Goal: Information Seeking & Learning: Learn about a topic

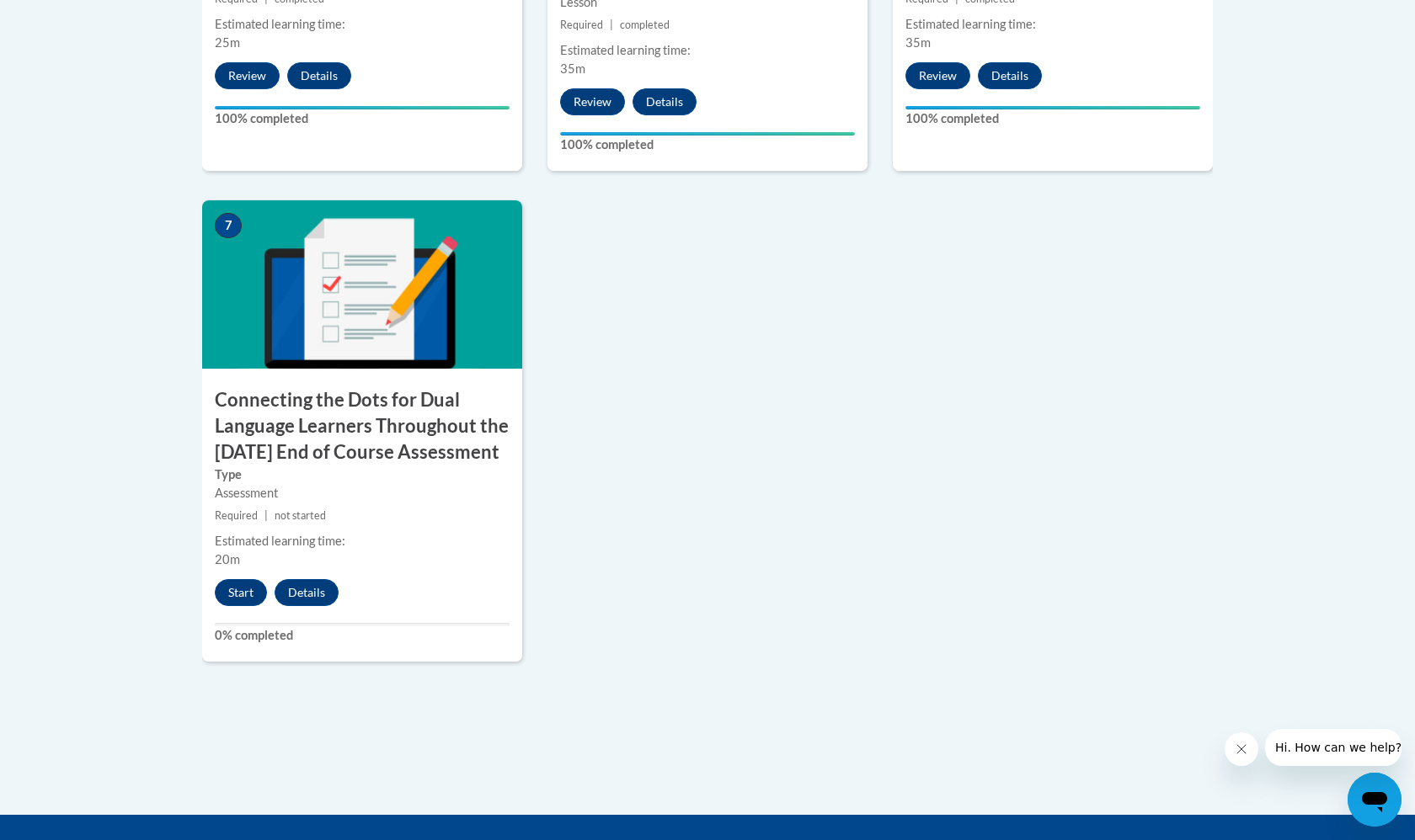
scroll to position [1456, 0]
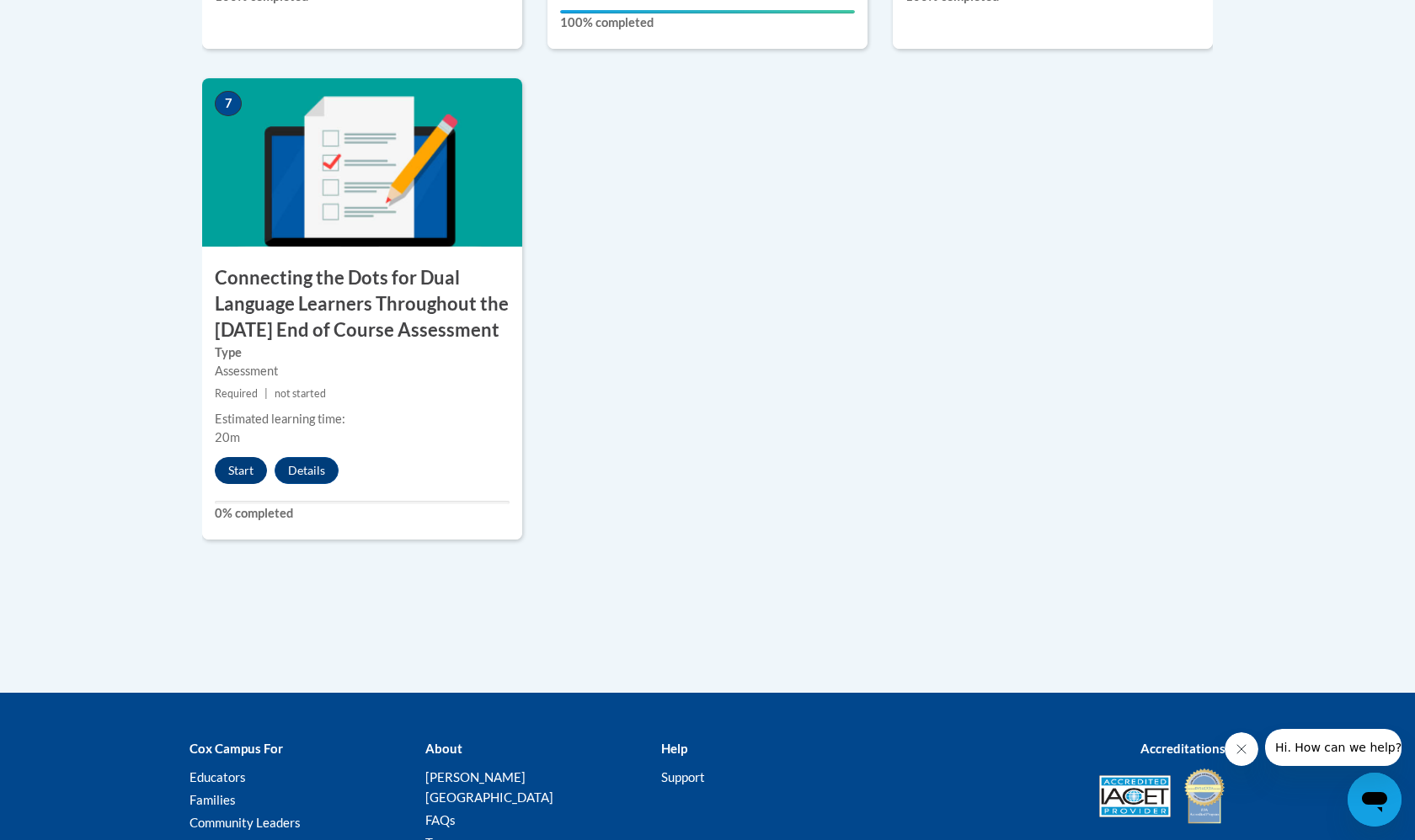
click at [243, 484] on button "Start" at bounding box center [241, 471] width 52 height 27
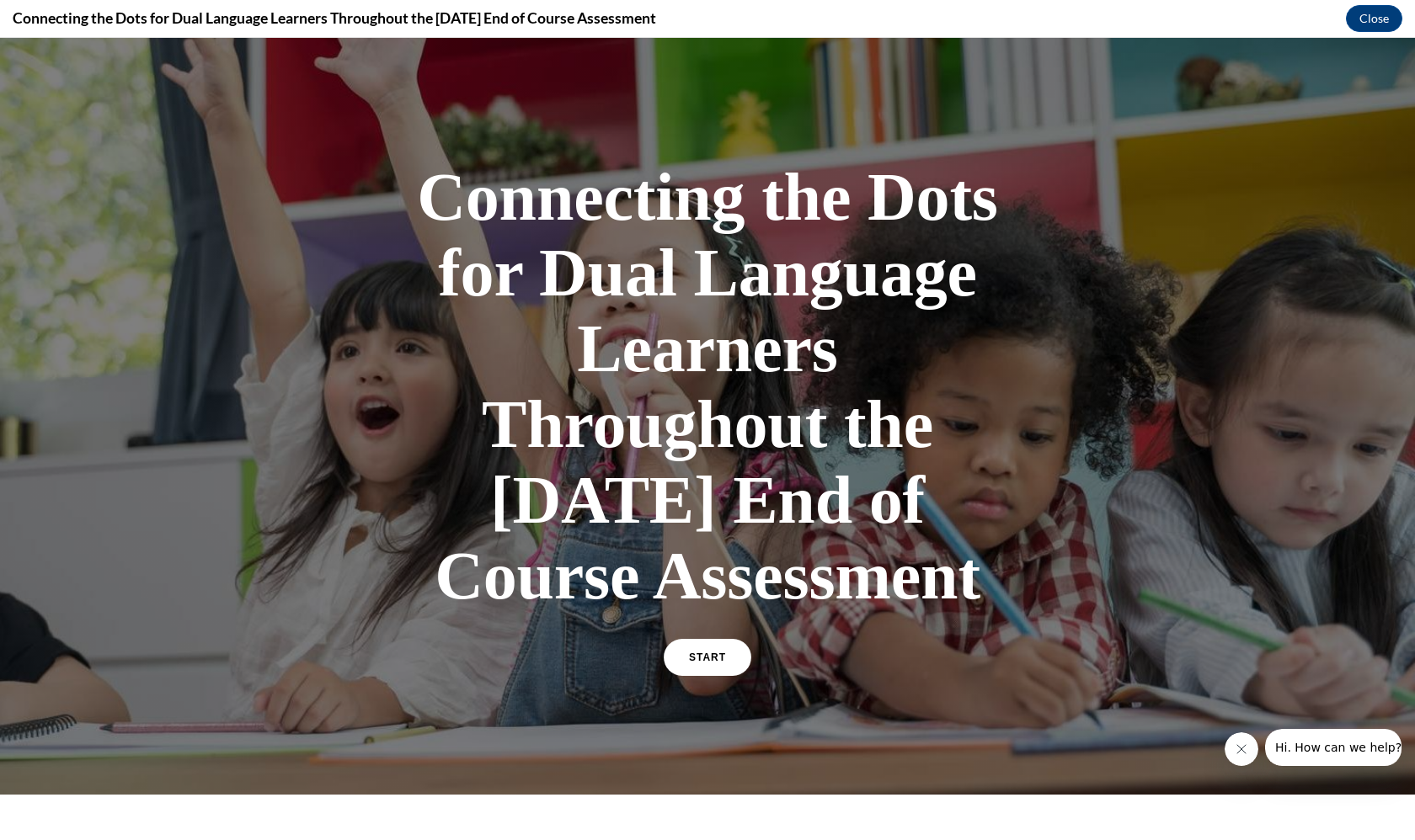
scroll to position [0, 0]
click at [704, 677] on link "START" at bounding box center [707, 657] width 91 height 39
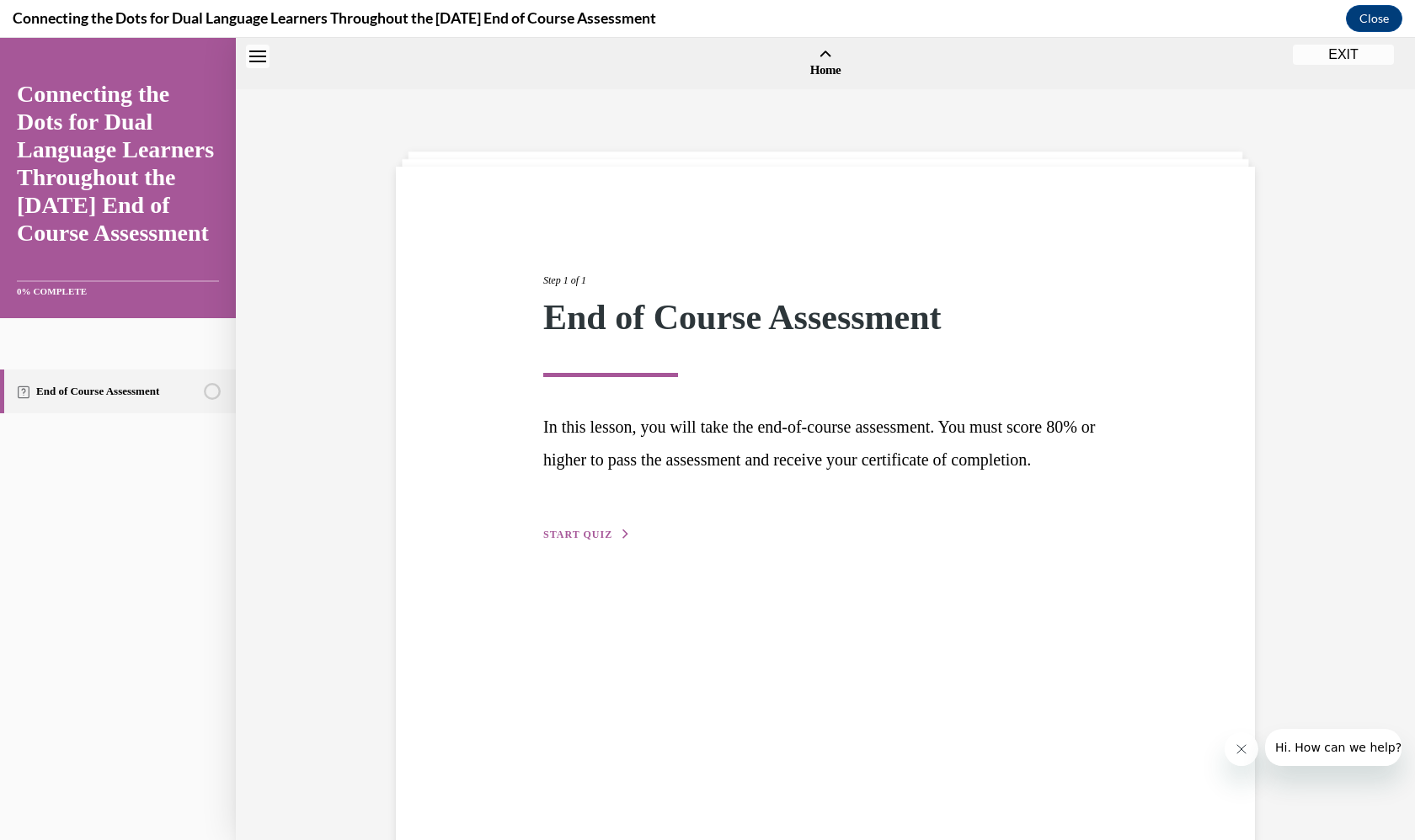
scroll to position [52, 0]
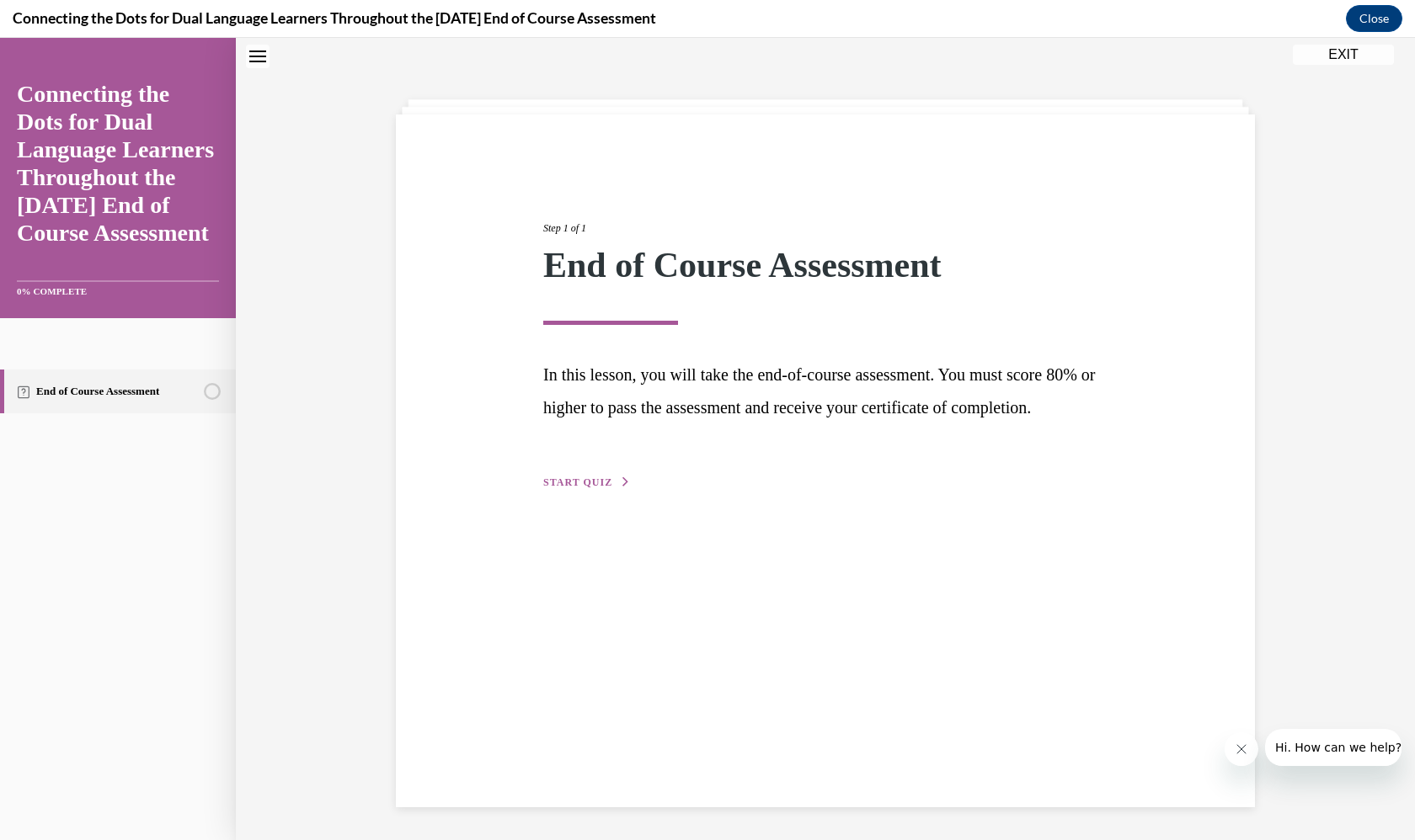
drag, startPoint x: 704, startPoint y: 721, endPoint x: 609, endPoint y: 549, distance: 196.5
click at [610, 550] on div "Step 1 of 1 End of Course Assessment In this lesson, you will take the end-of-c…" at bounding box center [825, 461] width 859 height 693
click at [589, 490] on button "START QUIZ" at bounding box center [587, 482] width 88 height 15
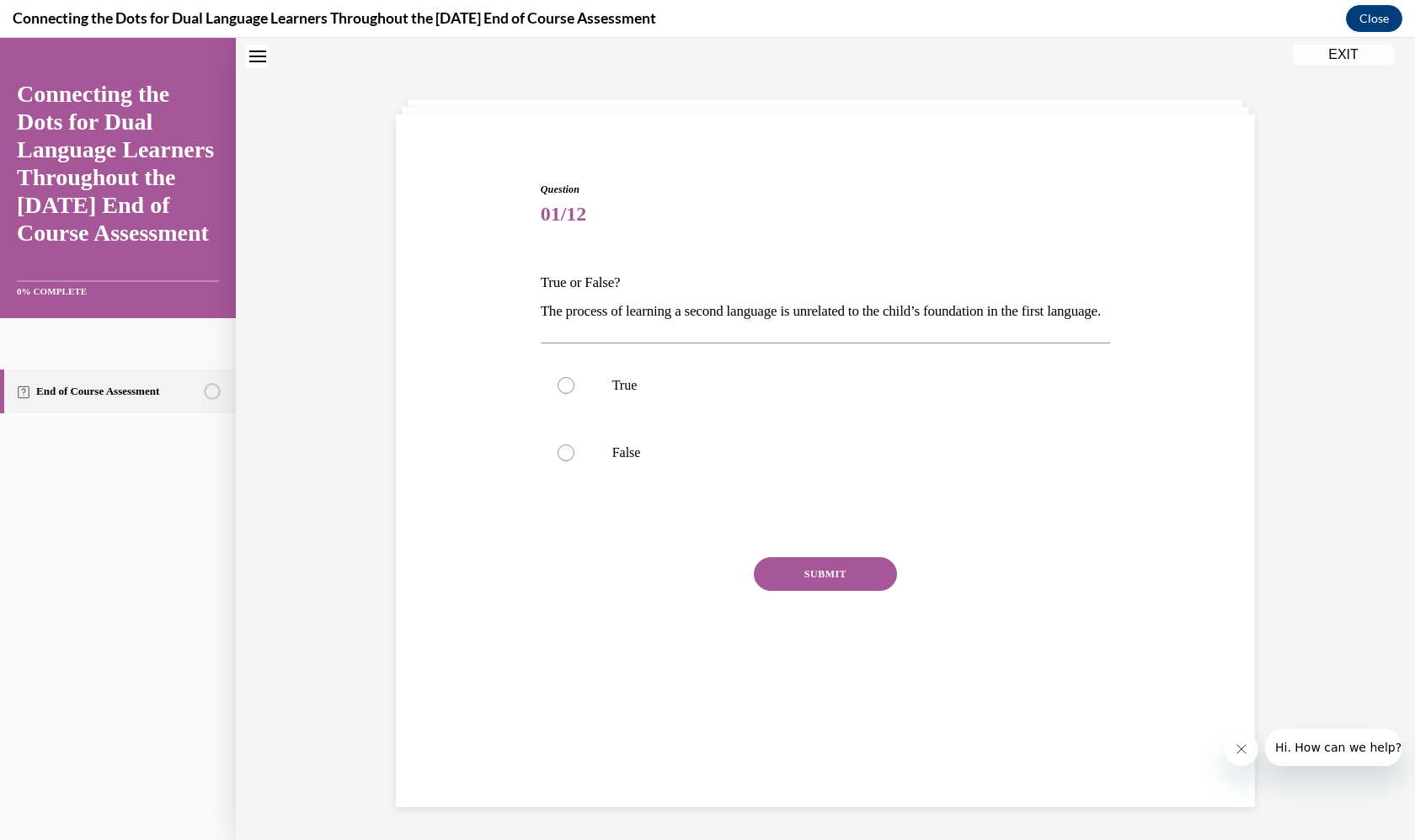
scroll to position [51, 0]
click at [633, 463] on p "False" at bounding box center [840, 454] width 456 height 17
click at [575, 463] on input "False" at bounding box center [566, 454] width 17 height 17
radio input "true"
click at [824, 592] on button "SUBMIT" at bounding box center [826, 576] width 143 height 34
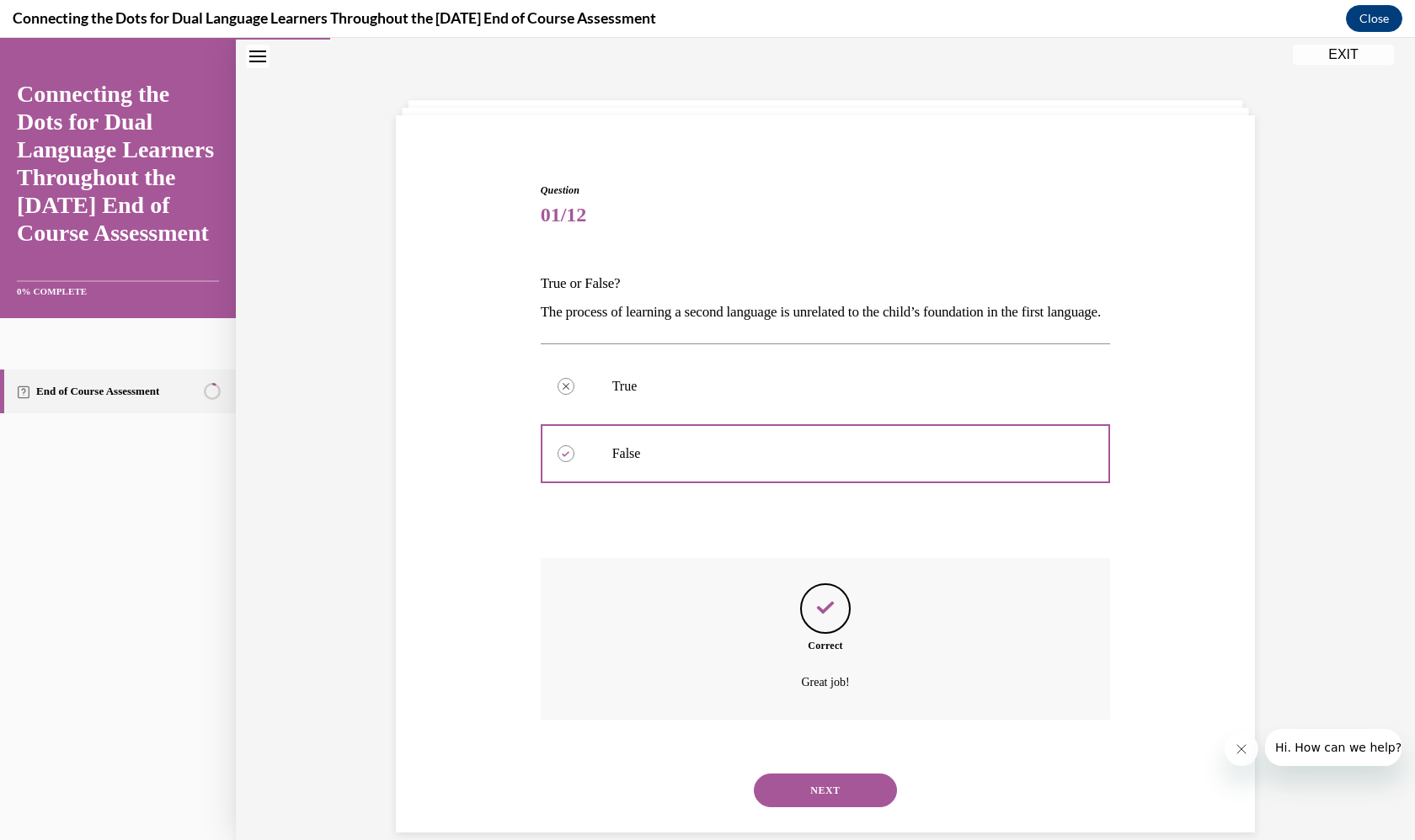
scroll to position [85, 0]
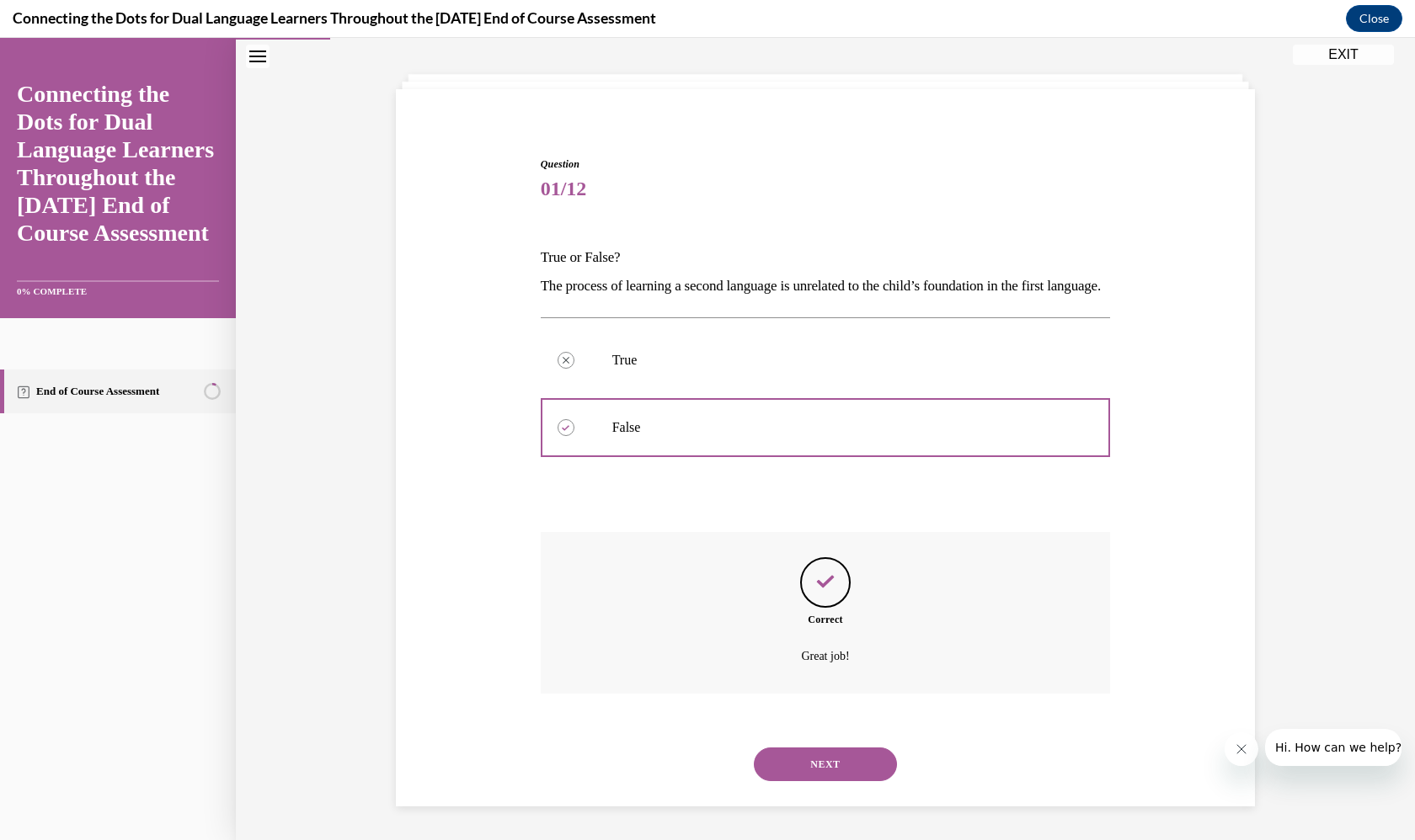
click at [823, 753] on button "NEXT" at bounding box center [826, 765] width 143 height 34
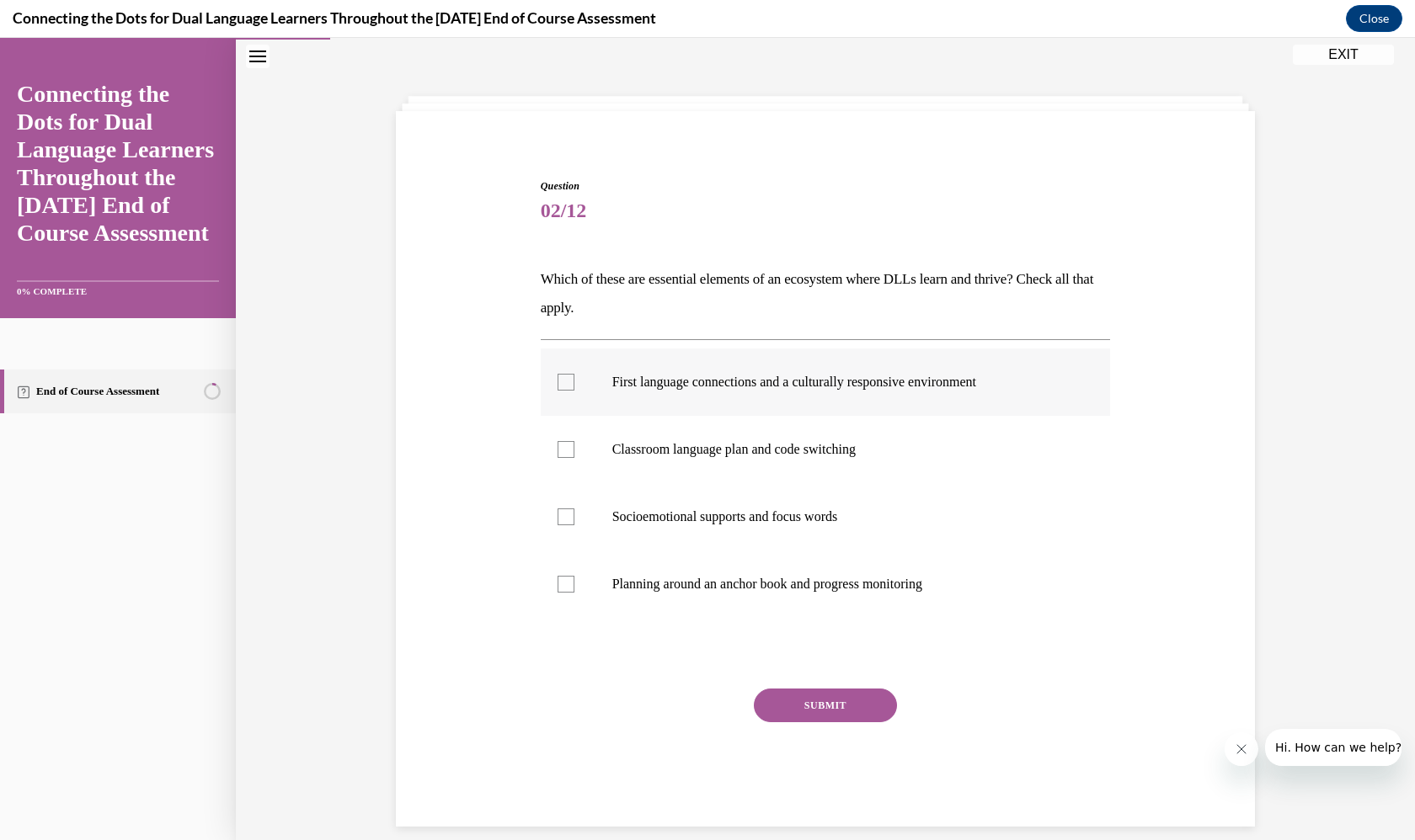
click at [811, 357] on label "First language connections and a culturally responsive environment" at bounding box center [826, 382] width 570 height 67
click at [575, 374] on input "First language connections and a culturally responsive environment" at bounding box center [566, 382] width 17 height 17
checkbox input "true"
click at [785, 420] on label "Classroom language plan and code switching" at bounding box center [826, 449] width 570 height 67
click at [575, 441] on input "Classroom language plan and code switching" at bounding box center [566, 449] width 17 height 17
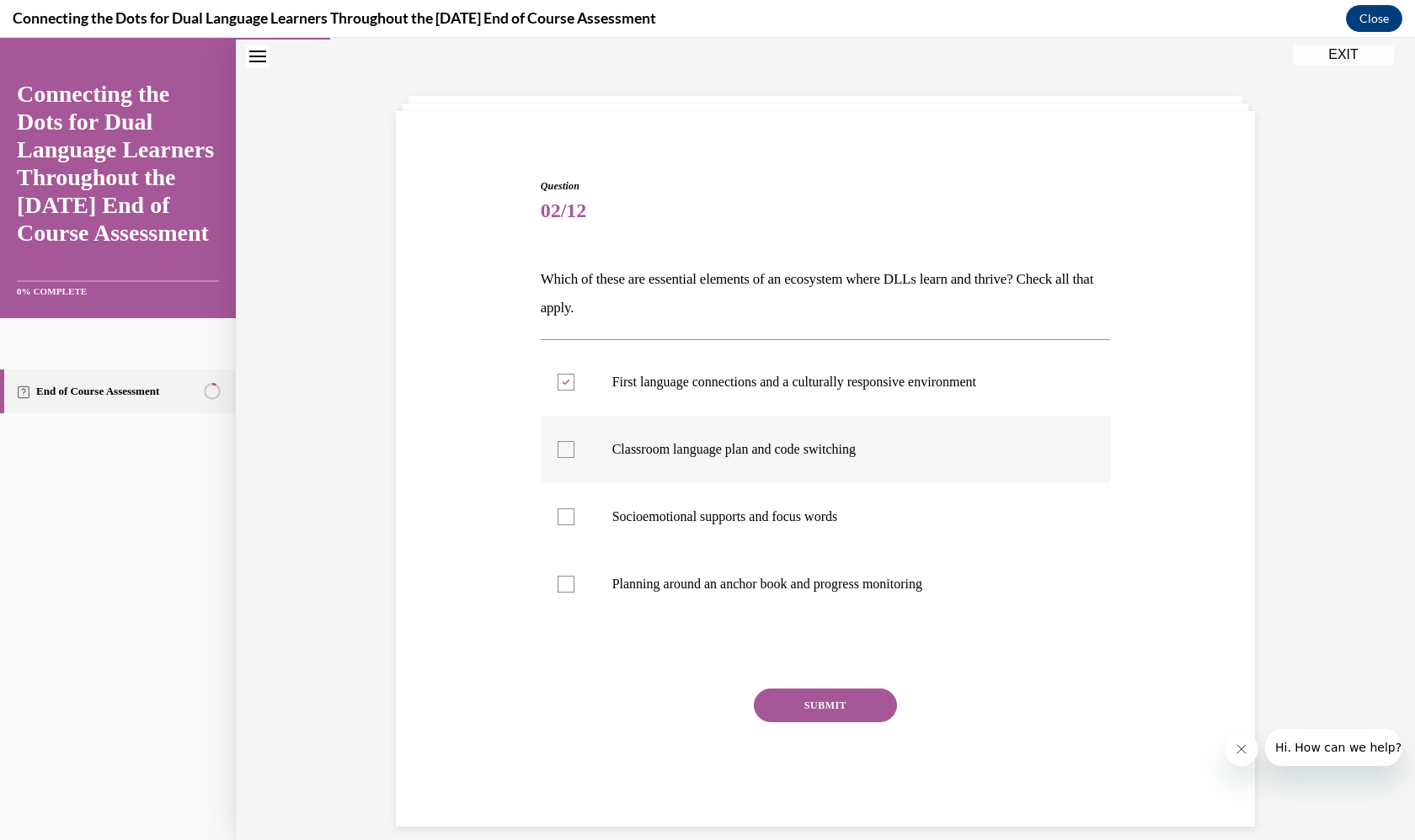
checkbox input "true"
click at [793, 487] on label "Socioemotional supports and focus words" at bounding box center [826, 516] width 570 height 67
click at [575, 508] on input "Socioemotional supports and focus words" at bounding box center [566, 516] width 17 height 17
click at [803, 549] on label "Socioemotional supports and focus words" at bounding box center [826, 516] width 570 height 67
click at [575, 525] on input "Socioemotional supports and focus words" at bounding box center [566, 516] width 17 height 17
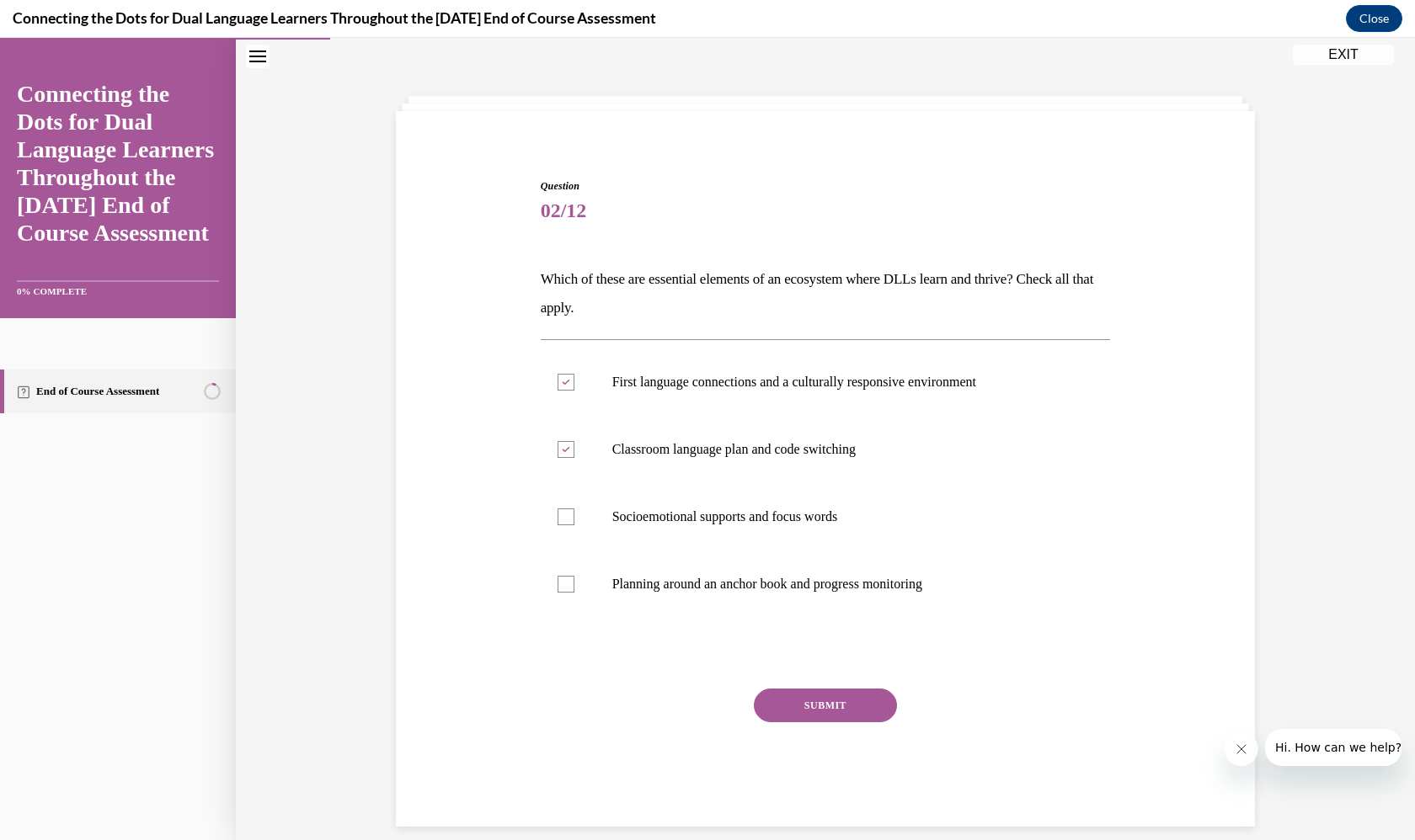
click at [838, 671] on div "Question 02/12 Which of these are essential elements of an ecosystem where DLLs…" at bounding box center [826, 502] width 570 height 648
click at [759, 495] on label "Socioemotional supports and focus words" at bounding box center [826, 516] width 570 height 67
click at [575, 508] on input "Socioemotional supports and focus words" at bounding box center [566, 516] width 17 height 17
click at [762, 548] on label "Socioemotional supports and focus words" at bounding box center [826, 516] width 570 height 67
click at [575, 525] on input "Socioemotional supports and focus words" at bounding box center [566, 516] width 17 height 17
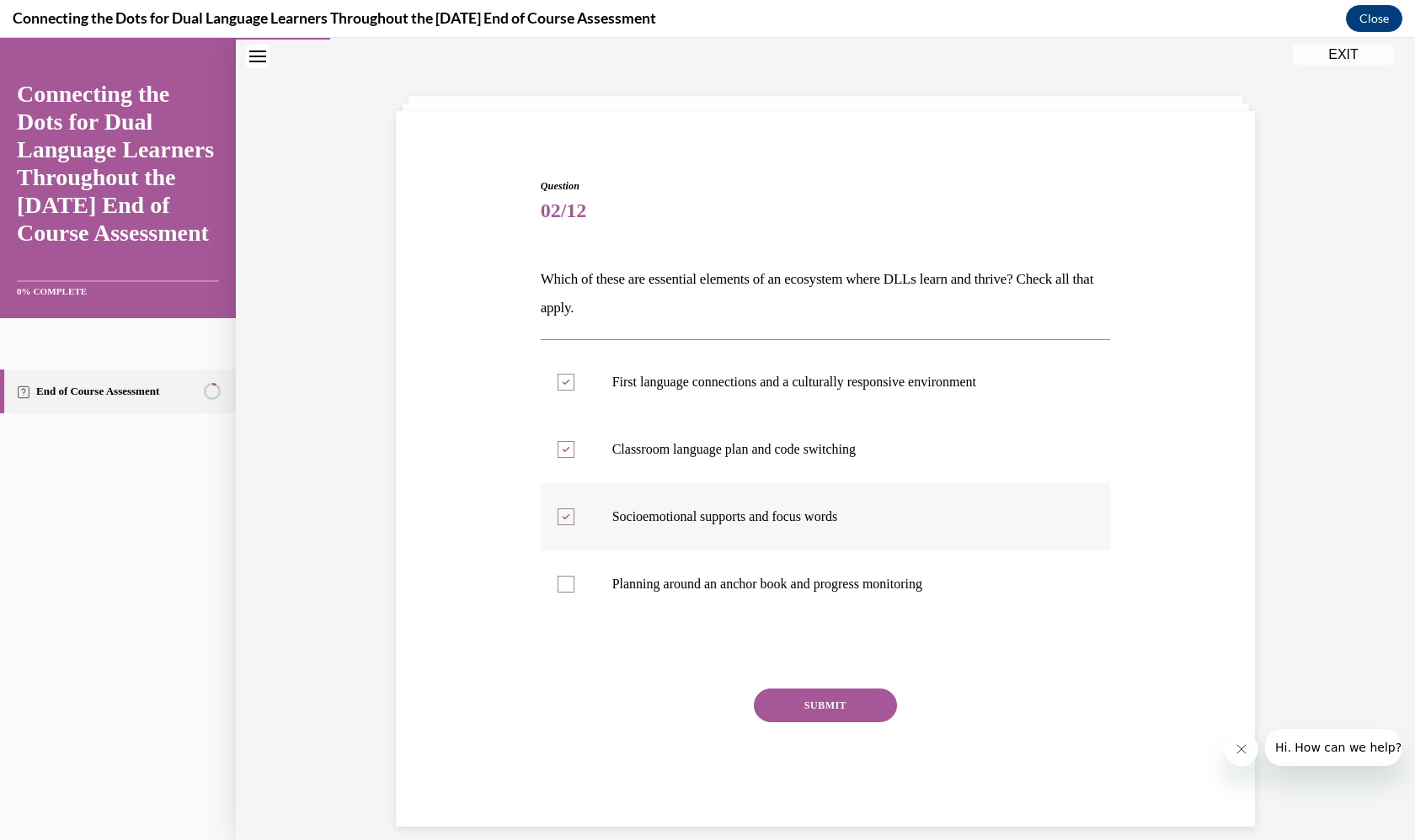
checkbox input "false"
click at [774, 583] on p "Planning around an anchor book and progress monitoring" at bounding box center [840, 585] width 456 height 17
click at [575, 583] on input "Planning around an anchor book and progress monitoring" at bounding box center [566, 585] width 17 height 17
checkbox input "true"
click at [774, 499] on label "Socioemotional supports and focus words" at bounding box center [826, 516] width 570 height 67
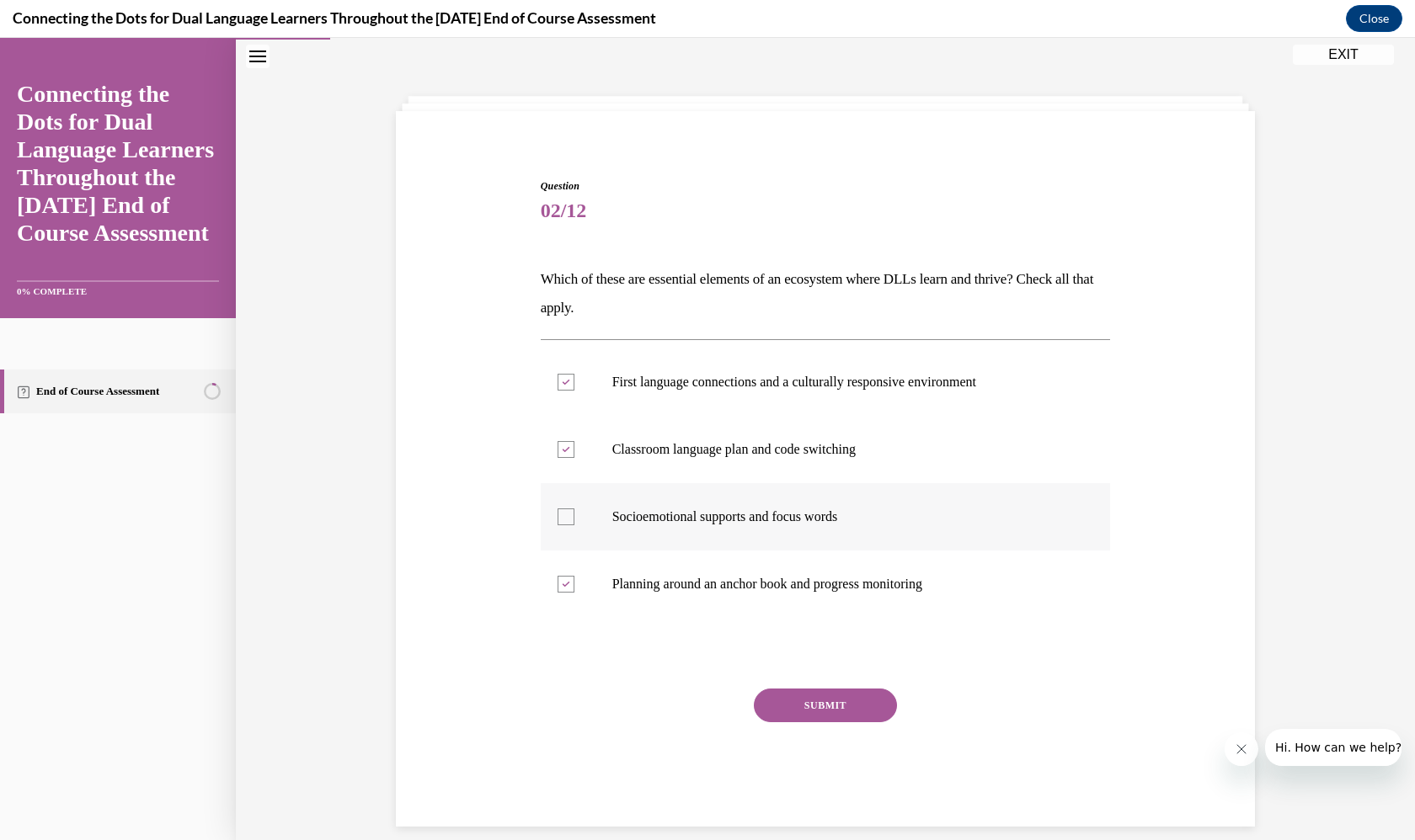
click at [575, 508] on input "Socioemotional supports and focus words" at bounding box center [566, 516] width 17 height 17
checkbox input "true"
click at [842, 673] on div "Question 02/12 Which of these are essential elements of an ecosystem where DLLs…" at bounding box center [826, 502] width 570 height 648
click at [831, 712] on button "SUBMIT" at bounding box center [826, 706] width 143 height 34
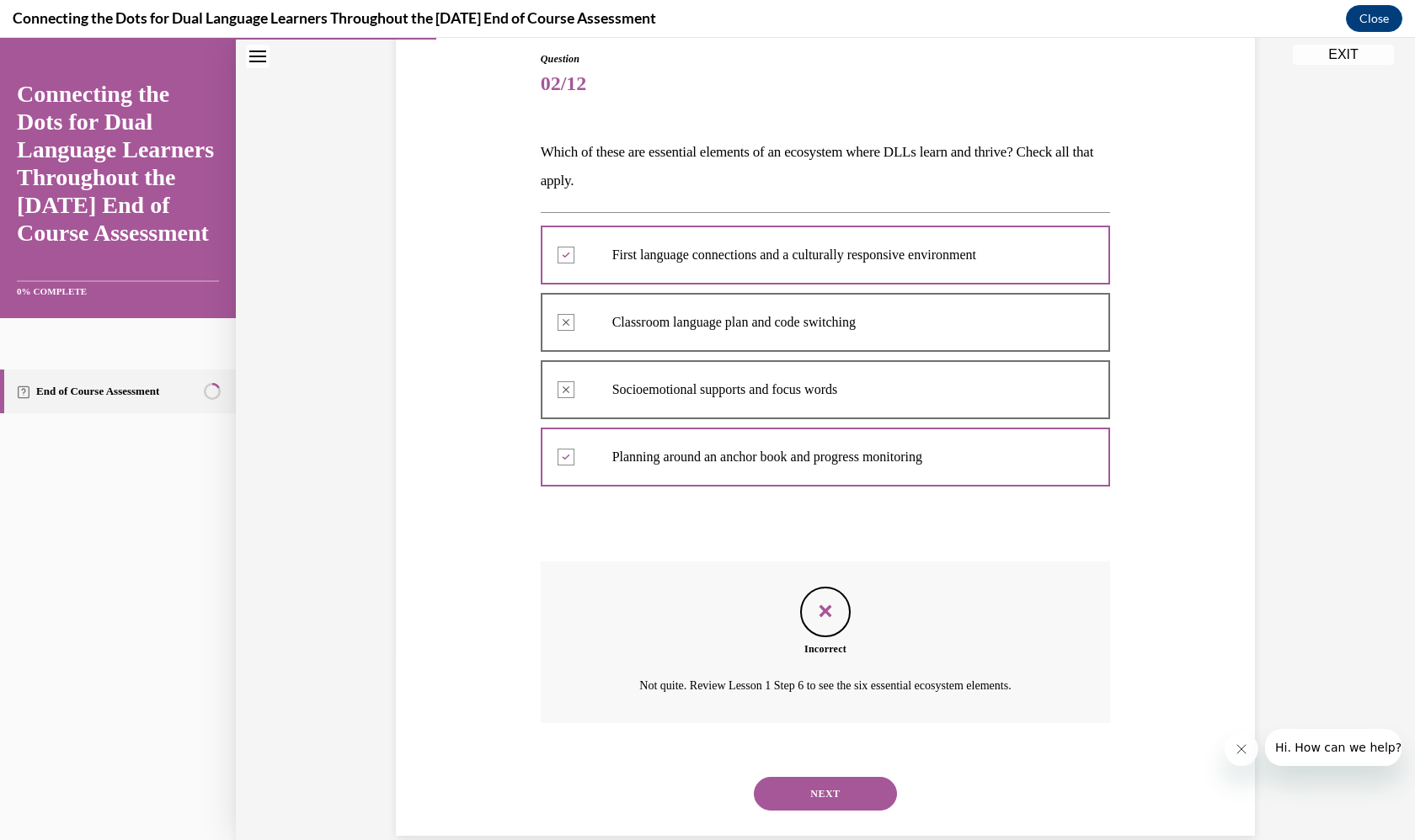
scroll to position [191, 0]
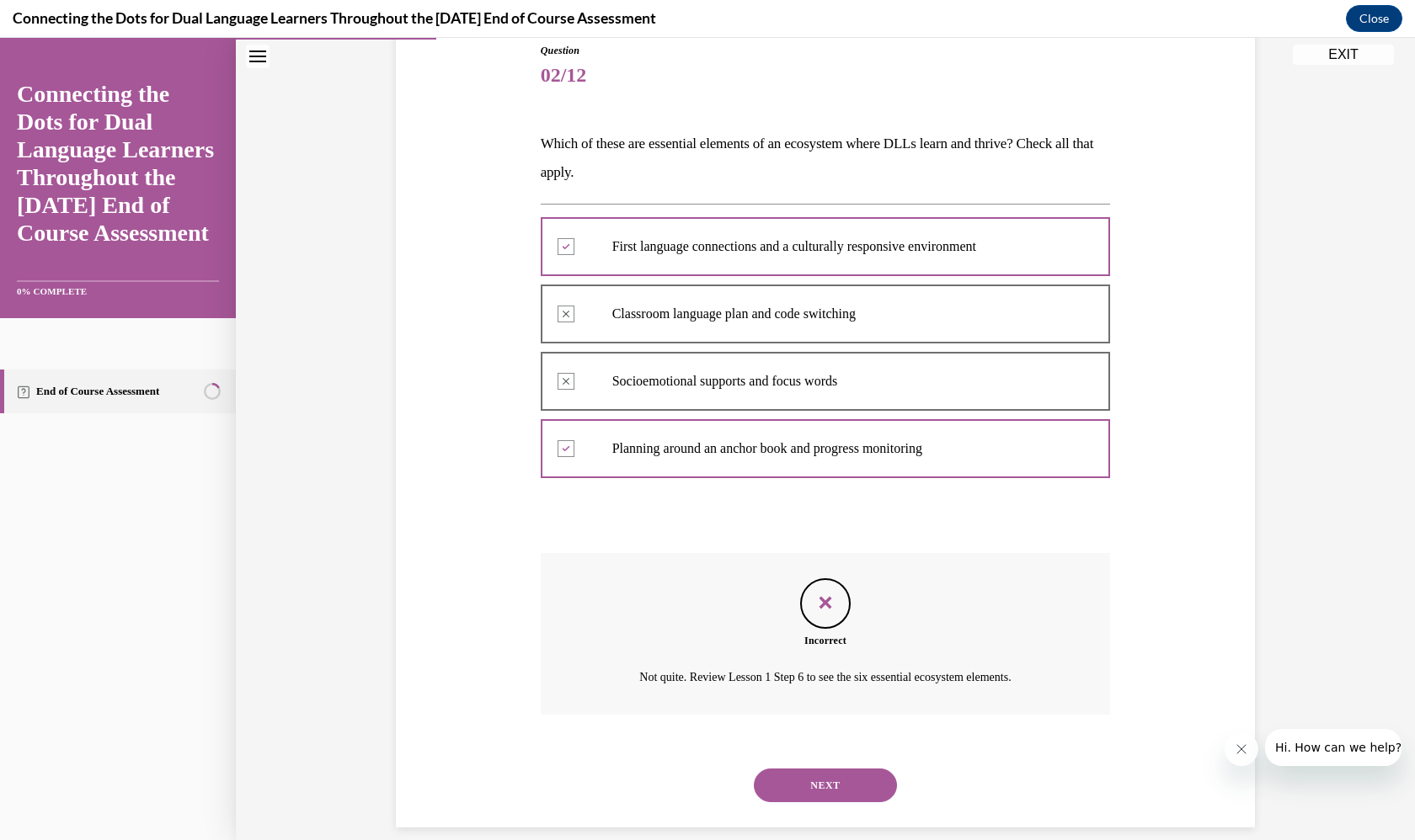
click at [850, 775] on button "NEXT" at bounding box center [826, 786] width 143 height 34
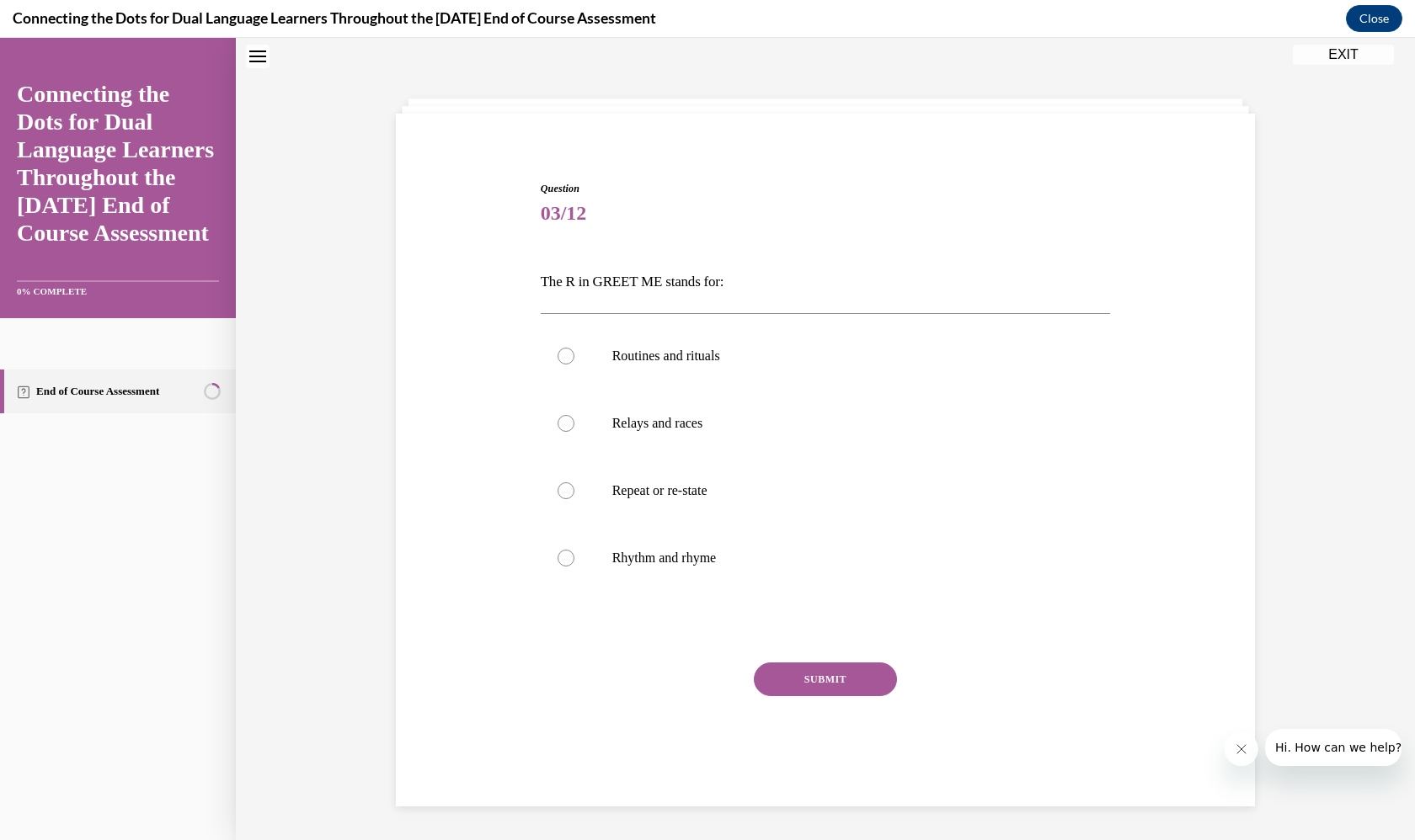
scroll to position [51, 0]
click at [785, 377] on label "Routines and rituals" at bounding box center [826, 358] width 570 height 67
click at [575, 367] on input "Routines and rituals" at bounding box center [566, 358] width 17 height 17
radio input "true"
click at [828, 687] on button "SUBMIT" at bounding box center [826, 681] width 143 height 34
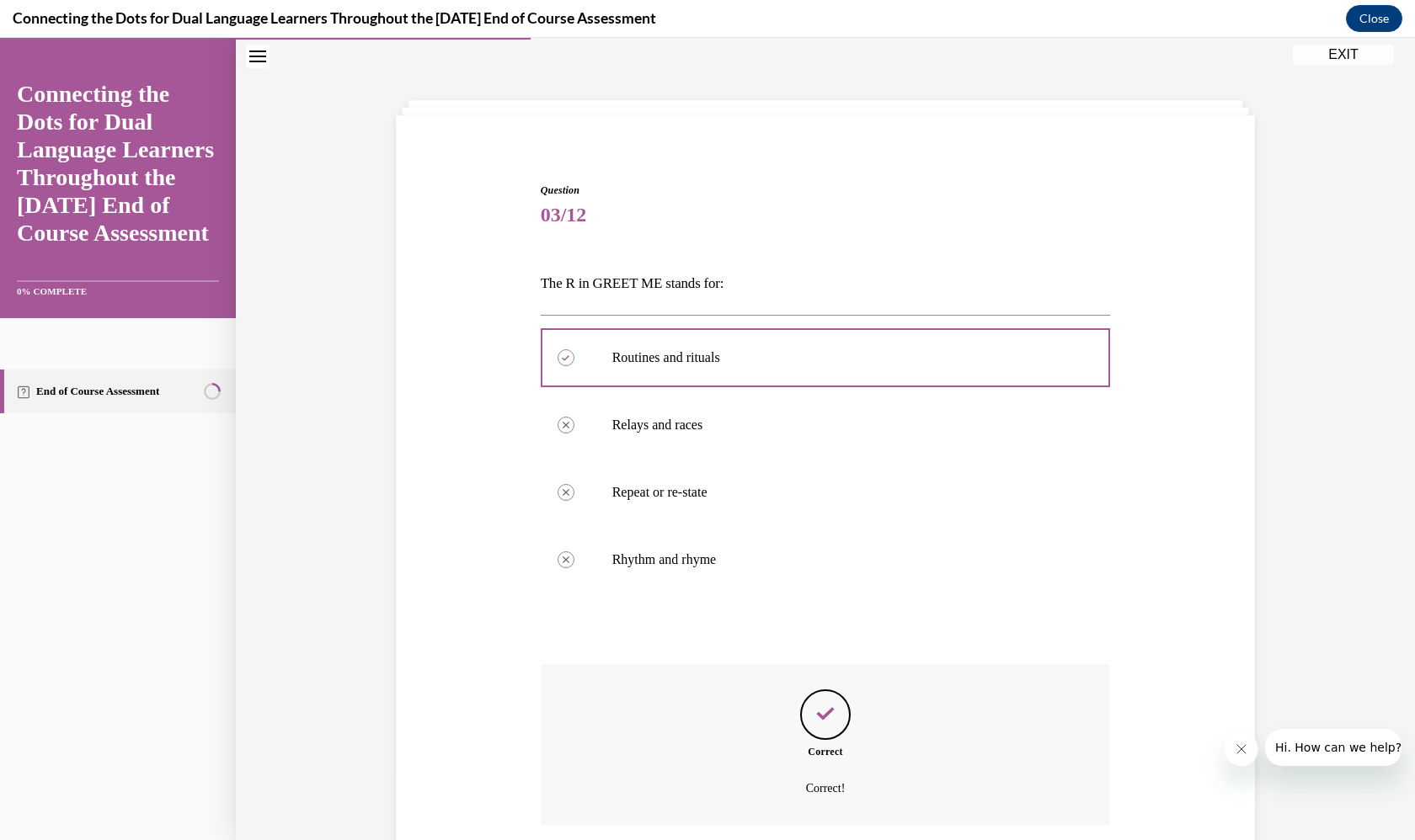
scroll to position [162, 0]
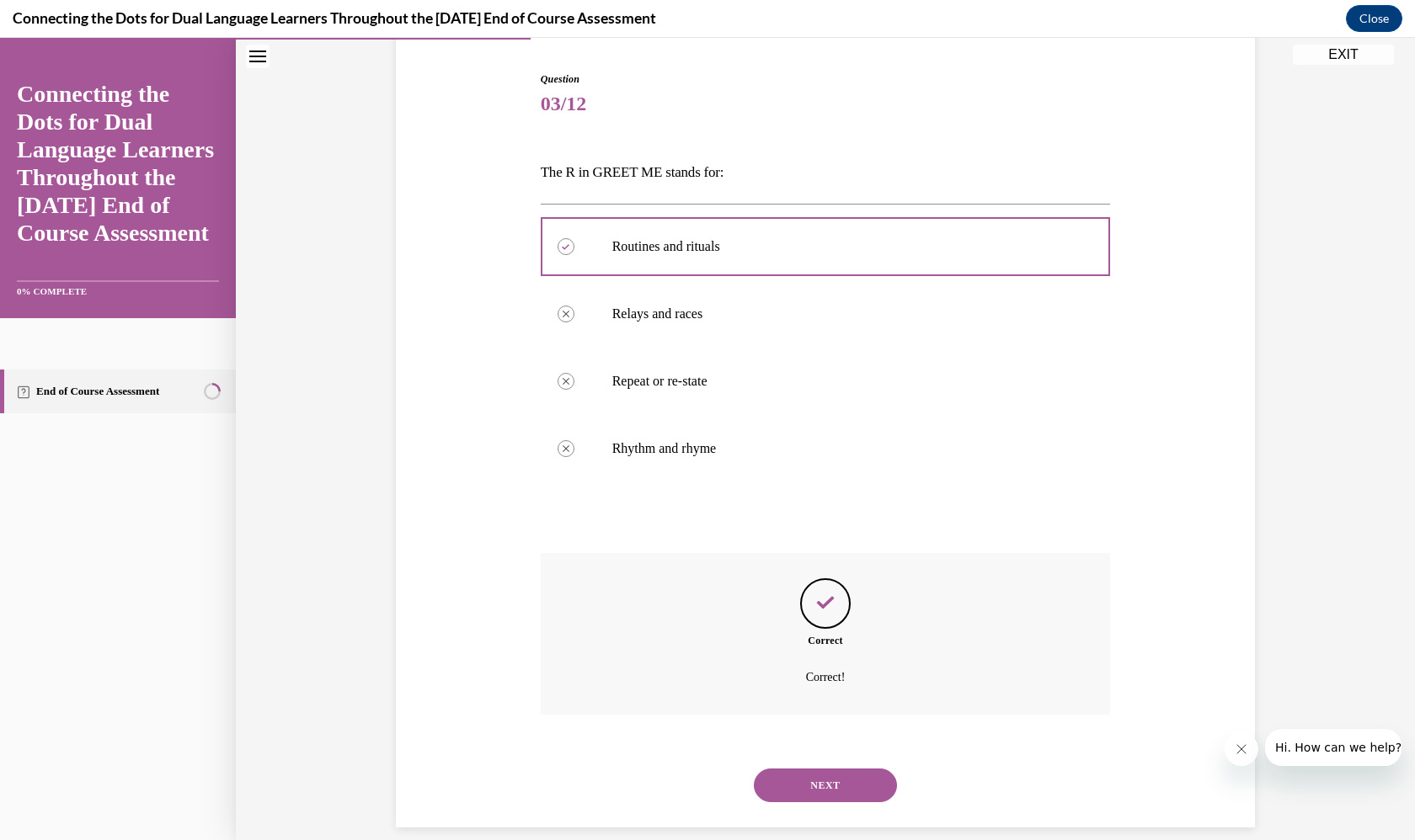
click at [833, 769] on button "NEXT" at bounding box center [826, 786] width 143 height 34
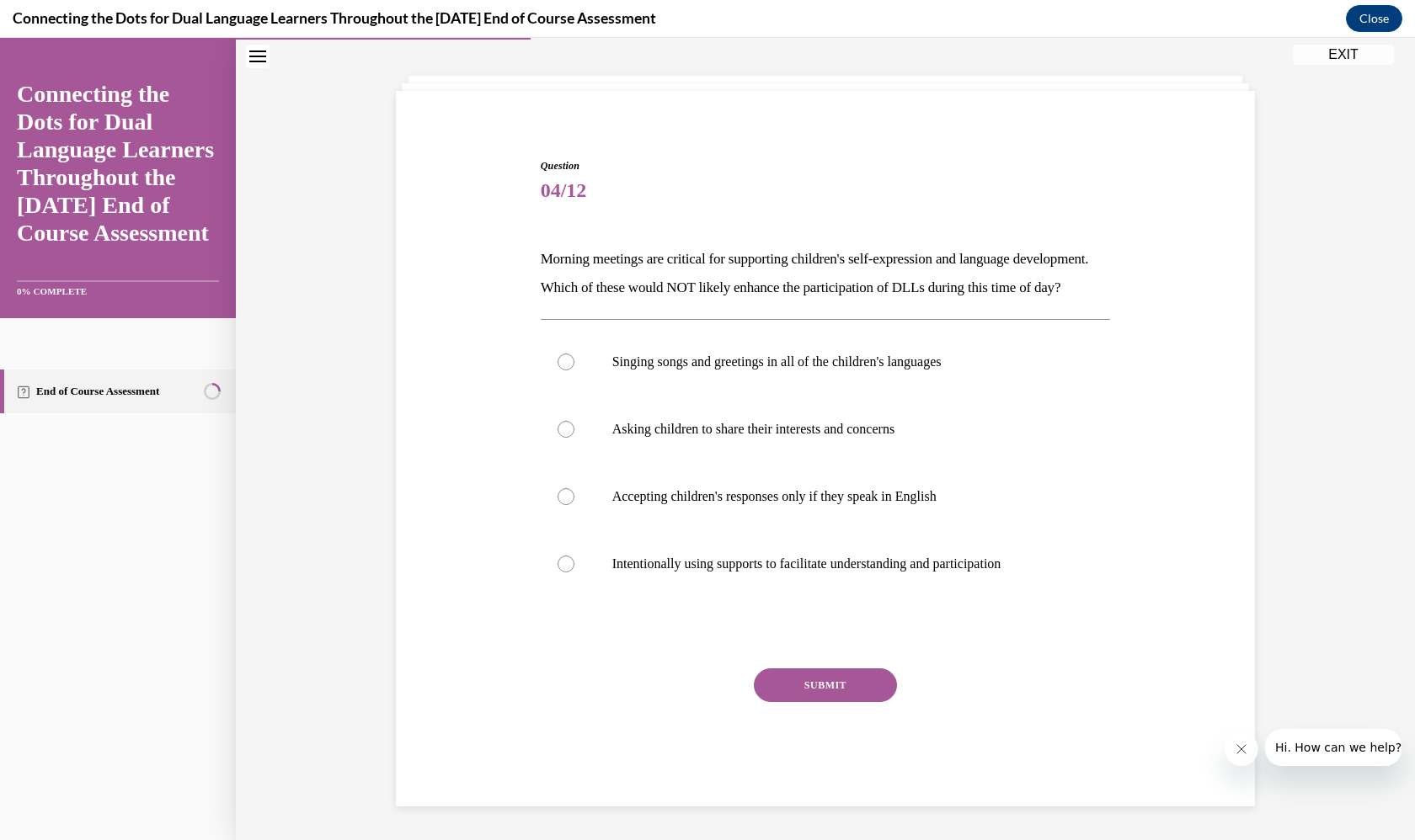
scroll to position [65, 0]
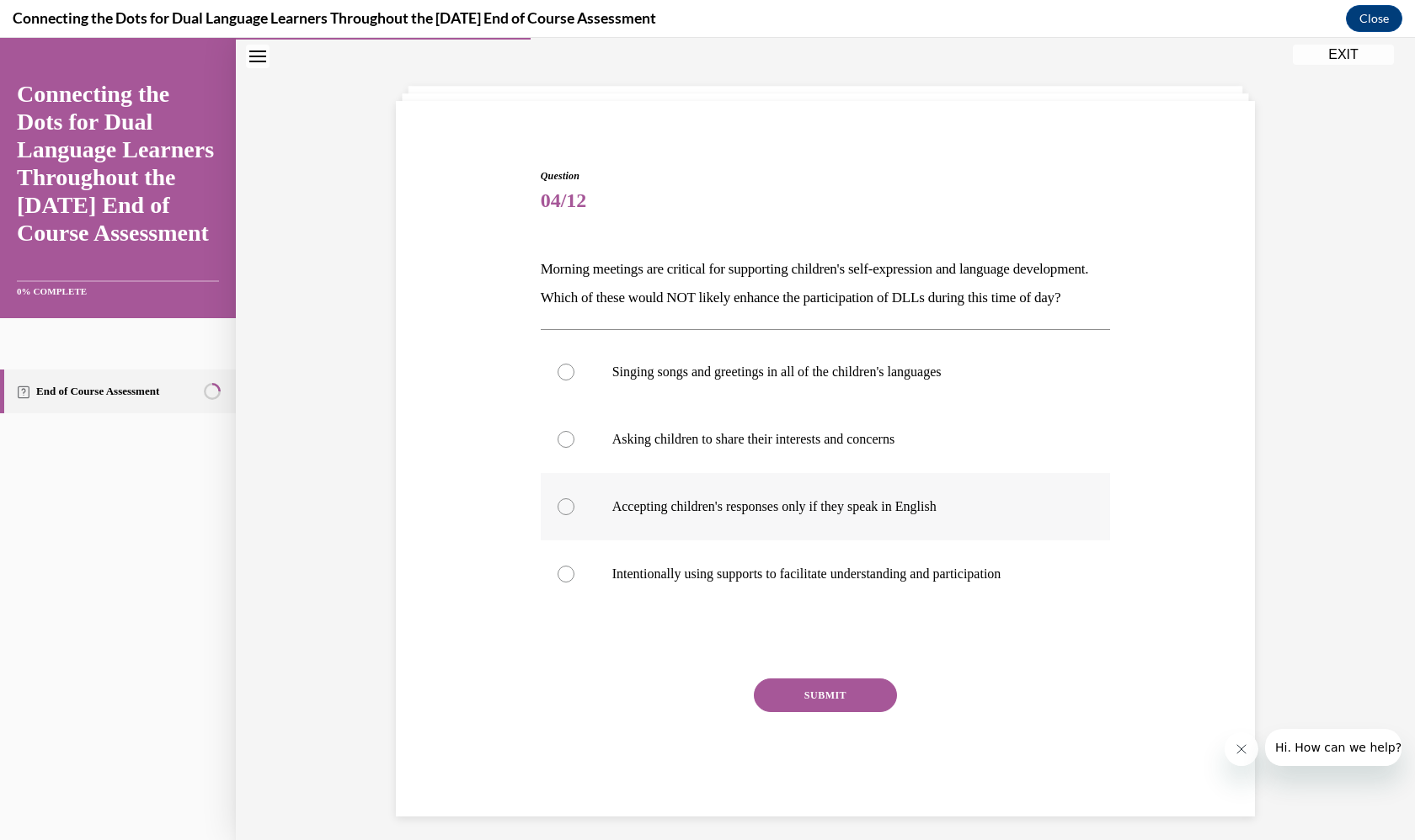
click at [812, 515] on p "Accepting children's responses only if they speak in English" at bounding box center [840, 507] width 456 height 17
click at [575, 515] on input "Accepting children's responses only if they speak in English" at bounding box center [566, 507] width 17 height 17
radio input "true"
click at [831, 713] on button "SUBMIT" at bounding box center [826, 696] width 143 height 34
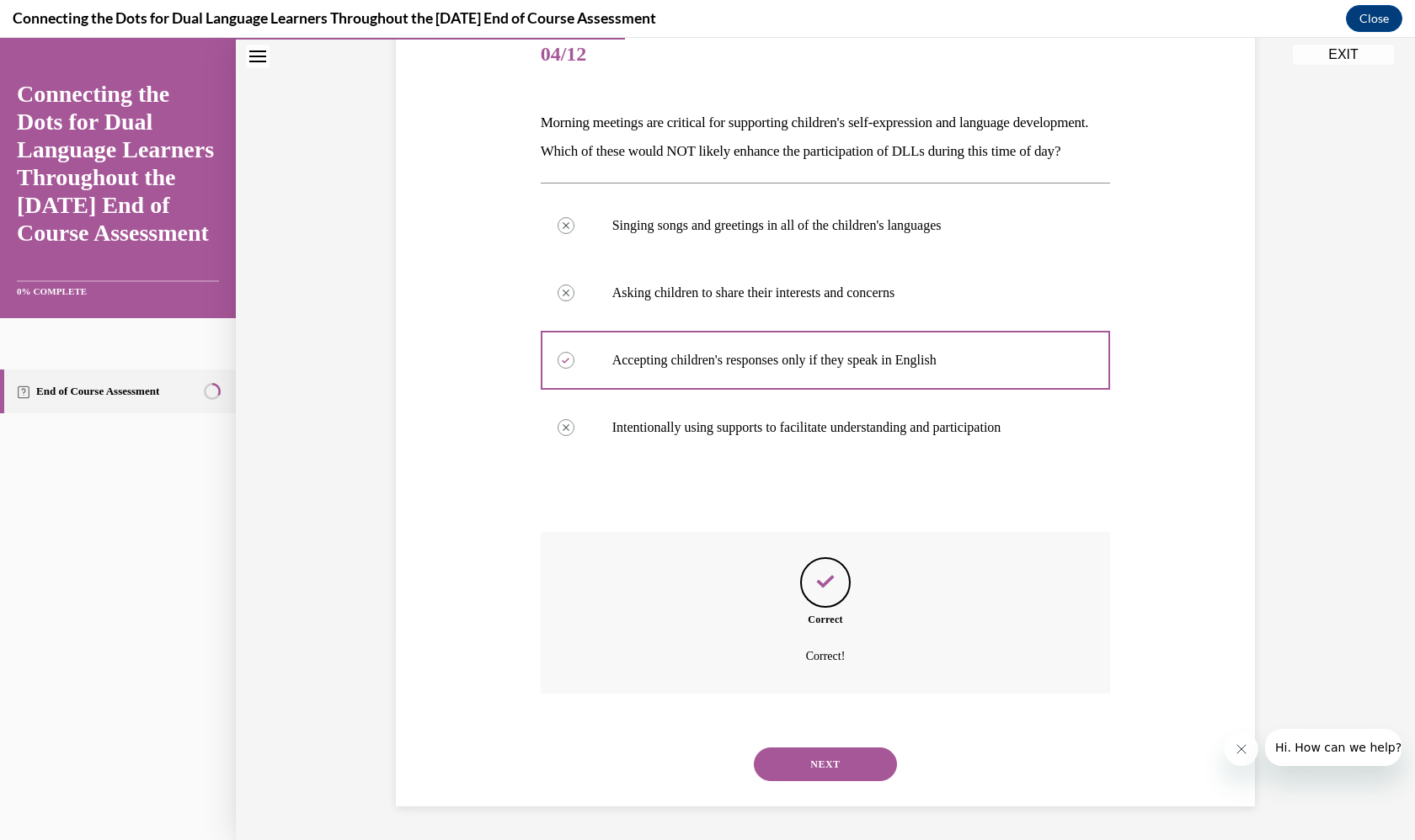
scroll to position [220, 0]
click at [837, 758] on button "NEXT" at bounding box center [826, 765] width 143 height 34
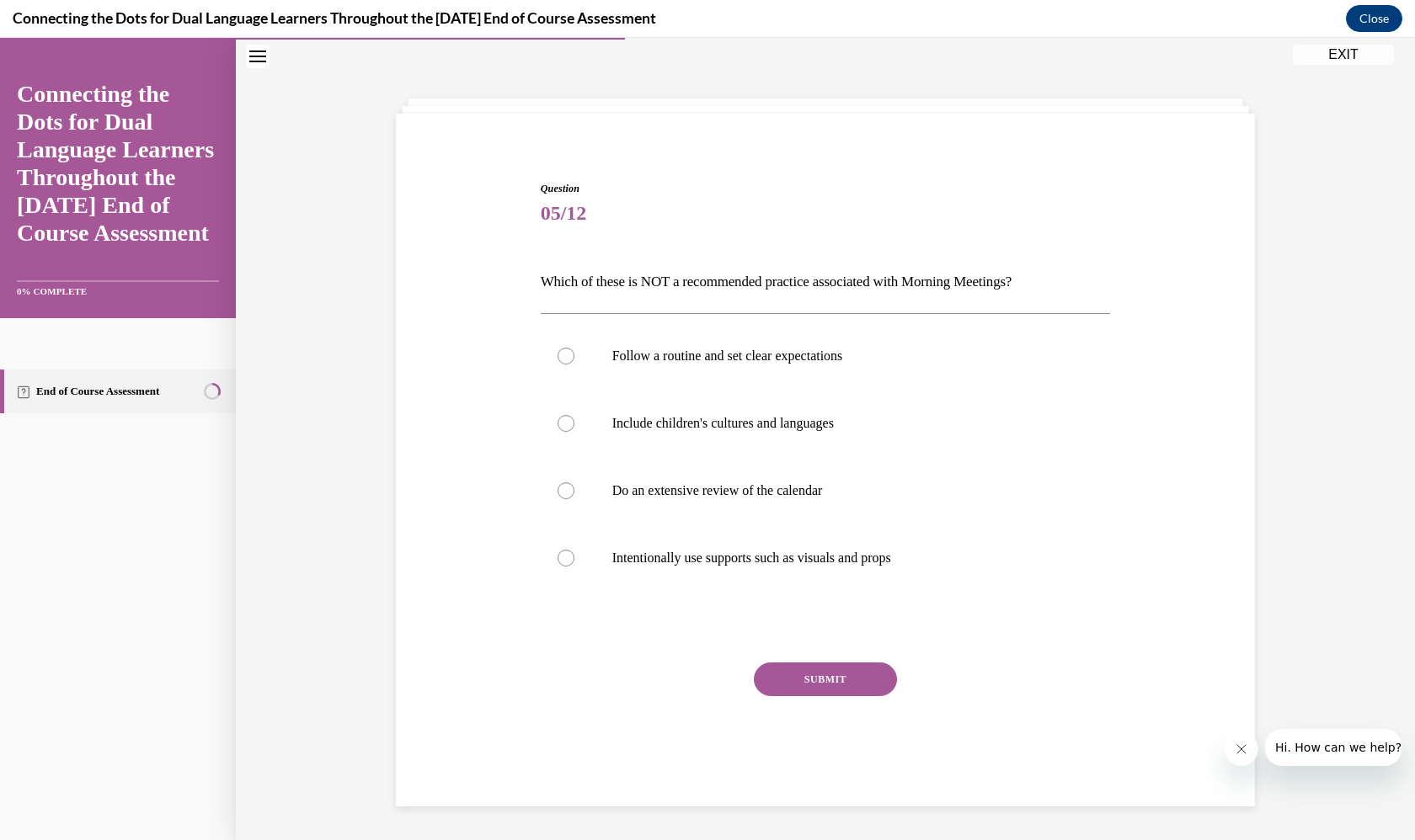
scroll to position [51, 0]
click at [793, 348] on label "Follow a routine and set clear expectations" at bounding box center [826, 358] width 570 height 67
click at [575, 350] on input "Follow a routine and set clear expectations" at bounding box center [566, 358] width 17 height 17
radio input "true"
click at [827, 507] on label "Do an extensive review of the calendar" at bounding box center [826, 492] width 570 height 67
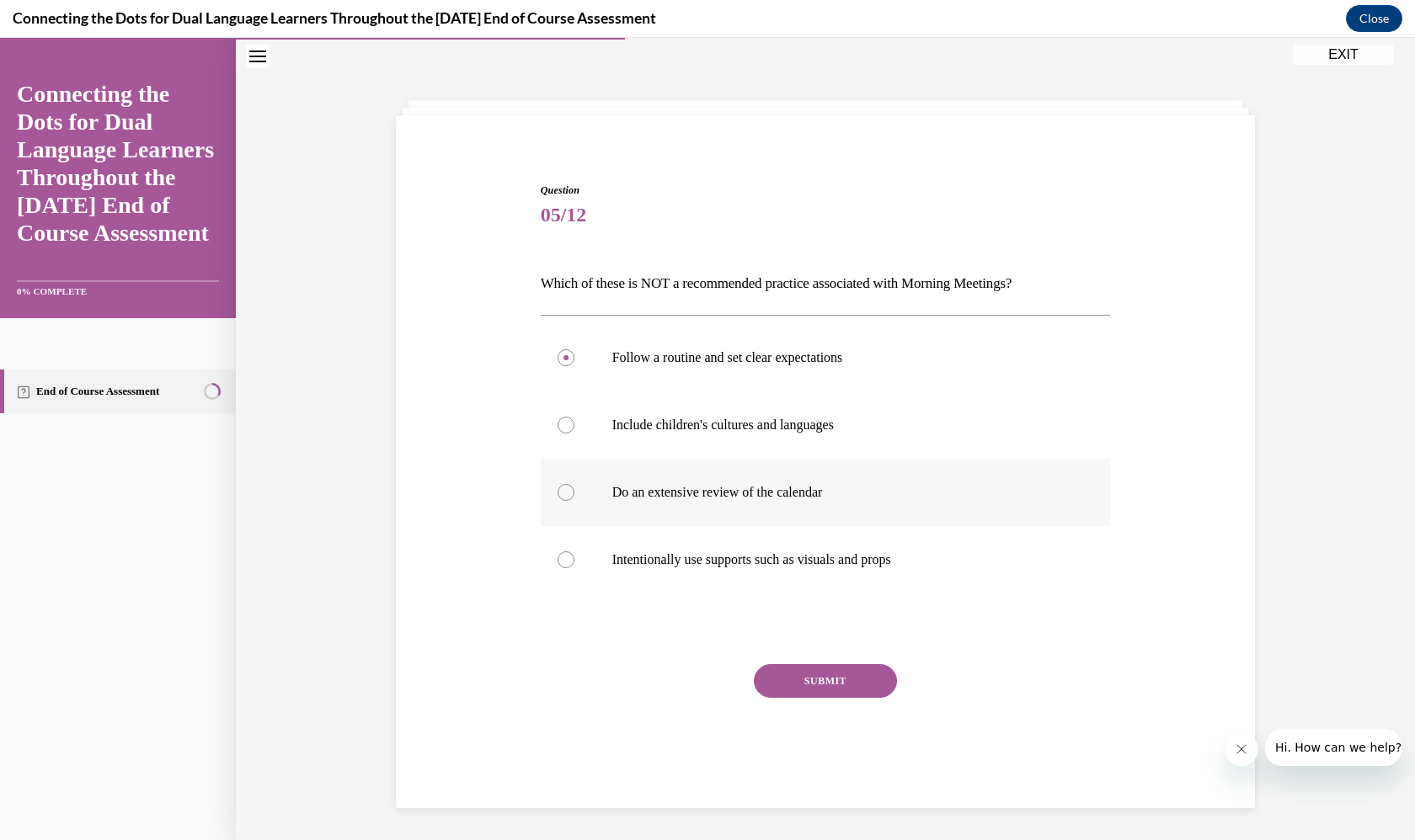
click at [575, 501] on input "Do an extensive review of the calendar" at bounding box center [566, 492] width 17 height 17
radio input "true"
click at [826, 673] on button "SUBMIT" at bounding box center [826, 681] width 143 height 34
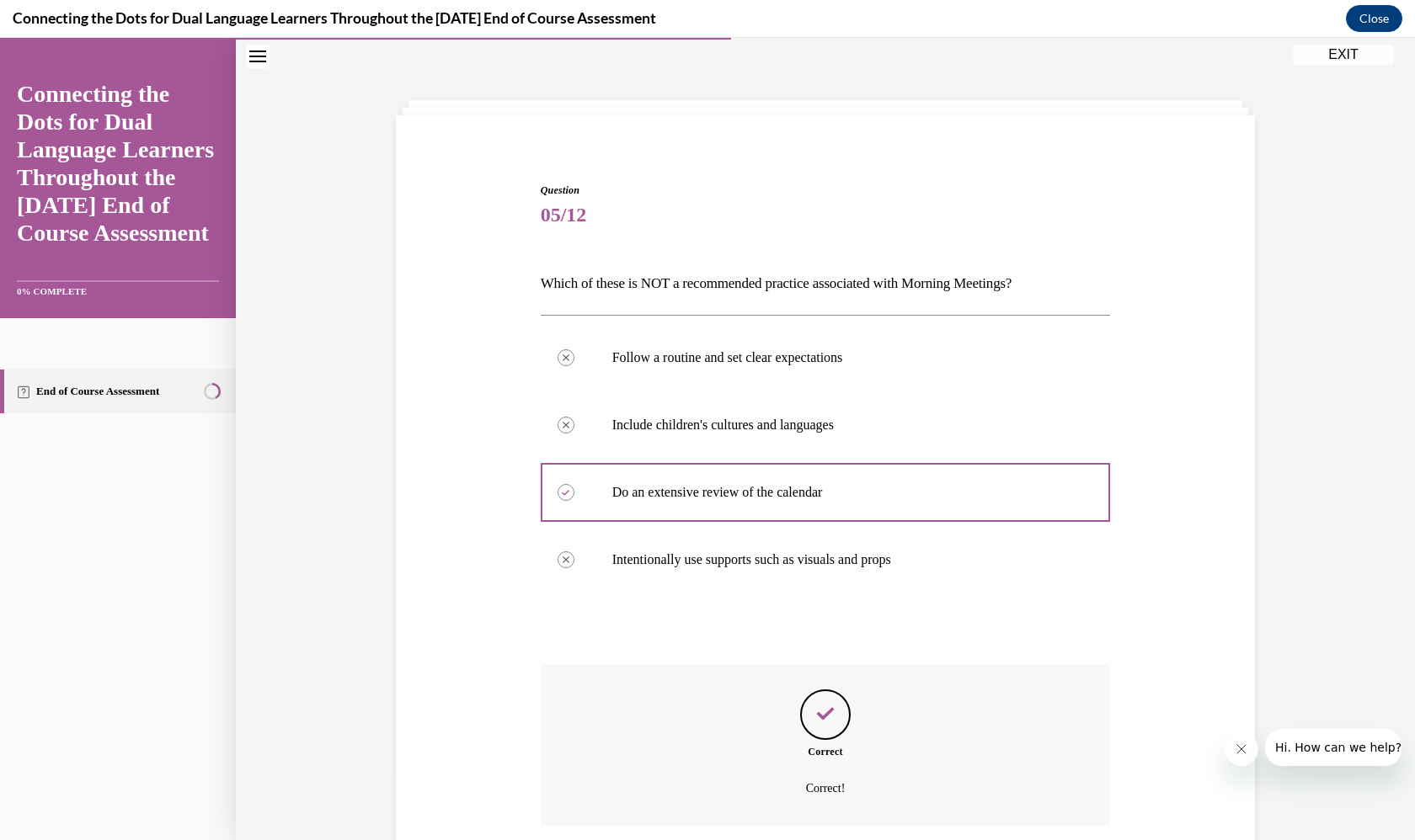
scroll to position [162, 0]
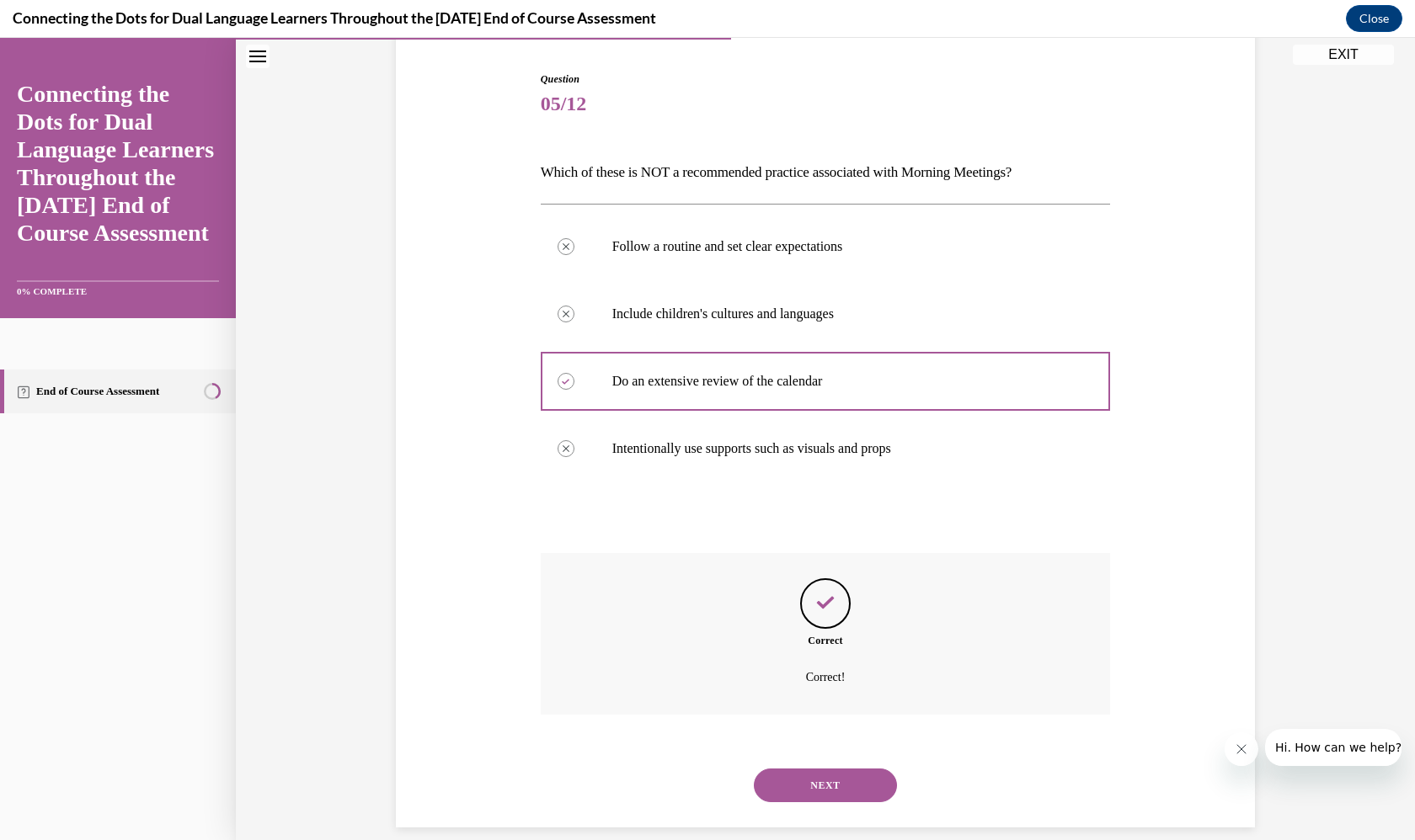
click at [846, 769] on button "NEXT" at bounding box center [826, 786] width 143 height 34
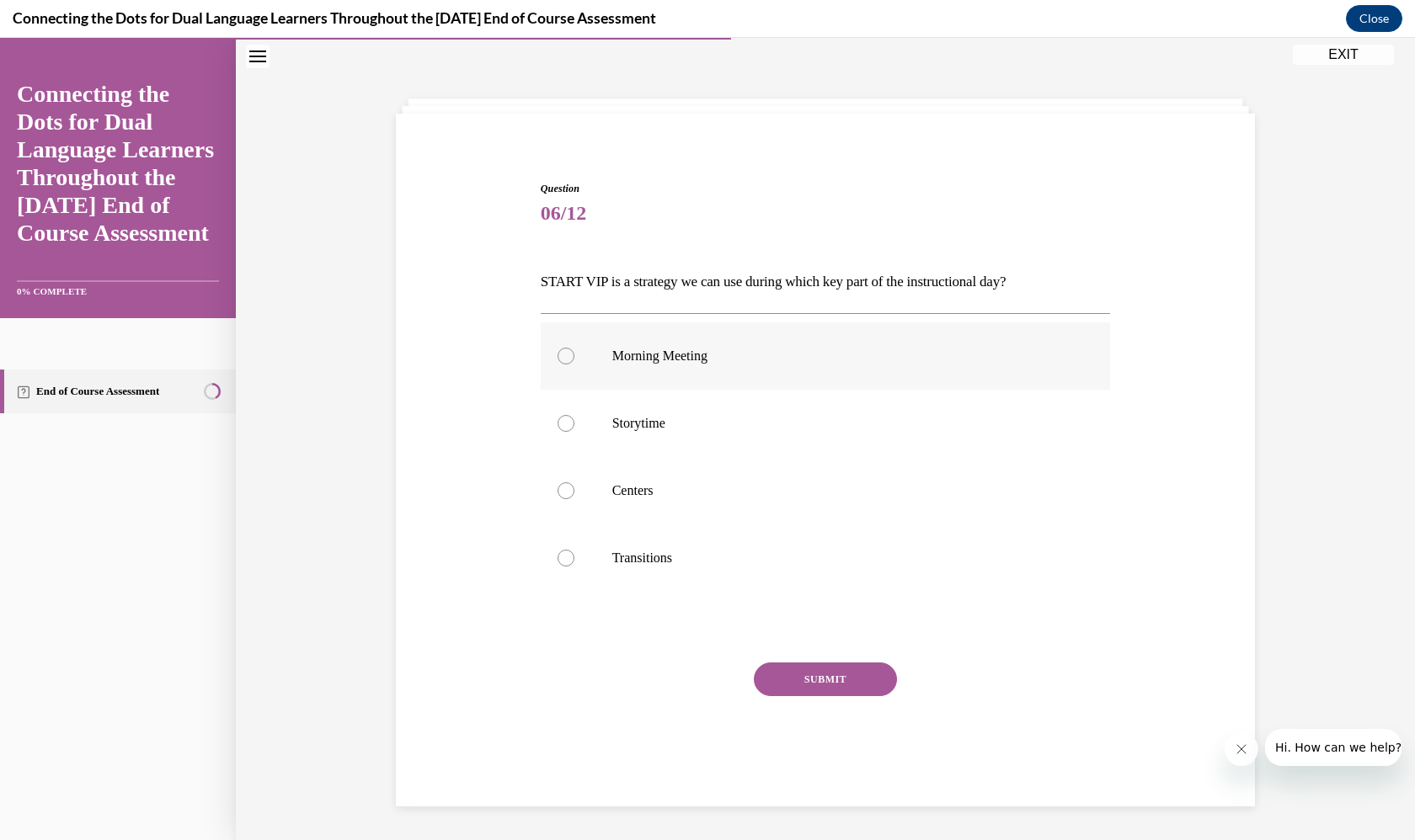
click at [787, 342] on label "Morning Meeting" at bounding box center [826, 356] width 570 height 67
click at [575, 348] on input "Morning Meeting" at bounding box center [566, 356] width 17 height 17
radio input "true"
click at [826, 681] on button "SUBMIT" at bounding box center [826, 680] width 143 height 34
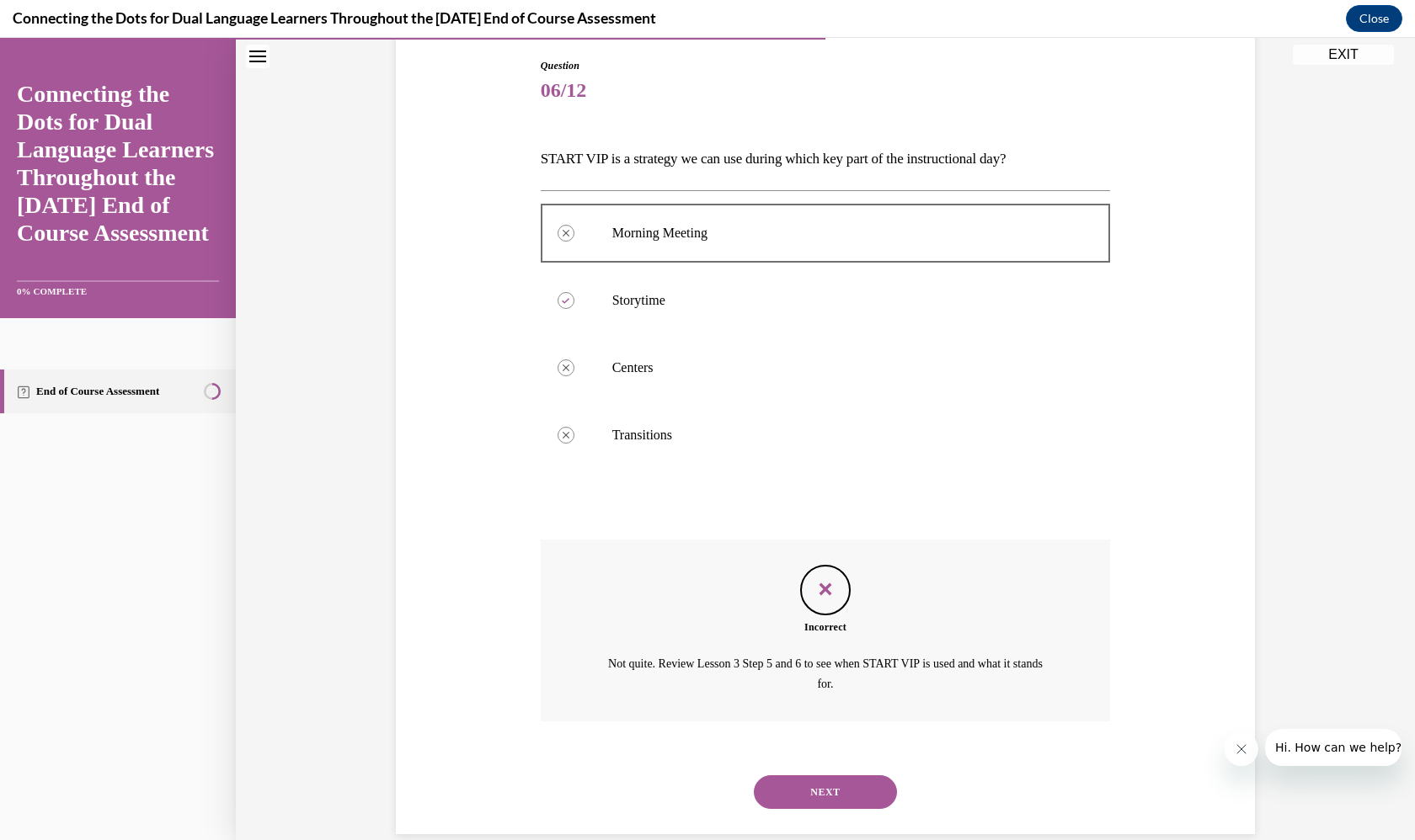
scroll to position [182, 0]
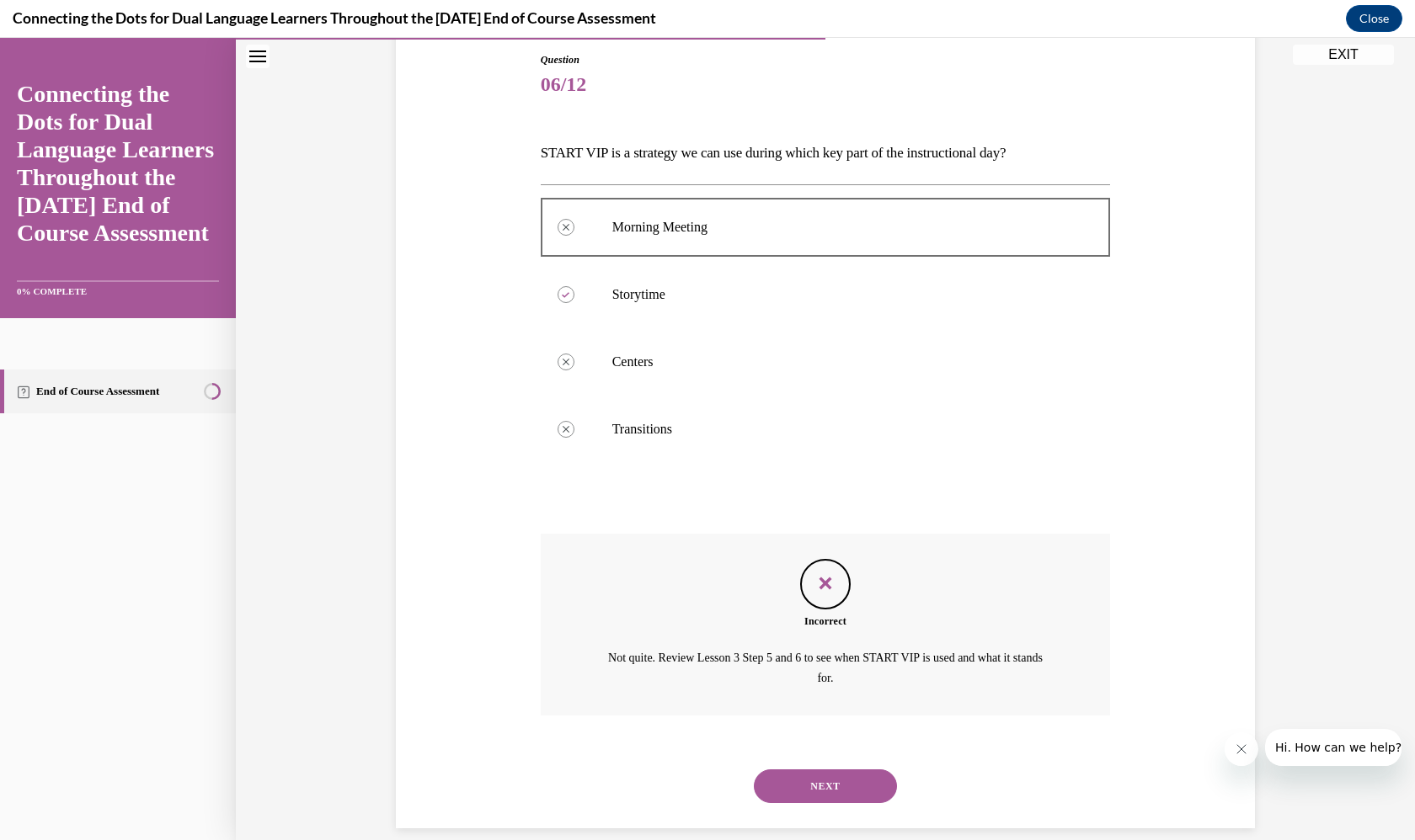
click at [854, 753] on div "NEXT" at bounding box center [826, 786] width 570 height 67
click at [857, 770] on button "NEXT" at bounding box center [826, 787] width 143 height 34
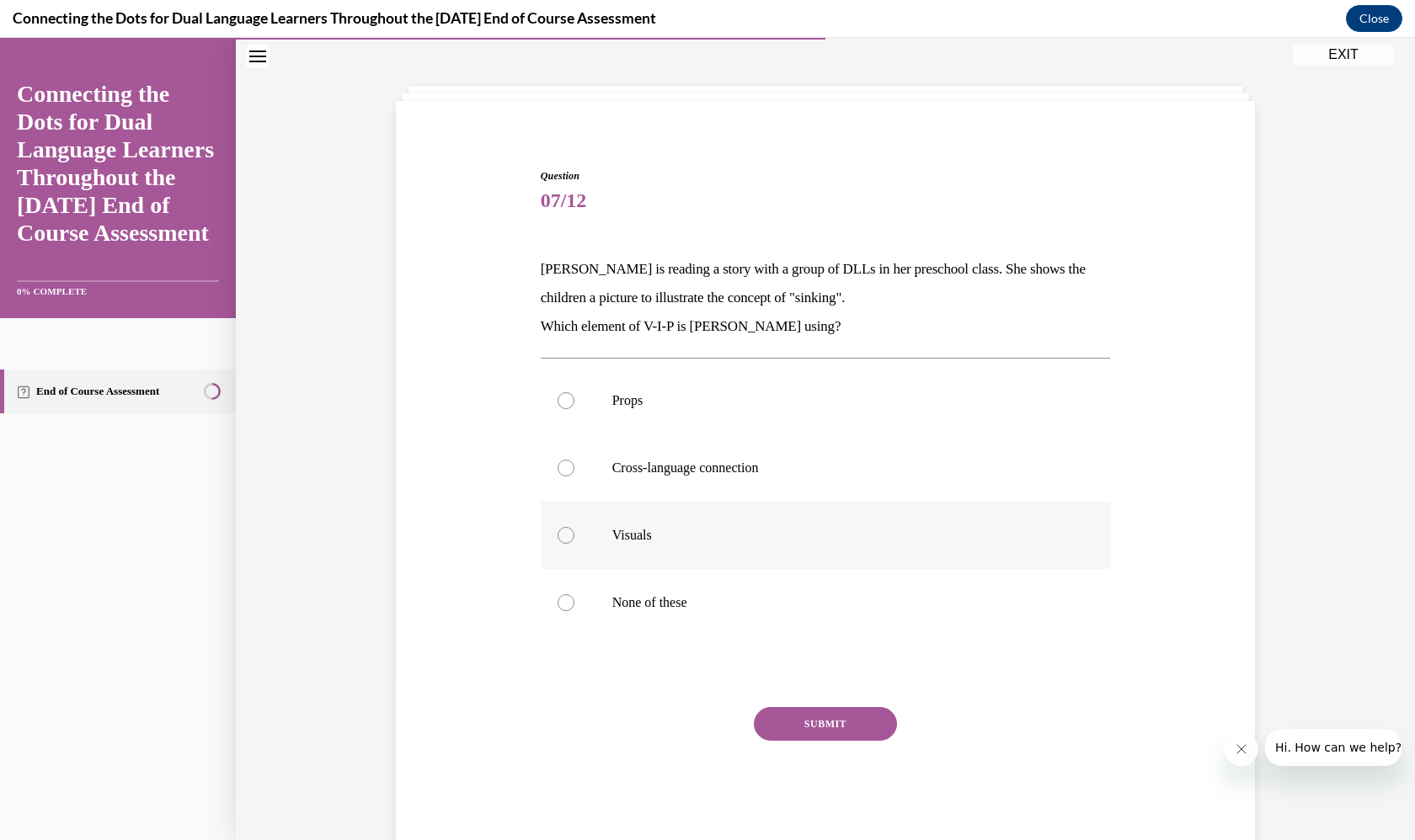
click at [727, 541] on p "Visuals" at bounding box center [840, 535] width 456 height 17
click at [575, 541] on input "Visuals" at bounding box center [566, 535] width 17 height 17
radio input "true"
click at [820, 719] on button "SUBMIT" at bounding box center [826, 724] width 143 height 34
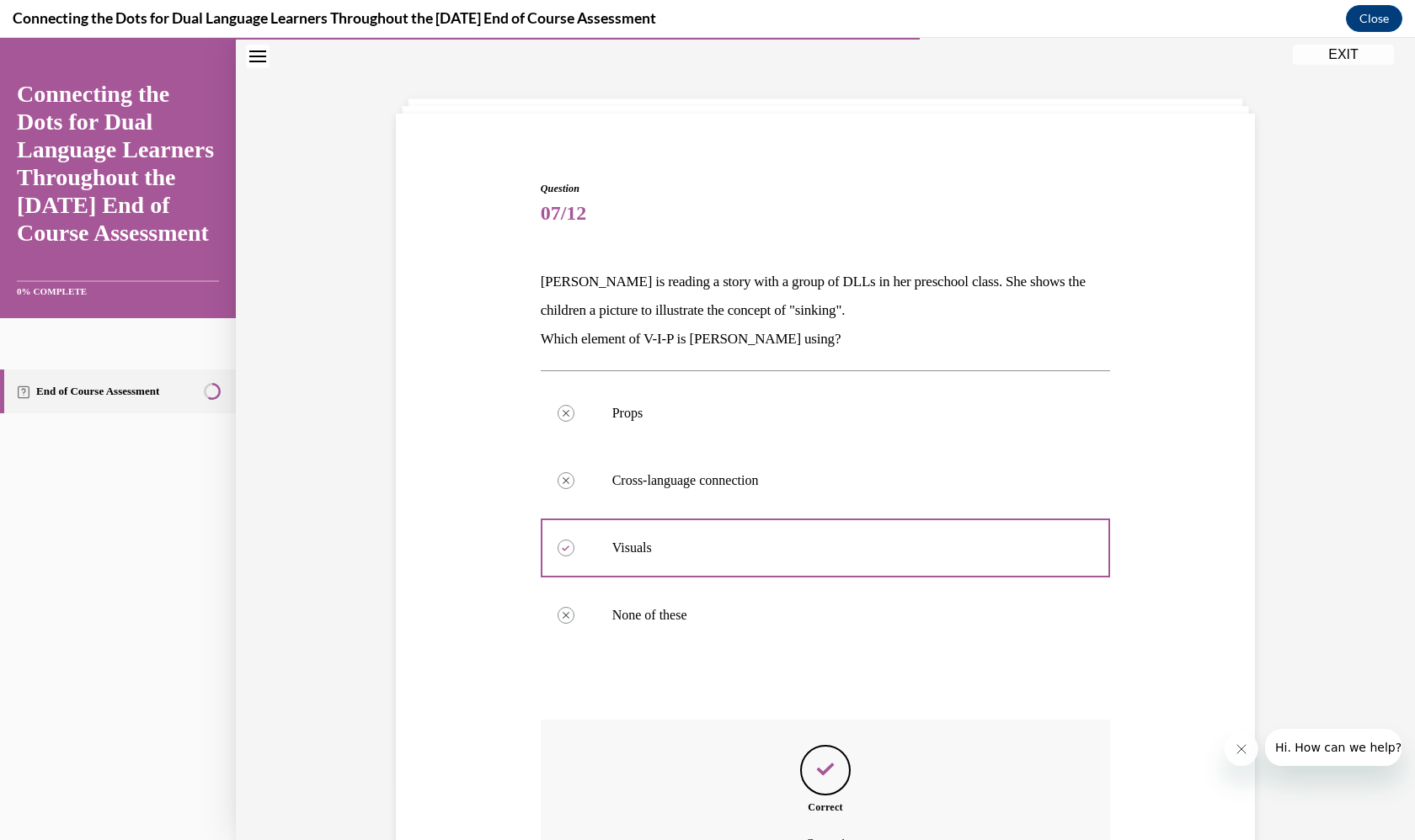
scroll to position [220, 0]
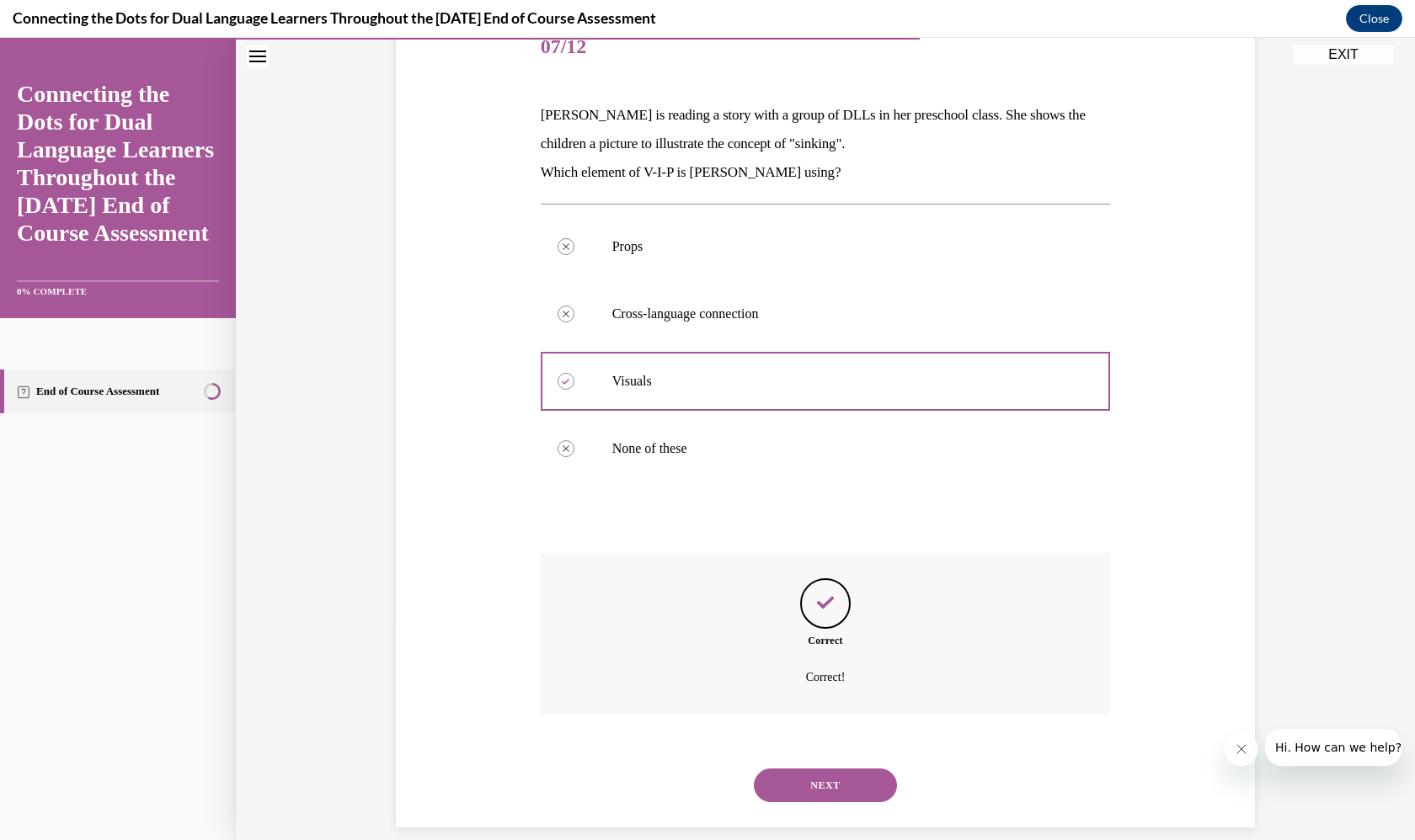
click at [834, 769] on button "NEXT" at bounding box center [826, 786] width 143 height 34
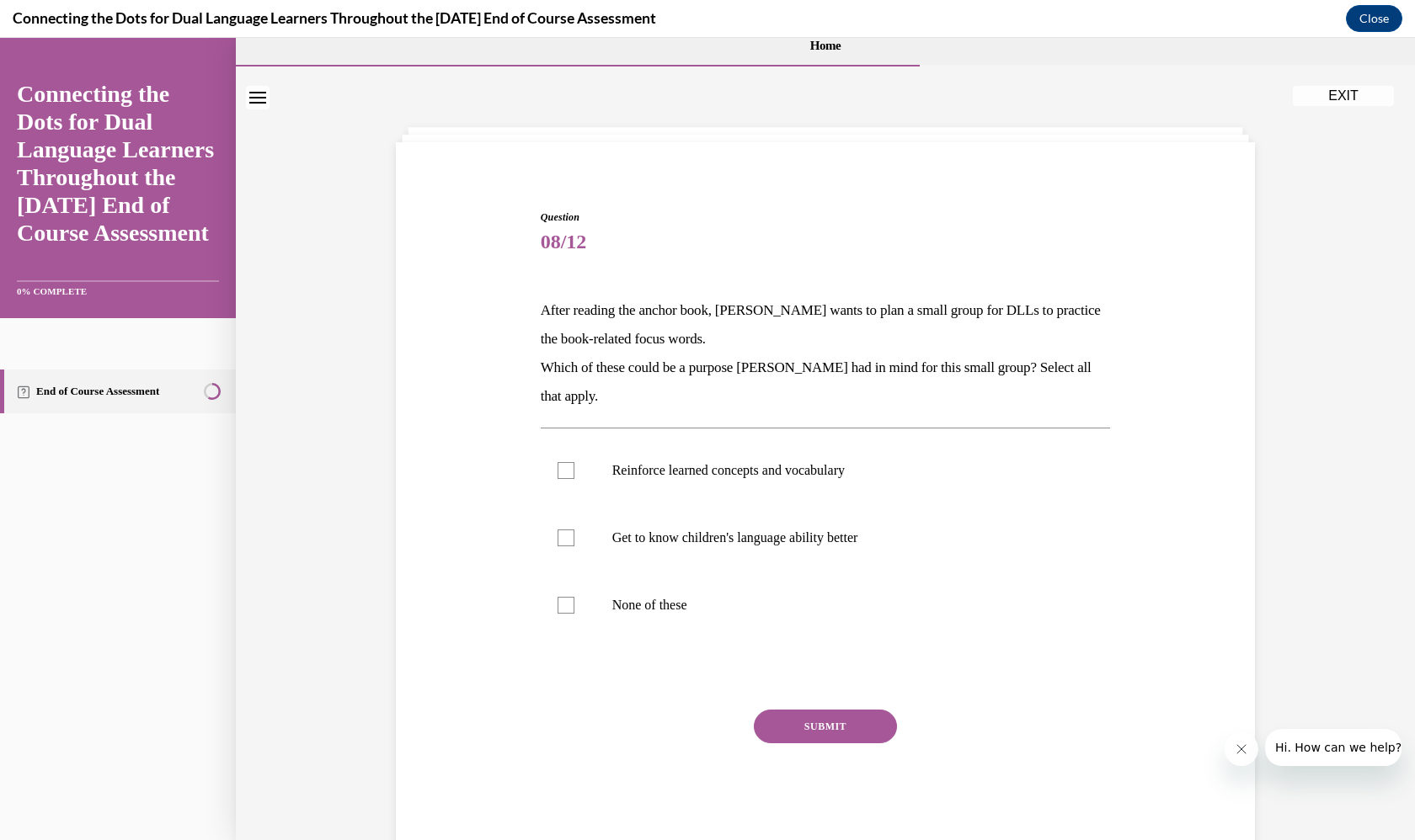
scroll to position [53, 0]
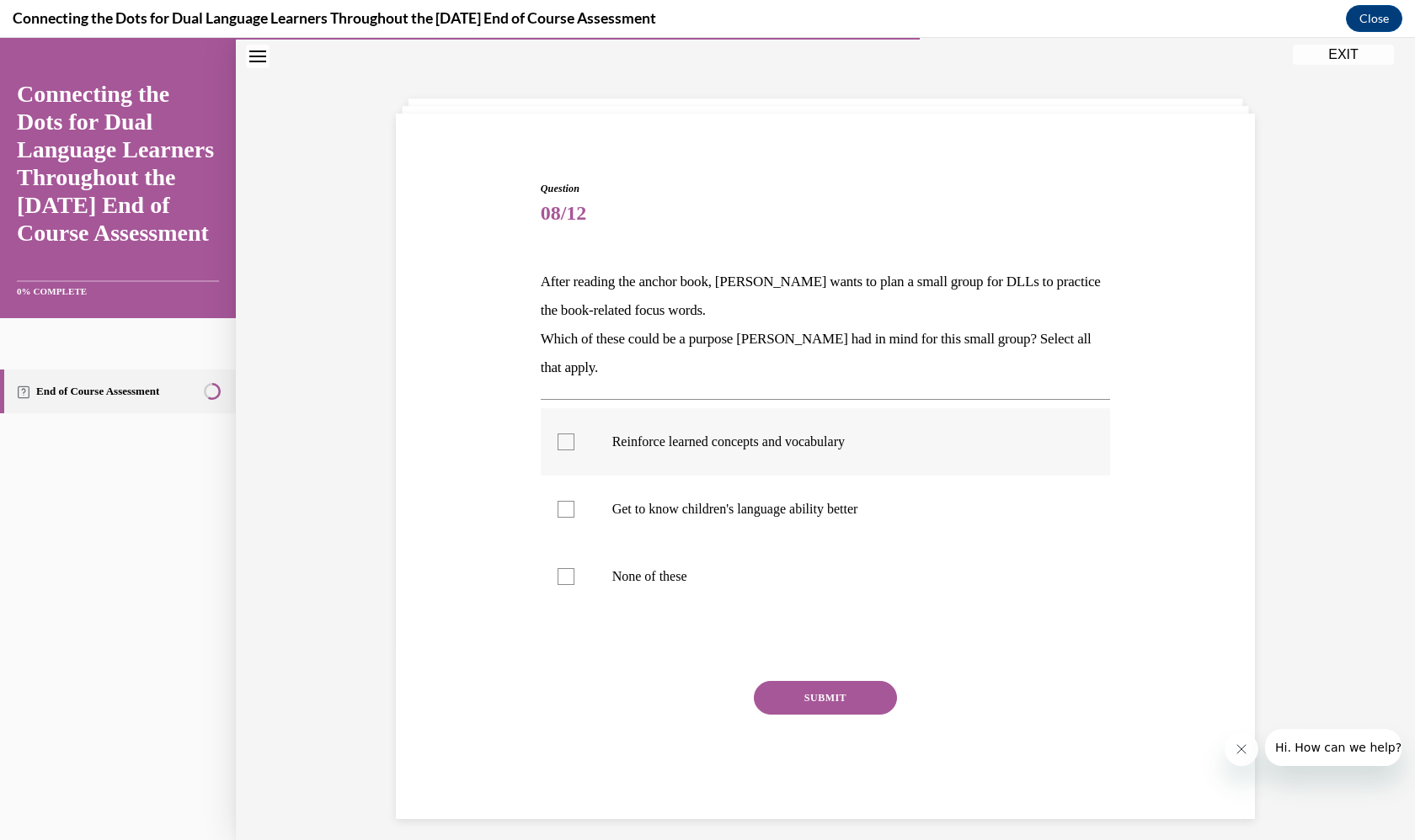
click at [746, 456] on label "Reinforce learned concepts and vocabulary" at bounding box center [826, 442] width 570 height 67
click at [575, 451] on input "Reinforce learned concepts and vocabulary" at bounding box center [566, 442] width 17 height 17
checkbox input "true"
click at [768, 512] on p "Get to know children's language ability better" at bounding box center [840, 509] width 456 height 17
click at [575, 512] on input "Get to know children's language ability better" at bounding box center [566, 509] width 17 height 17
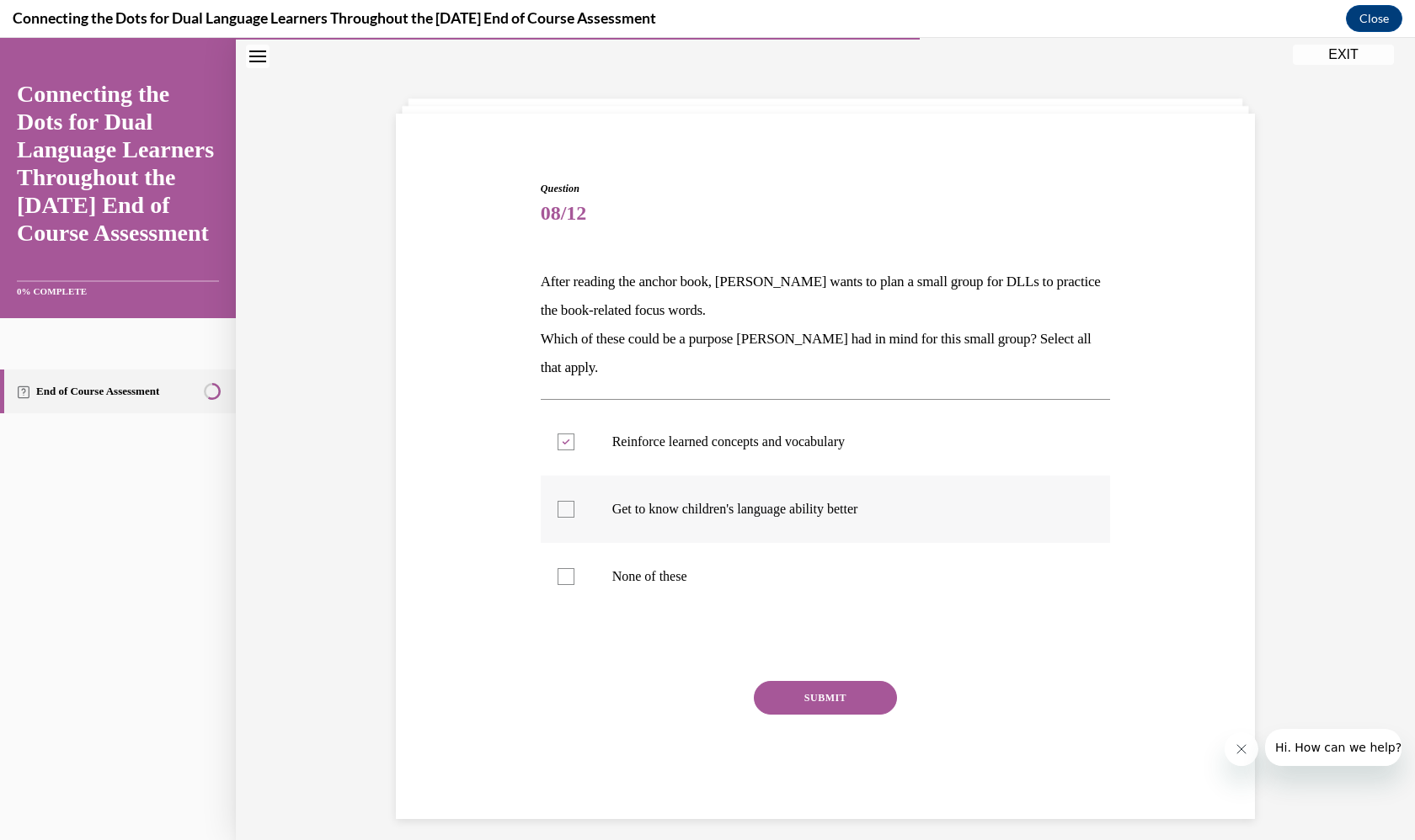
checkbox input "true"
click at [835, 693] on button "SUBMIT" at bounding box center [826, 698] width 143 height 34
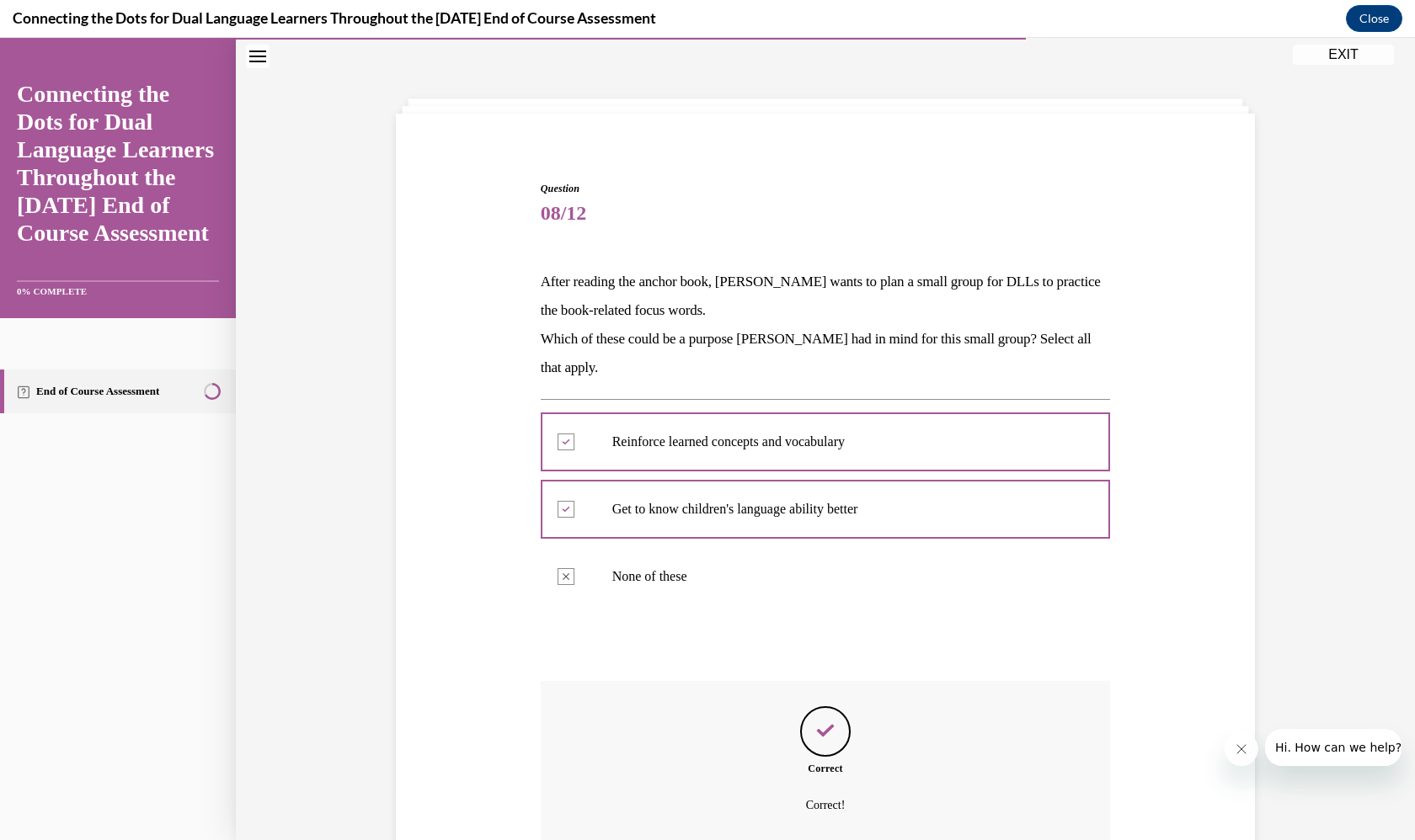
scroll to position [181, 0]
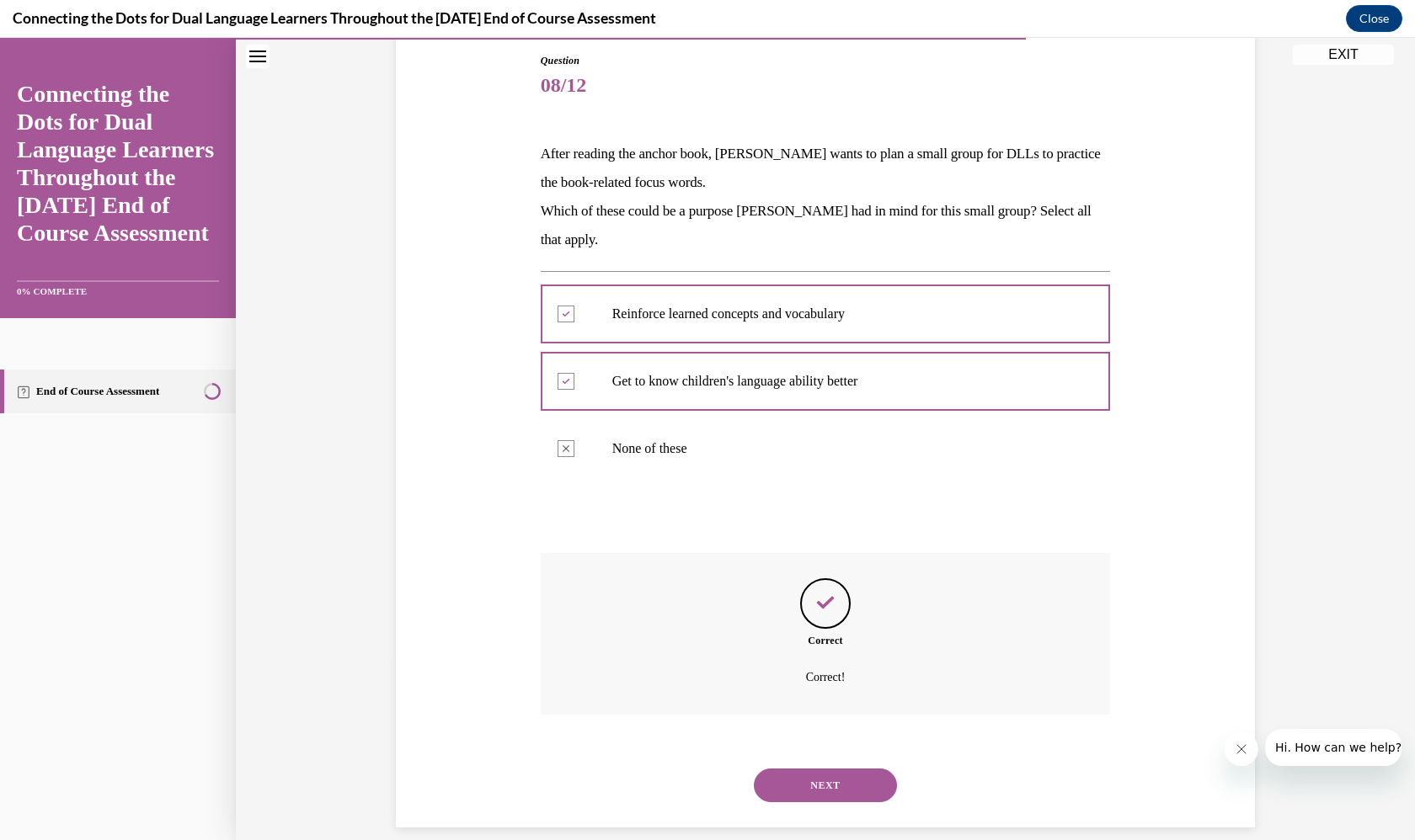
click at [838, 769] on button "NEXT" at bounding box center [826, 786] width 143 height 34
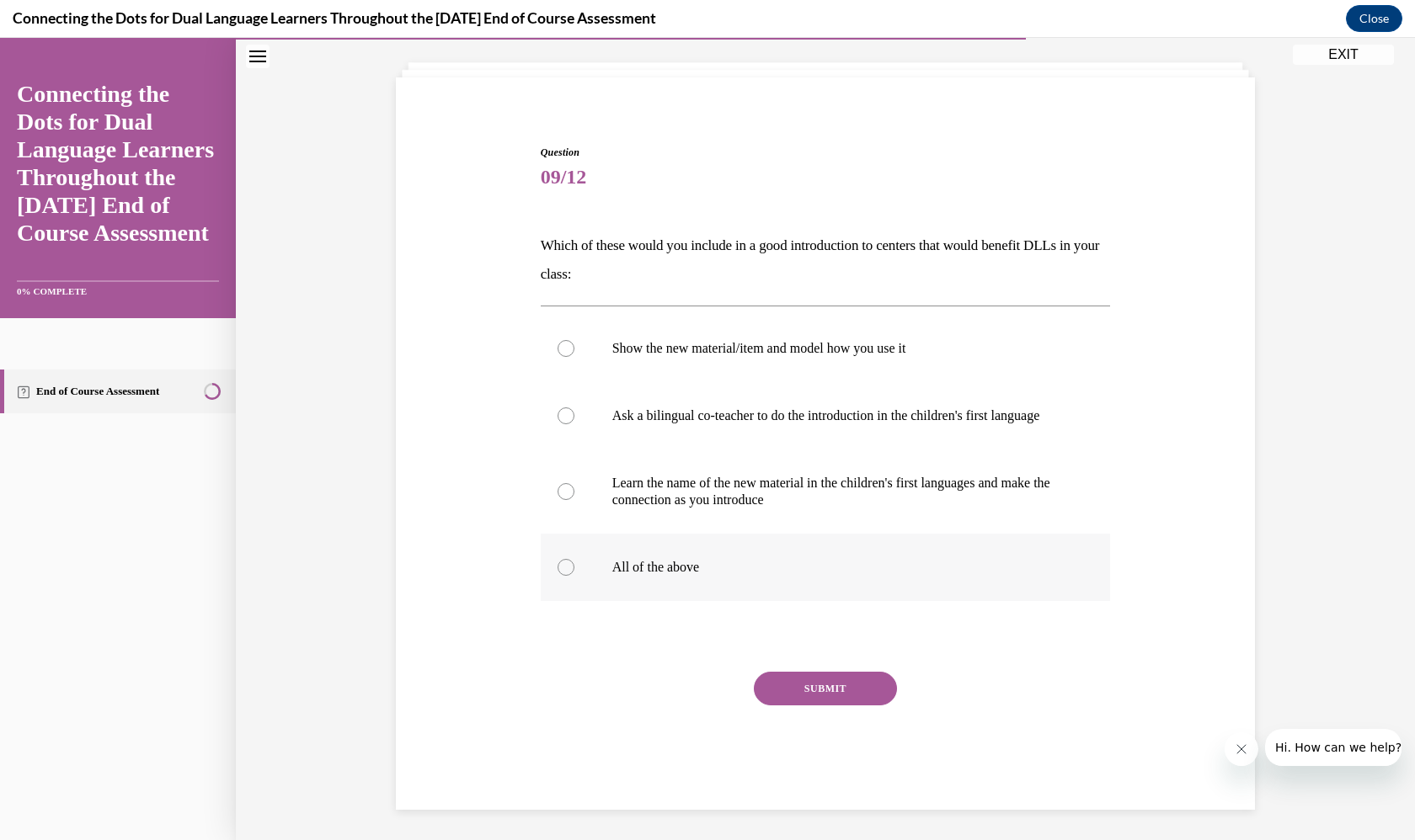
click at [790, 568] on label "All of the above" at bounding box center [826, 567] width 570 height 67
click at [575, 568] on input "All of the above" at bounding box center [566, 567] width 17 height 17
radio input "true"
click at [823, 706] on button "SUBMIT" at bounding box center [826, 689] width 143 height 34
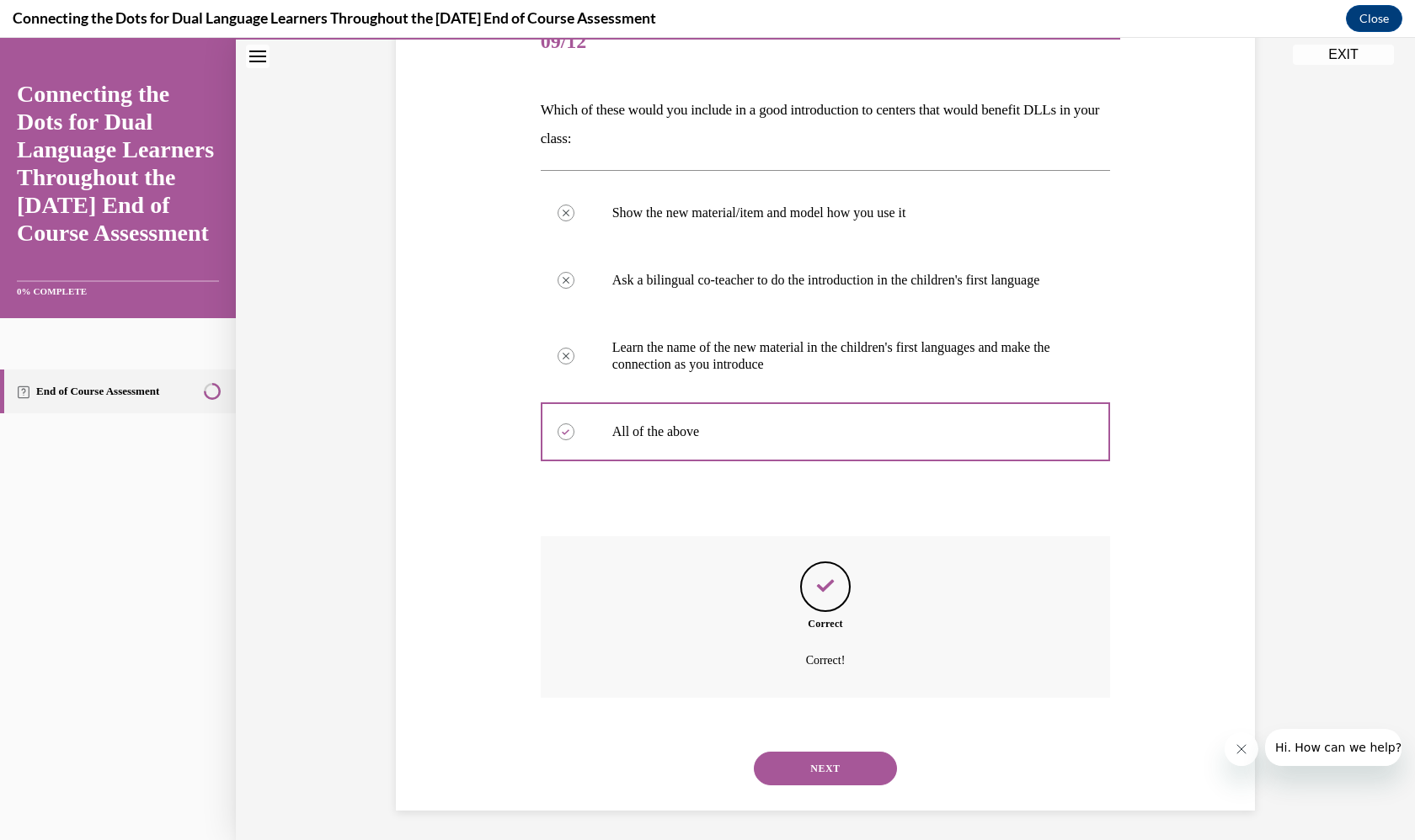
click at [834, 780] on button "NEXT" at bounding box center [826, 769] width 143 height 34
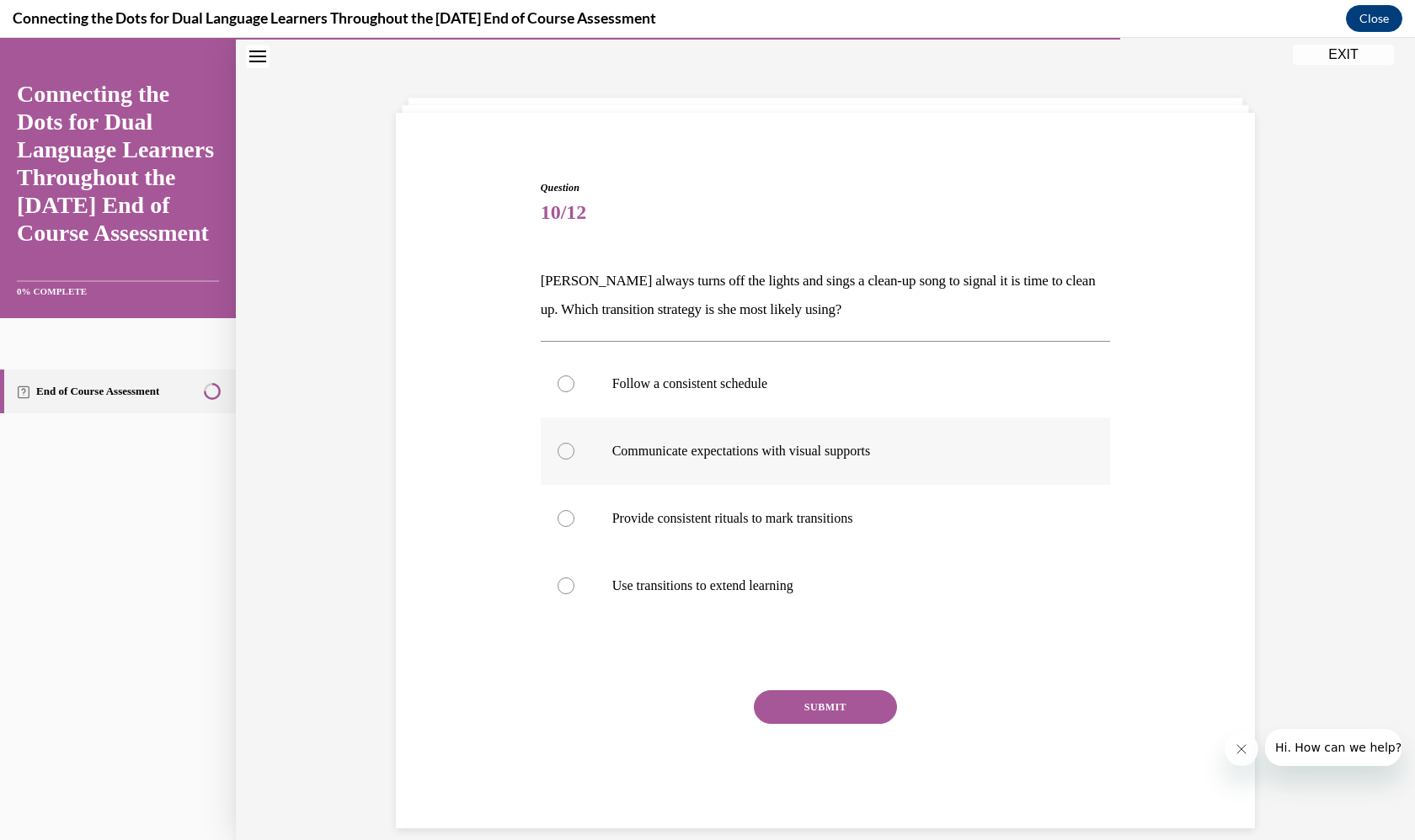
click at [808, 461] on label "Communicate expectations with visual supports" at bounding box center [826, 451] width 570 height 67
click at [575, 460] on input "Communicate expectations with visual supports" at bounding box center [566, 451] width 17 height 17
radio input "true"
click at [804, 540] on label "Provide consistent rituals to mark transitions" at bounding box center [826, 518] width 570 height 67
click at [575, 527] on input "Provide consistent rituals to mark transitions" at bounding box center [566, 518] width 17 height 17
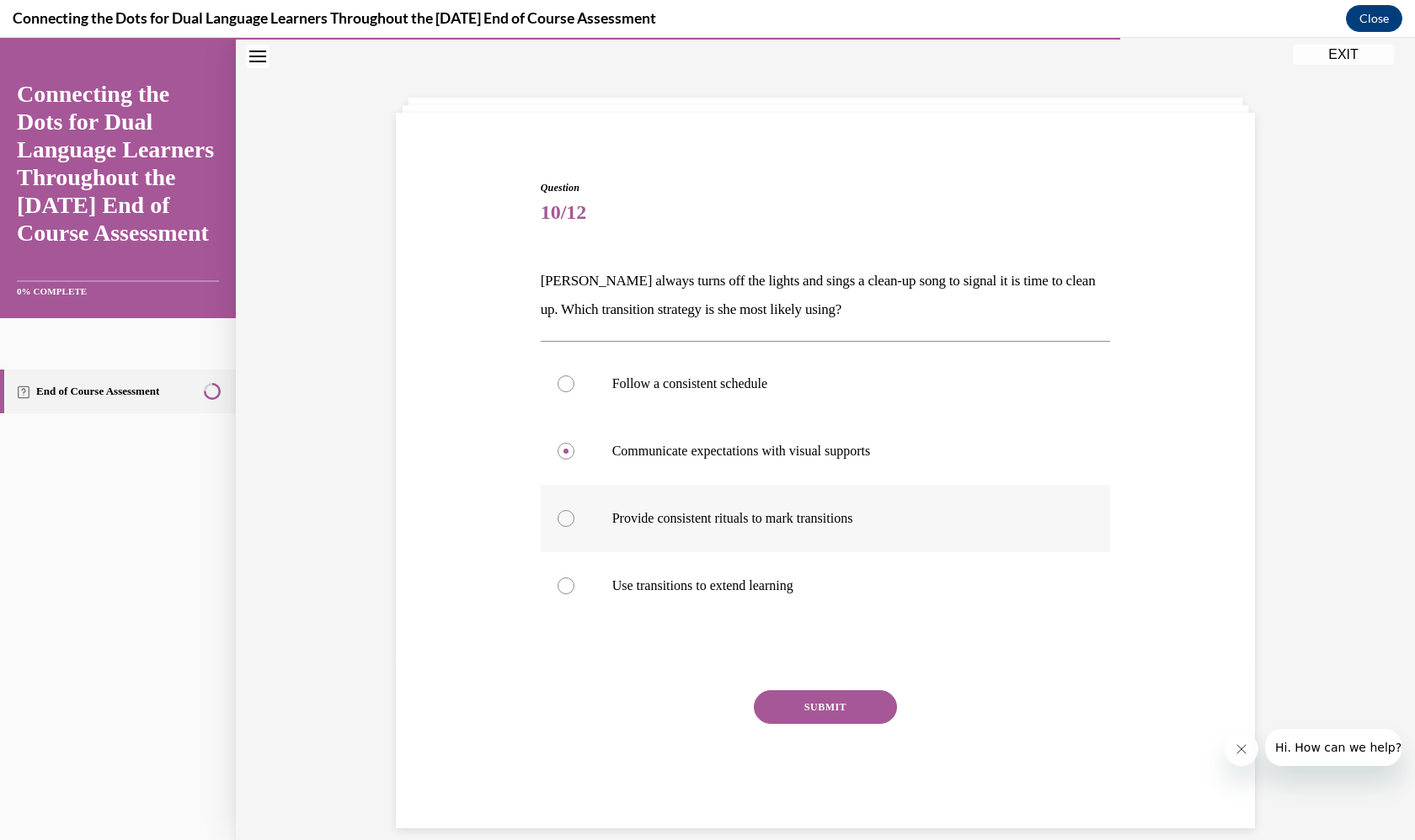
radio input "true"
click at [828, 714] on button "SUBMIT" at bounding box center [826, 707] width 143 height 34
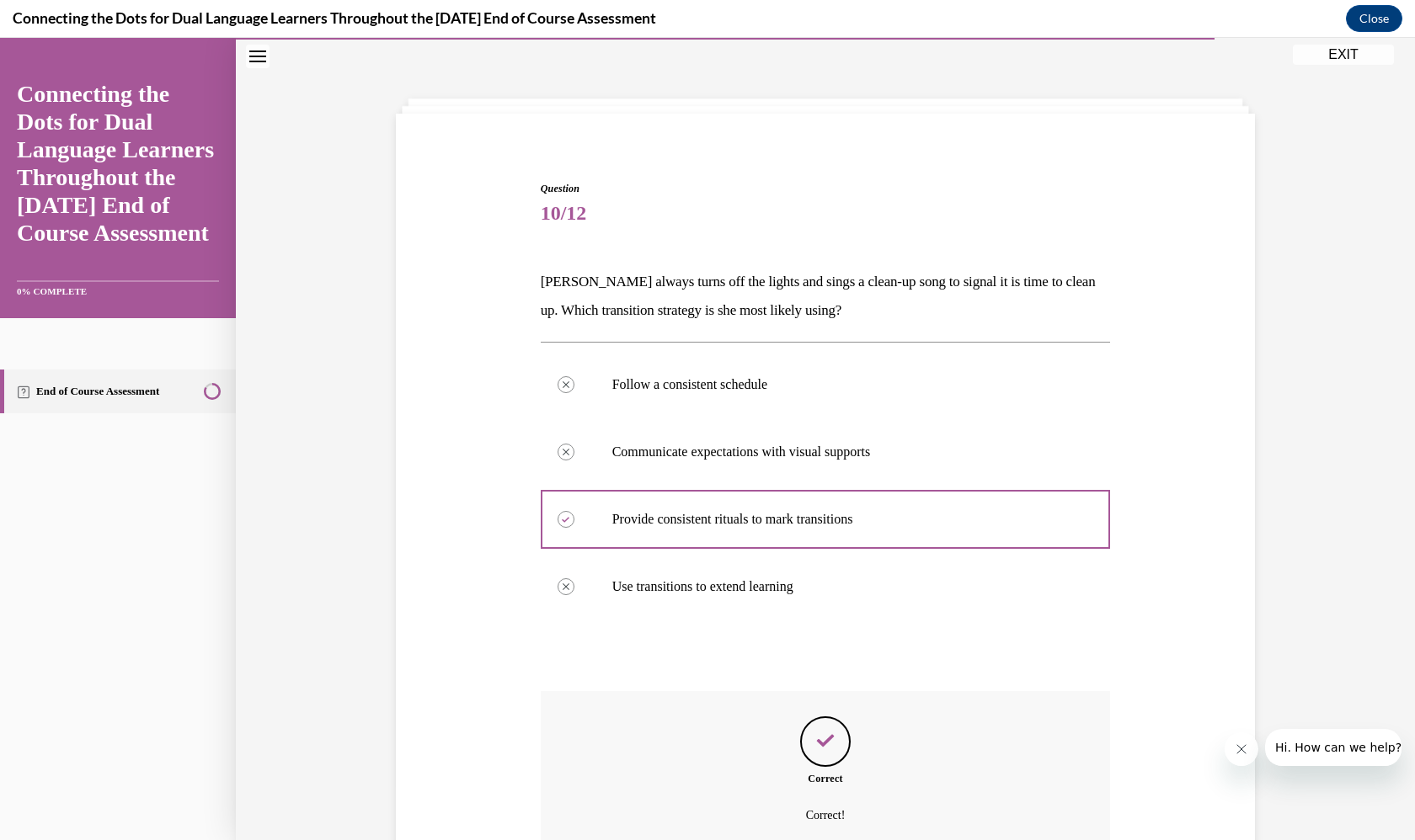
scroll to position [191, 0]
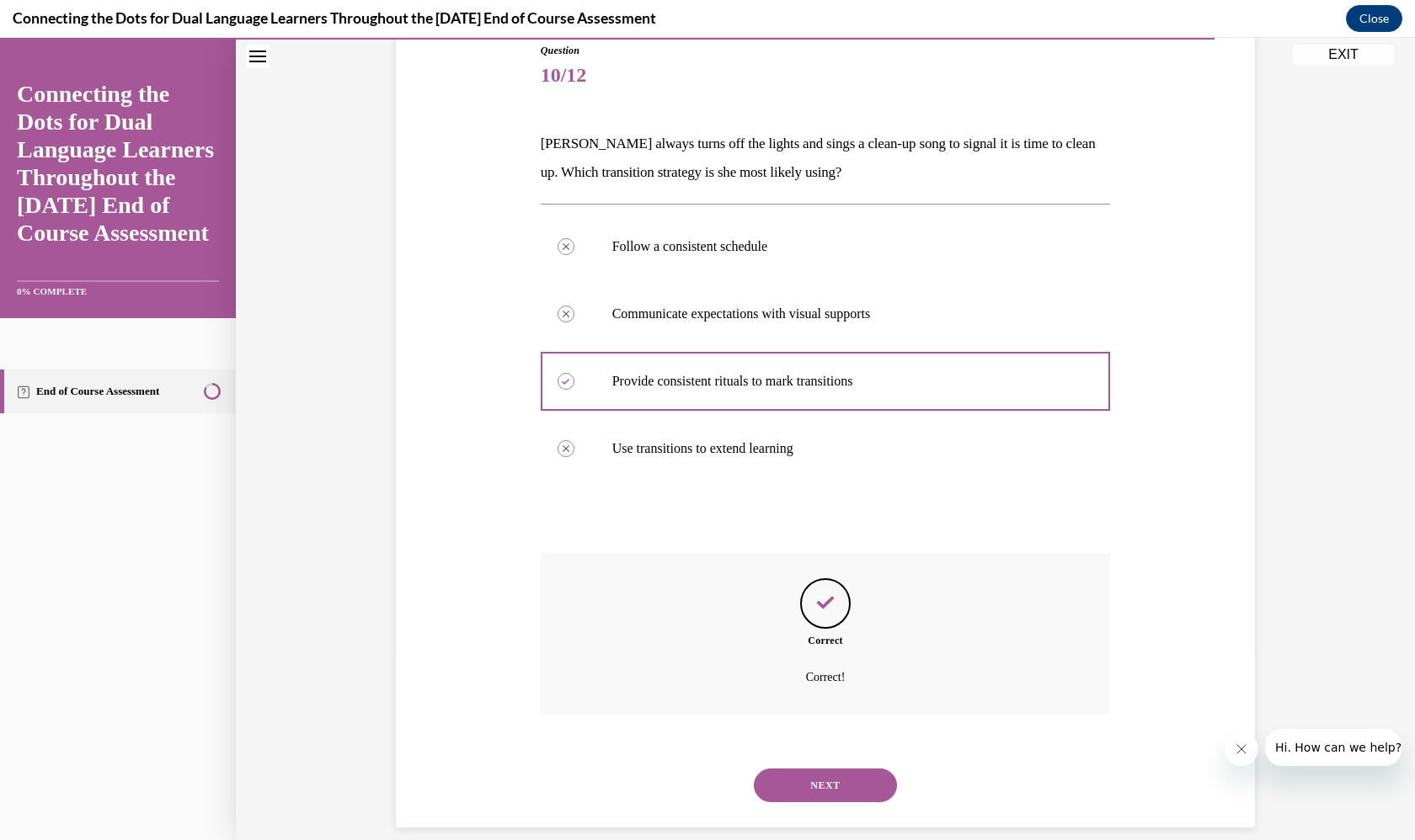
click at [804, 769] on button "NEXT" at bounding box center [826, 786] width 143 height 34
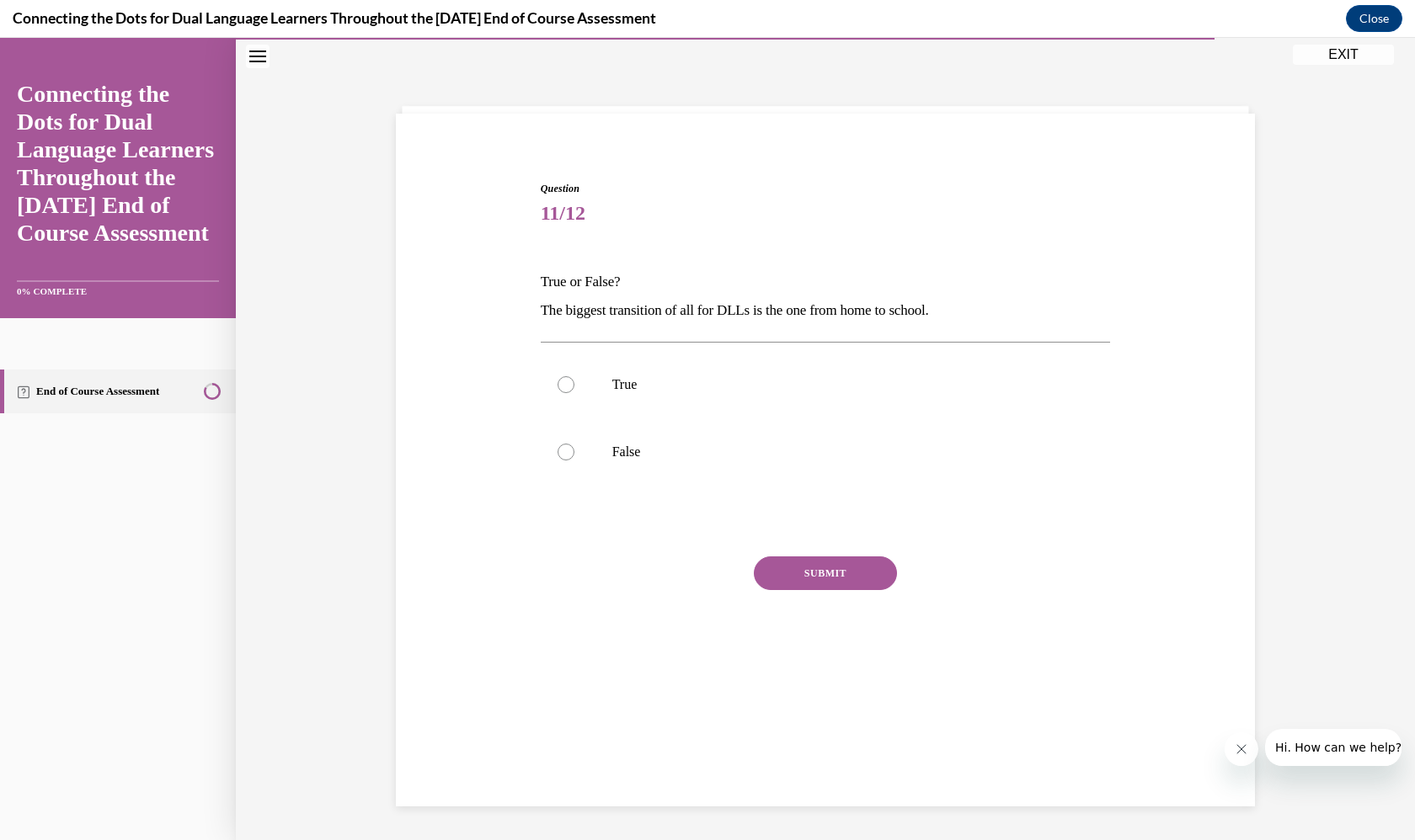
click at [654, 299] on p "The biggest transition of all for DLLs is the one from home to school." at bounding box center [826, 311] width 570 height 29
click at [568, 315] on p "The biggest transition of all for DLLs is the one from home to school." at bounding box center [826, 311] width 570 height 29
click at [586, 356] on label "True" at bounding box center [826, 385] width 570 height 67
click at [575, 377] on input "True" at bounding box center [566, 385] width 17 height 17
radio input "true"
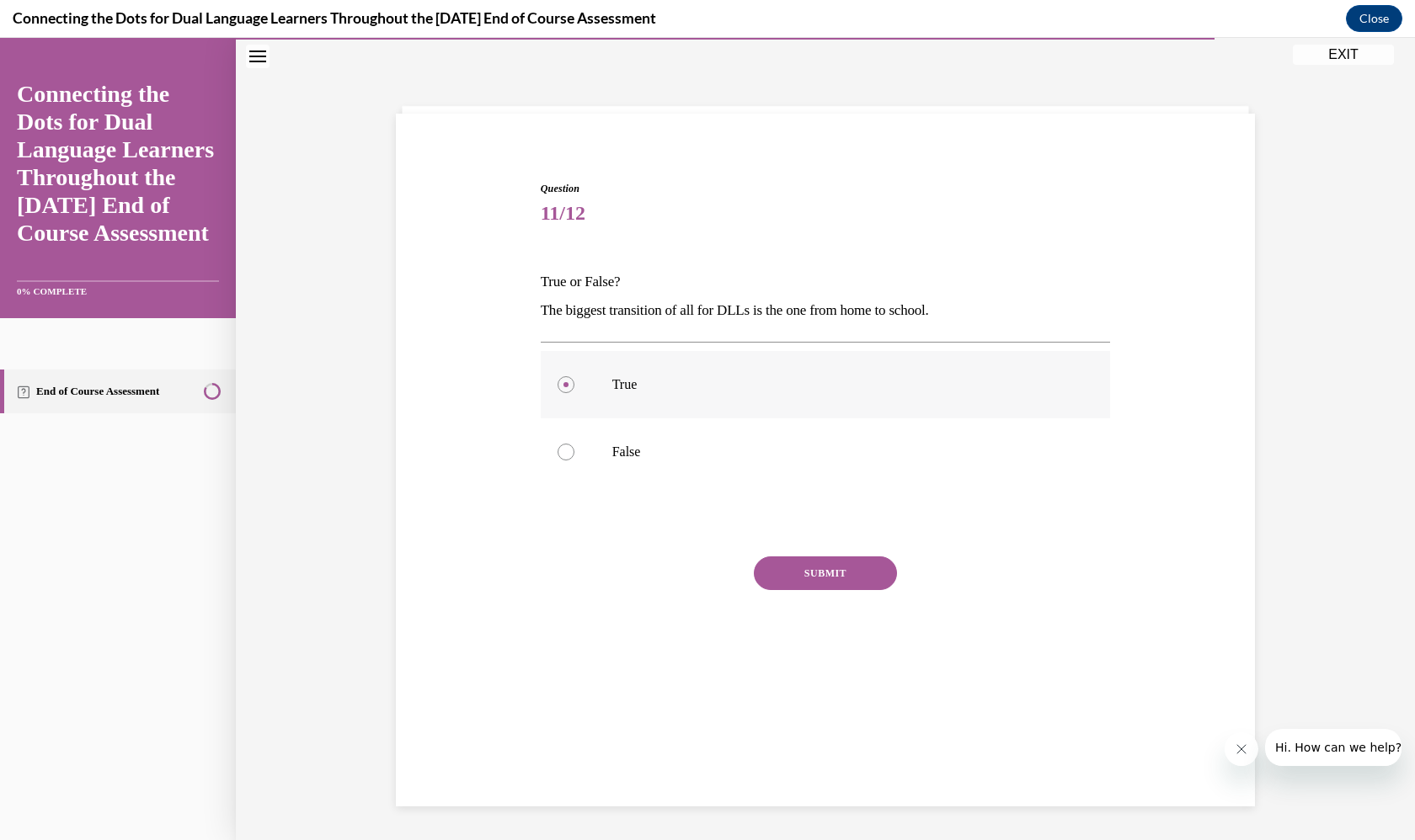
click at [618, 360] on label "True" at bounding box center [826, 385] width 570 height 67
click at [575, 377] on input "True" at bounding box center [566, 385] width 17 height 17
click at [600, 386] on label "True" at bounding box center [826, 385] width 570 height 67
click at [575, 386] on input "True" at bounding box center [566, 385] width 17 height 17
click at [562, 317] on p "The biggest transition of all for DLLs is the one from home to school." at bounding box center [826, 311] width 570 height 29
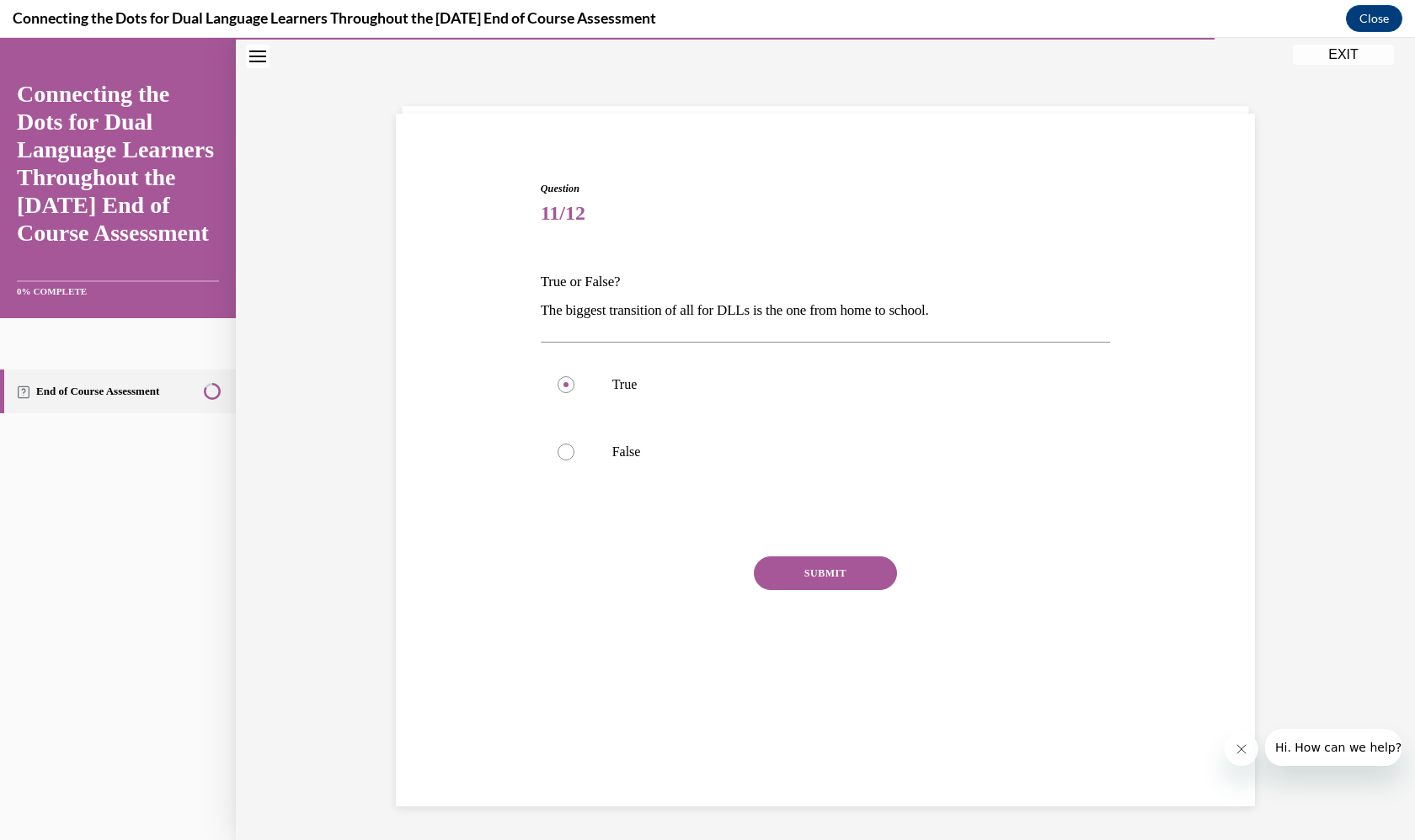
click at [572, 320] on p "The biggest transition of all for DLLs is the one from home to school." at bounding box center [826, 311] width 570 height 29
click at [638, 364] on label "True" at bounding box center [826, 385] width 570 height 67
click at [575, 377] on input "True" at bounding box center [566, 385] width 17 height 17
click at [590, 387] on label "True" at bounding box center [826, 385] width 570 height 67
click at [575, 387] on input "True" at bounding box center [566, 385] width 17 height 17
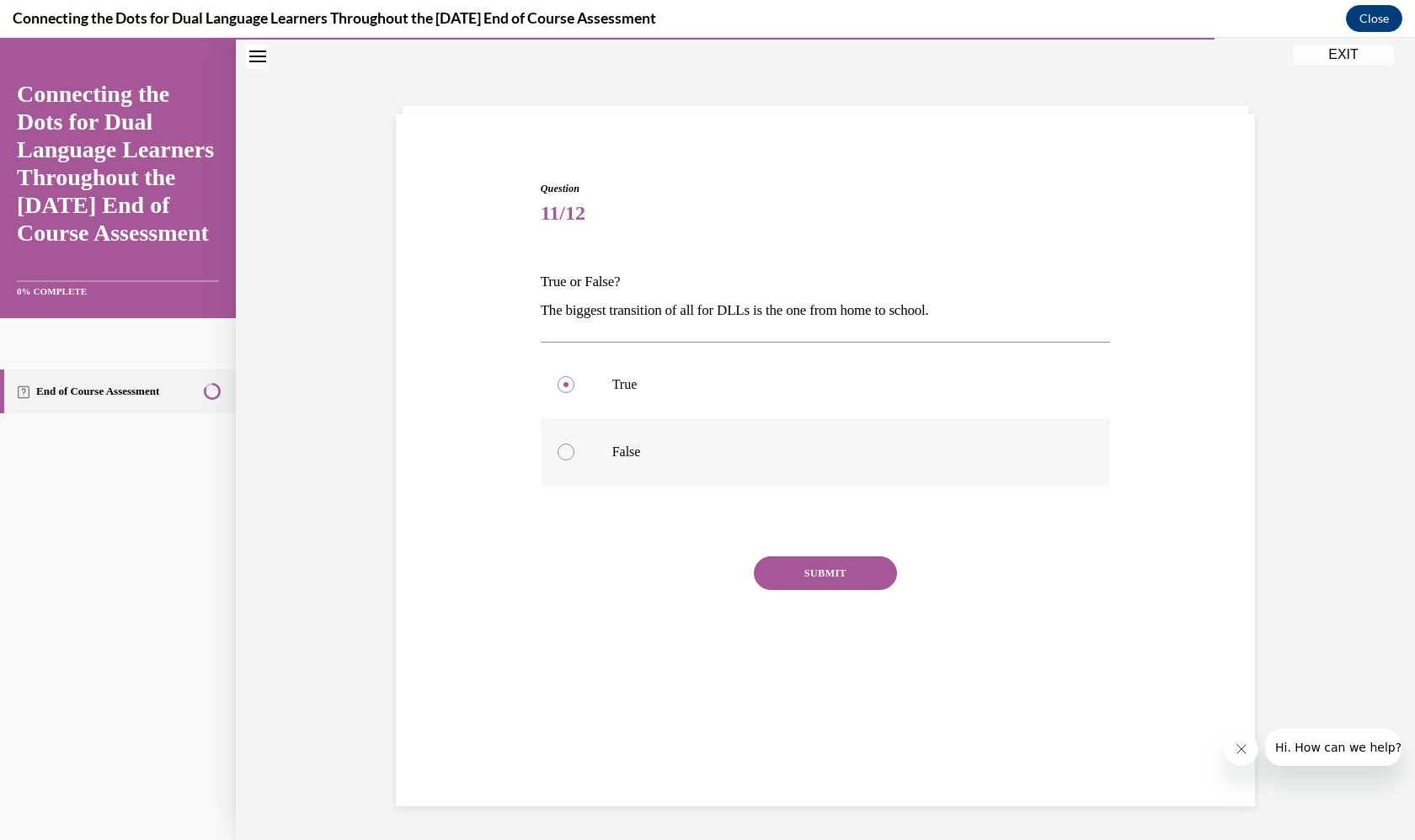
click at [587, 446] on label "False" at bounding box center [826, 452] width 570 height 67
click at [575, 446] on input "False" at bounding box center [566, 452] width 17 height 17
radio input "true"
click at [847, 438] on label "False" at bounding box center [826, 452] width 570 height 67
click at [575, 444] on input "False" at bounding box center [566, 452] width 17 height 17
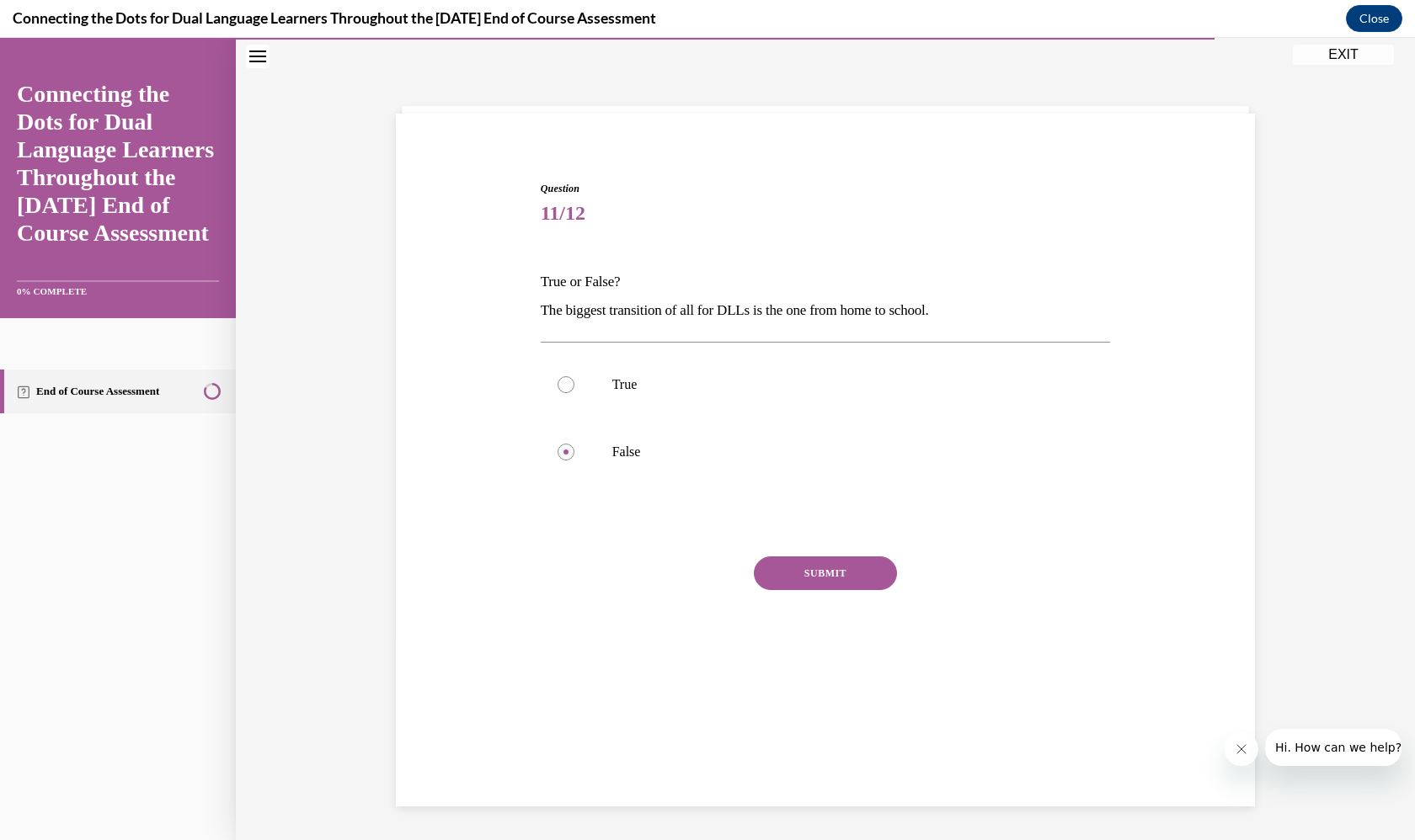
click at [801, 517] on div at bounding box center [826, 521] width 570 height 21
click at [826, 429] on label "False" at bounding box center [826, 452] width 570 height 67
click at [575, 444] on input "False" at bounding box center [566, 452] width 17 height 17
click at [838, 629] on div "SUBMIT" at bounding box center [826, 599] width 570 height 84
click at [832, 587] on button "SUBMIT" at bounding box center [826, 574] width 143 height 34
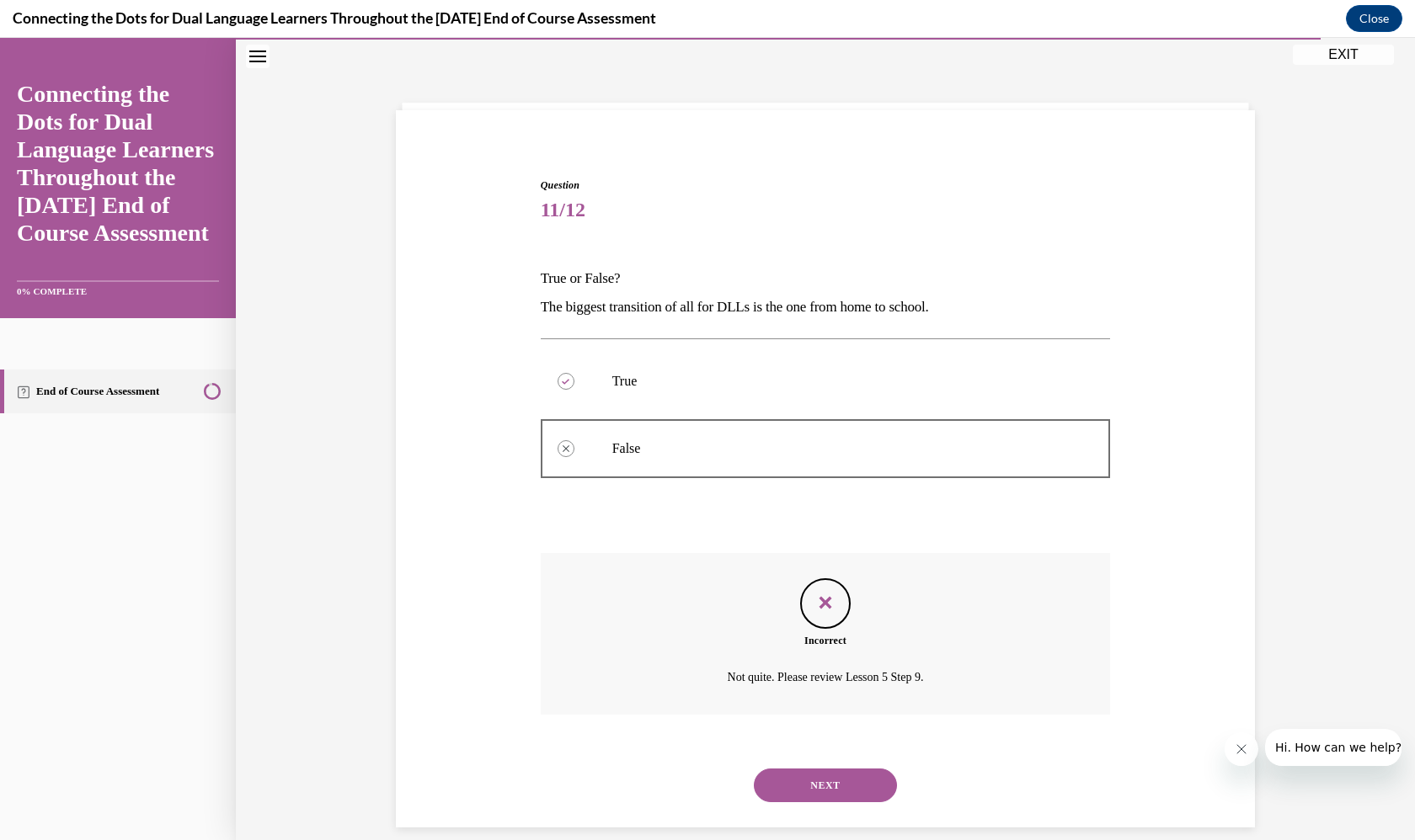
scroll to position [56, 0]
click at [822, 769] on button "NEXT" at bounding box center [826, 786] width 143 height 34
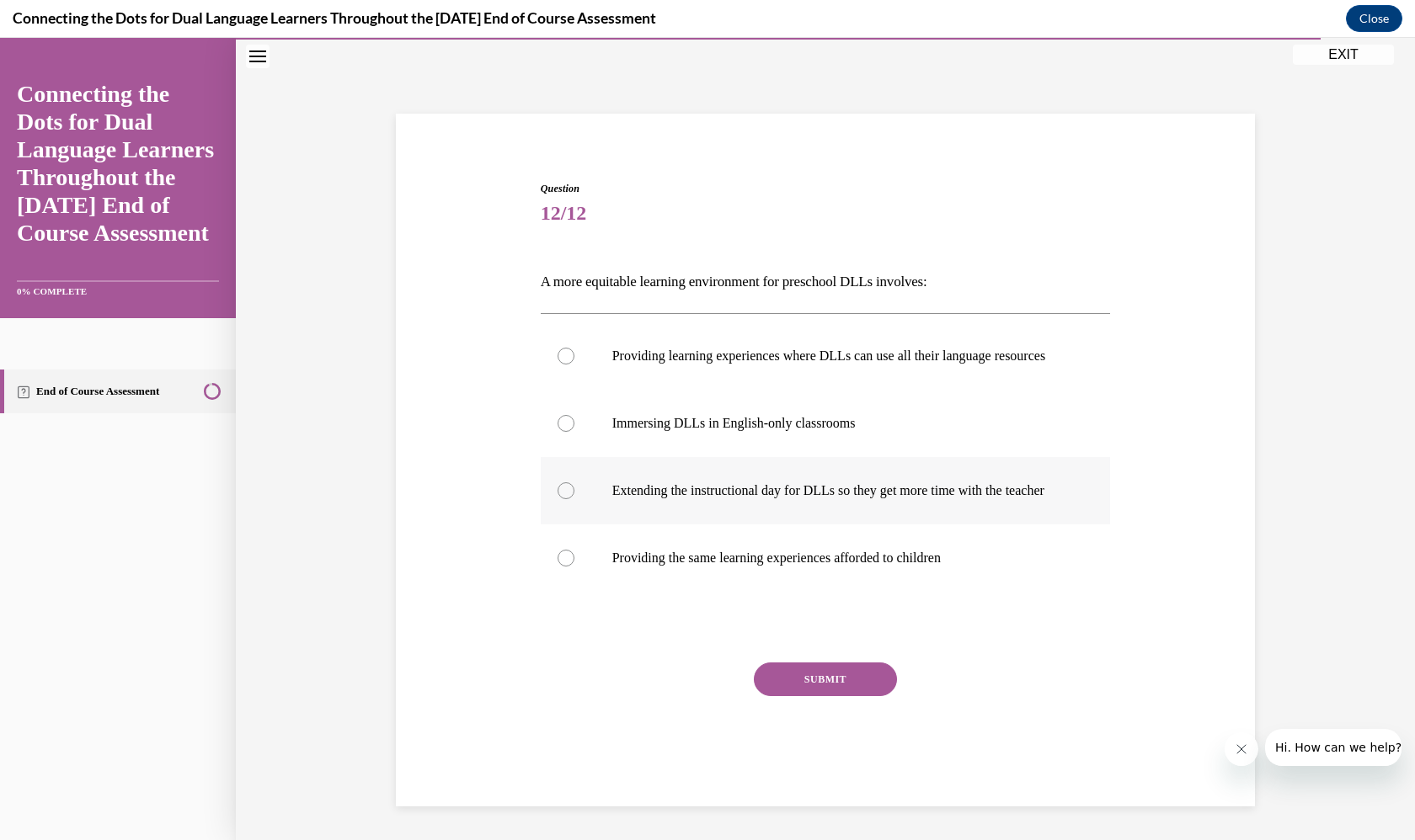
scroll to position [61, 0]
click at [854, 356] on p "Providing learning experiences where DLLs can use all their language resources" at bounding box center [840, 356] width 456 height 17
click at [575, 356] on input "Providing learning experiences where DLLs can use all their language resources" at bounding box center [566, 356] width 17 height 17
radio input "true"
click at [850, 697] on button "SUBMIT" at bounding box center [826, 680] width 143 height 34
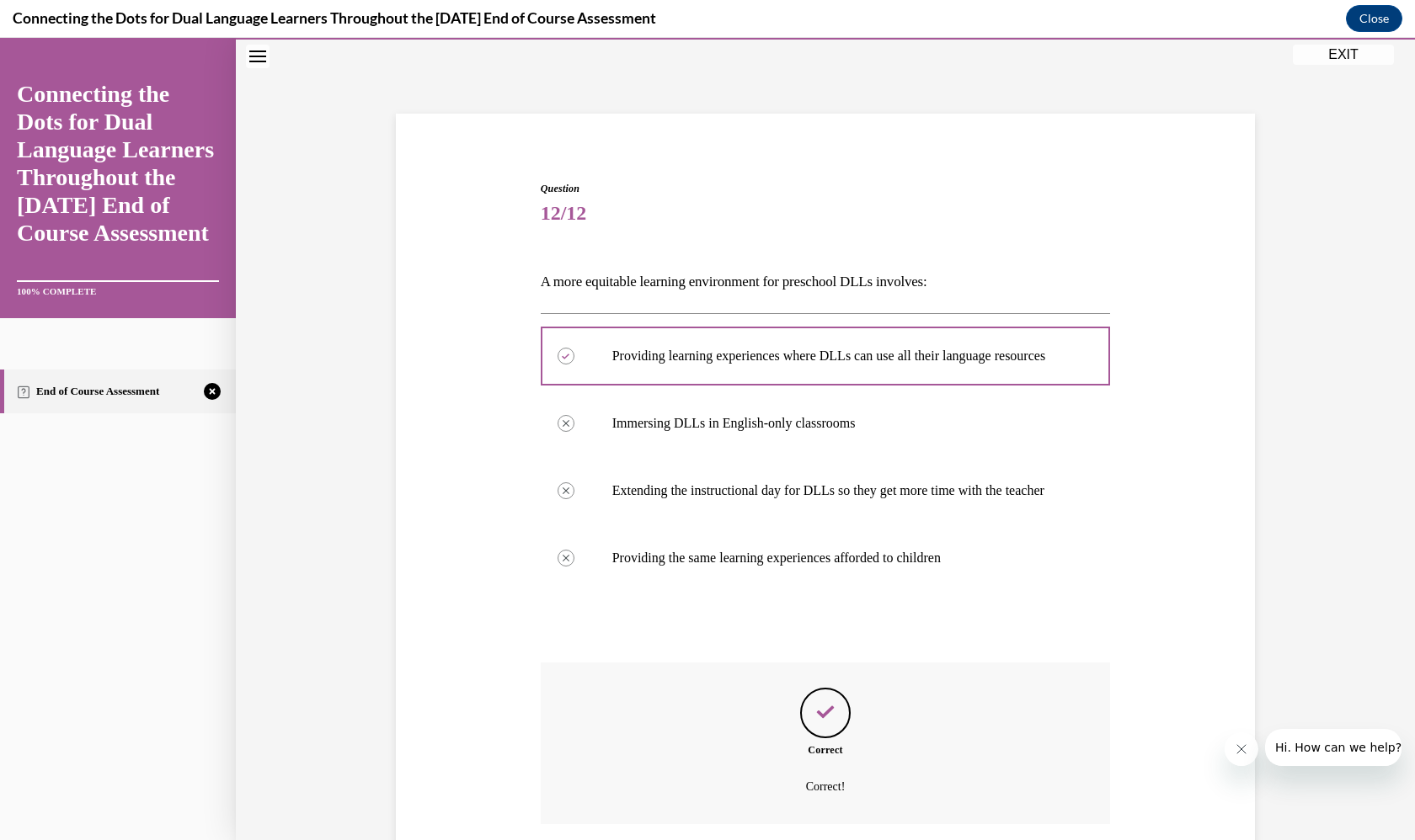
scroll to position [196, 0]
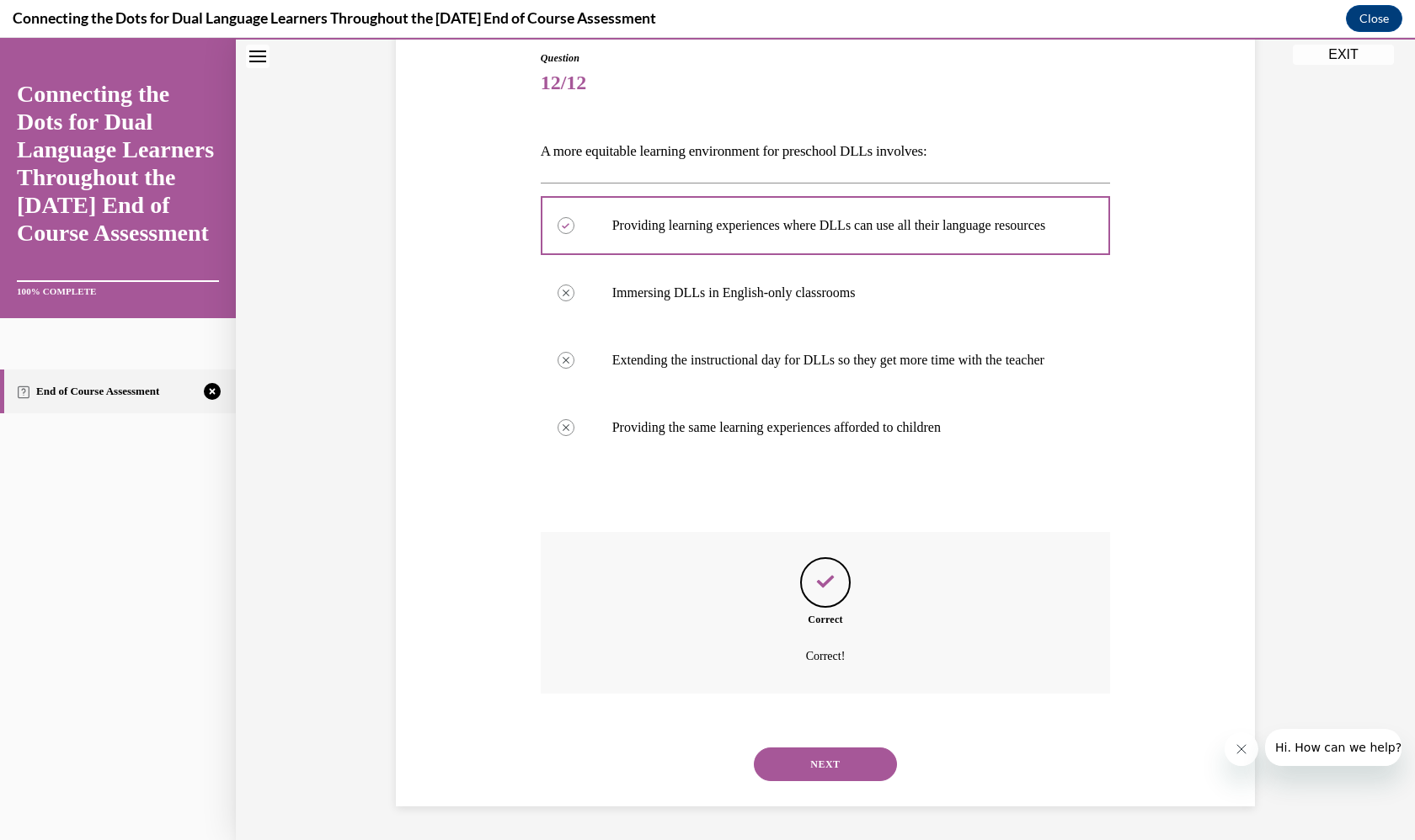
click at [843, 762] on button "NEXT" at bounding box center [826, 765] width 143 height 34
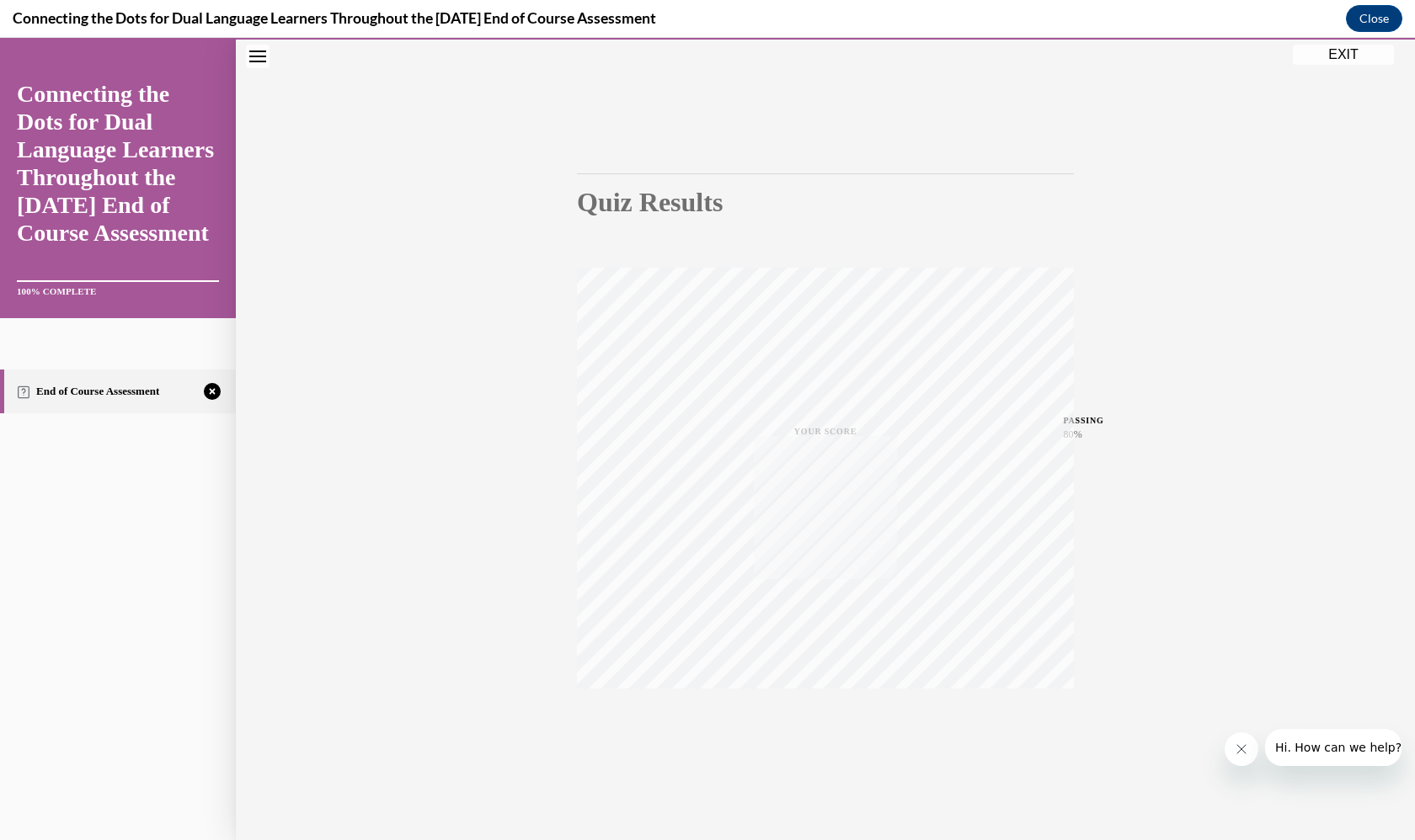
scroll to position [61, 0]
click at [829, 724] on div "TAKE AGAIN" at bounding box center [826, 727] width 60 height 39
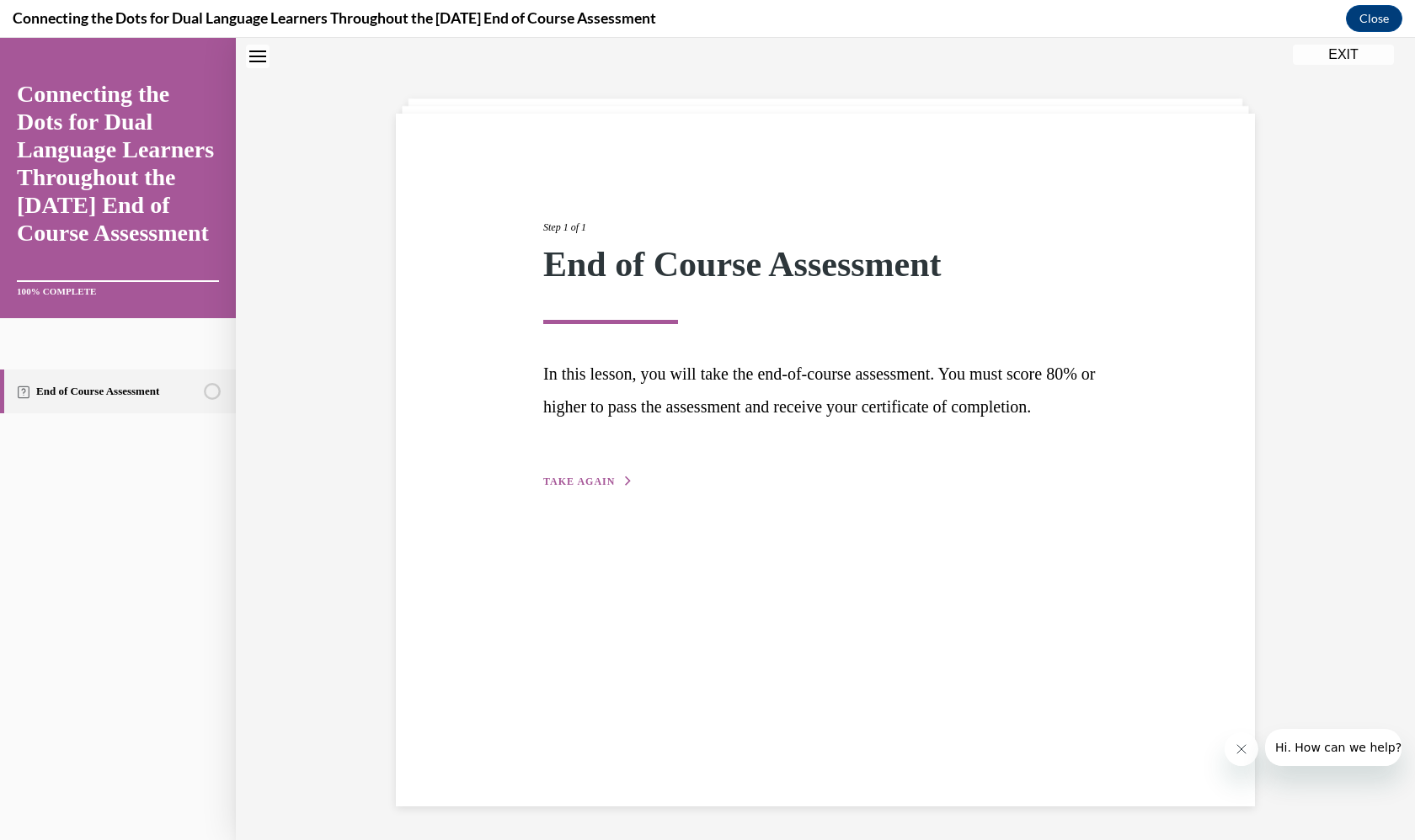
scroll to position [53, 0]
click at [613, 489] on button "TAKE AGAIN" at bounding box center [588, 481] width 91 height 15
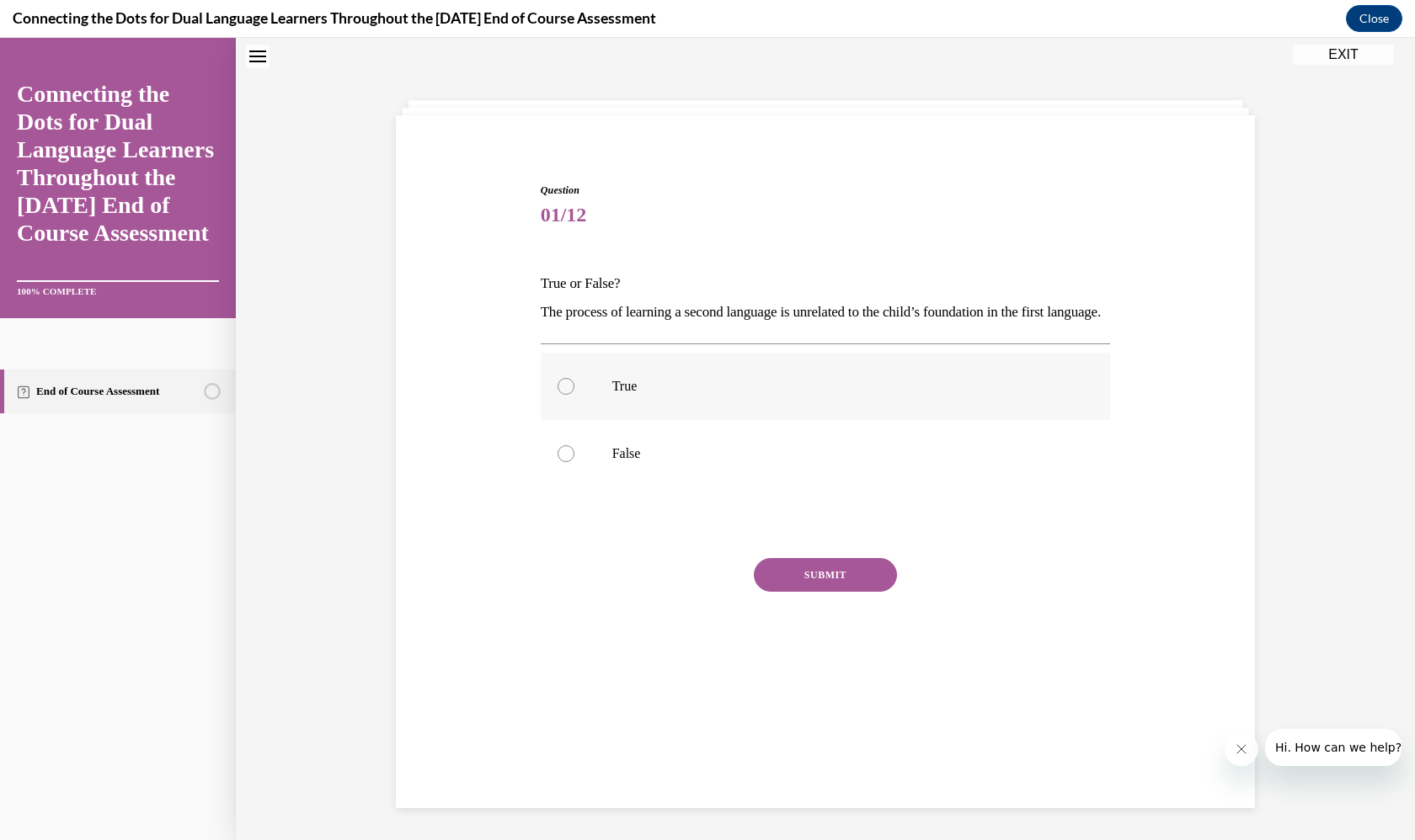
click at [801, 395] on p "True" at bounding box center [840, 386] width 456 height 17
click at [575, 395] on input "True" at bounding box center [566, 386] width 17 height 17
radio input "true"
click at [789, 463] on p "False" at bounding box center [840, 454] width 456 height 17
click at [575, 463] on input "False" at bounding box center [566, 454] width 17 height 17
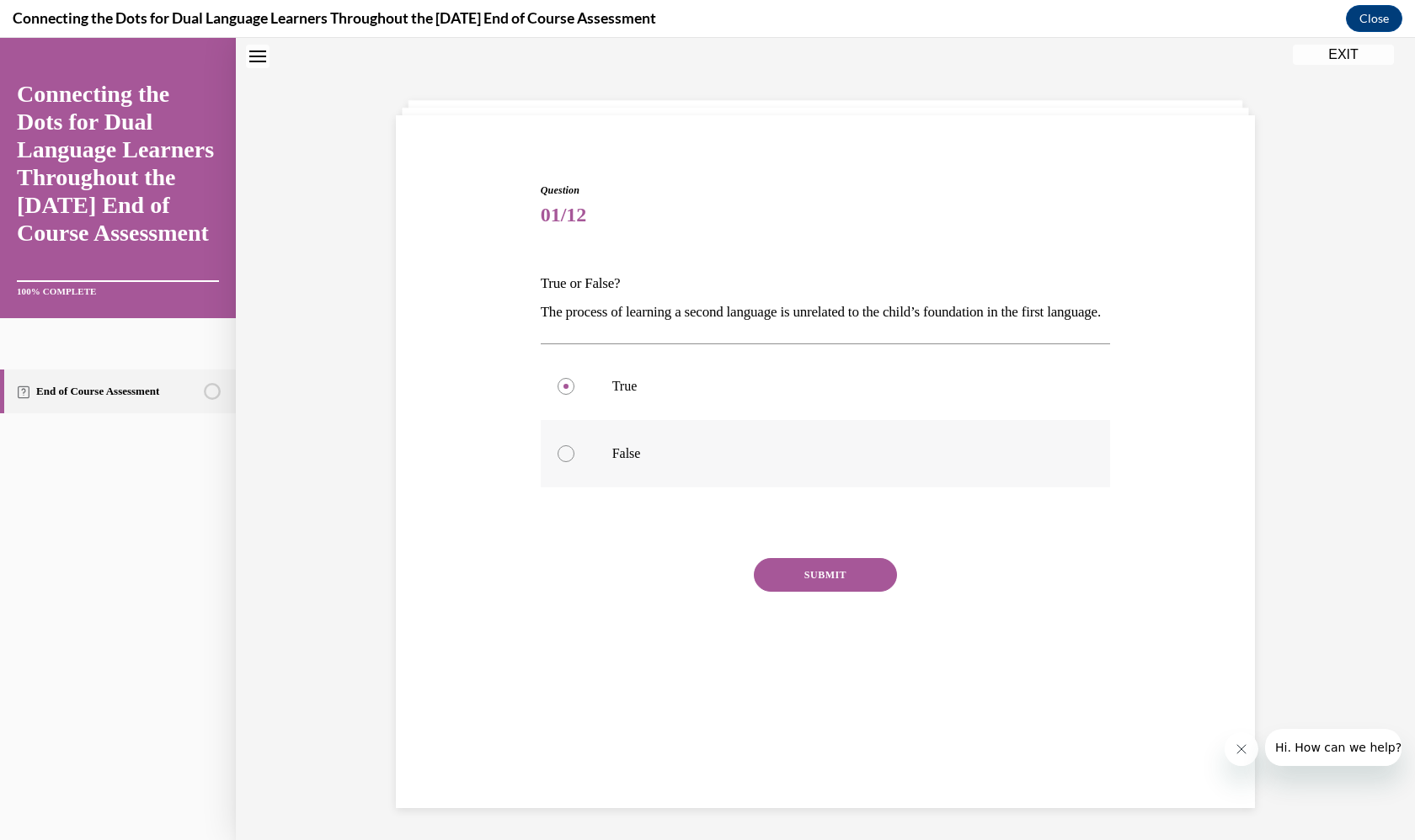
radio input "true"
click at [820, 592] on button "SUBMIT" at bounding box center [826, 576] width 143 height 34
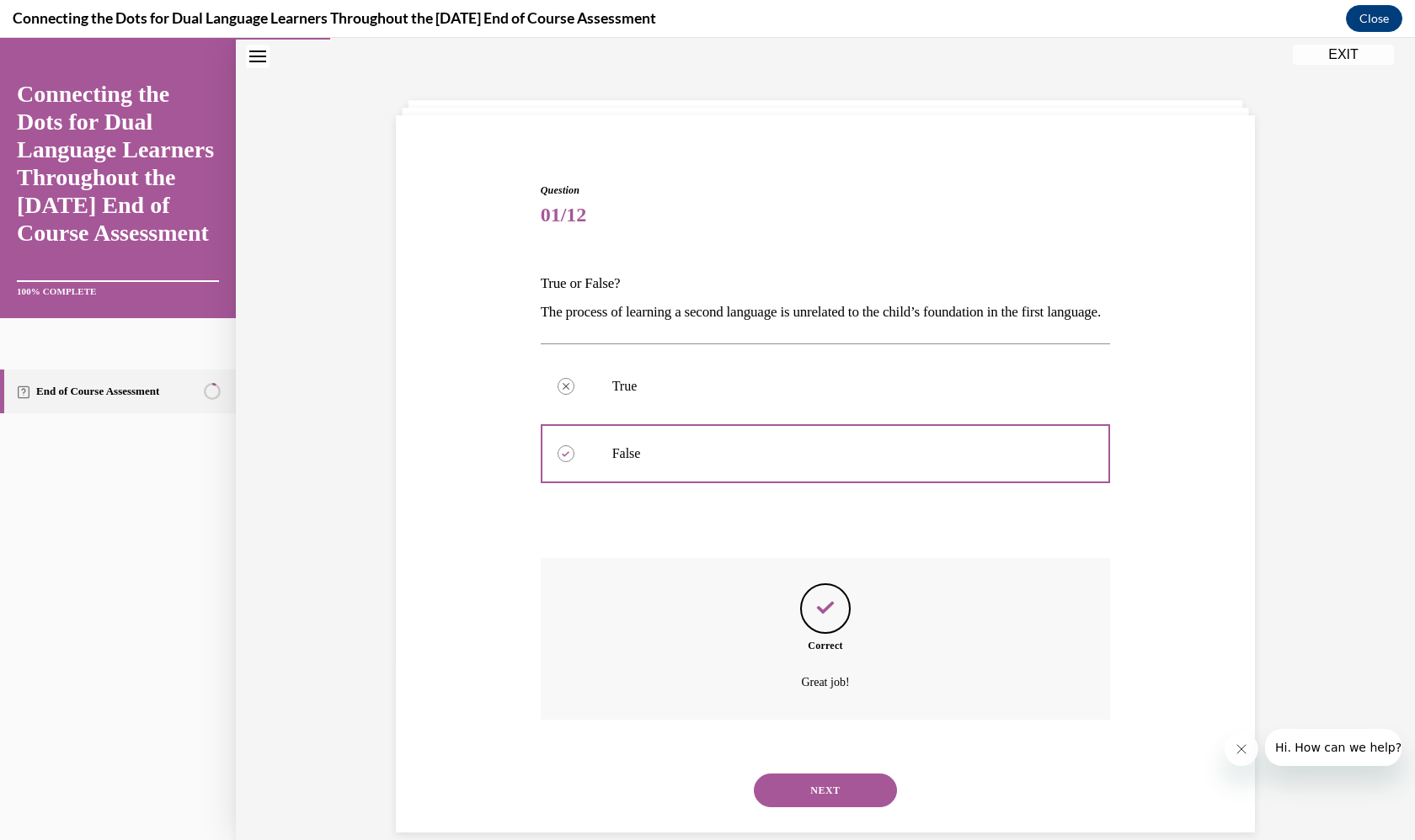
scroll to position [85, 0]
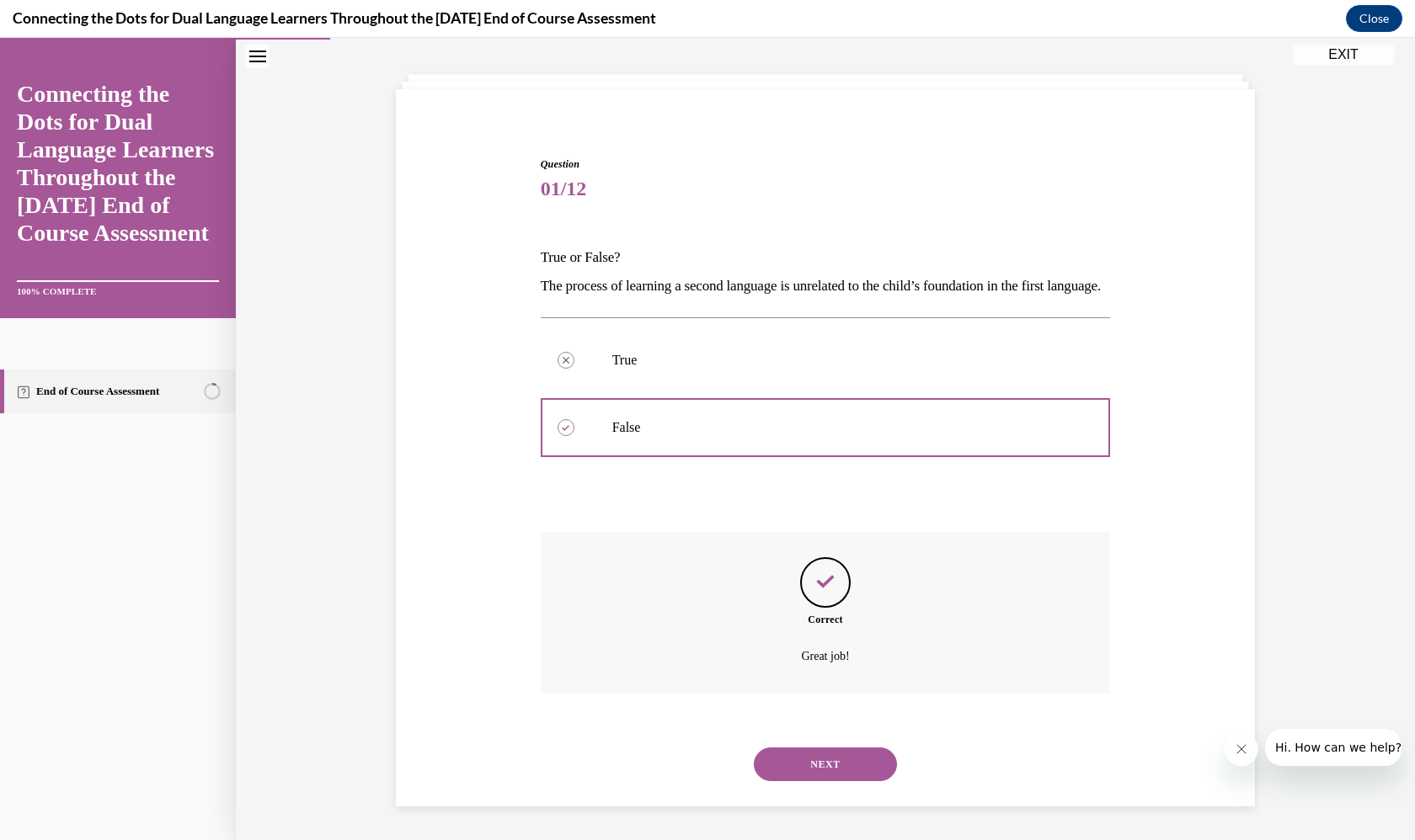
click at [812, 756] on button "NEXT" at bounding box center [826, 765] width 143 height 34
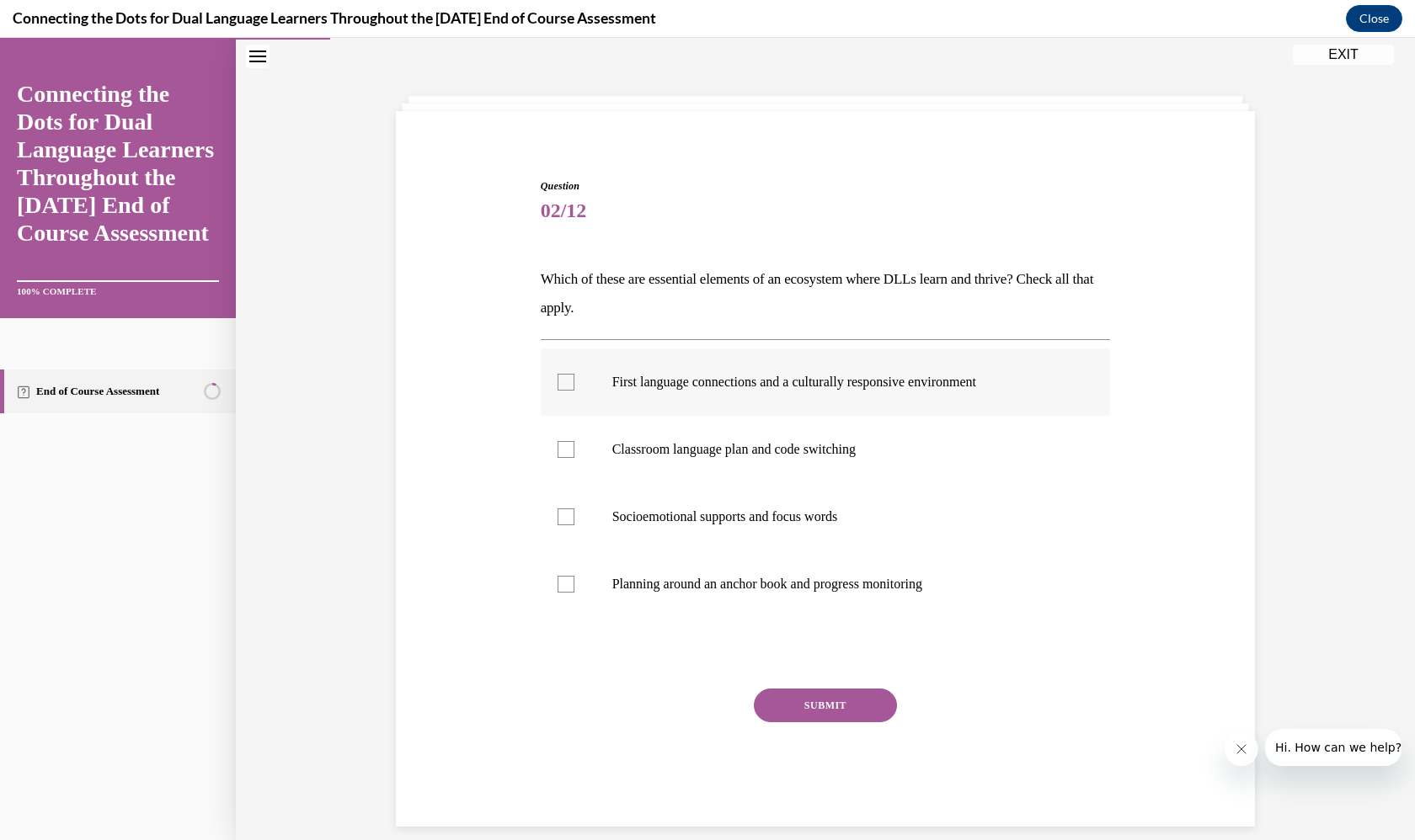
click at [811, 374] on p "First language connections and a culturally responsive environment" at bounding box center [840, 382] width 456 height 17
click at [575, 374] on input "First language connections and a culturally responsive environment" at bounding box center [566, 382] width 17 height 17
checkbox input "true"
click at [817, 588] on p "Planning around an anchor book and progress monitoring" at bounding box center [840, 585] width 456 height 17
click at [575, 588] on input "Planning around an anchor book and progress monitoring" at bounding box center [566, 585] width 17 height 17
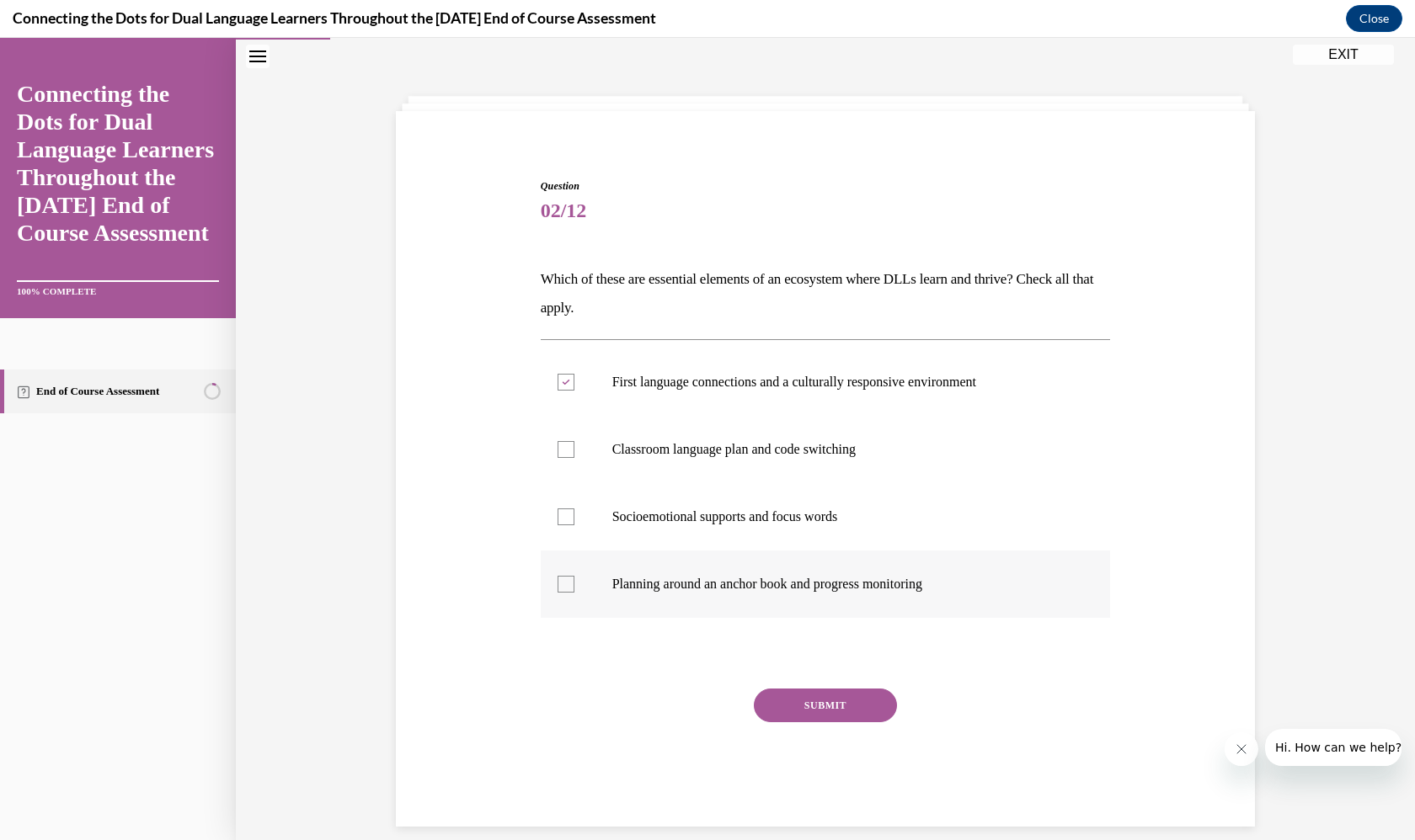
checkbox input "true"
click at [827, 703] on button "SUBMIT" at bounding box center [826, 706] width 143 height 34
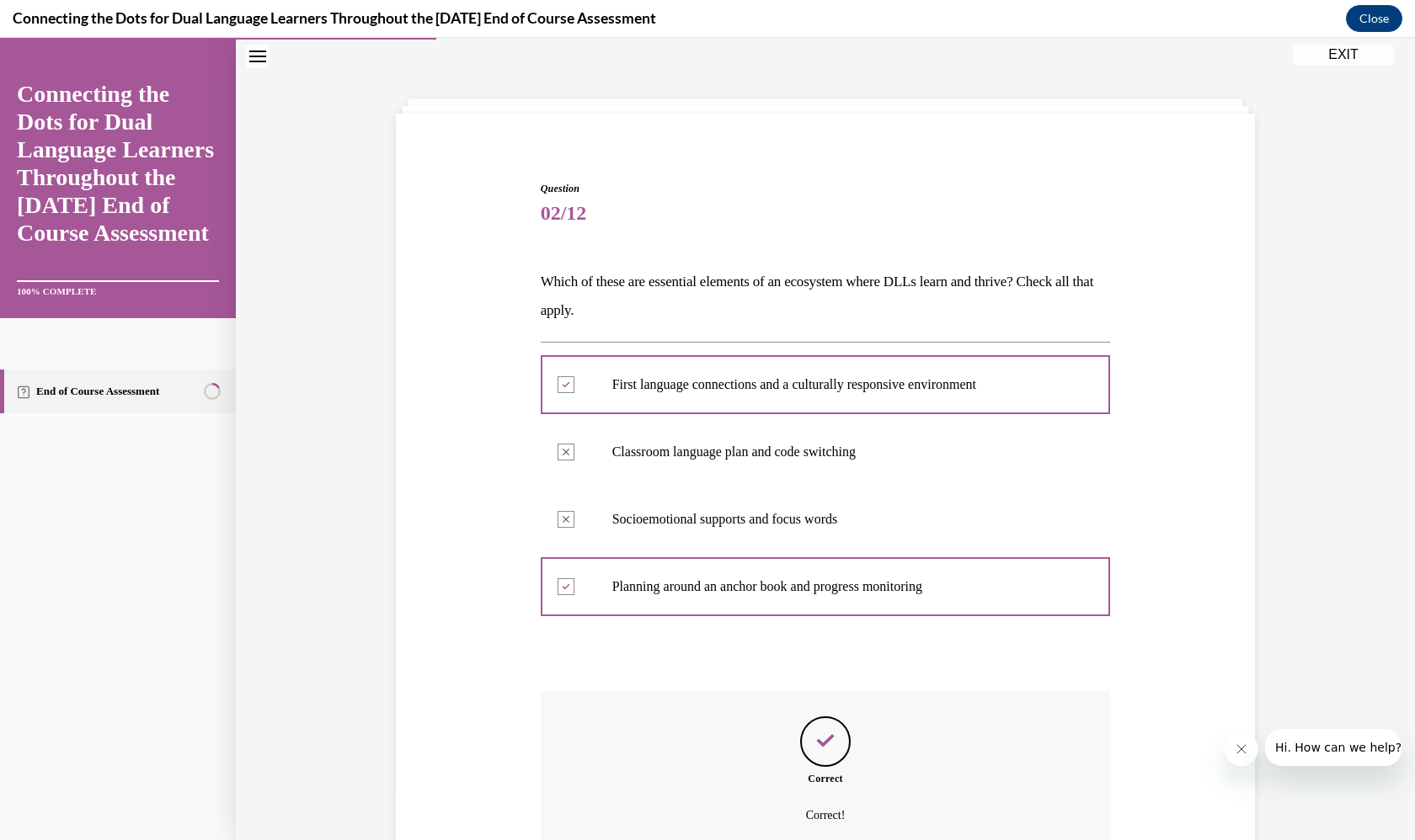
scroll to position [191, 0]
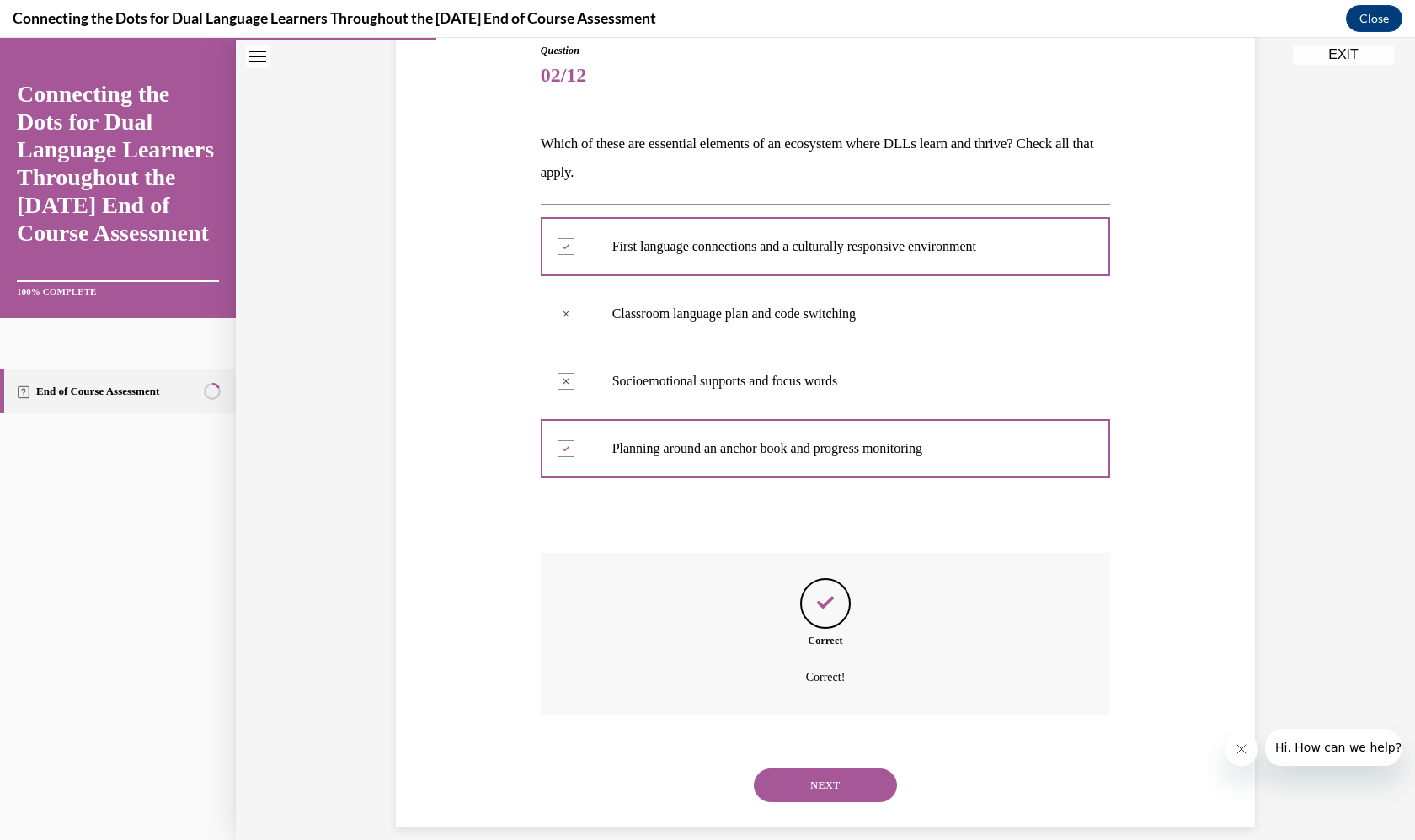
click at [835, 769] on button "NEXT" at bounding box center [826, 786] width 143 height 34
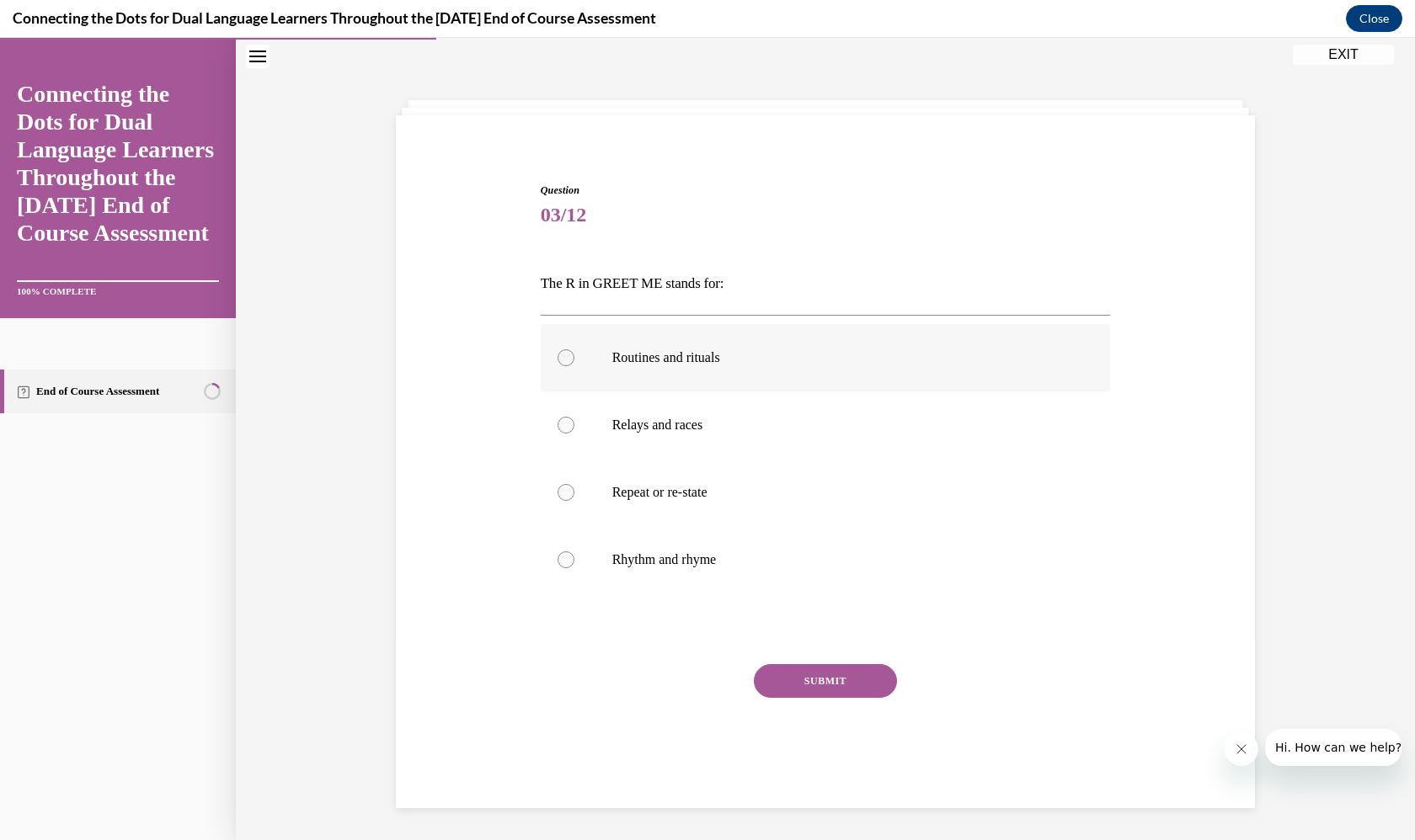
click at [800, 358] on p "Routines and rituals" at bounding box center [840, 358] width 456 height 17
click at [575, 358] on input "Routines and rituals" at bounding box center [566, 358] width 17 height 17
radio input "true"
click at [846, 673] on button "SUBMIT" at bounding box center [826, 681] width 143 height 34
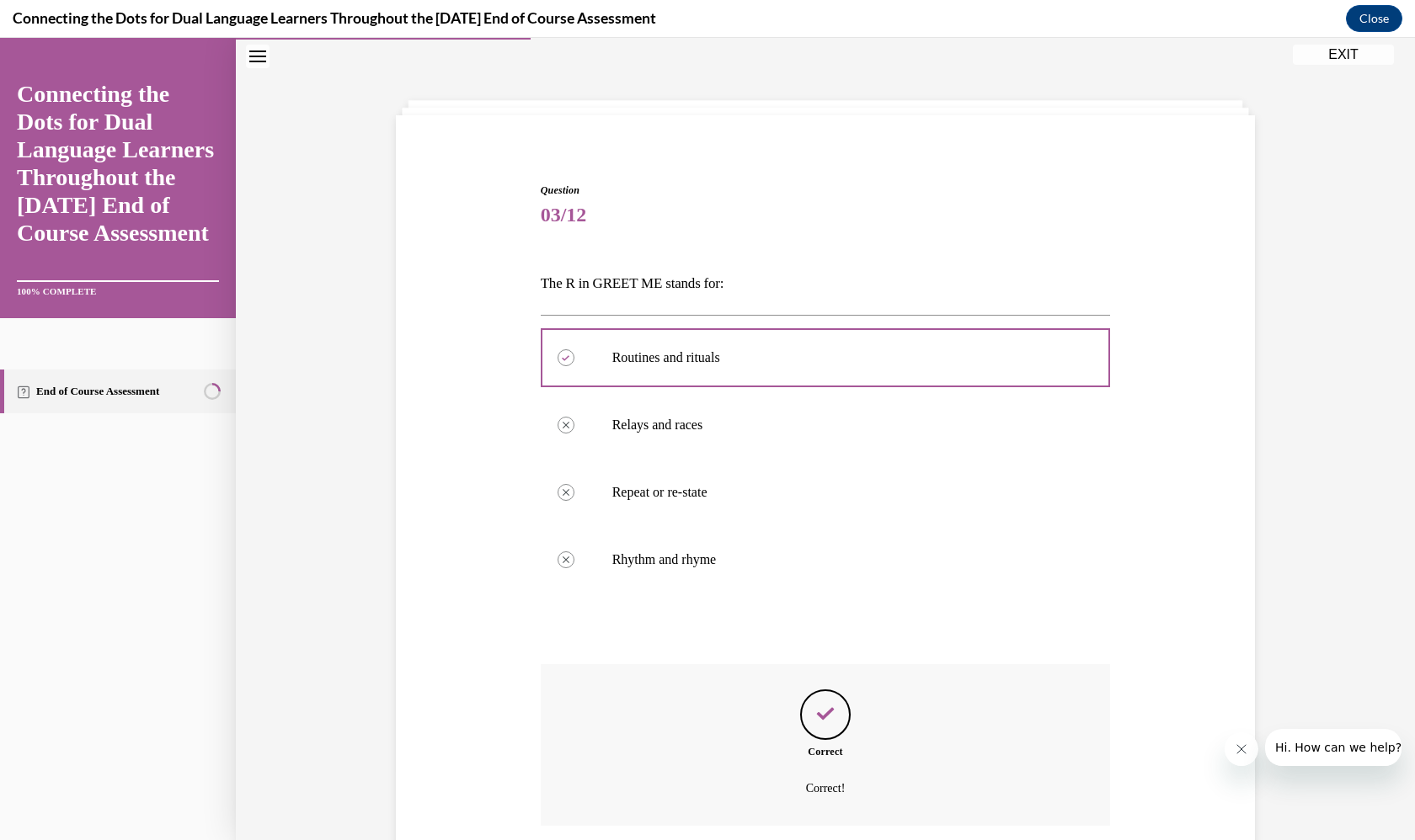
scroll to position [162, 0]
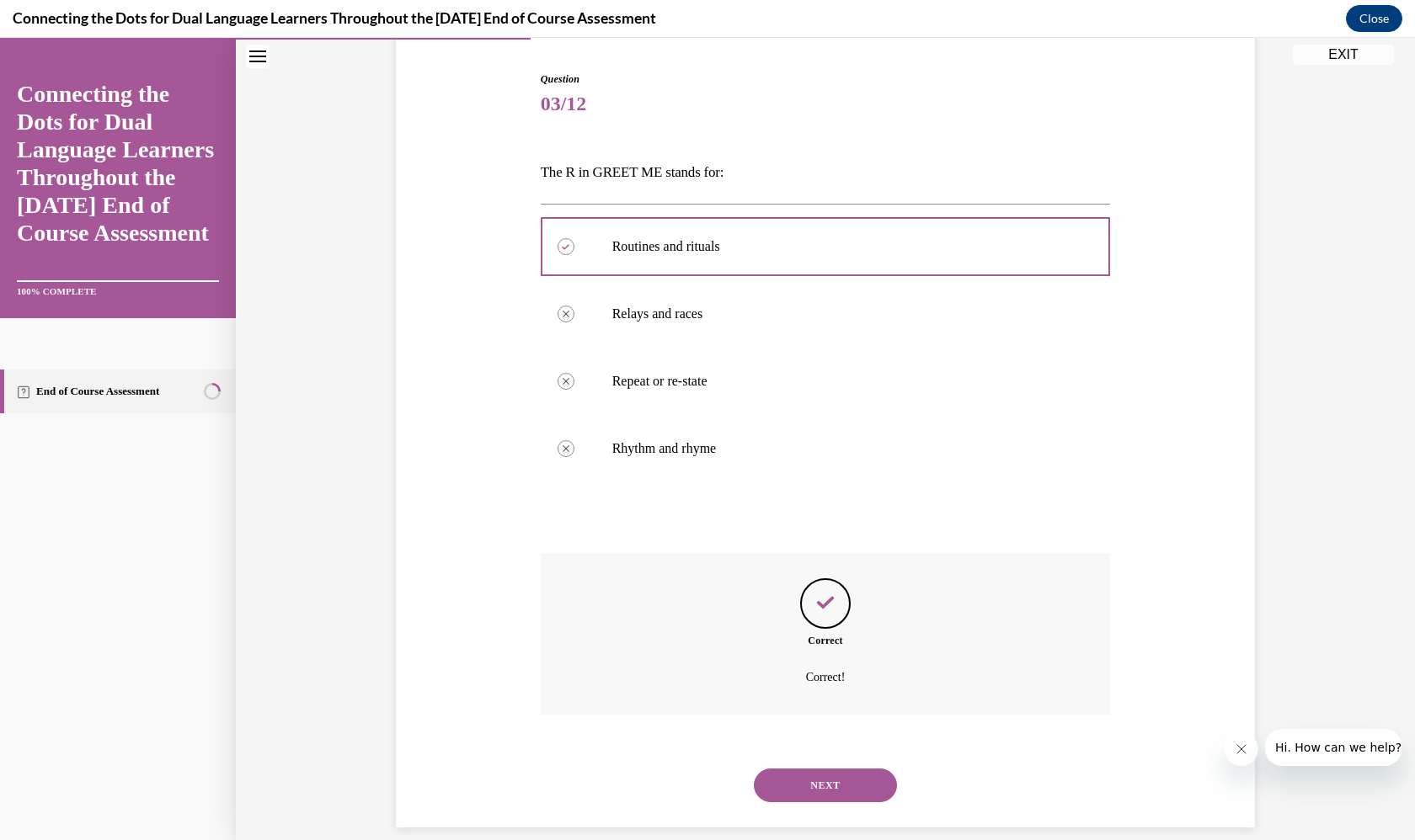
click at [820, 769] on button "NEXT" at bounding box center [826, 786] width 143 height 34
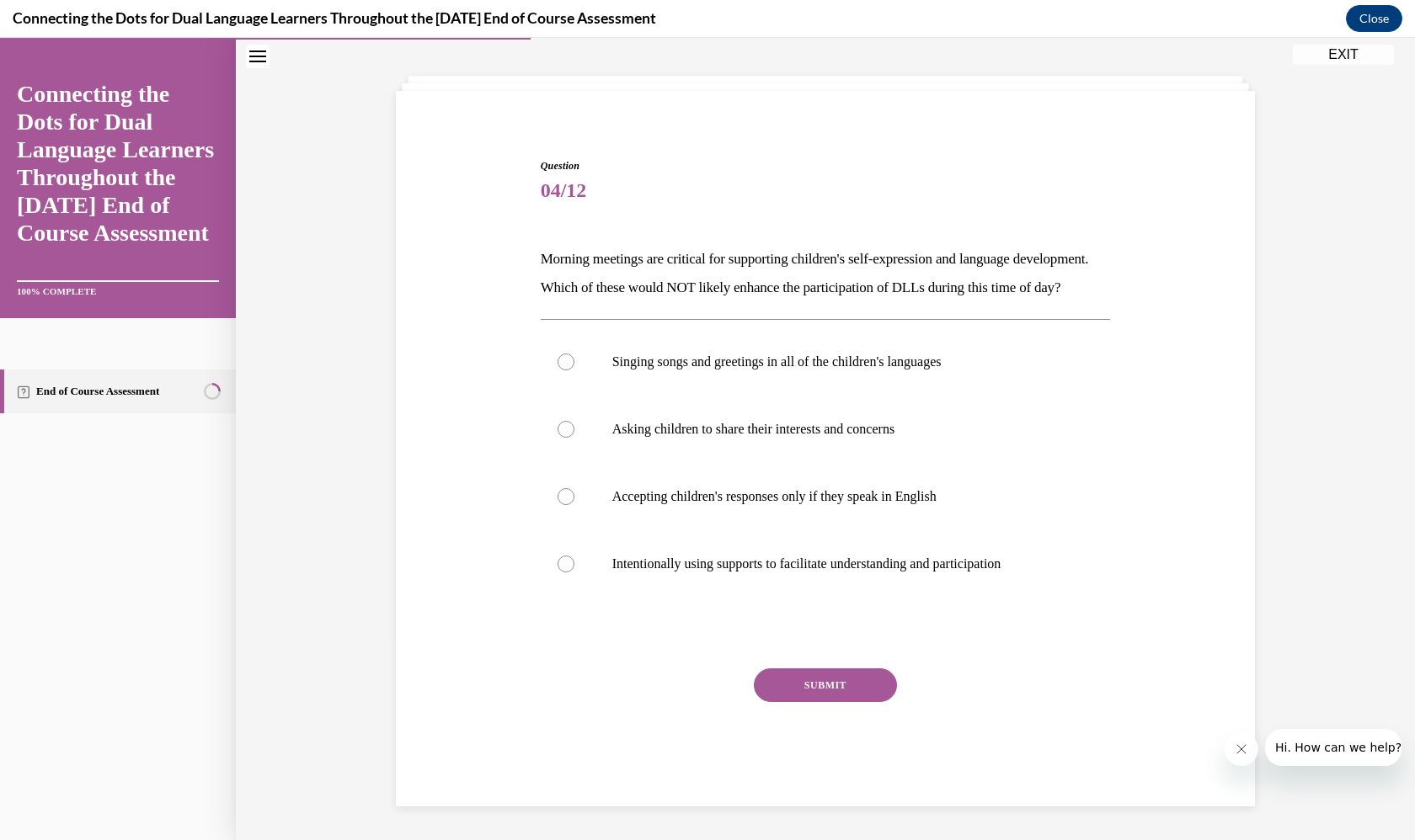
scroll to position [82, 0]
click at [858, 373] on label "Singing songs and greetings in all of the children's languages" at bounding box center [826, 361] width 570 height 67
click at [575, 370] on input "Singing songs and greetings in all of the children's languages" at bounding box center [566, 362] width 17 height 17
radio input "true"
click at [830, 688] on div "Question 04/12 Morning meetings are critical for supporting children's self-exp…" at bounding box center [826, 482] width 570 height 648
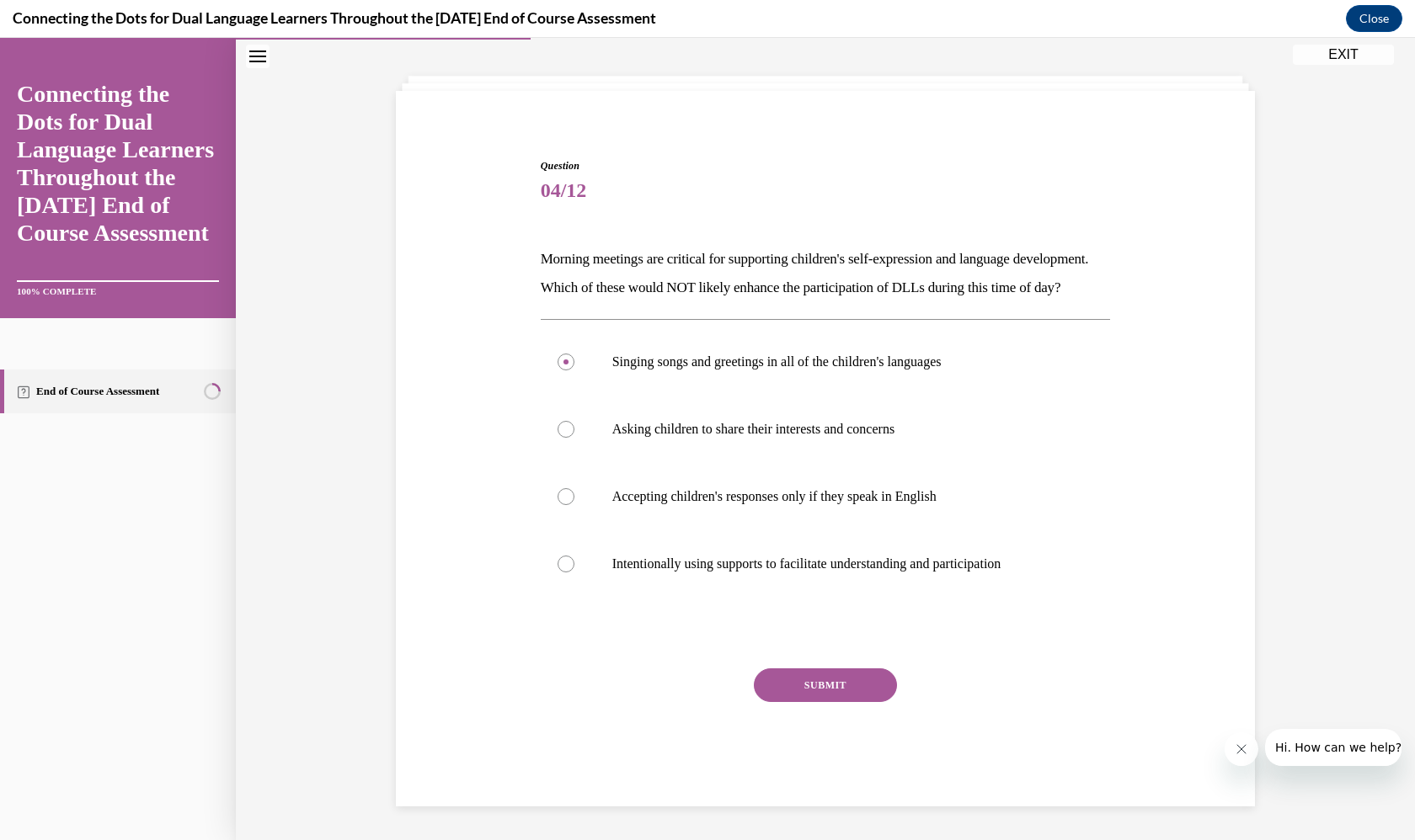
click at [837, 702] on button "SUBMIT" at bounding box center [826, 686] width 143 height 34
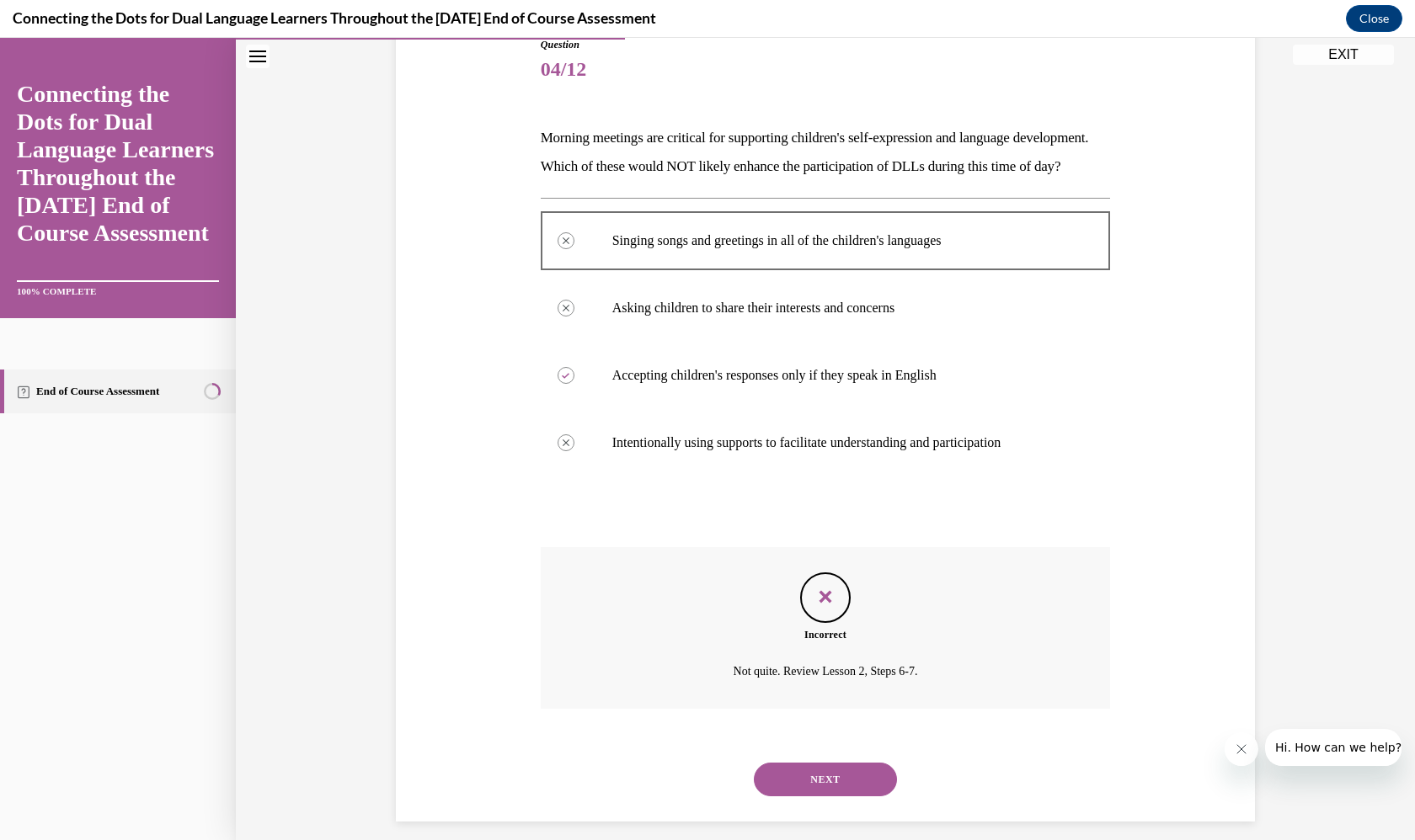
scroll to position [220, 0]
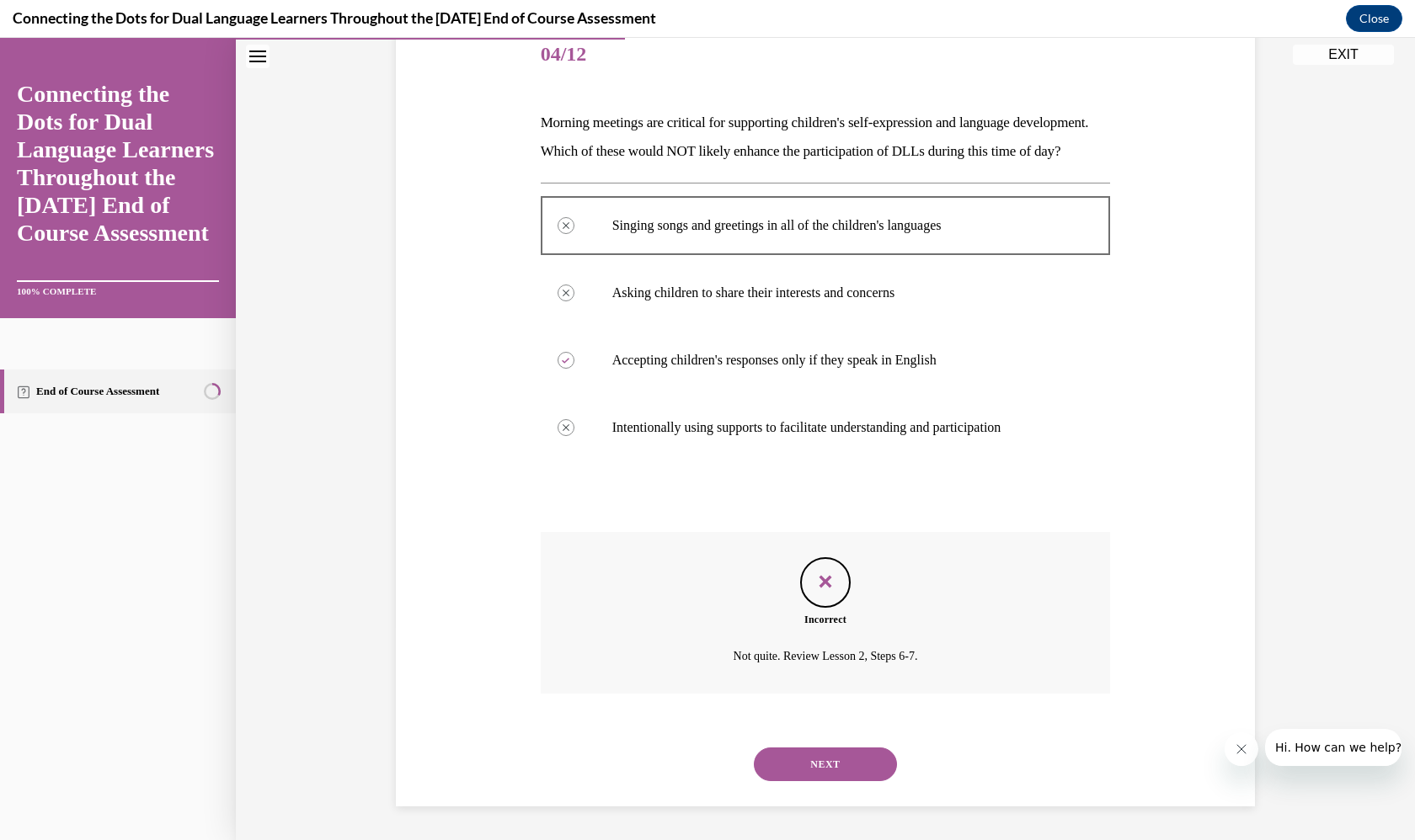
click at [841, 766] on button "NEXT" at bounding box center [826, 765] width 143 height 34
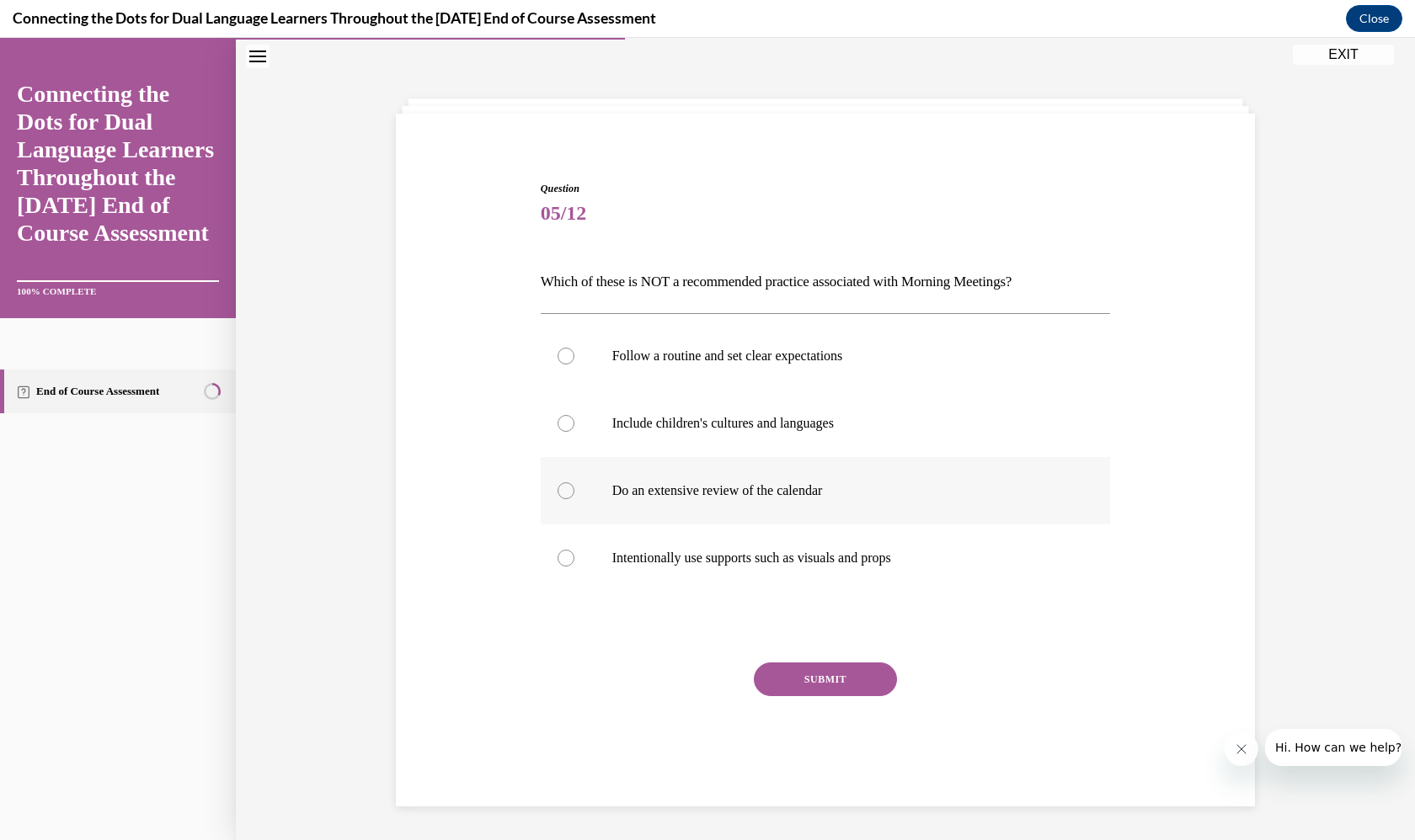
click at [815, 482] on p "Do an extensive review of the calendar" at bounding box center [840, 490] width 456 height 17
click at [575, 482] on input "Do an extensive review of the calendar" at bounding box center [566, 490] width 17 height 17
radio input "true"
click at [825, 517] on label "Do an extensive review of the calendar" at bounding box center [826, 490] width 570 height 67
click at [575, 499] on input "Do an extensive review of the calendar" at bounding box center [566, 490] width 17 height 17
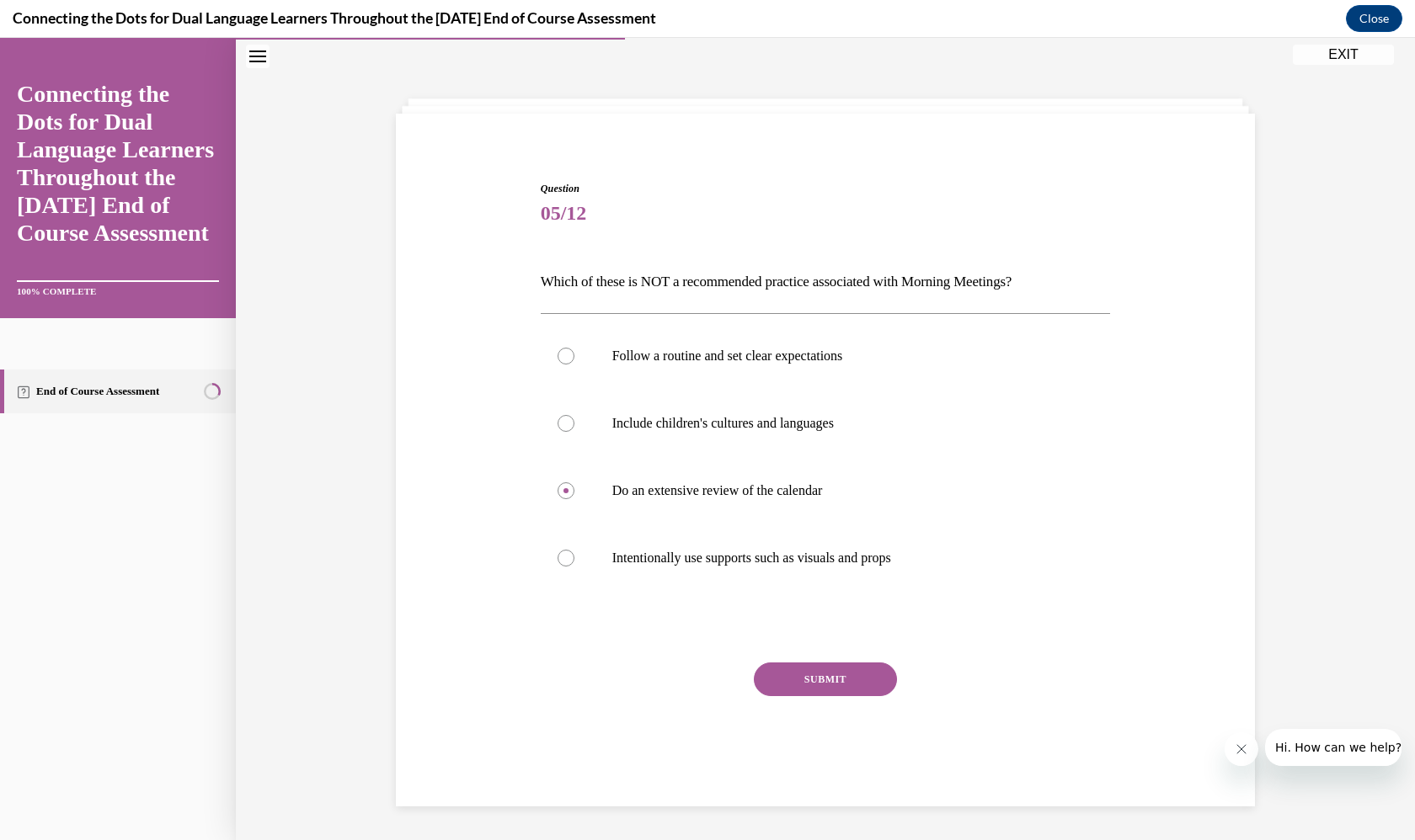
click at [844, 665] on button "SUBMIT" at bounding box center [826, 680] width 143 height 34
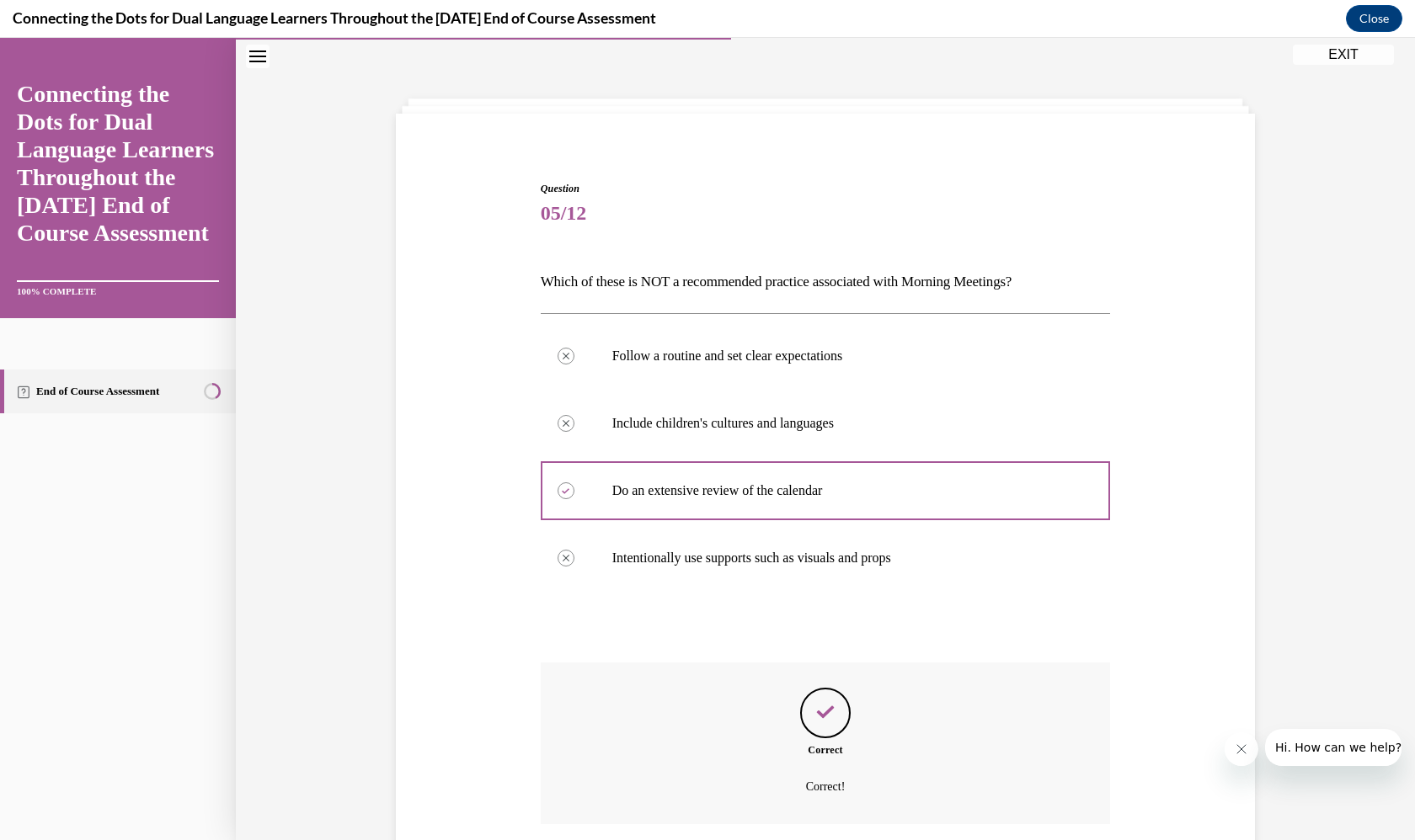
scroll to position [162, 0]
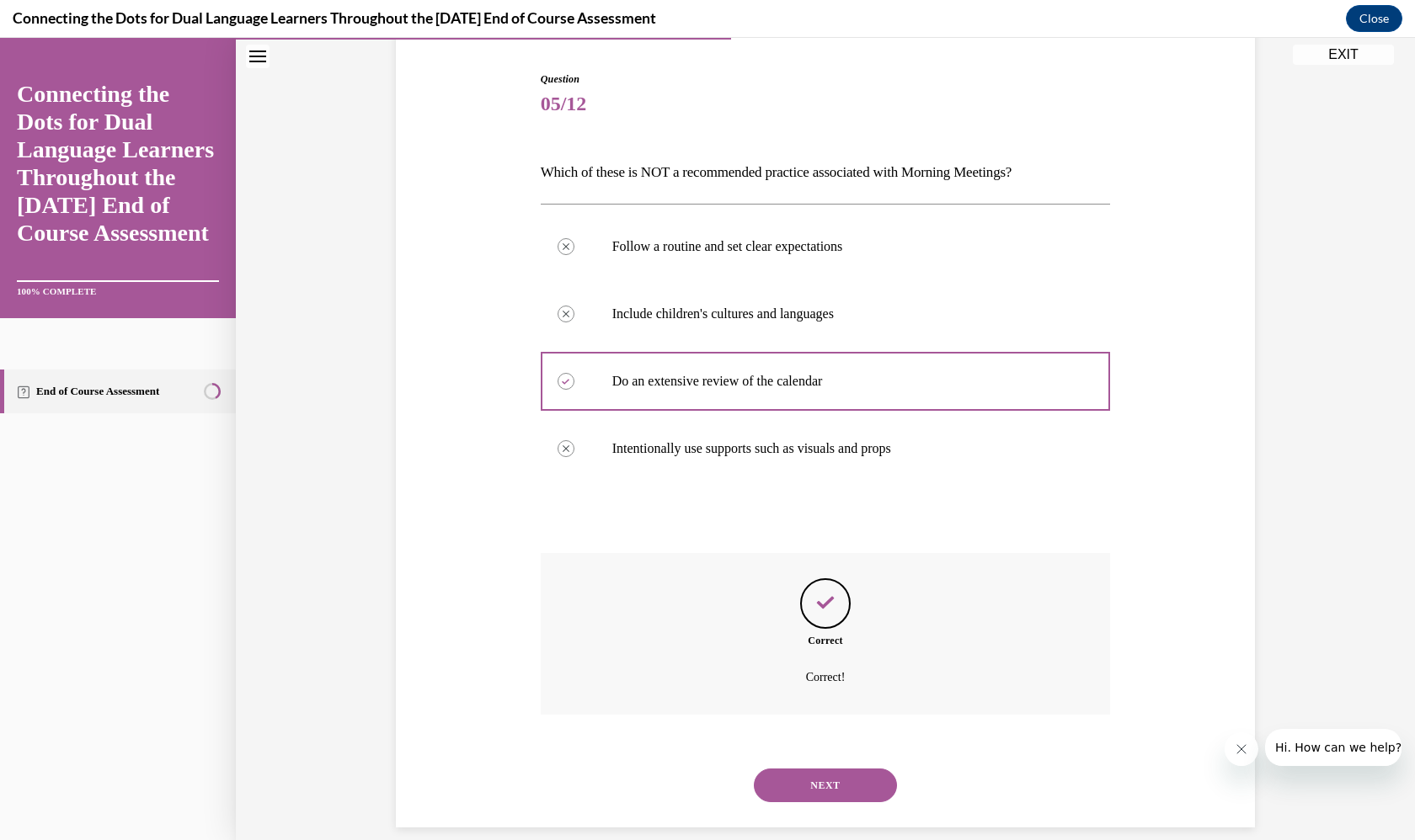
click at [830, 770] on button "NEXT" at bounding box center [826, 786] width 143 height 34
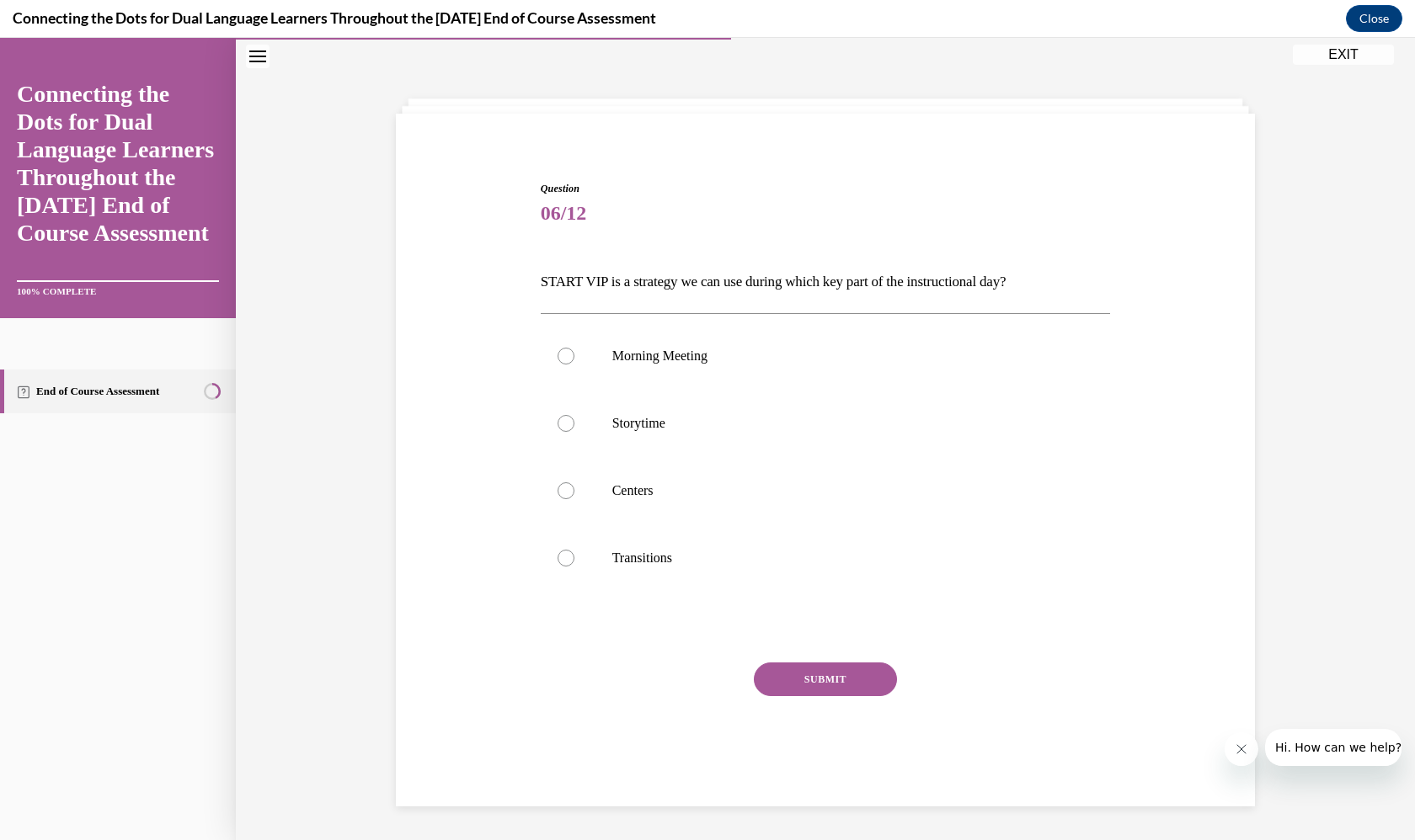
scroll to position [53, 0]
click at [765, 328] on label "Morning Meeting" at bounding box center [826, 356] width 570 height 67
click at [575, 348] on input "Morning Meeting" at bounding box center [566, 356] width 17 height 17
radio input "true"
click at [821, 677] on button "SUBMIT" at bounding box center [826, 680] width 143 height 34
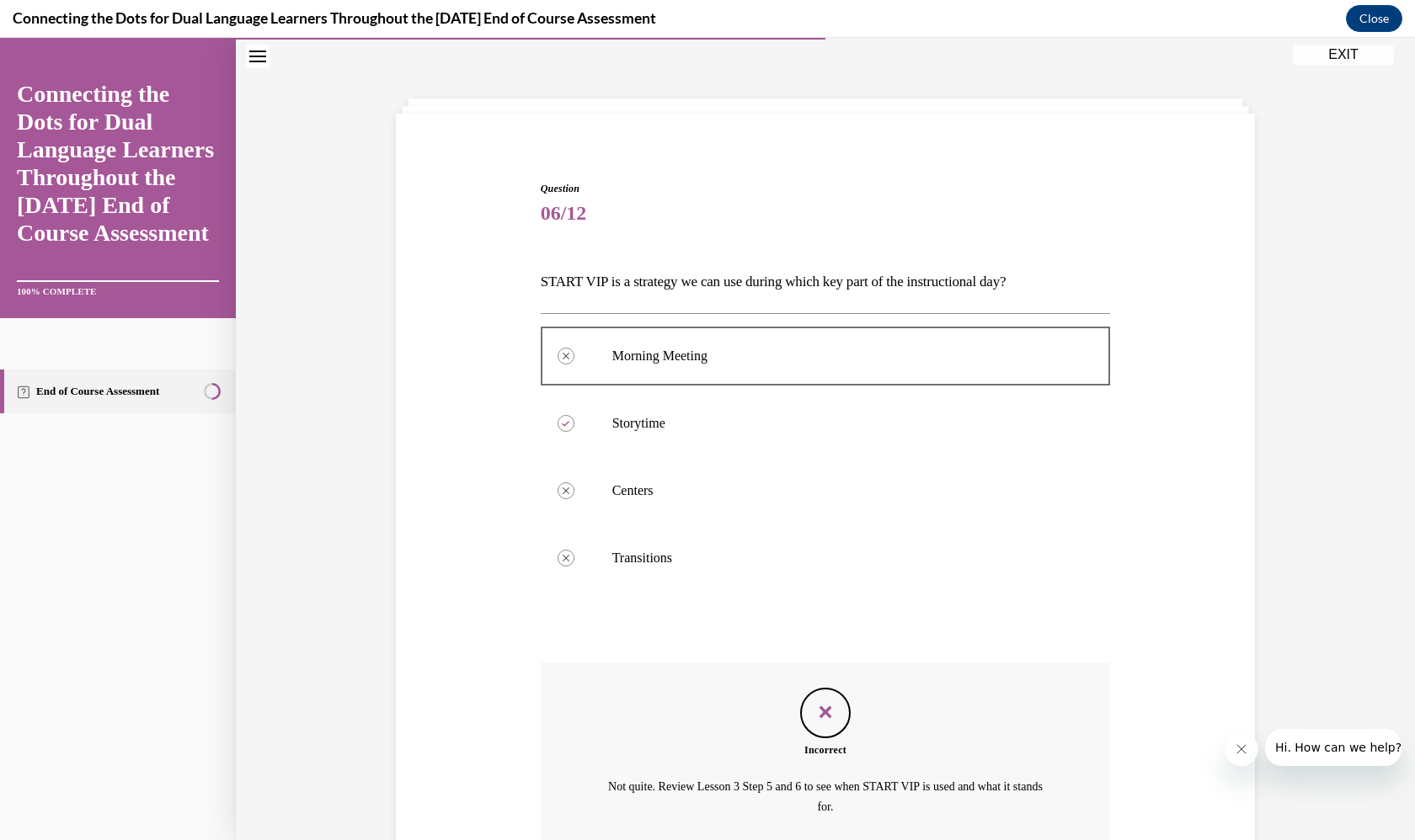
scroll to position [182, 0]
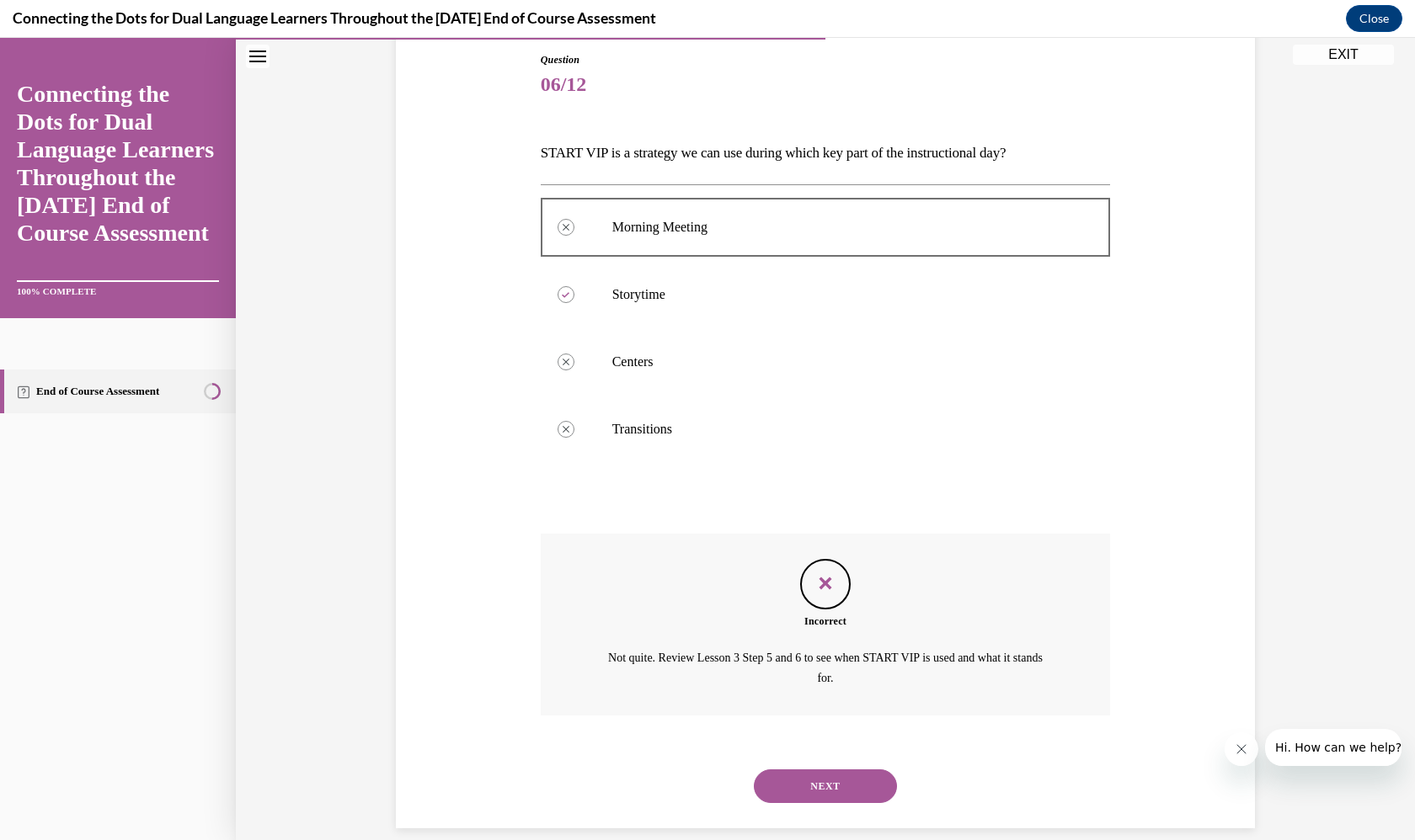
click at [817, 770] on button "NEXT" at bounding box center [826, 787] width 143 height 34
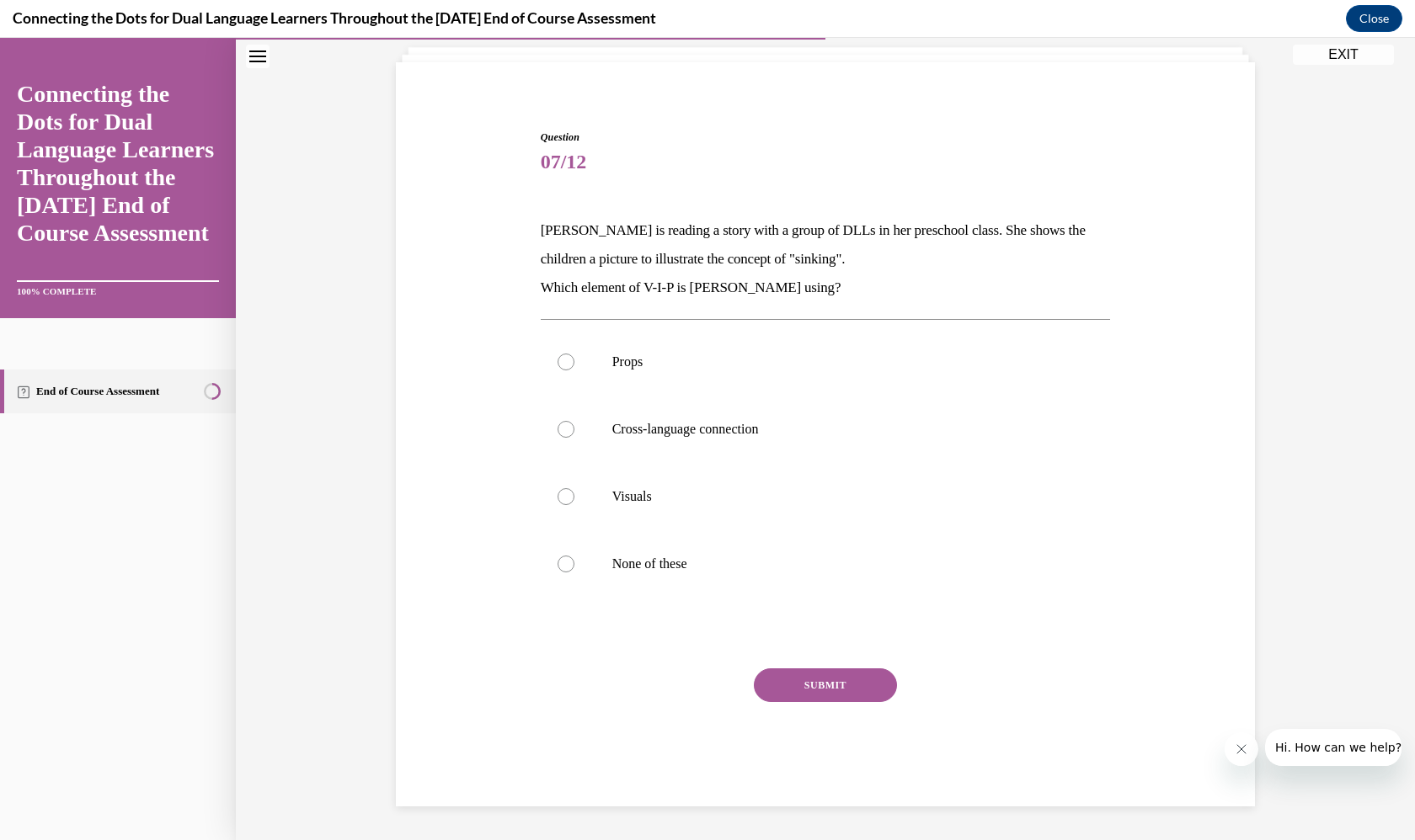
scroll to position [84, 0]
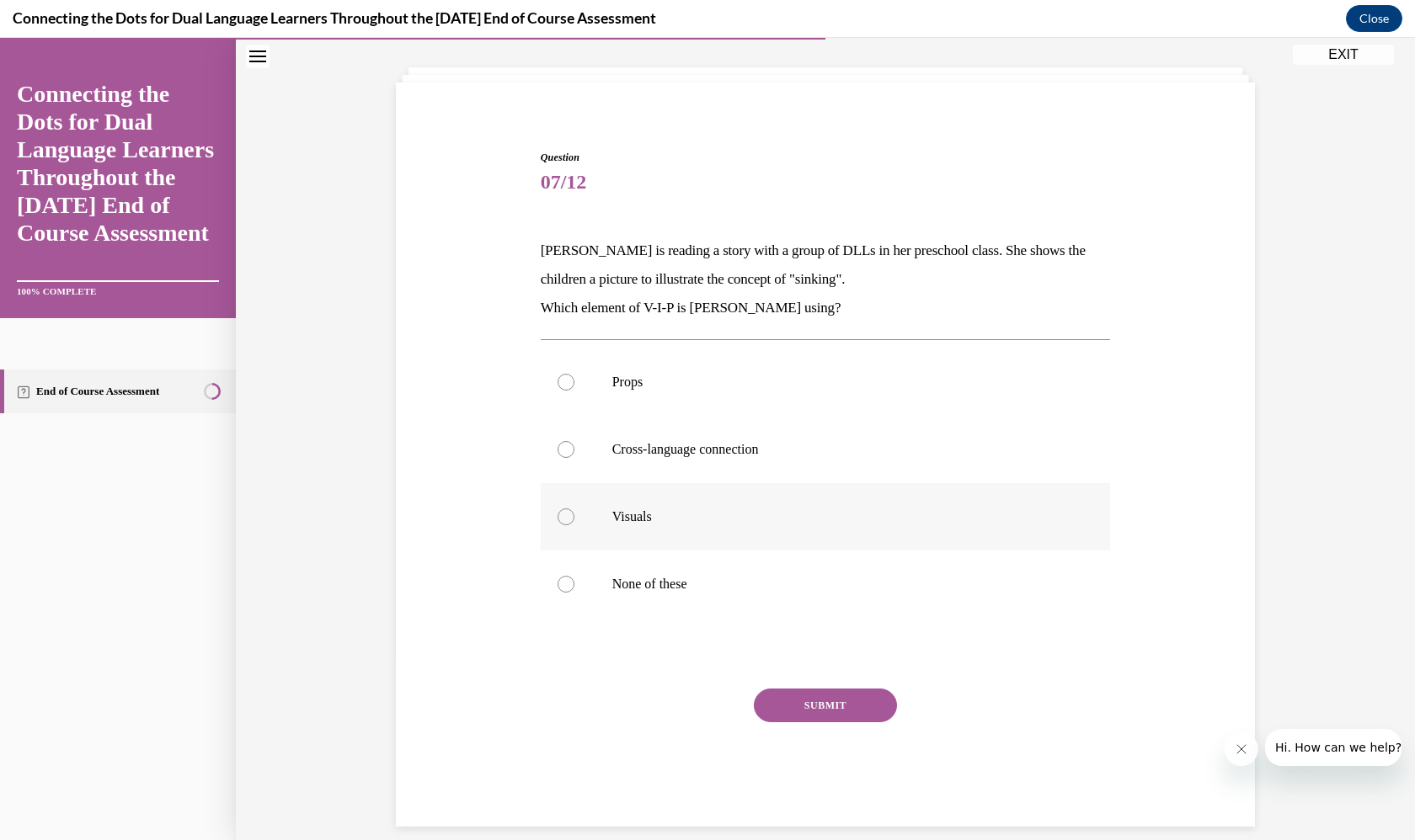
click at [751, 493] on label "Visuals" at bounding box center [826, 516] width 570 height 67
click at [575, 508] on input "Visuals" at bounding box center [566, 516] width 17 height 17
radio input "true"
click at [797, 610] on label "None of these" at bounding box center [826, 584] width 570 height 67
click at [575, 593] on input "None of these" at bounding box center [566, 585] width 17 height 17
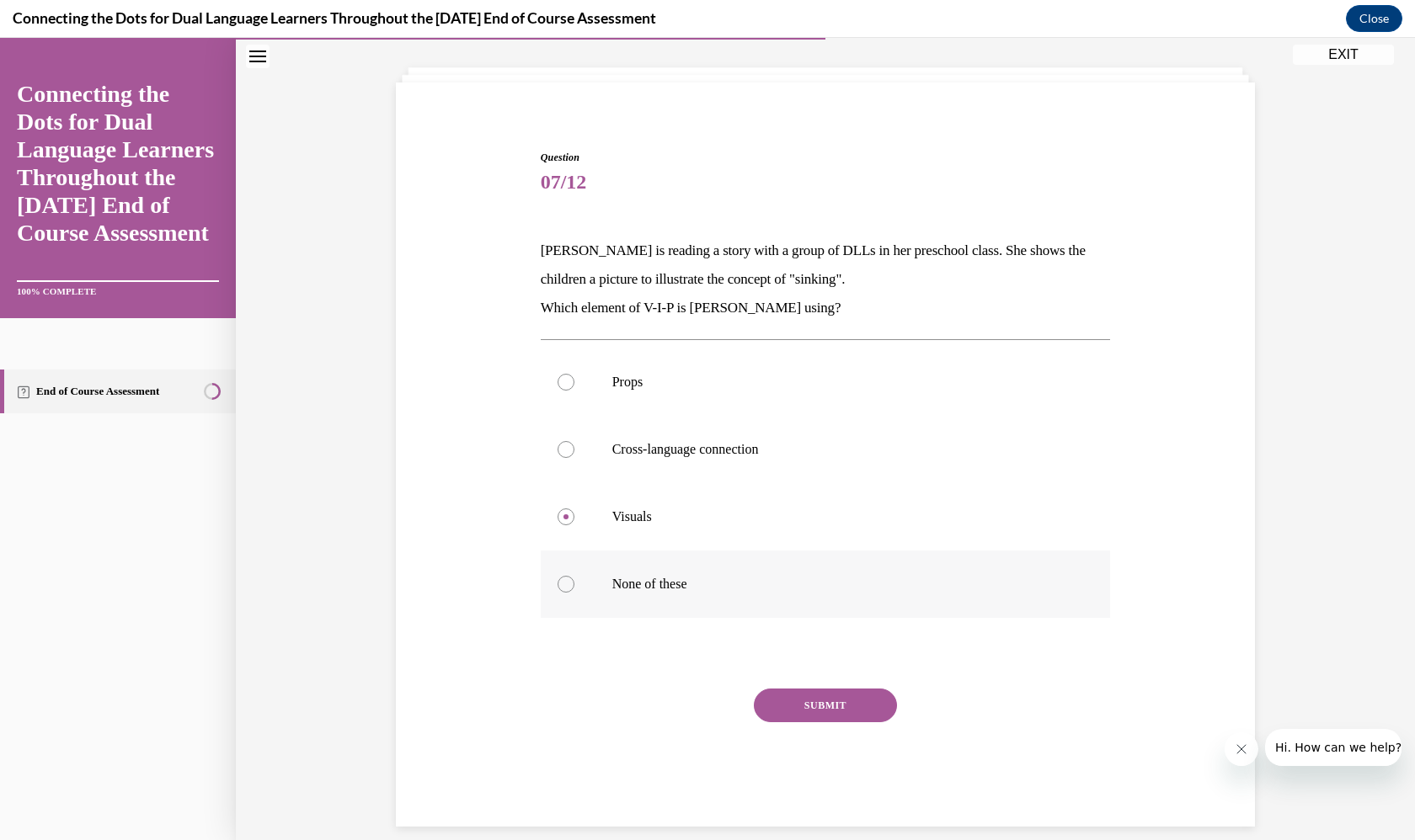
radio input "true"
click at [783, 478] on label "Cross-language connection" at bounding box center [826, 449] width 570 height 67
click at [575, 458] on input "Cross-language connection" at bounding box center [566, 449] width 17 height 17
radio input "true"
click at [760, 550] on label "None of these" at bounding box center [826, 584] width 570 height 67
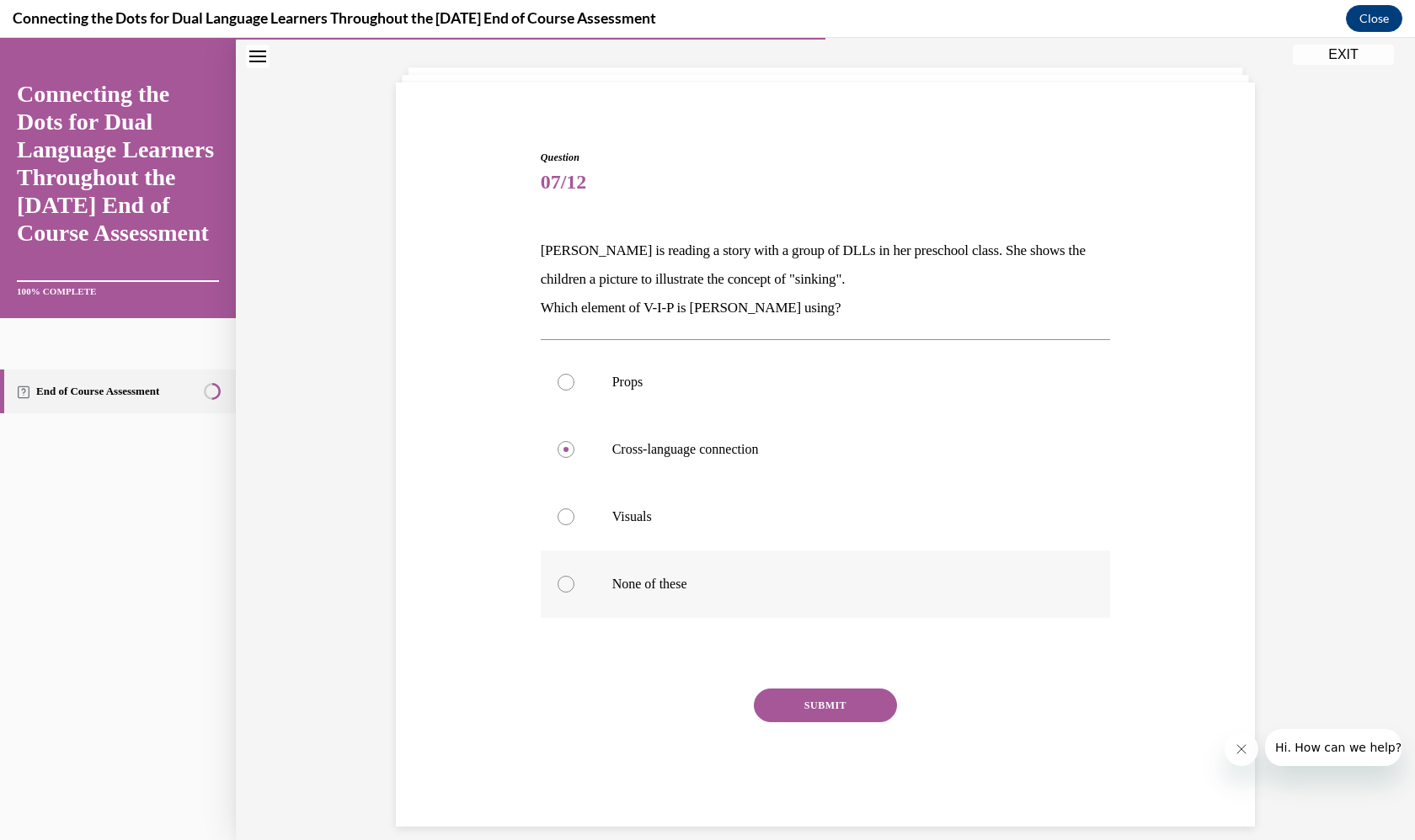
click at [575, 576] on input "None of these" at bounding box center [566, 585] width 17 height 17
radio input "true"
click at [720, 486] on label "Visuals" at bounding box center [826, 516] width 570 height 67
click at [575, 508] on input "Visuals" at bounding box center [566, 516] width 17 height 17
radio input "true"
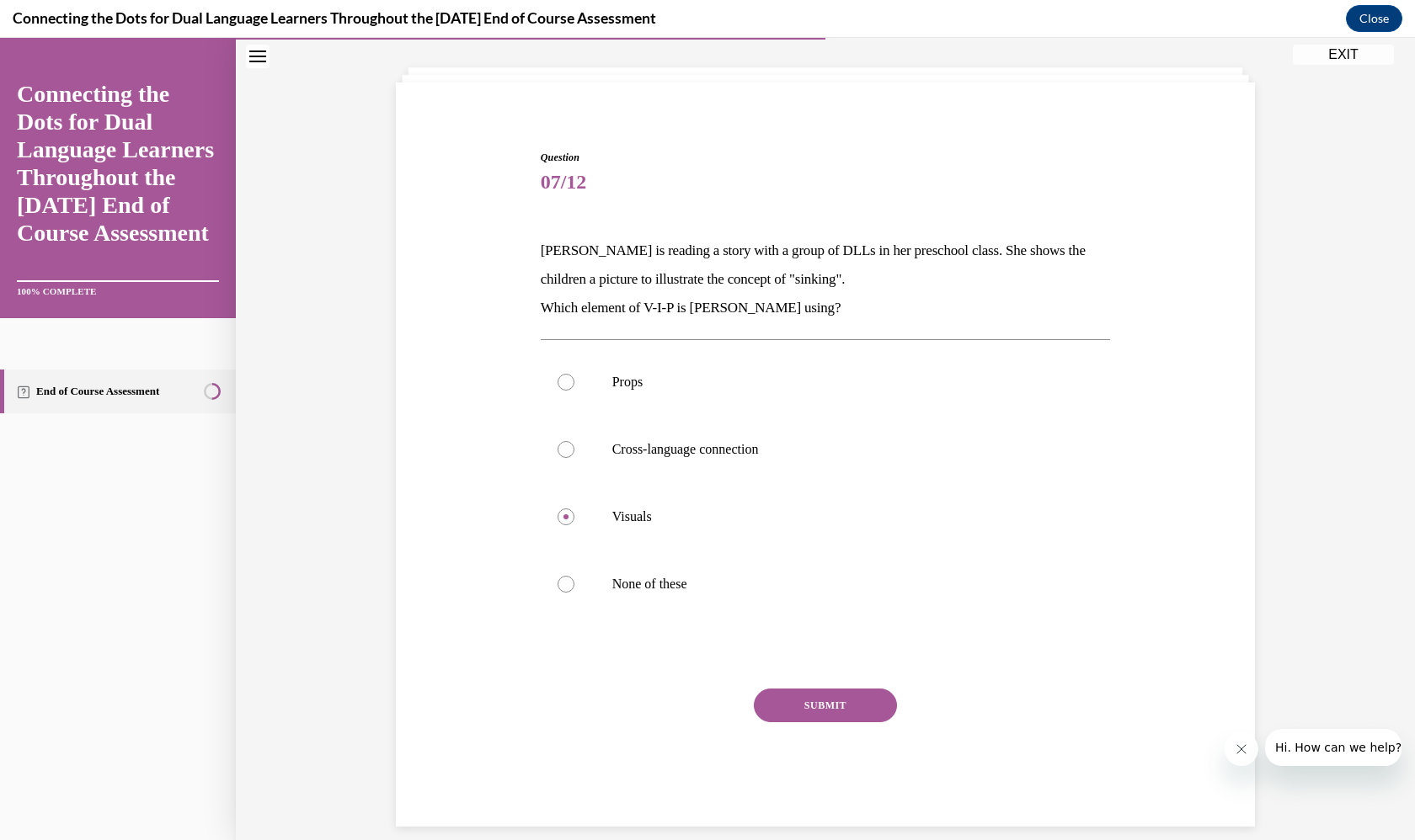
click at [833, 712] on button "SUBMIT" at bounding box center [826, 706] width 143 height 34
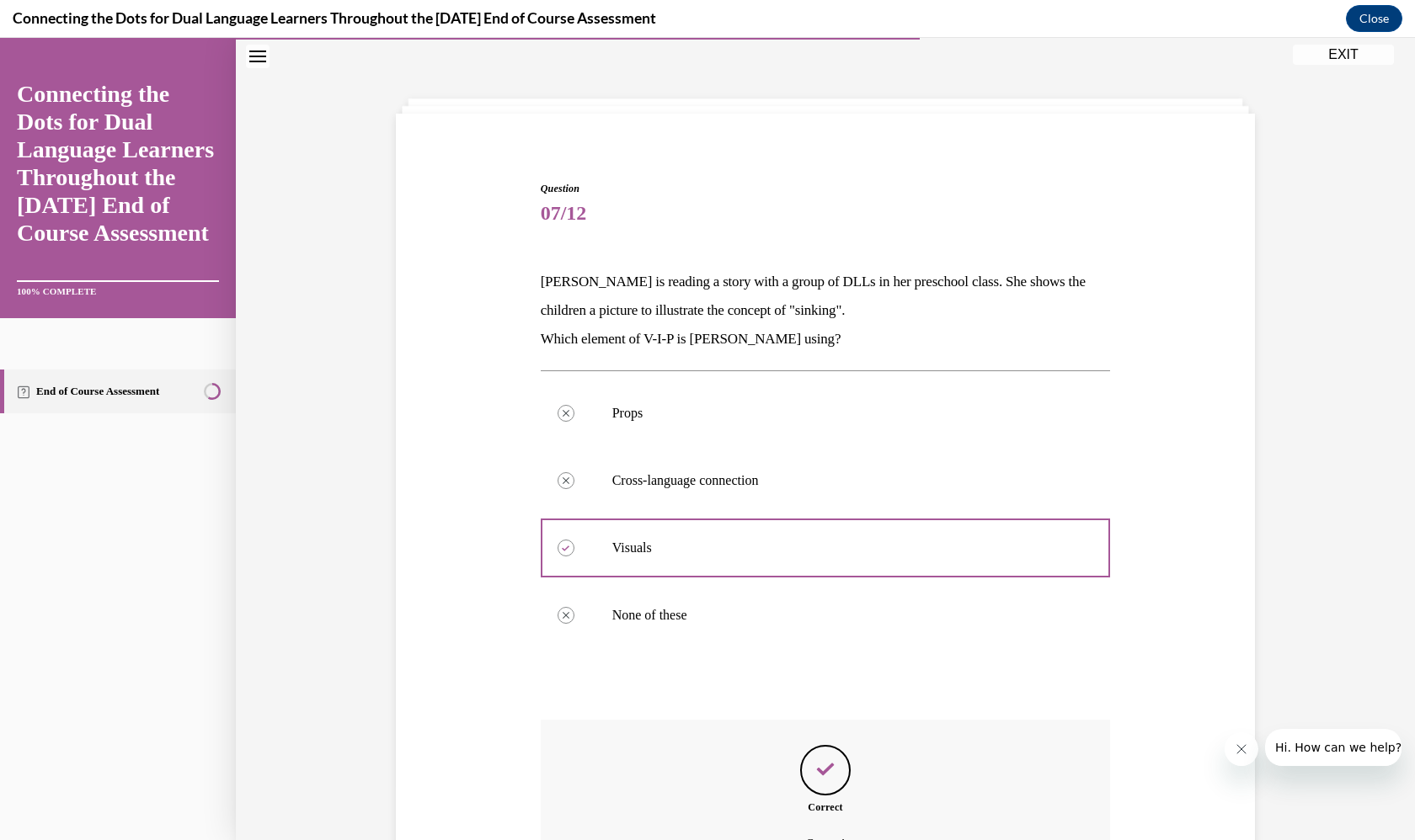
scroll to position [220, 0]
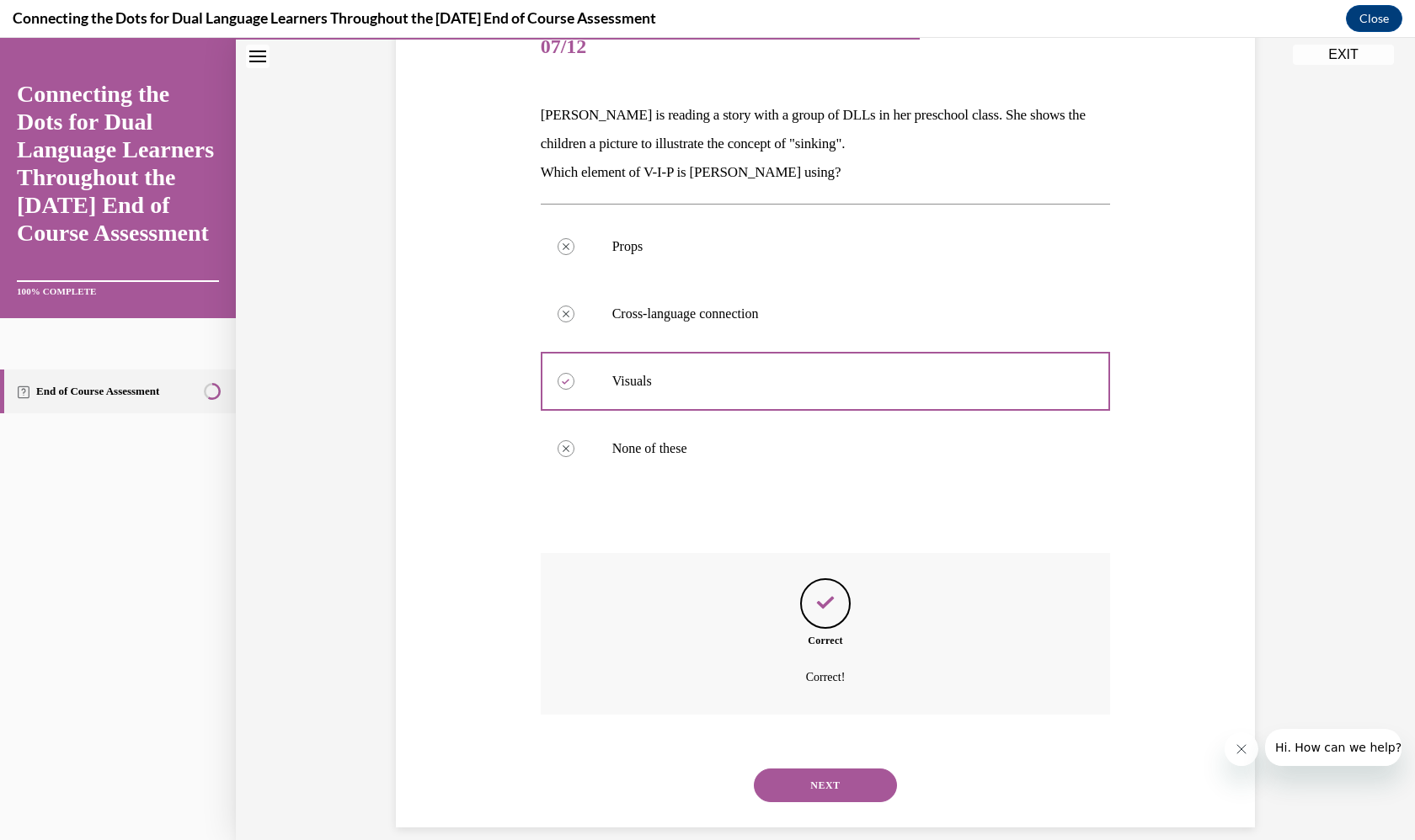
click at [840, 774] on button "NEXT" at bounding box center [826, 786] width 143 height 34
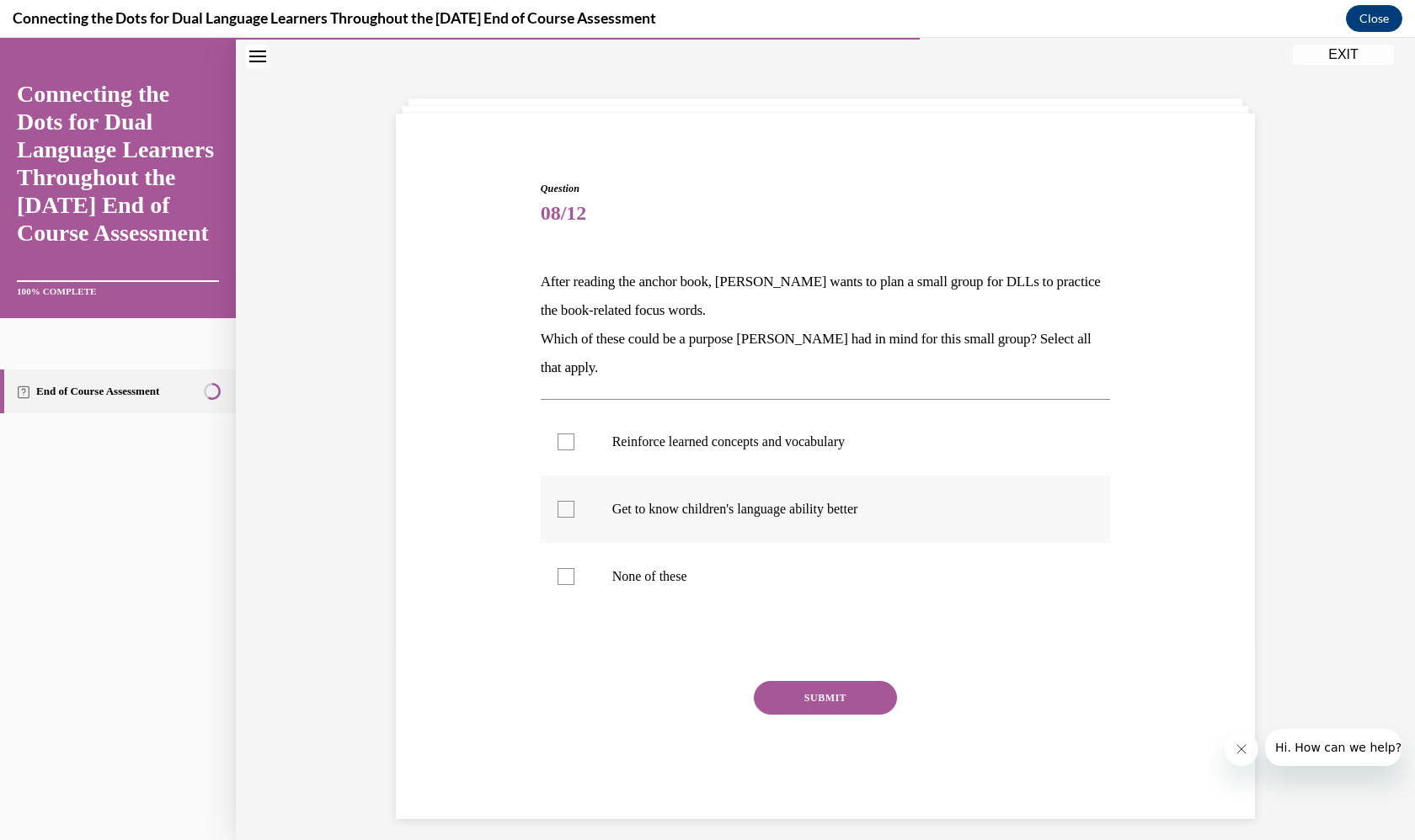
click at [786, 518] on label "Get to know children's language ability better" at bounding box center [826, 509] width 570 height 67
click at [575, 518] on input "Get to know children's language ability better" at bounding box center [566, 509] width 17 height 17
checkbox input "true"
click at [787, 441] on p "Reinforce learned concepts and vocabulary" at bounding box center [840, 442] width 456 height 17
click at [575, 441] on input "Reinforce learned concepts and vocabulary" at bounding box center [566, 442] width 17 height 17
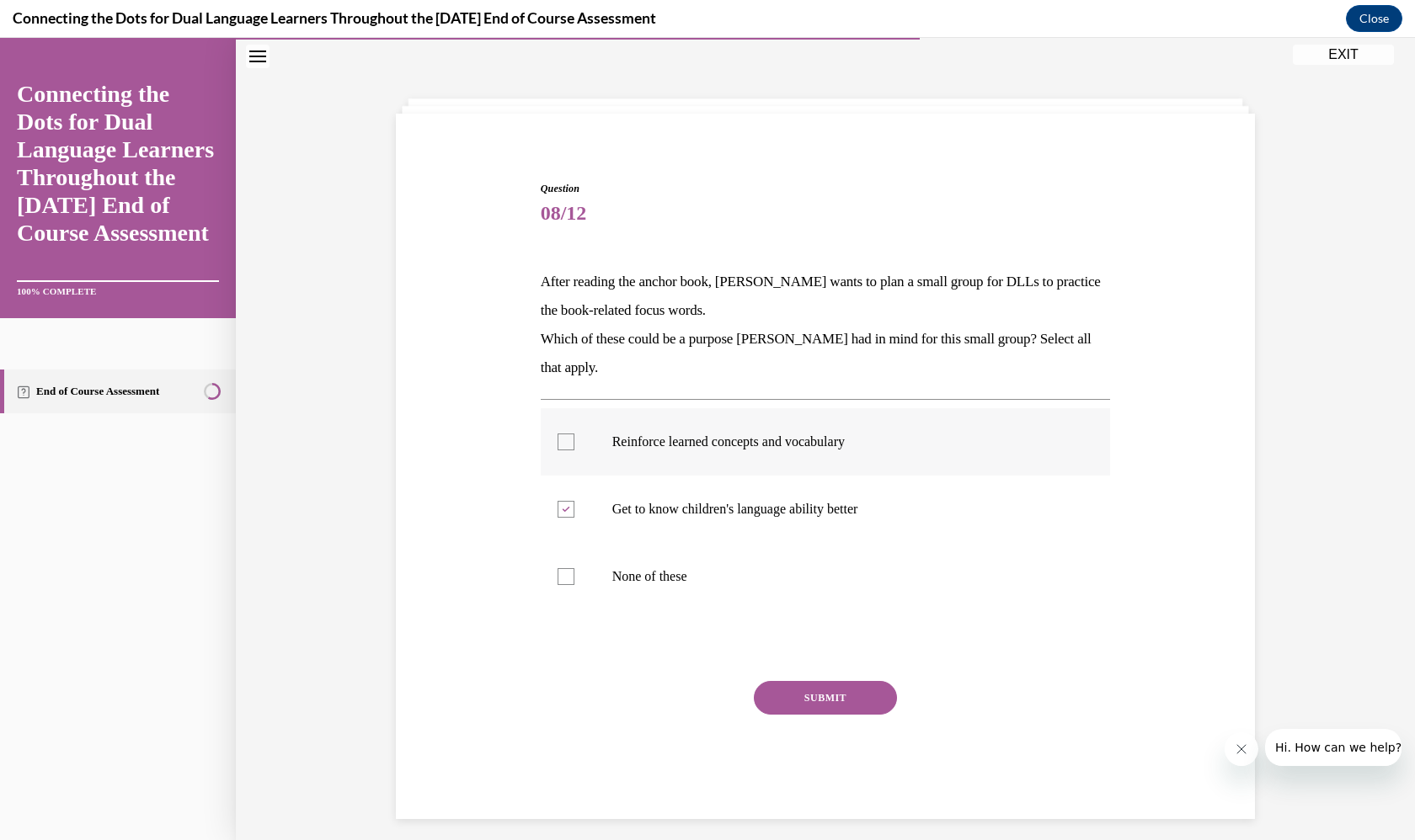
checkbox input "true"
click at [846, 689] on button "SUBMIT" at bounding box center [826, 698] width 143 height 34
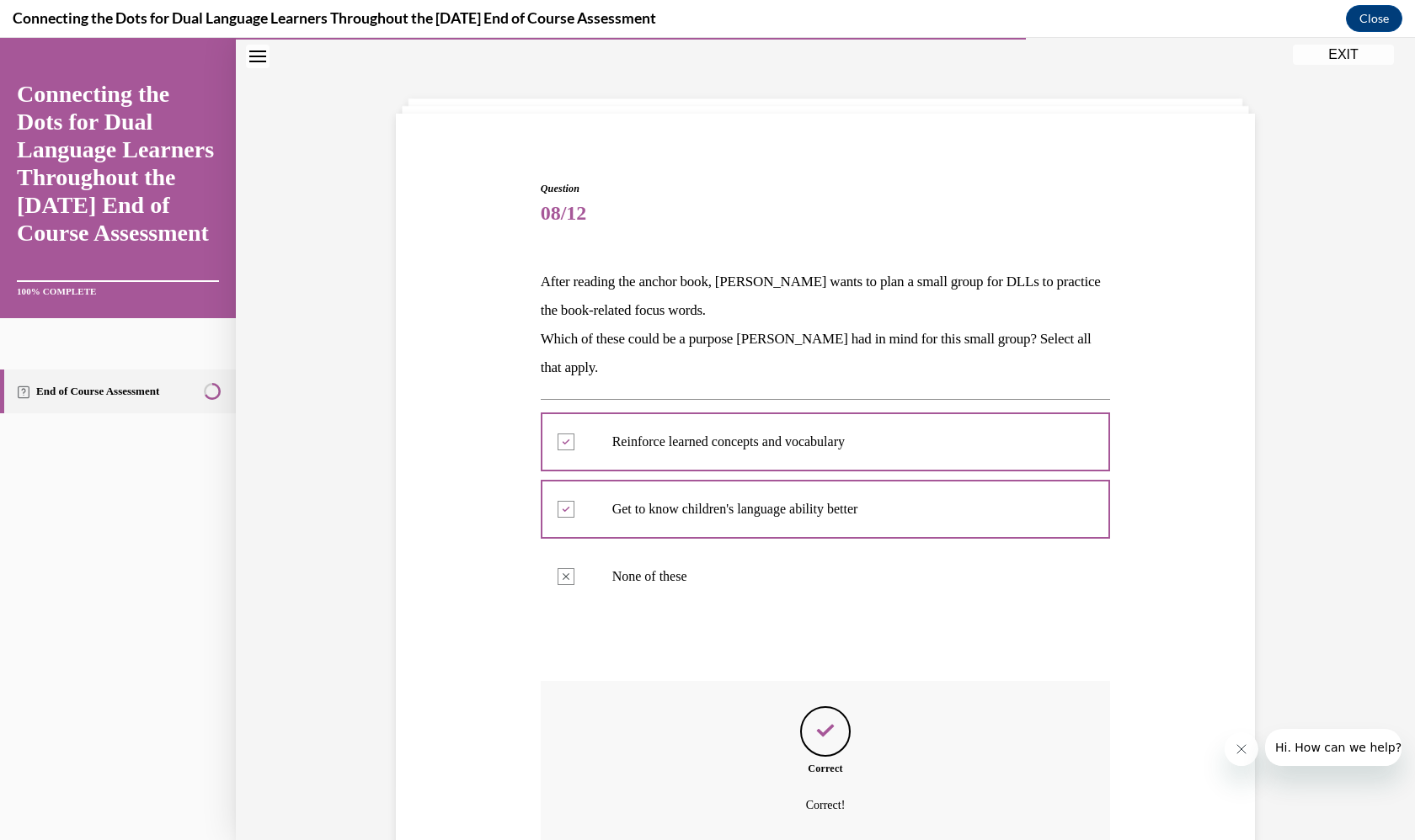
scroll to position [181, 0]
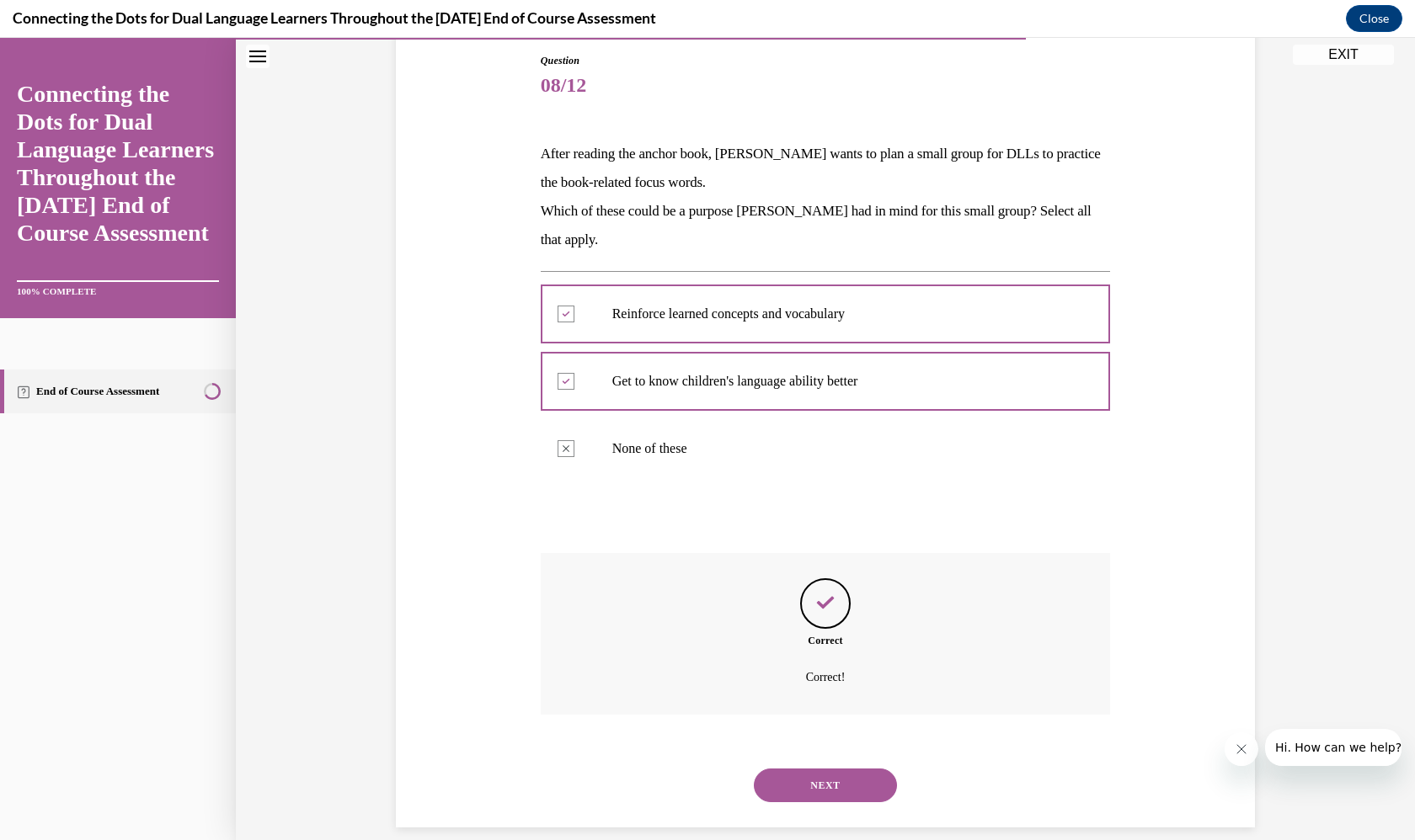
click at [832, 769] on button "NEXT" at bounding box center [826, 786] width 143 height 34
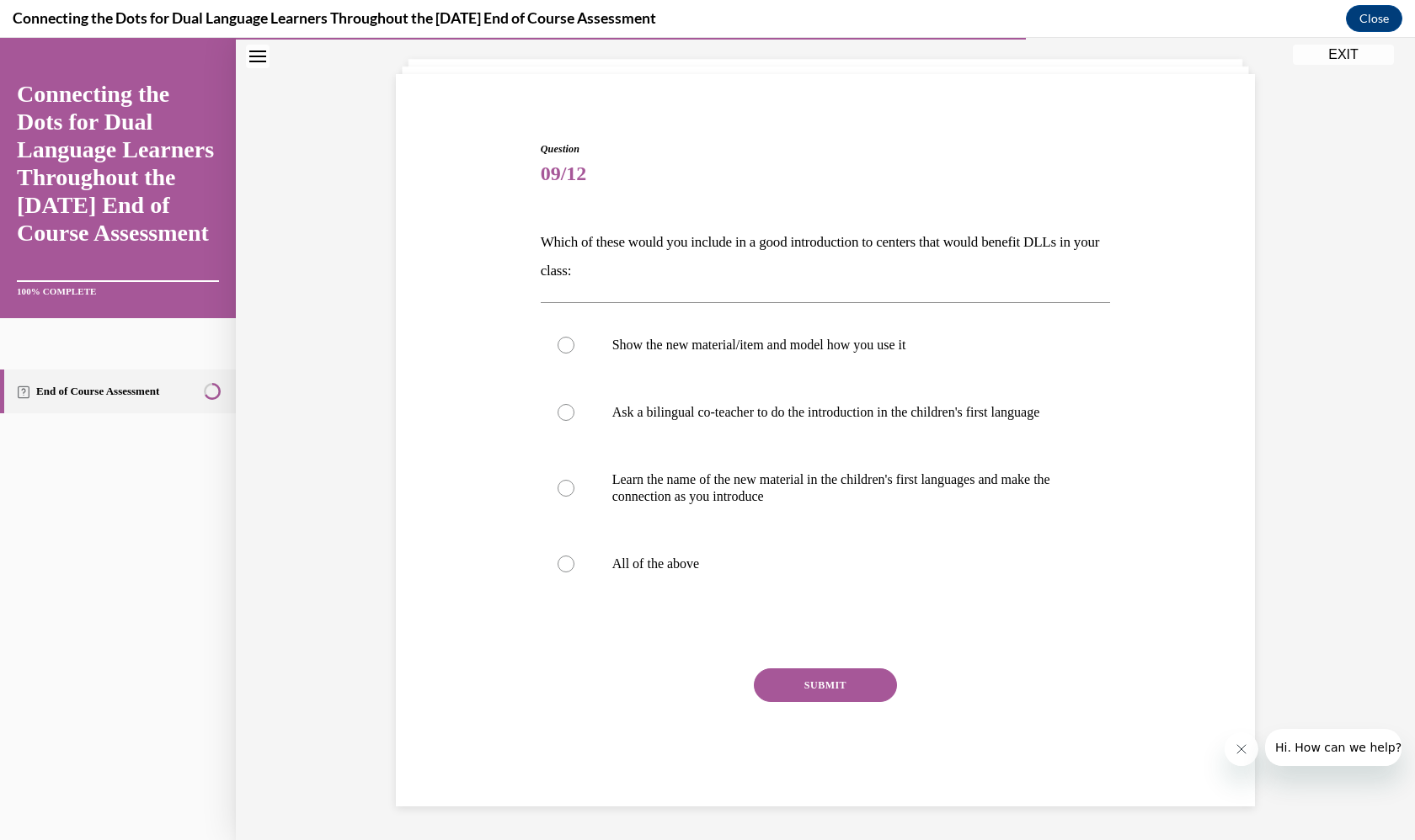
scroll to position [90, 0]
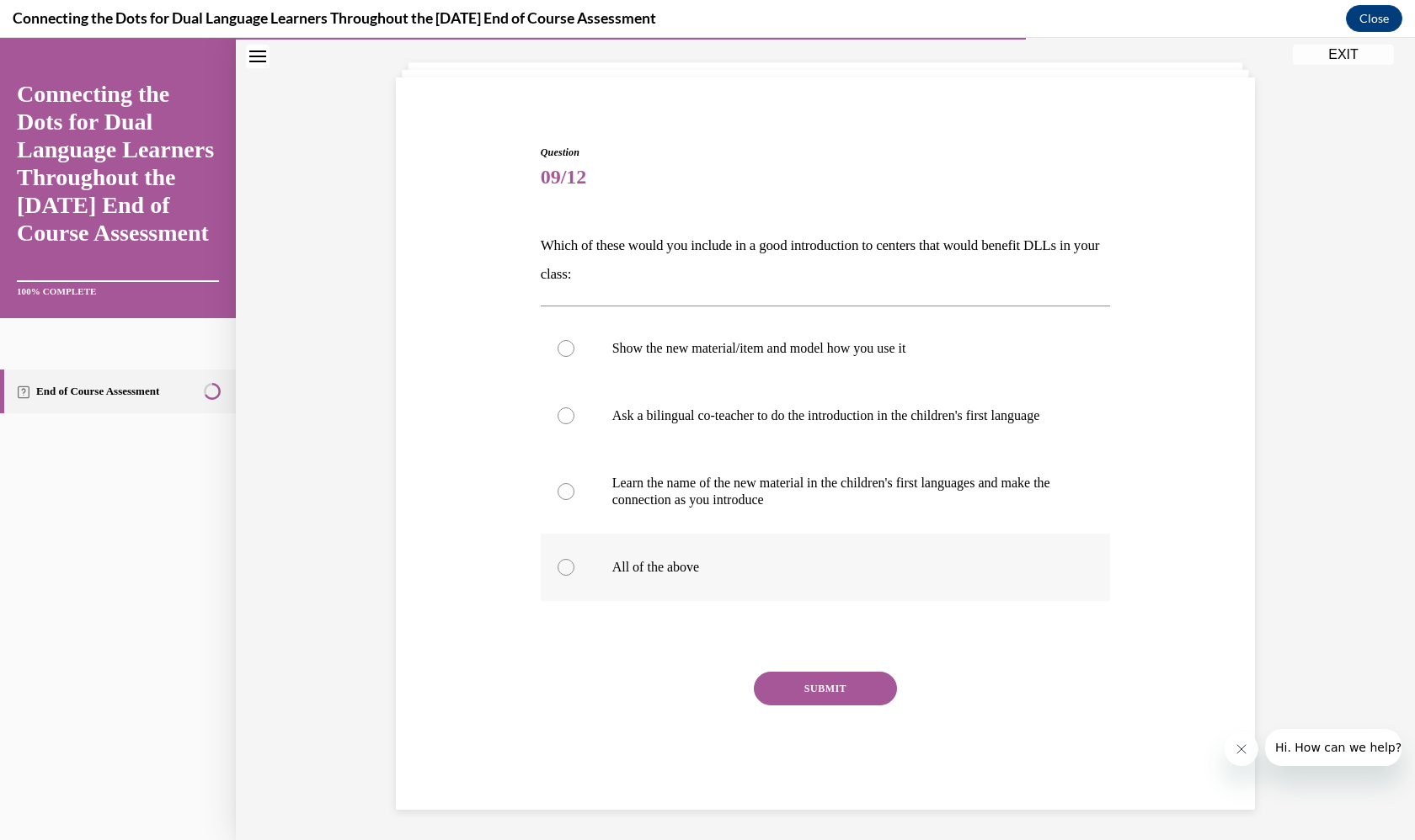
click at [662, 576] on p "All of the above" at bounding box center [840, 567] width 456 height 17
click at [575, 576] on input "All of the above" at bounding box center [566, 567] width 17 height 17
radio input "true"
click at [831, 706] on button "SUBMIT" at bounding box center [826, 689] width 143 height 34
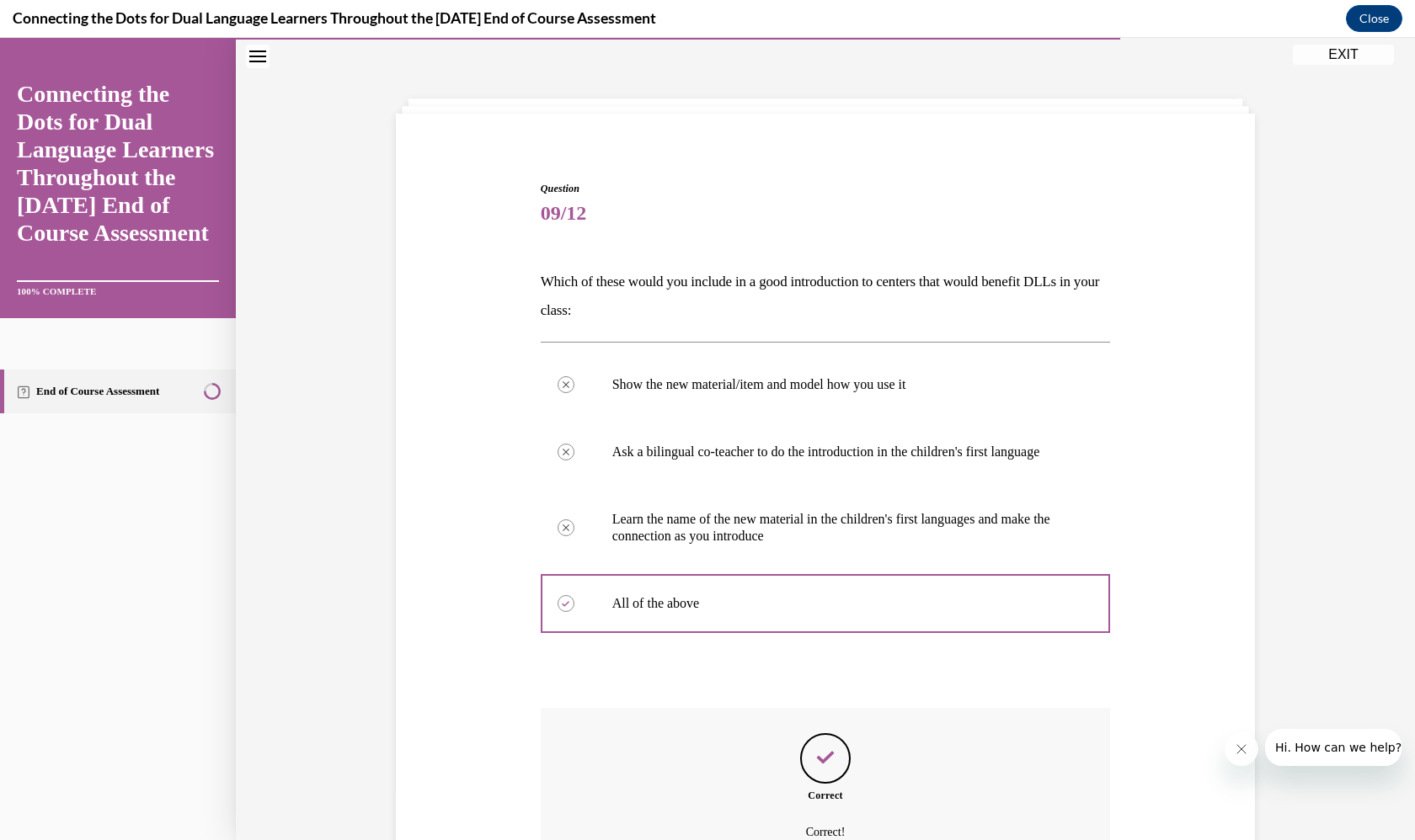
scroll to position [225, 0]
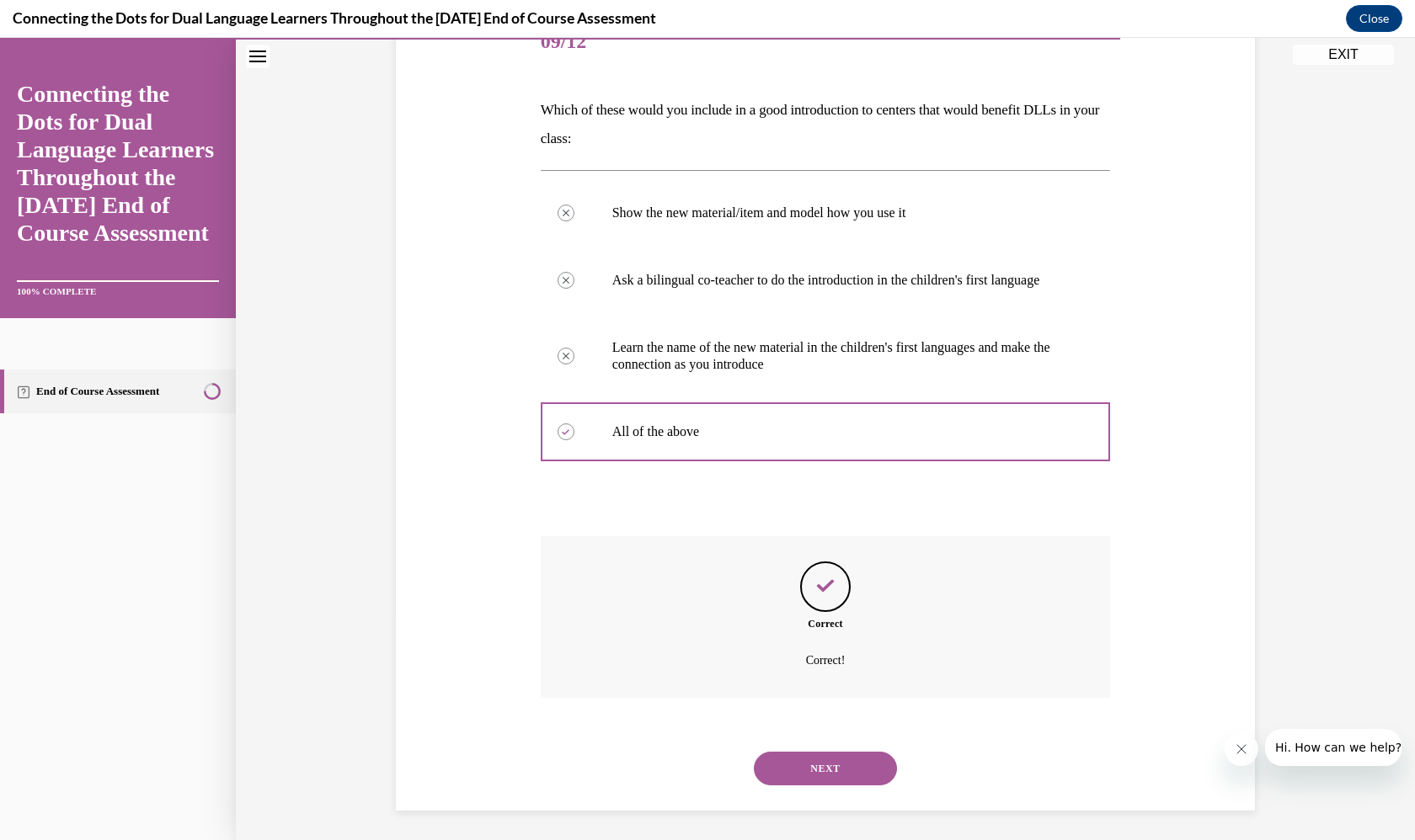
click at [845, 757] on button "NEXT" at bounding box center [826, 769] width 143 height 34
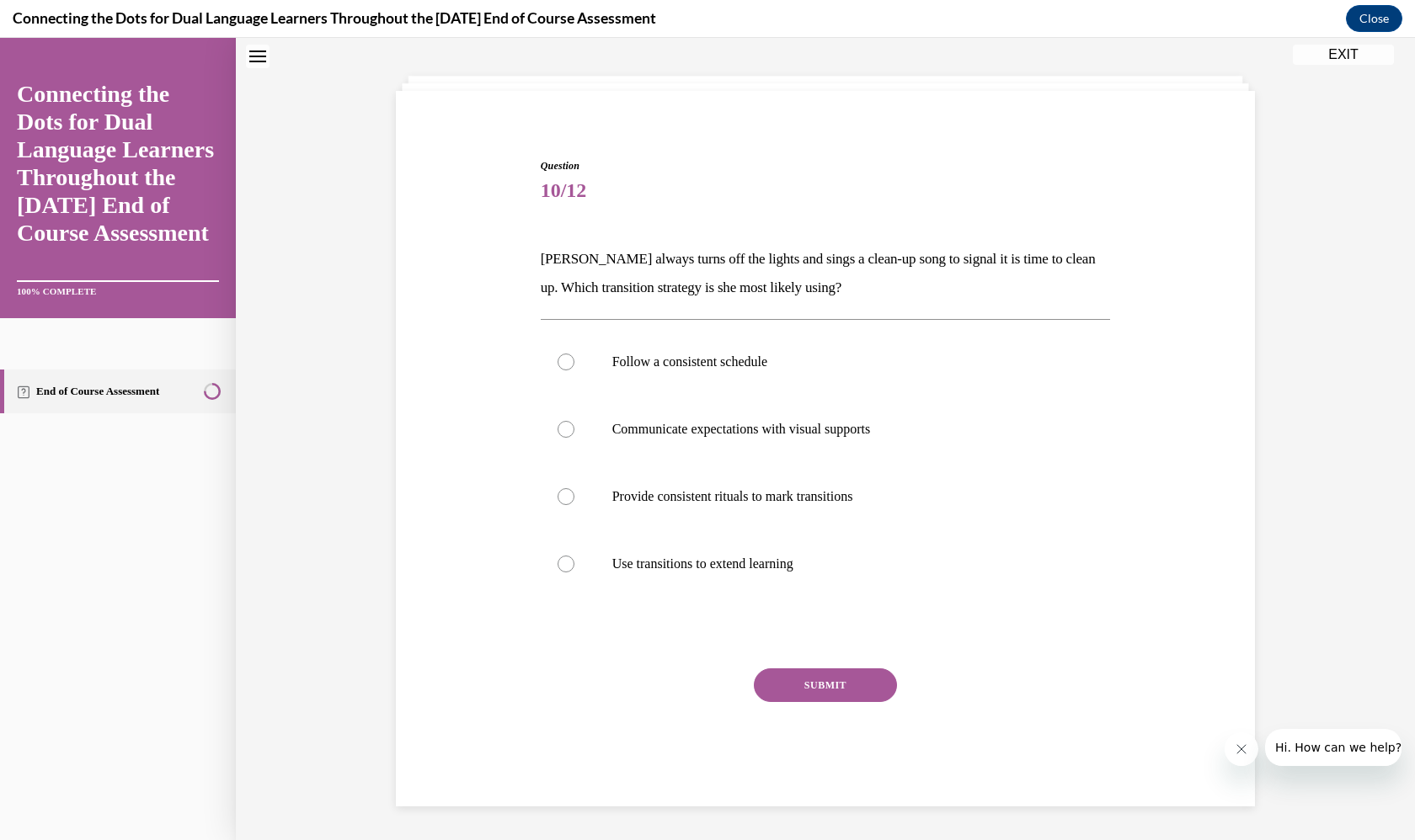
scroll to position [51, 0]
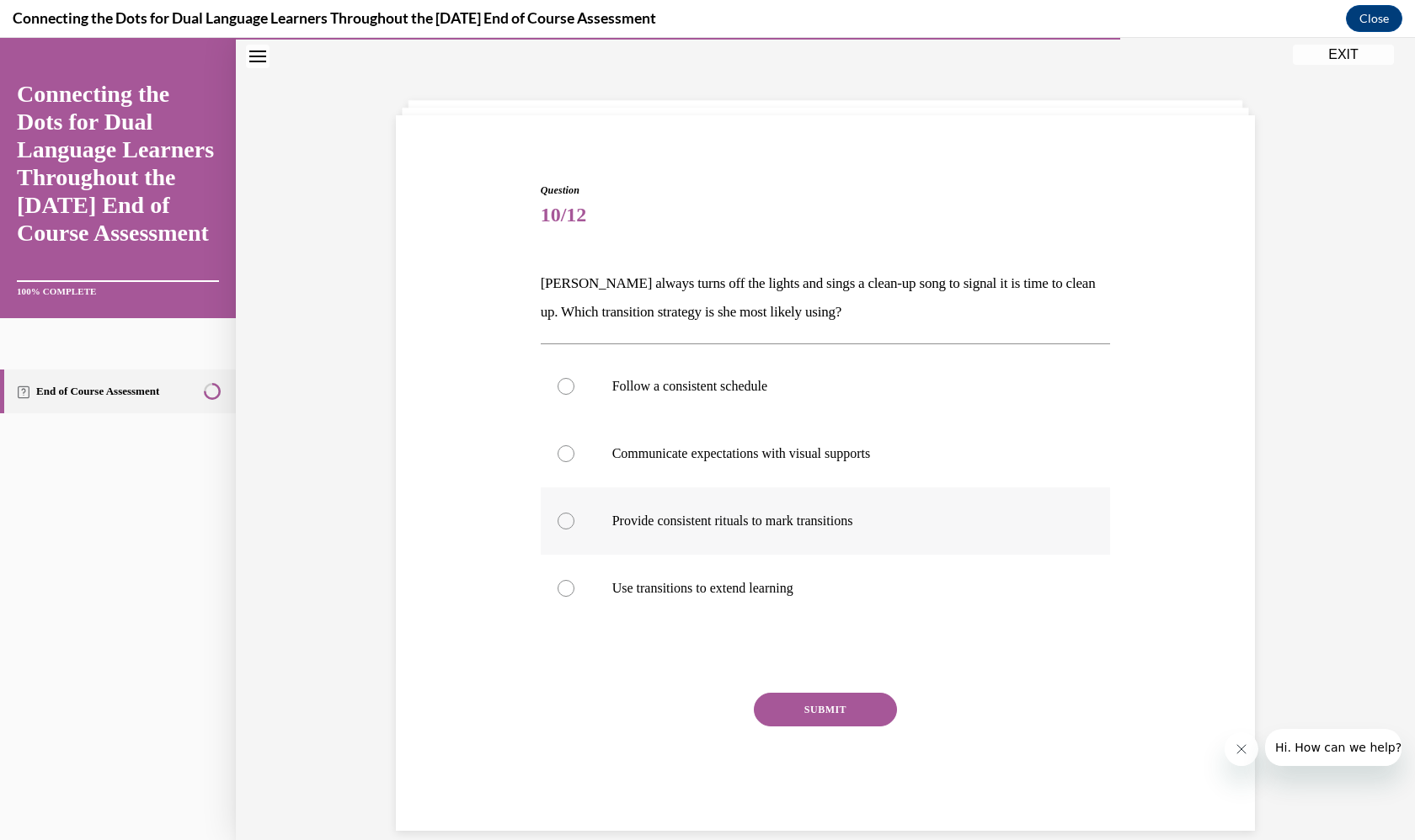
click at [835, 541] on label "Provide consistent rituals to mark transitions" at bounding box center [826, 521] width 570 height 67
click at [575, 530] on input "Provide consistent rituals to mark transitions" at bounding box center [566, 521] width 17 height 17
radio input "true"
click at [846, 714] on button "SUBMIT" at bounding box center [826, 710] width 143 height 34
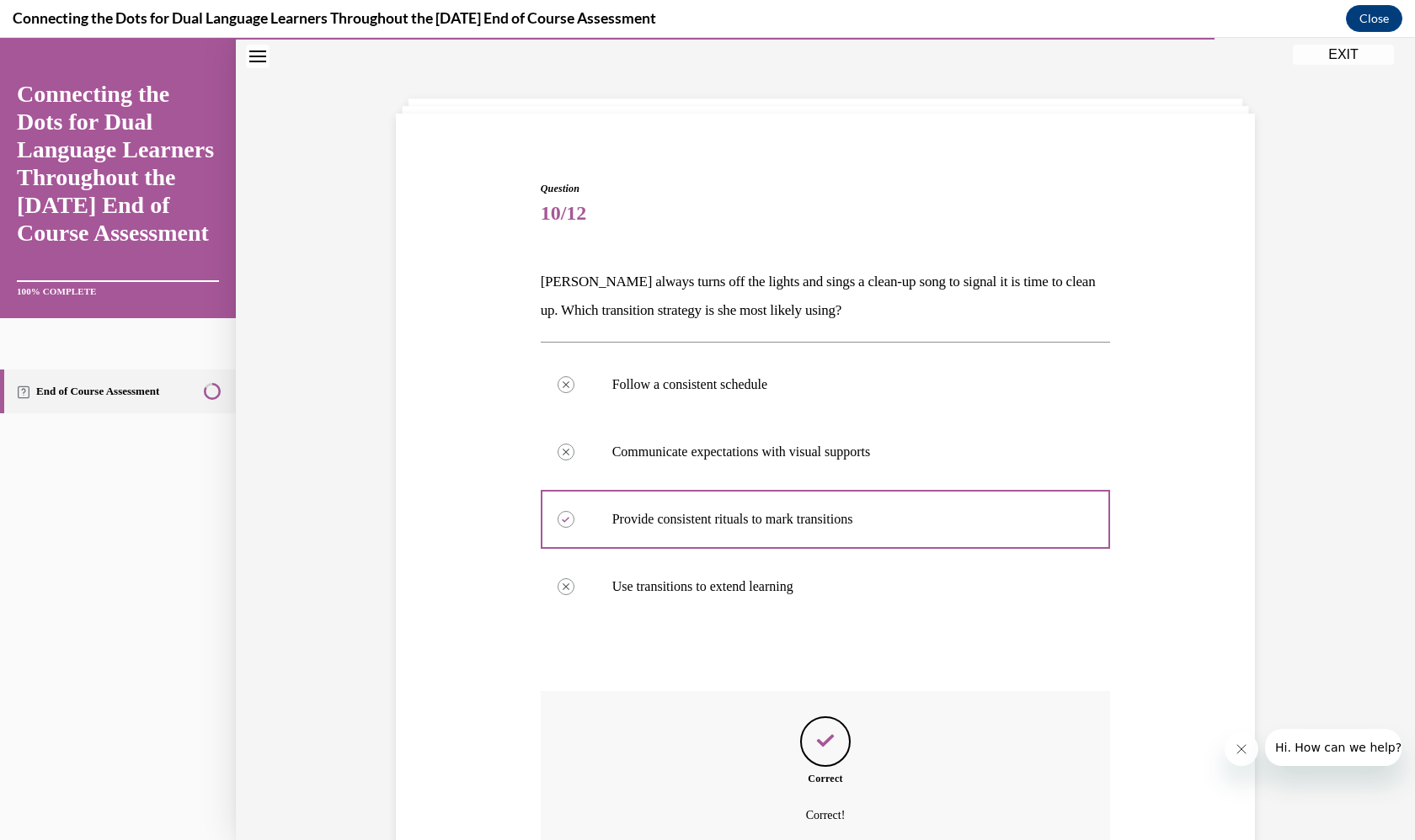
scroll to position [191, 0]
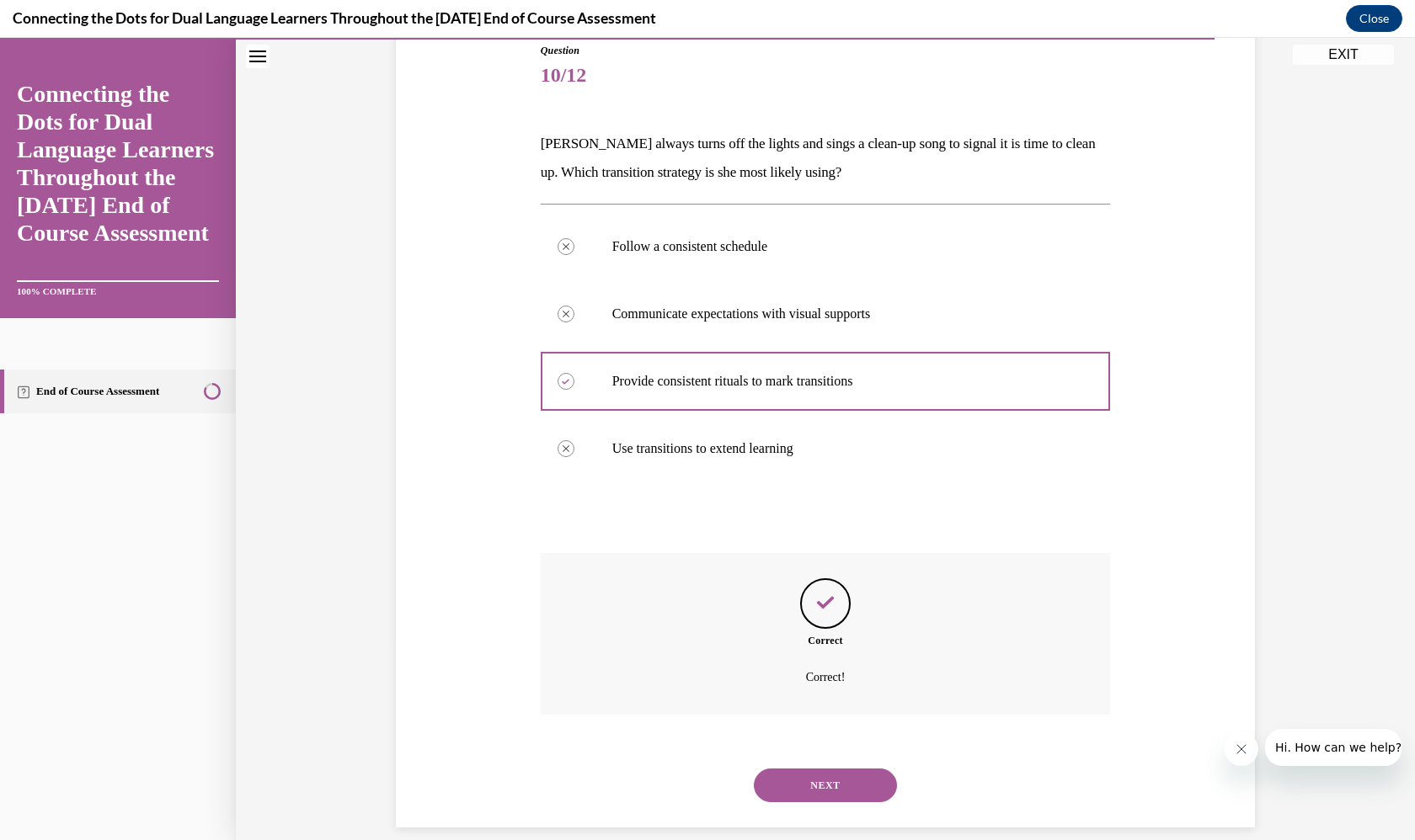
click at [840, 769] on button "NEXT" at bounding box center [826, 786] width 143 height 34
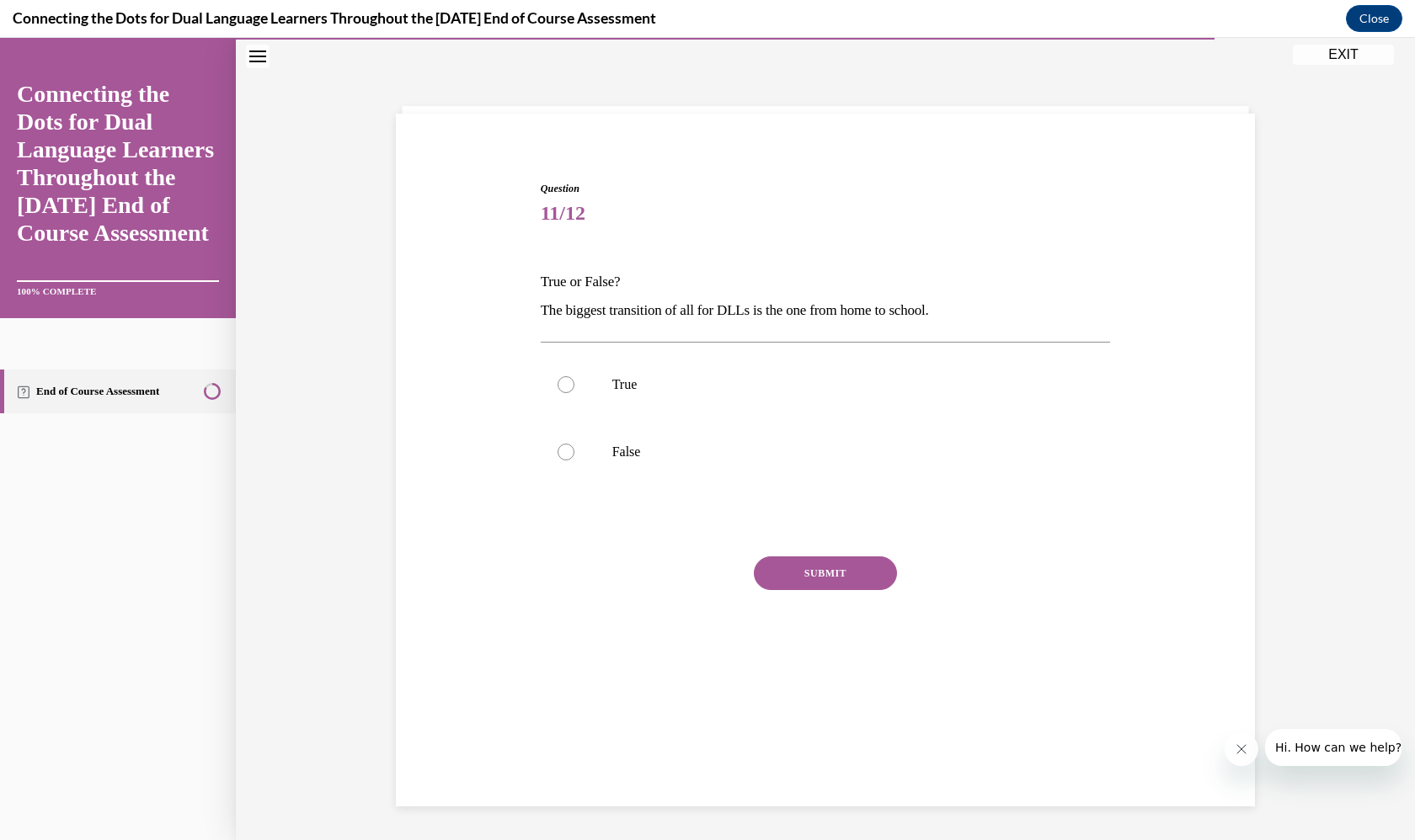
scroll to position [52, 0]
click at [834, 361] on label "True" at bounding box center [826, 385] width 570 height 67
click at [575, 377] on input "True" at bounding box center [566, 385] width 17 height 17
radio input "true"
click at [842, 573] on button "SUBMIT" at bounding box center [826, 575] width 143 height 34
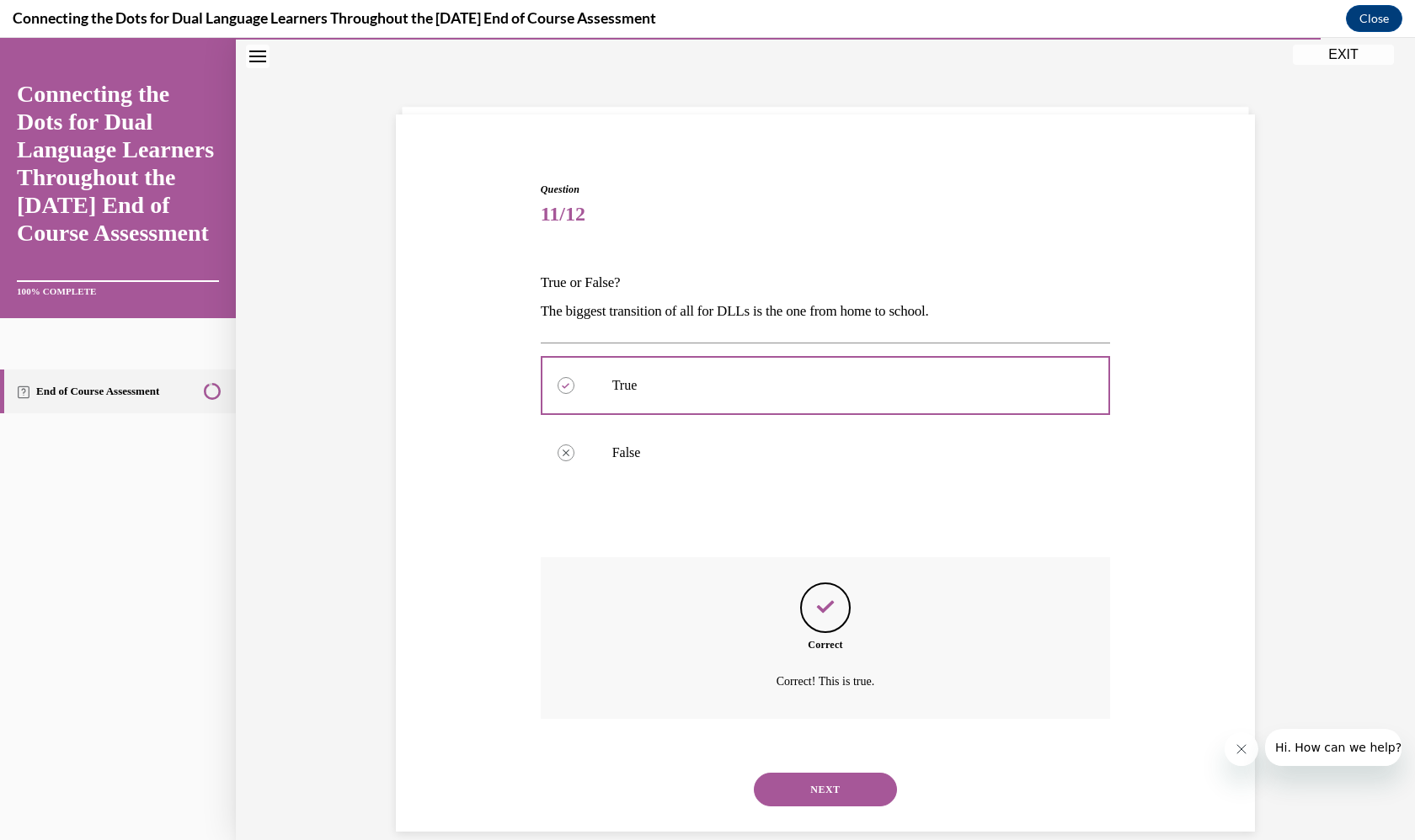
scroll to position [56, 0]
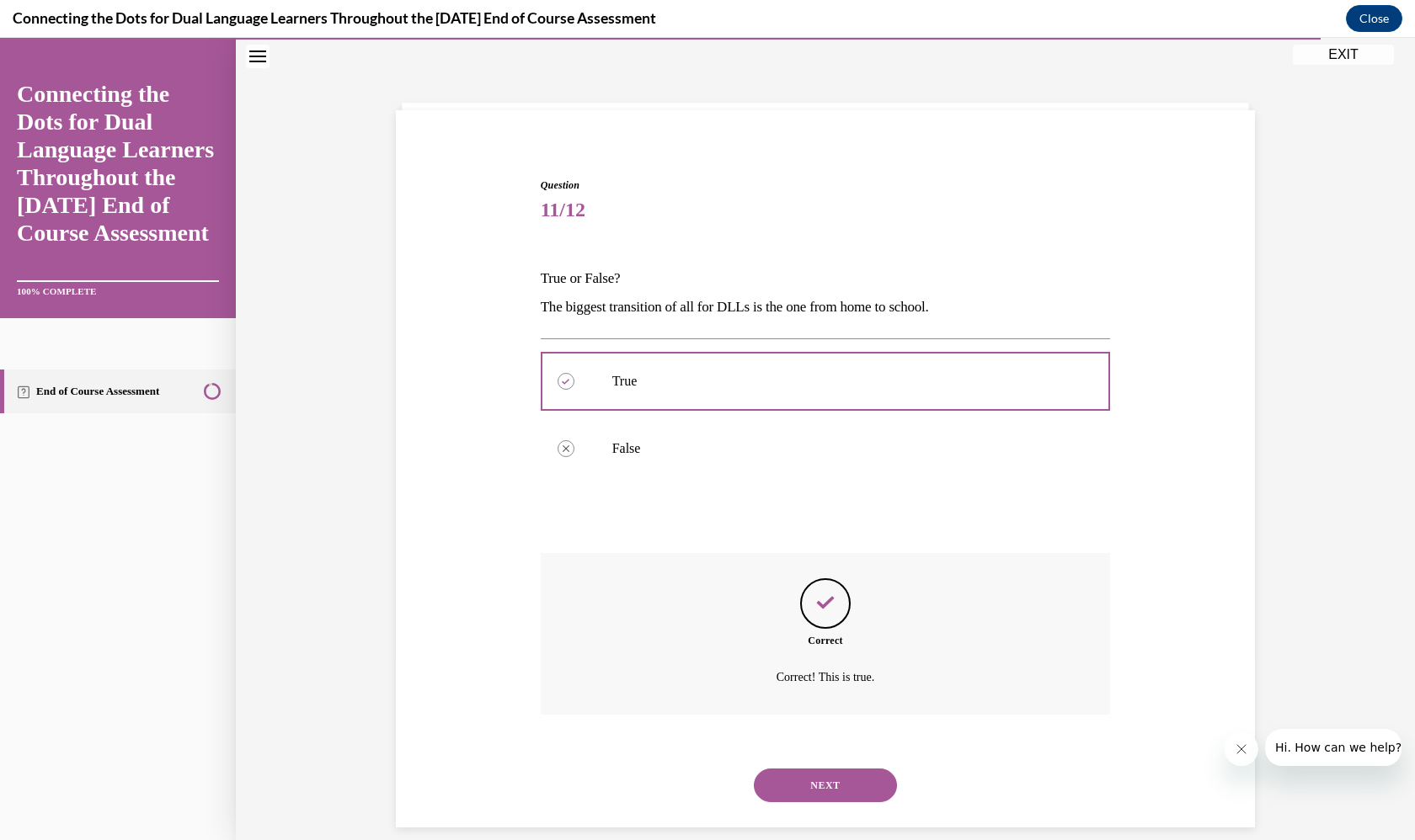
click at [840, 769] on button "NEXT" at bounding box center [826, 786] width 143 height 34
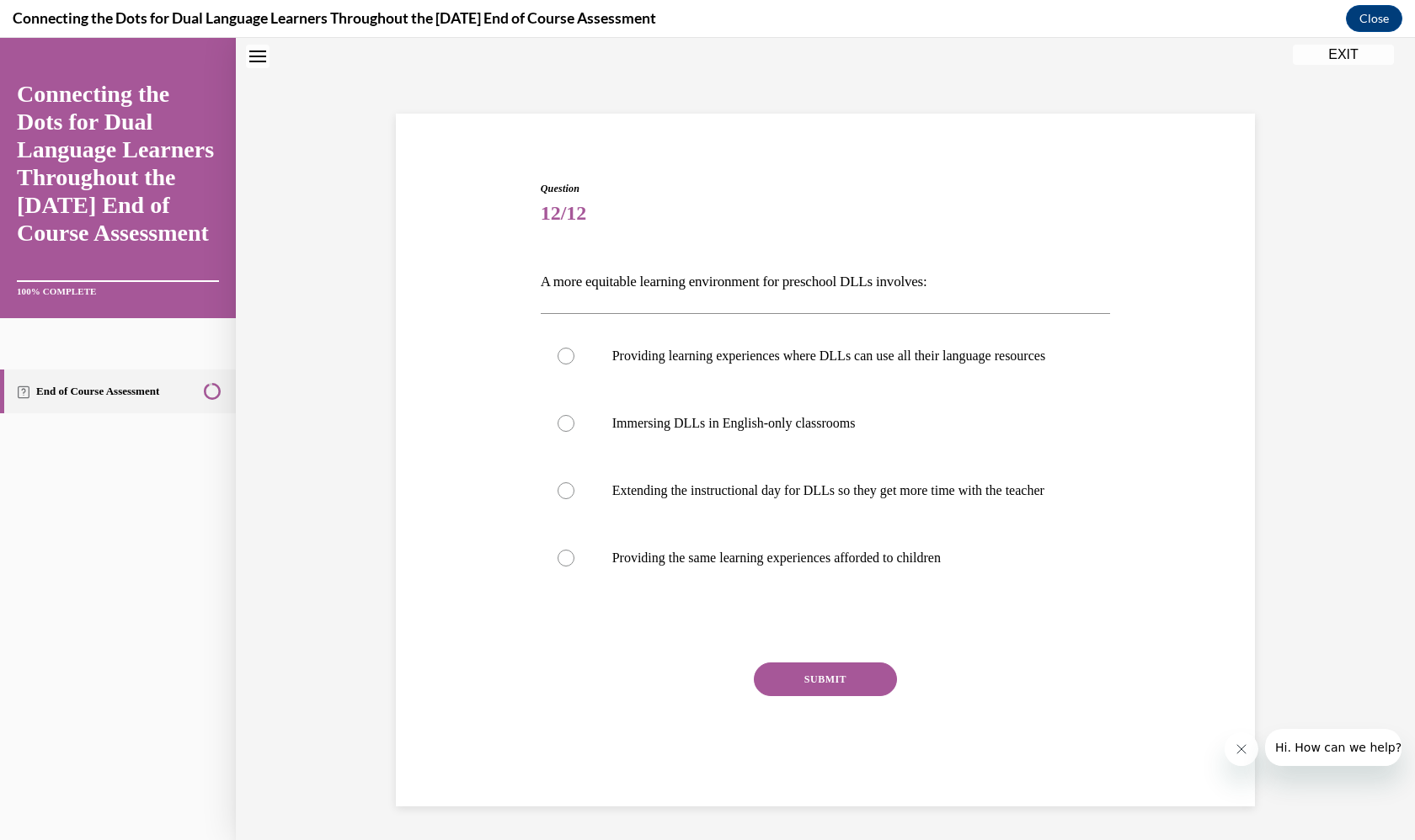
scroll to position [51, 0]
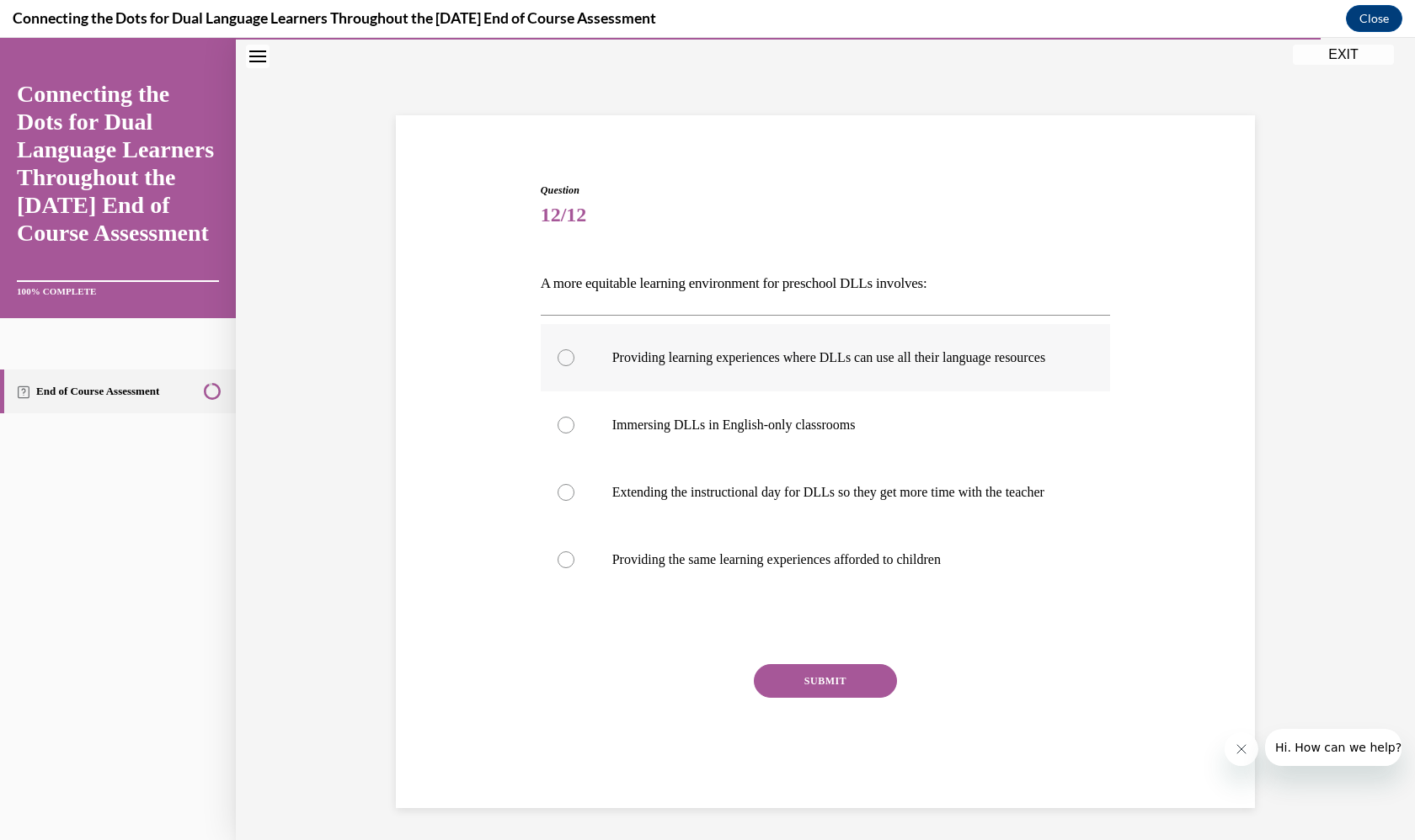
click at [827, 367] on p "Providing learning experiences where DLLs can use all their language resources" at bounding box center [840, 358] width 456 height 17
click at [575, 367] on input "Providing learning experiences where DLLs can use all their language resources" at bounding box center [566, 358] width 17 height 17
radio input "true"
click at [830, 698] on button "SUBMIT" at bounding box center [826, 681] width 143 height 34
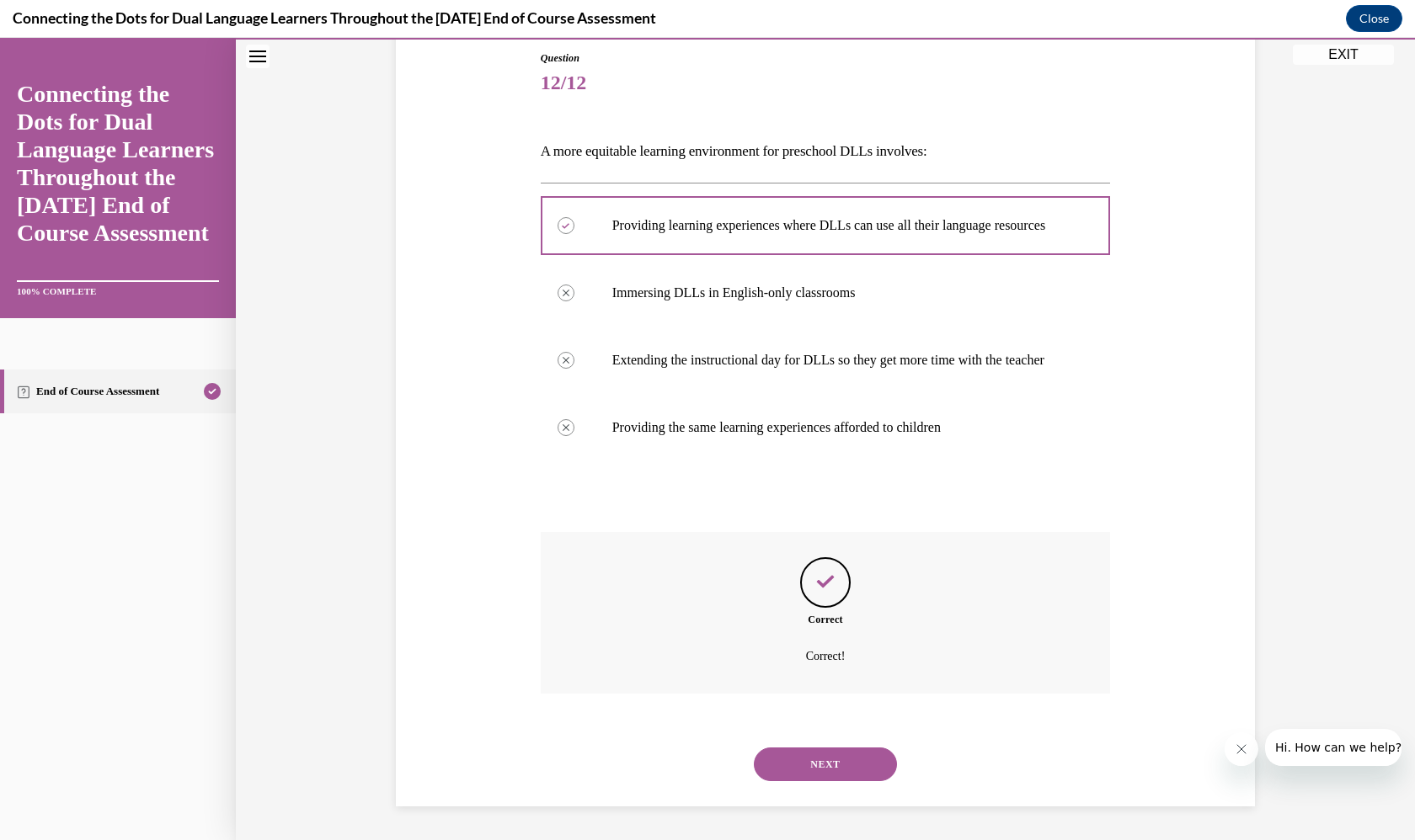
click at [819, 774] on button "NEXT" at bounding box center [826, 765] width 143 height 34
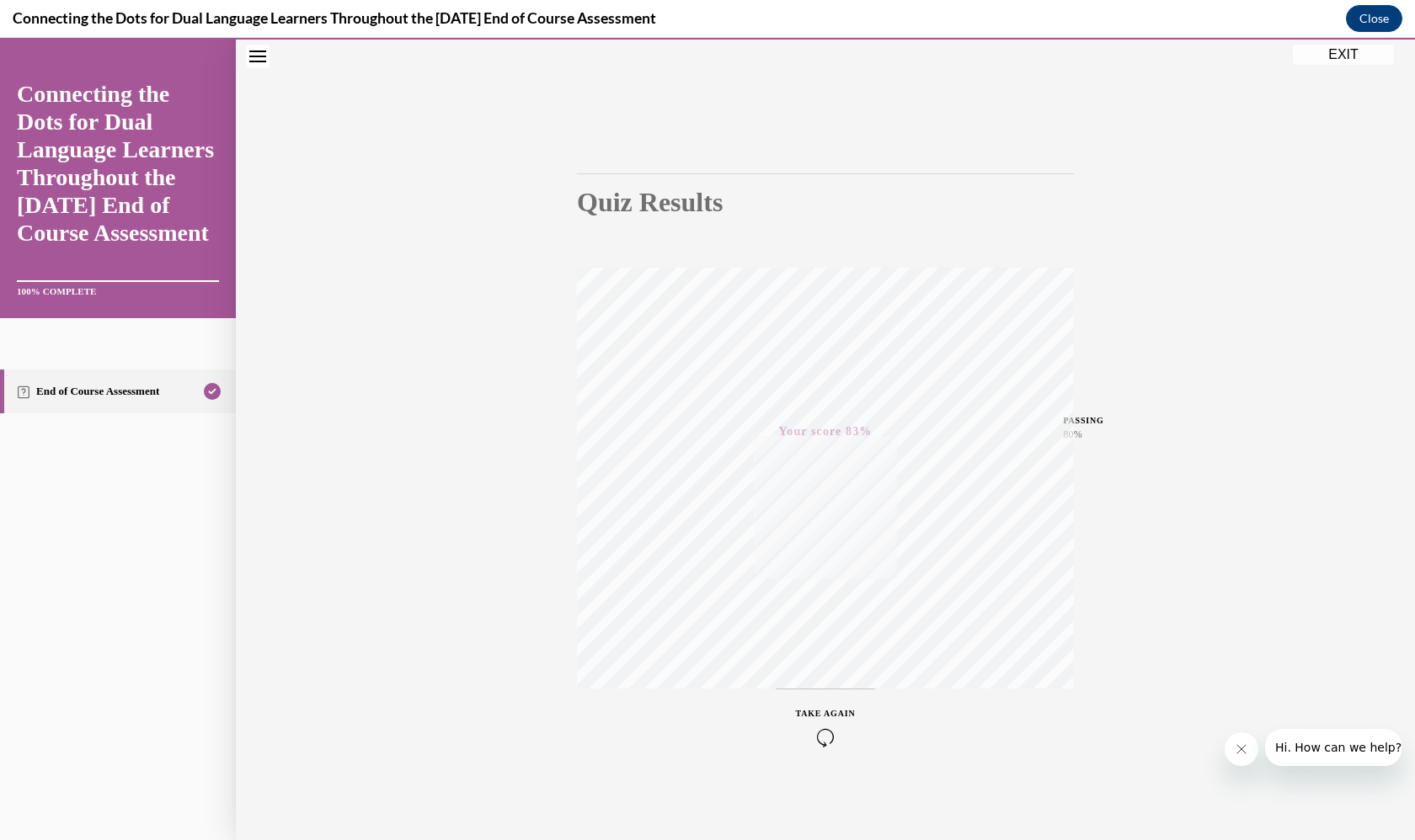
scroll to position [61, 0]
click at [1332, 55] on button "EXIT" at bounding box center [1343, 55] width 101 height 21
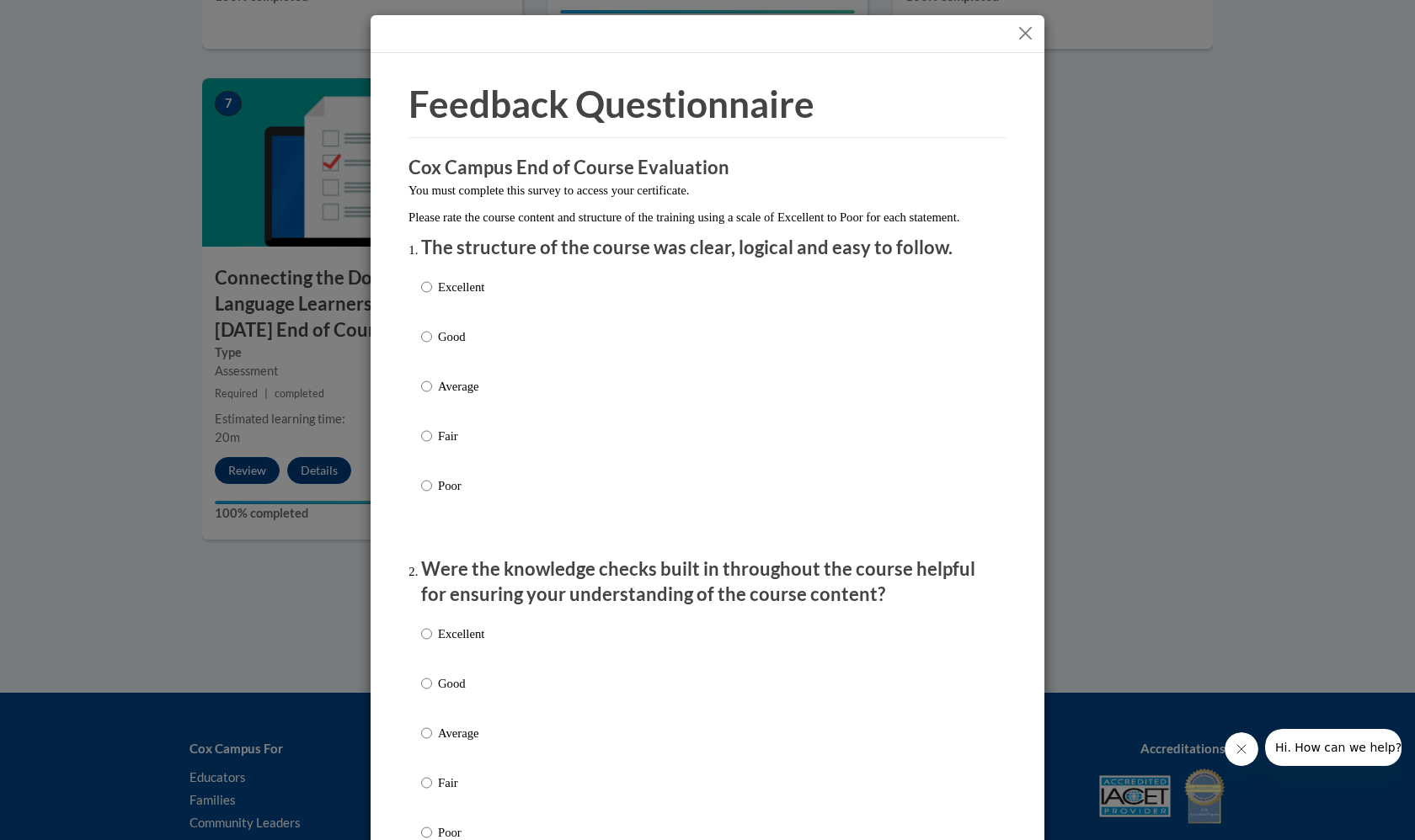
click at [504, 313] on div "Excellent Good Average Fair Poor" at bounding box center [708, 407] width 573 height 274
click at [471, 297] on p "Excellent" at bounding box center [461, 287] width 47 height 19
click at [432, 297] on input "Excellent" at bounding box center [427, 287] width 11 height 19
radio input "true"
click at [472, 644] on p "Excellent" at bounding box center [461, 634] width 47 height 19
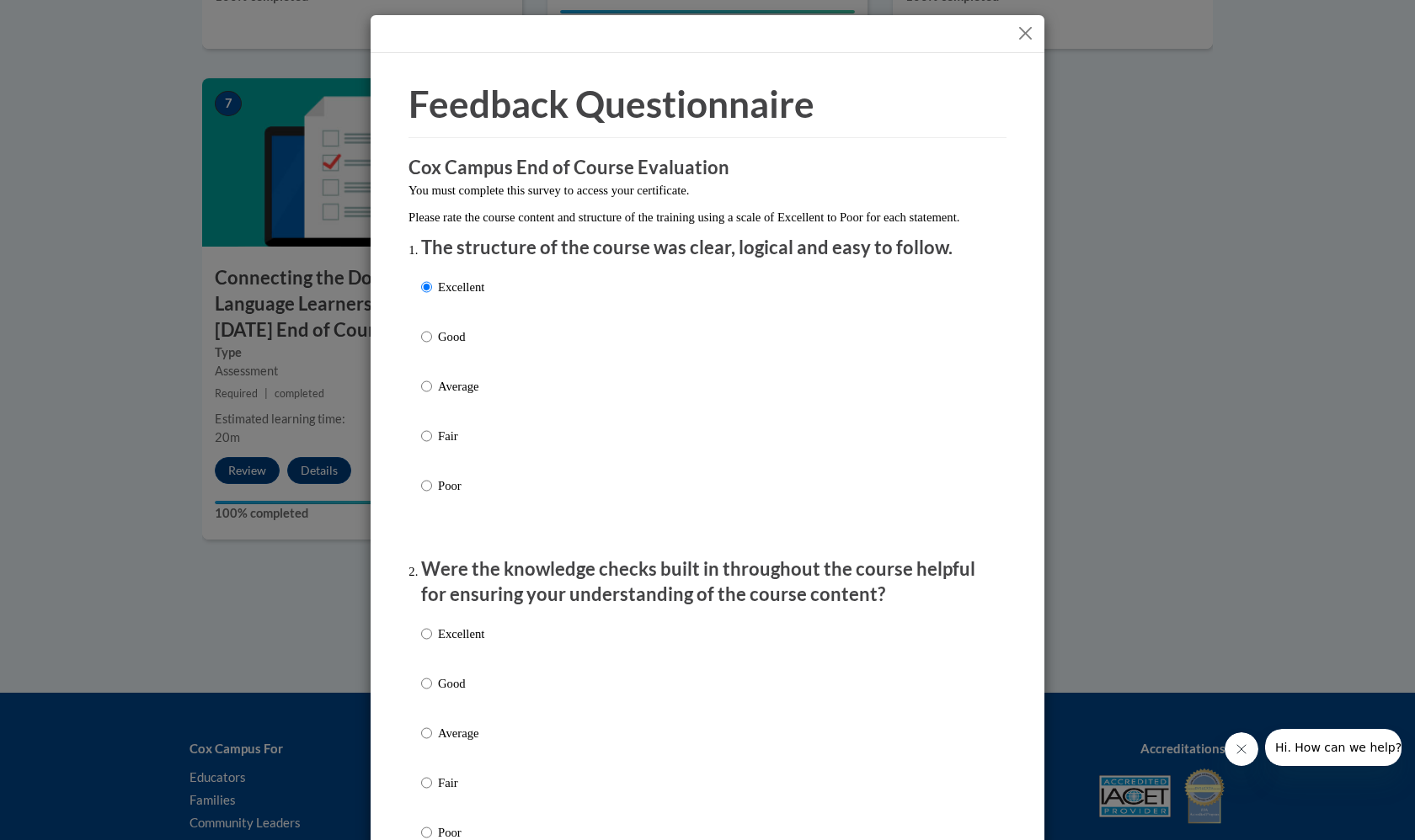
click at [432, 644] on input "Excellent" at bounding box center [427, 634] width 11 height 19
radio input "true"
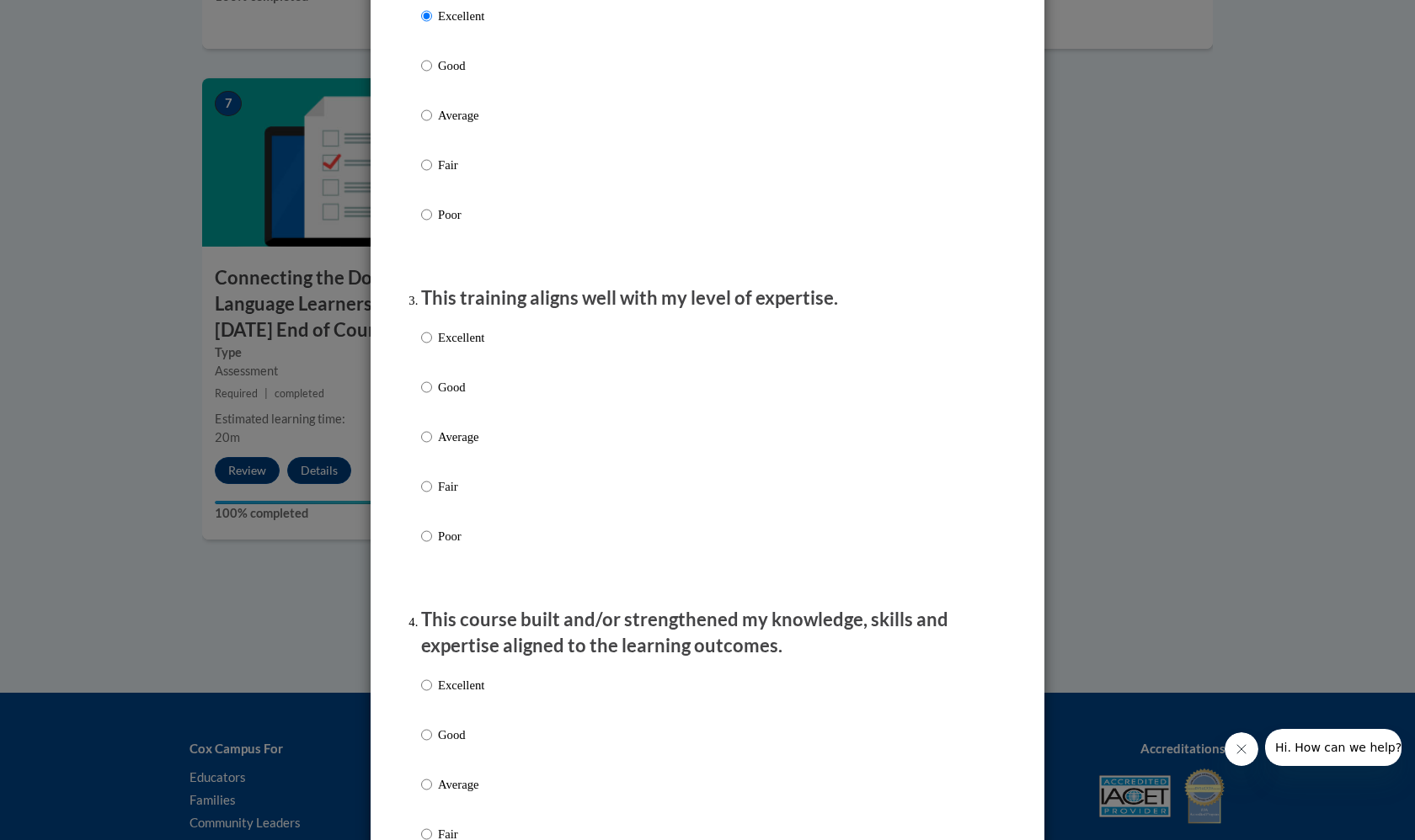
scroll to position [636, 0]
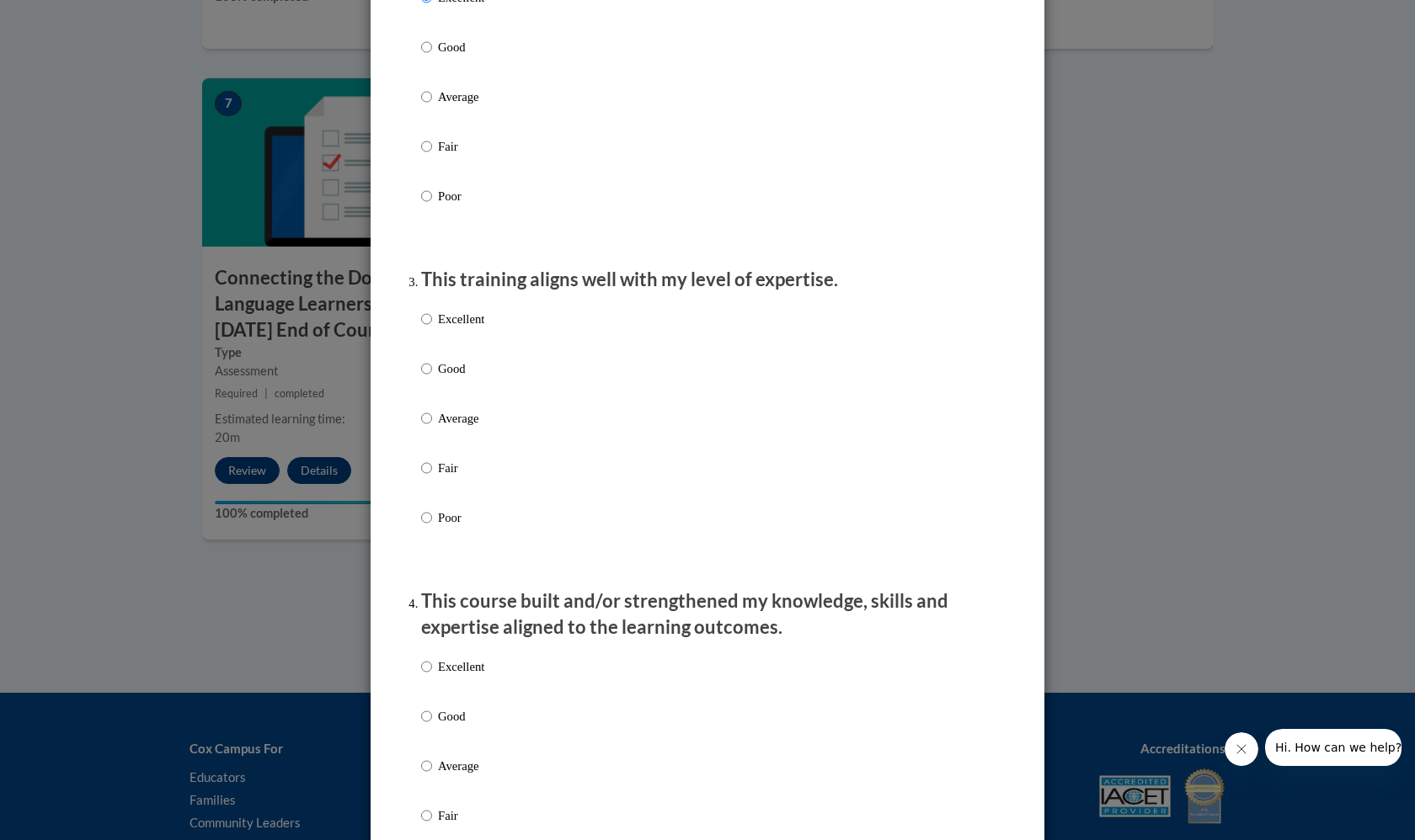
click at [451, 328] on p "Excellent" at bounding box center [461, 319] width 47 height 19
click at [432, 328] on input "Excellent" at bounding box center [427, 319] width 11 height 19
radio input "true"
click at [476, 676] on p "Excellent" at bounding box center [461, 667] width 47 height 19
click at [432, 676] on input "Excellent" at bounding box center [427, 667] width 11 height 19
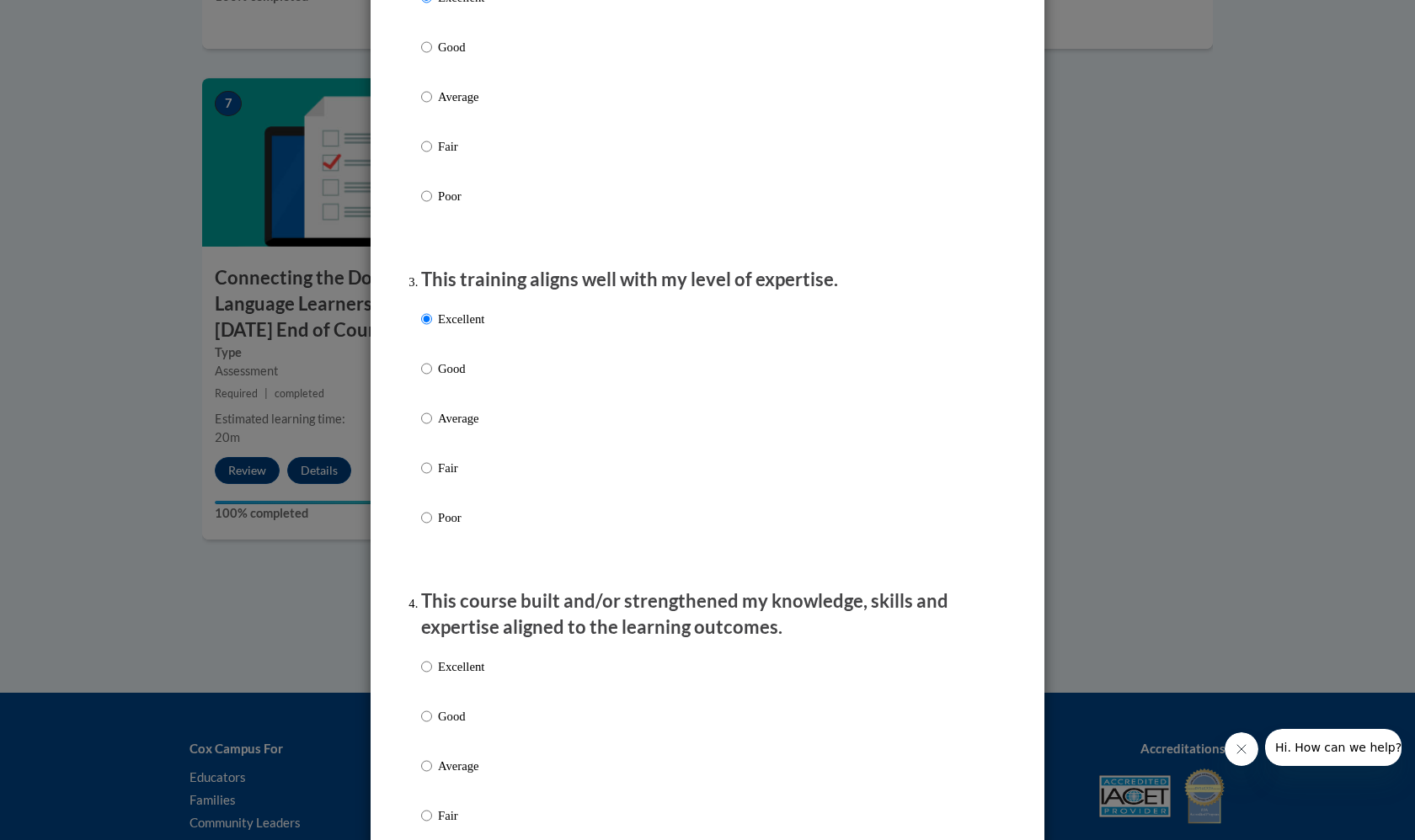
radio input "true"
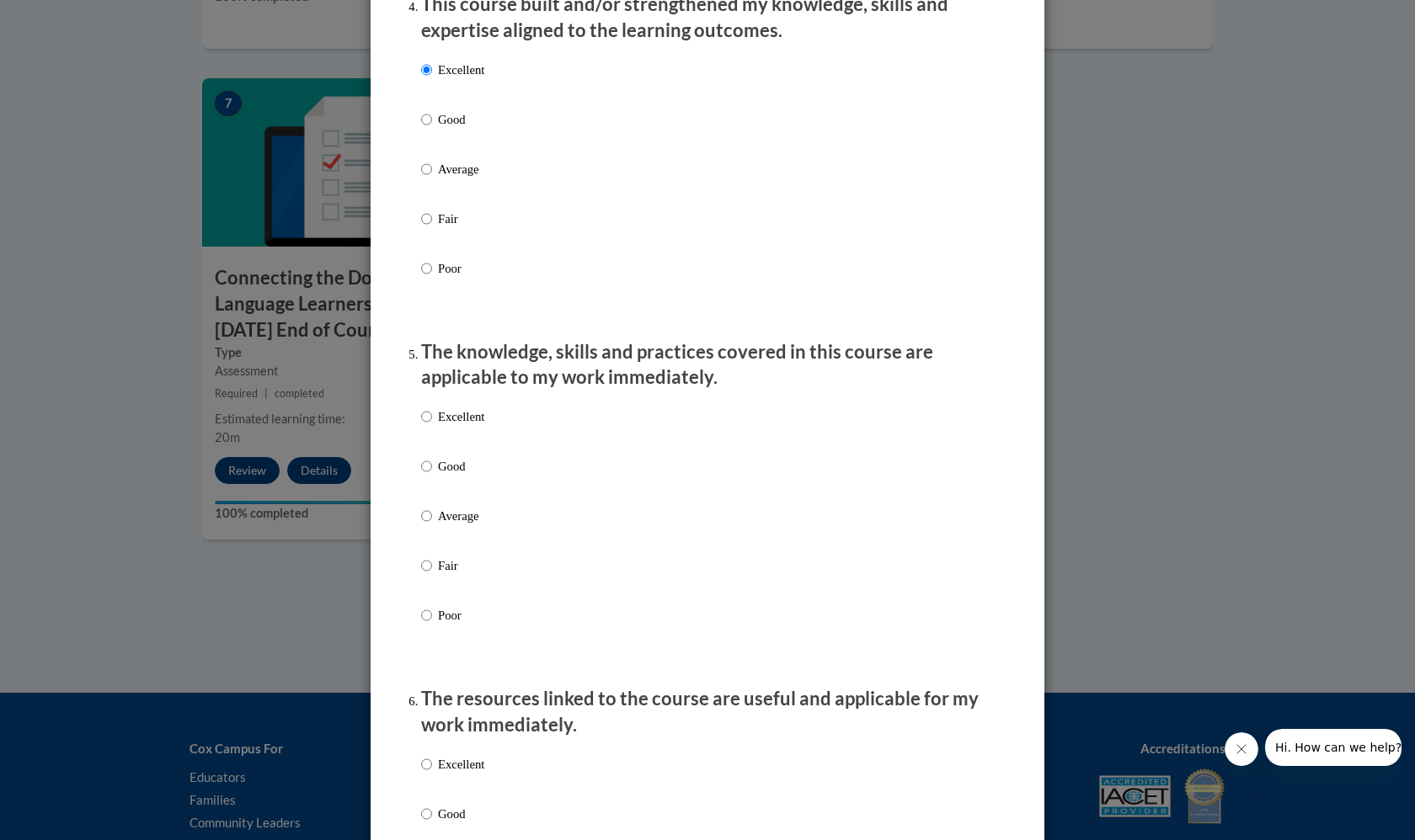
scroll to position [1253, 0]
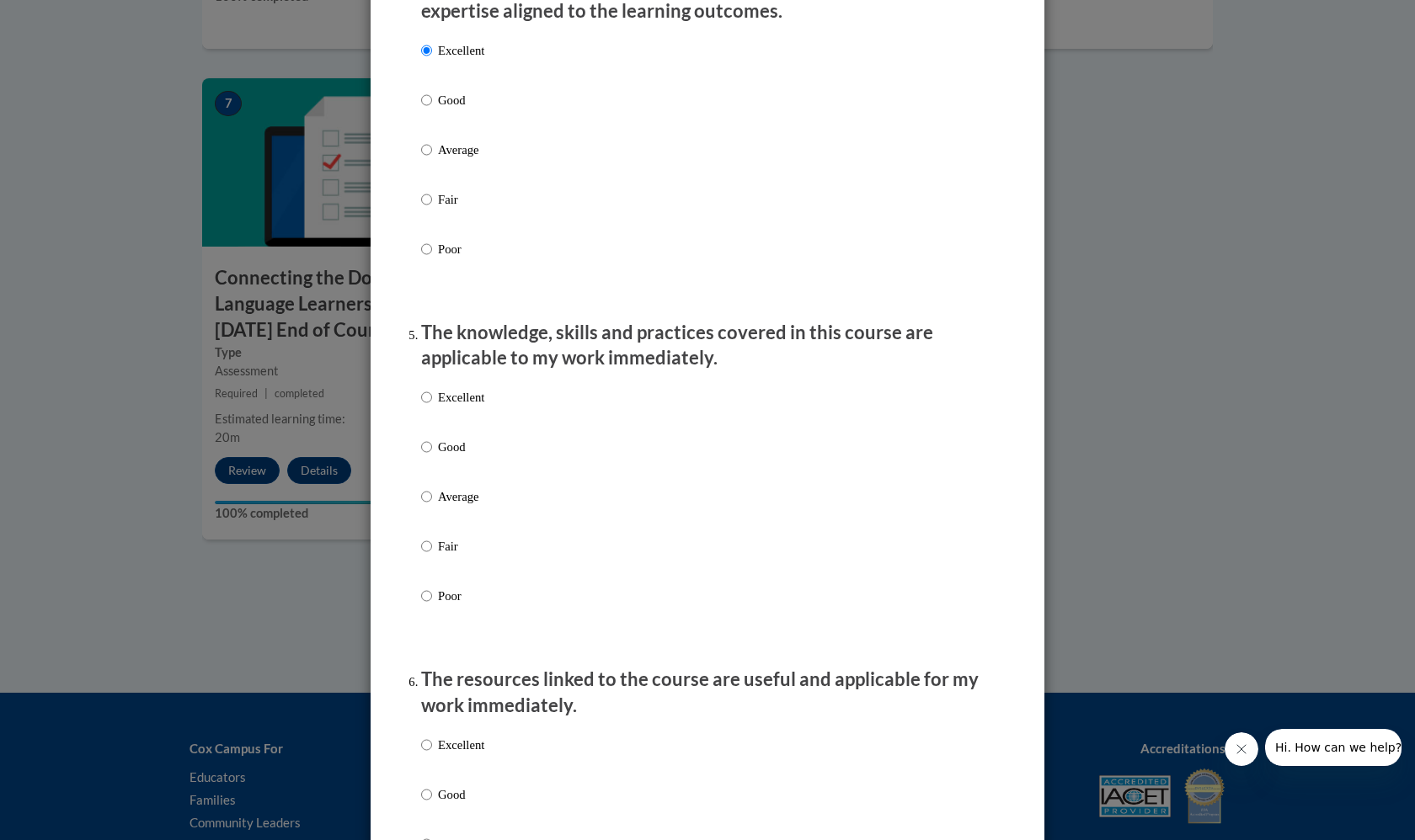
click at [460, 400] on p "Excellent" at bounding box center [461, 397] width 47 height 19
click at [432, 400] on input "Excellent" at bounding box center [427, 397] width 11 height 19
radio input "true"
click at [468, 766] on label "Excellent" at bounding box center [453, 758] width 63 height 46
click at [432, 755] on input "Excellent" at bounding box center [427, 745] width 11 height 19
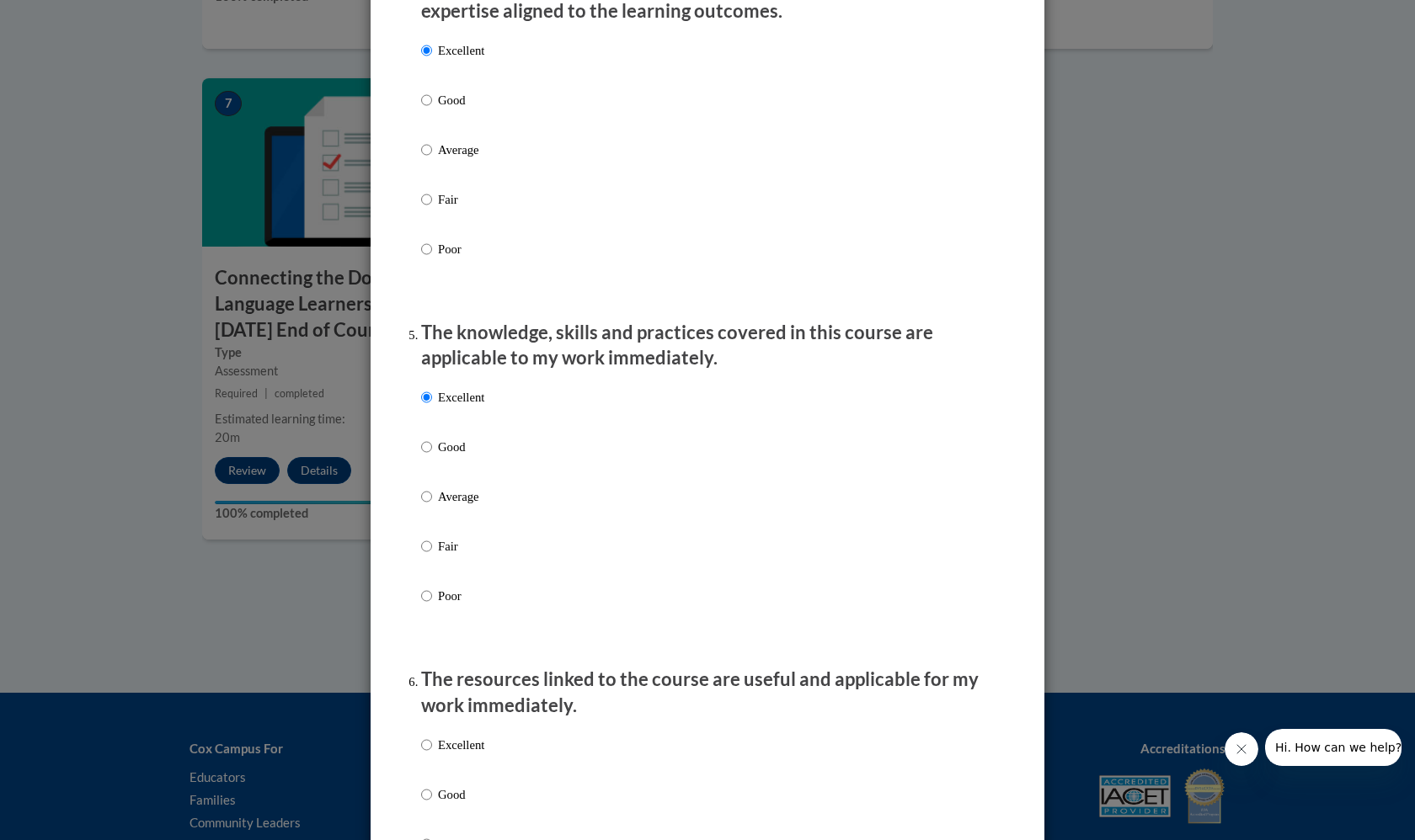
radio input "true"
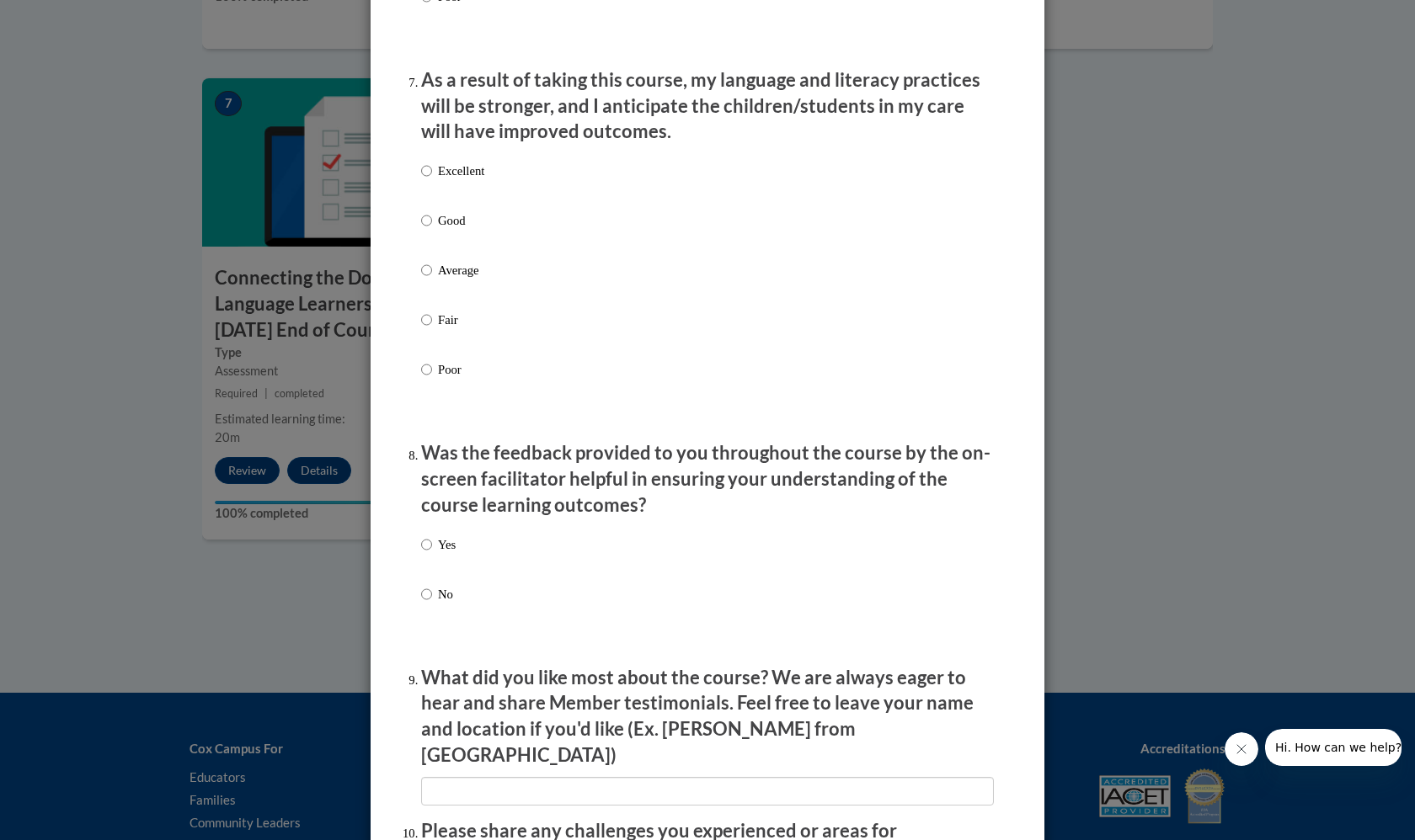
scroll to position [2207, 0]
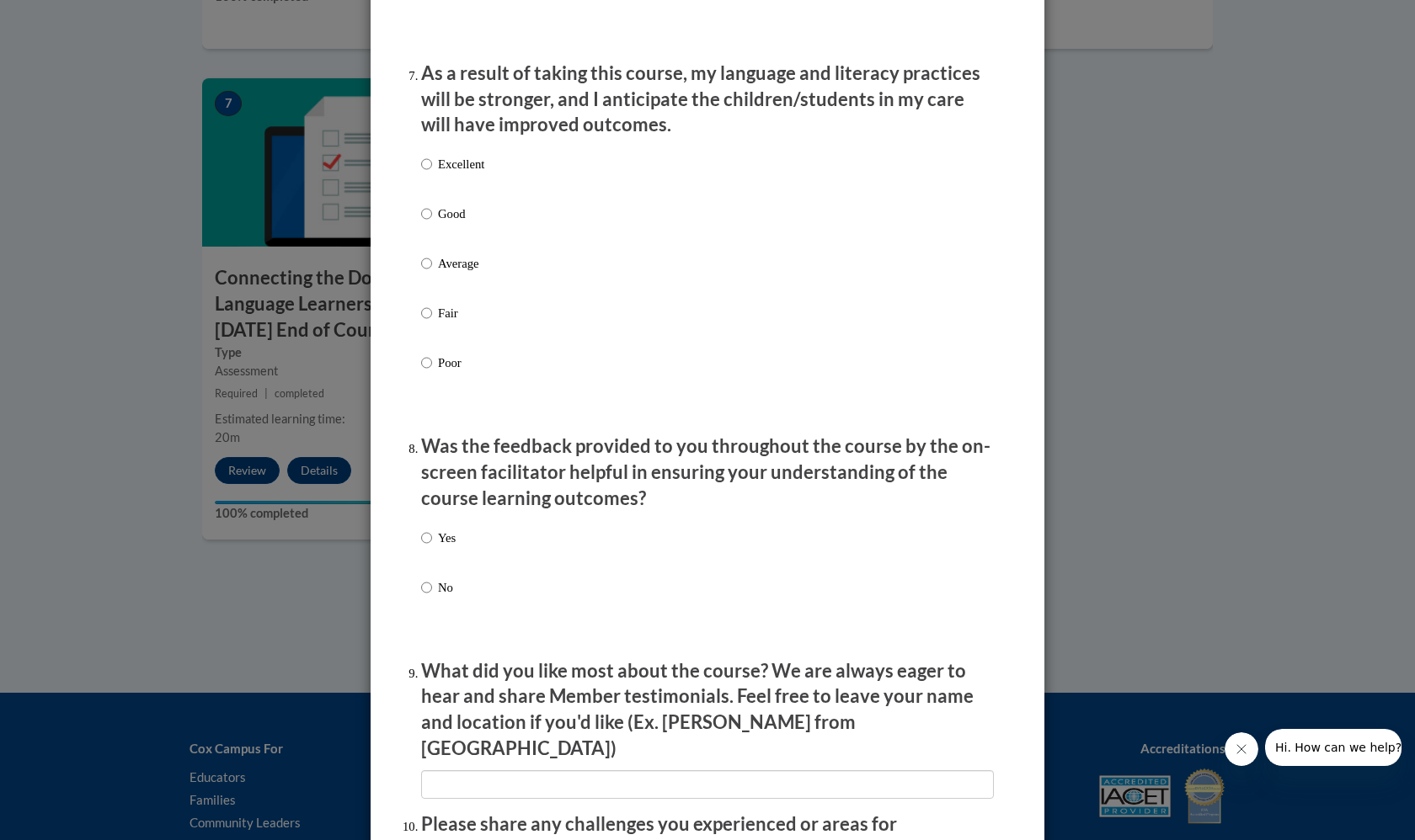
click at [451, 168] on p "Excellent" at bounding box center [461, 164] width 47 height 19
click at [432, 168] on input "Excellent" at bounding box center [427, 164] width 11 height 19
radio input "true"
click at [447, 533] on p "Yes" at bounding box center [447, 538] width 18 height 19
click at [432, 533] on input "Yes" at bounding box center [427, 538] width 11 height 19
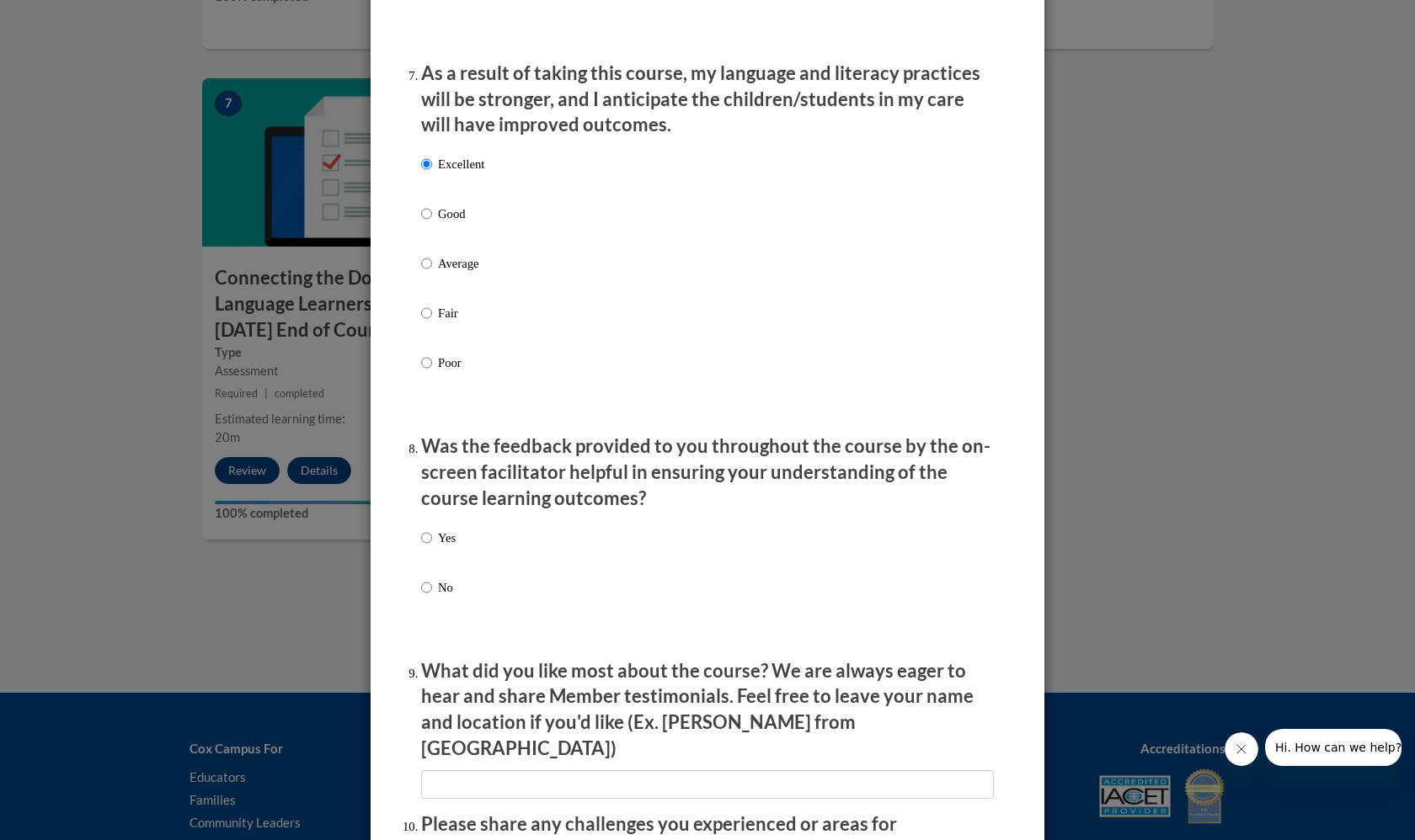
radio input "true"
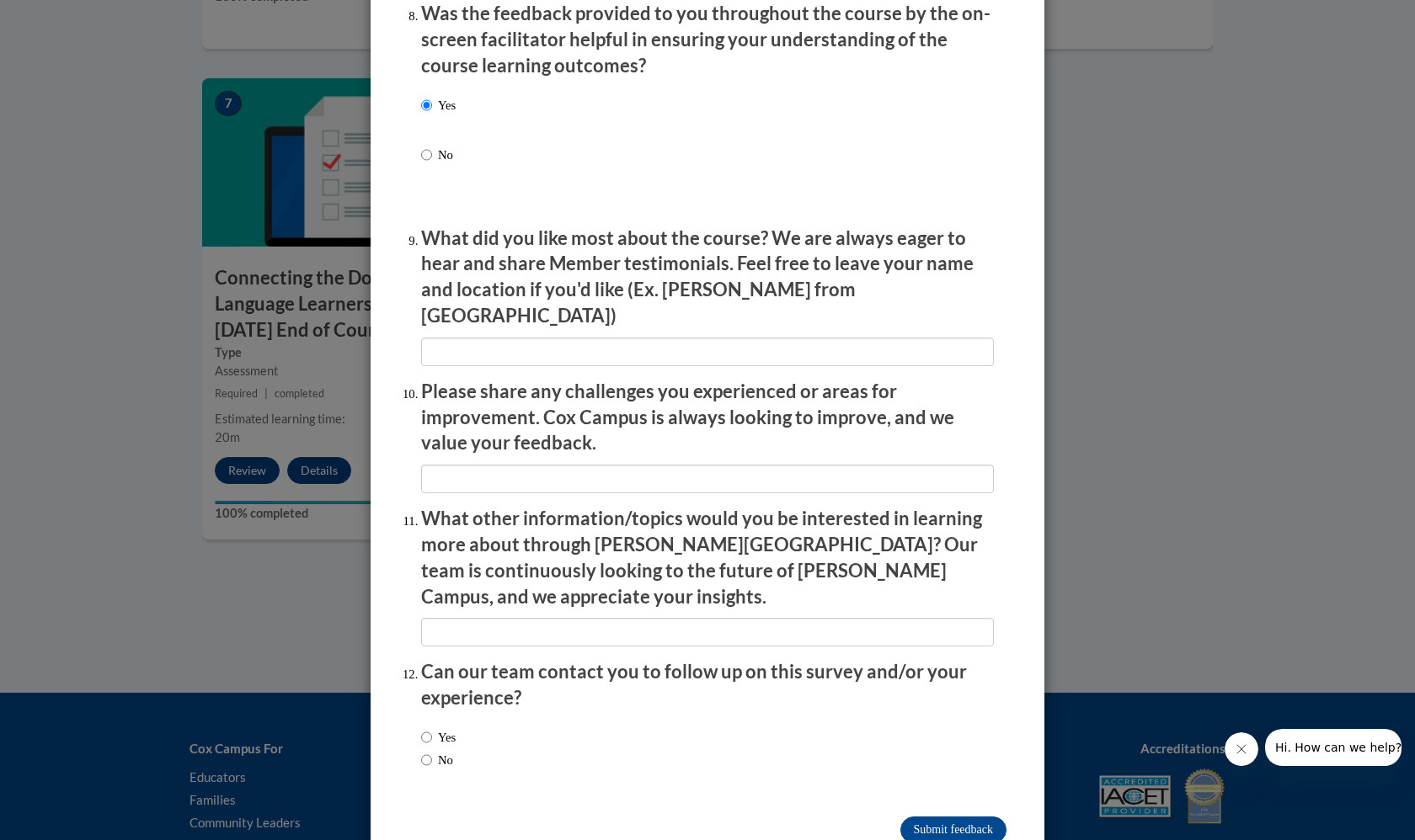
scroll to position [2639, 0]
click at [972, 818] on input "Submit feedback" at bounding box center [953, 831] width 106 height 27
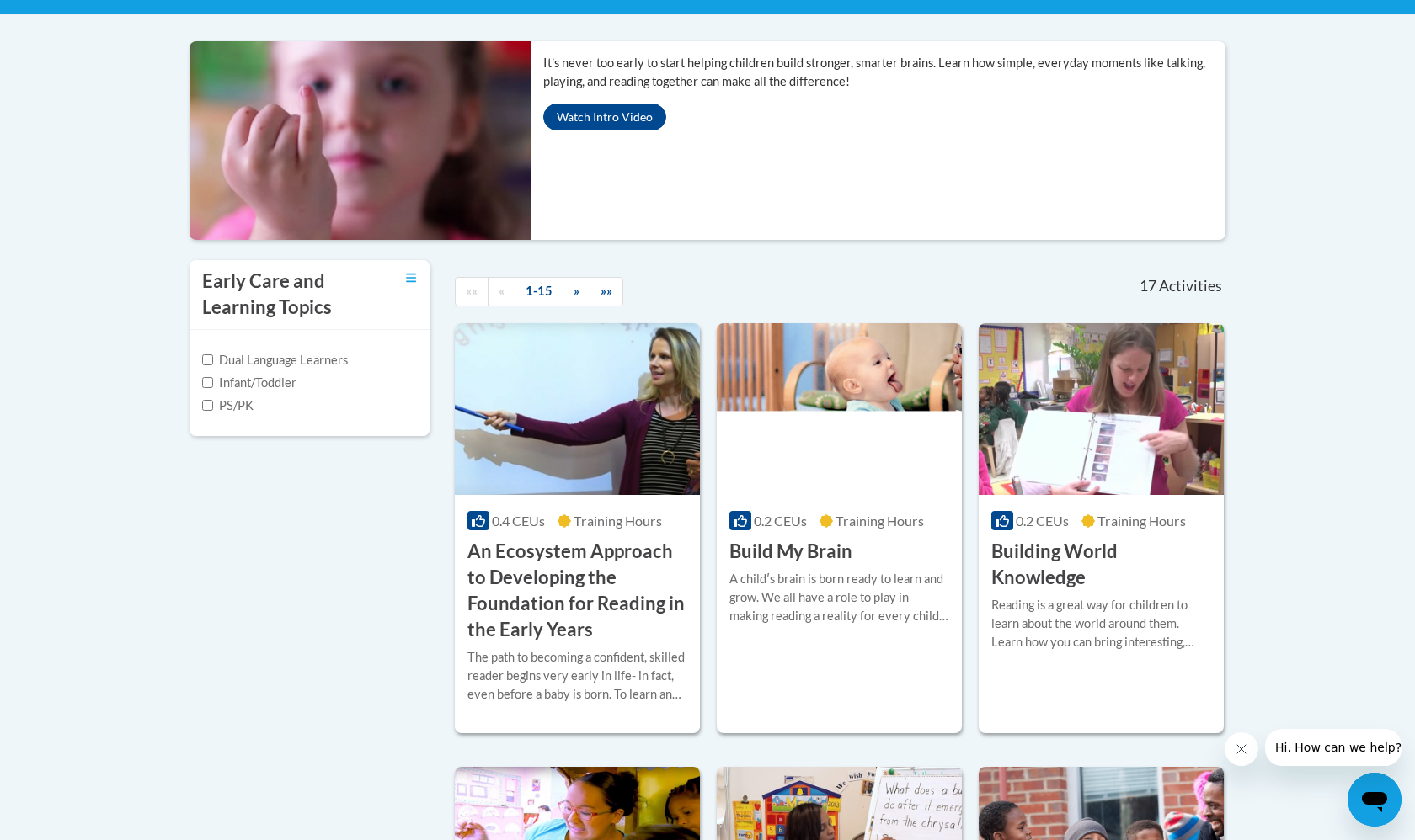
scroll to position [343, 0]
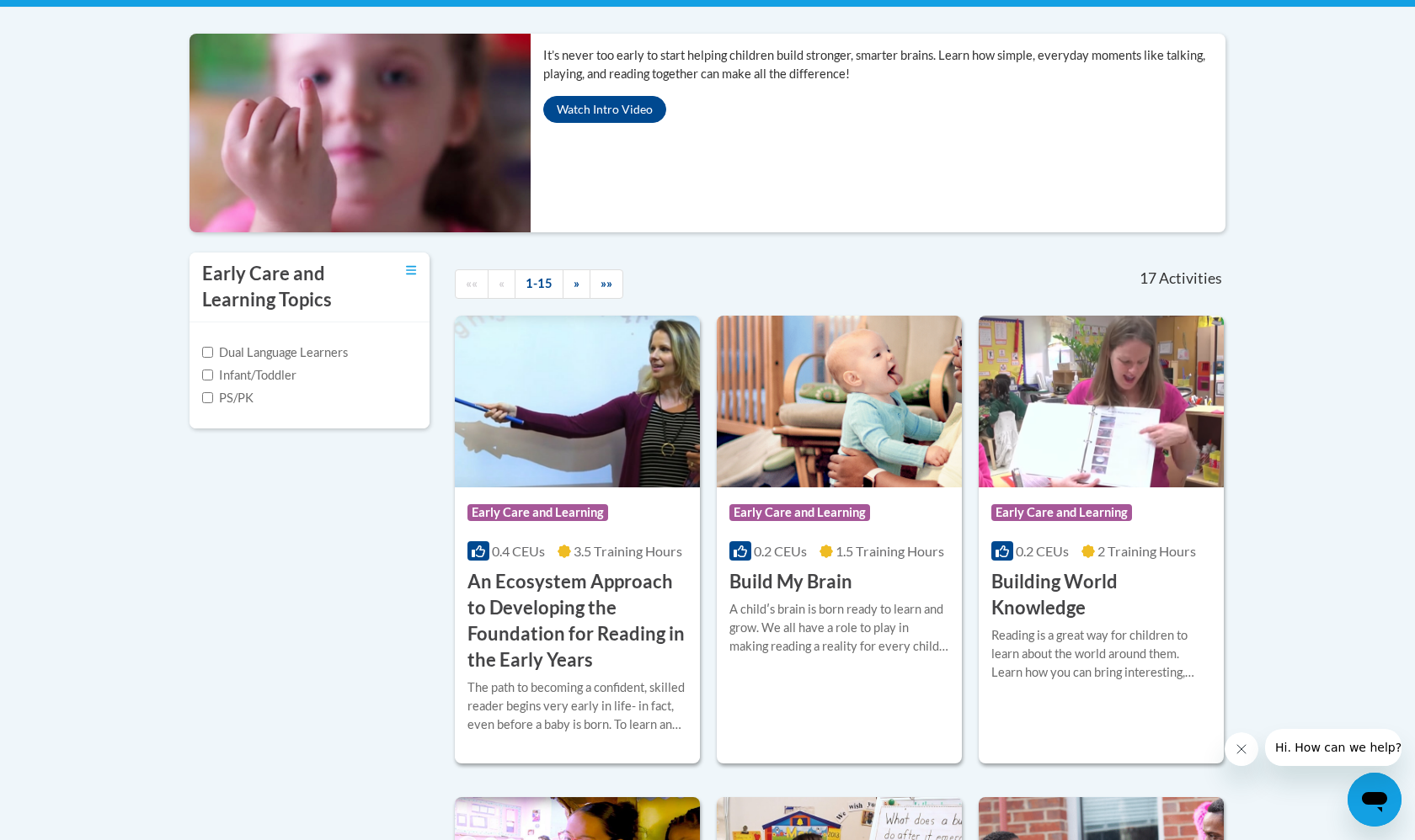
click at [240, 408] on label "PS/PK" at bounding box center [227, 398] width 51 height 19
click at [213, 403] on input "PS/PK" at bounding box center [207, 398] width 11 height 11
checkbox input "true"
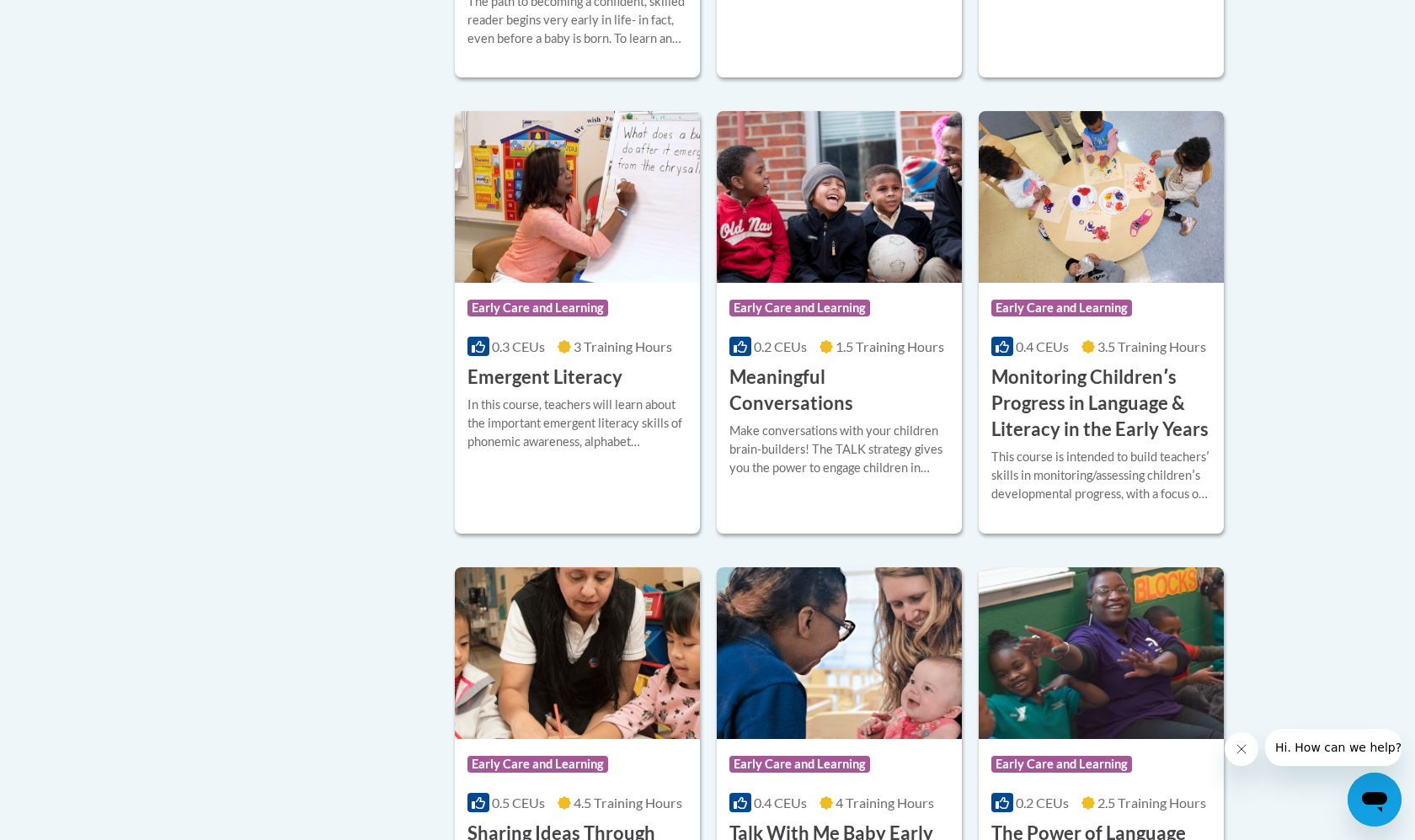
scroll to position [1086, 0]
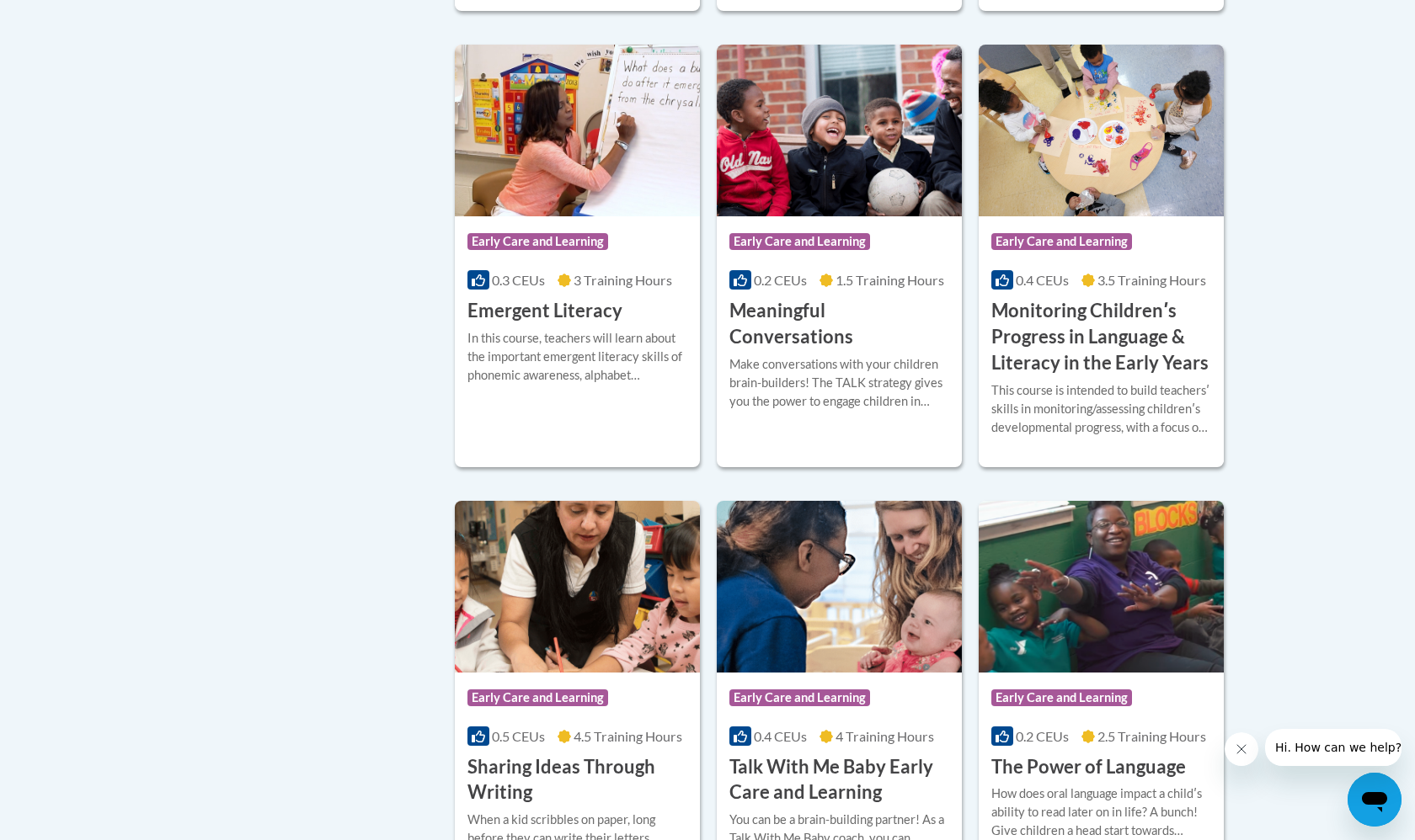
click at [630, 216] on img at bounding box center [577, 131] width 245 height 172
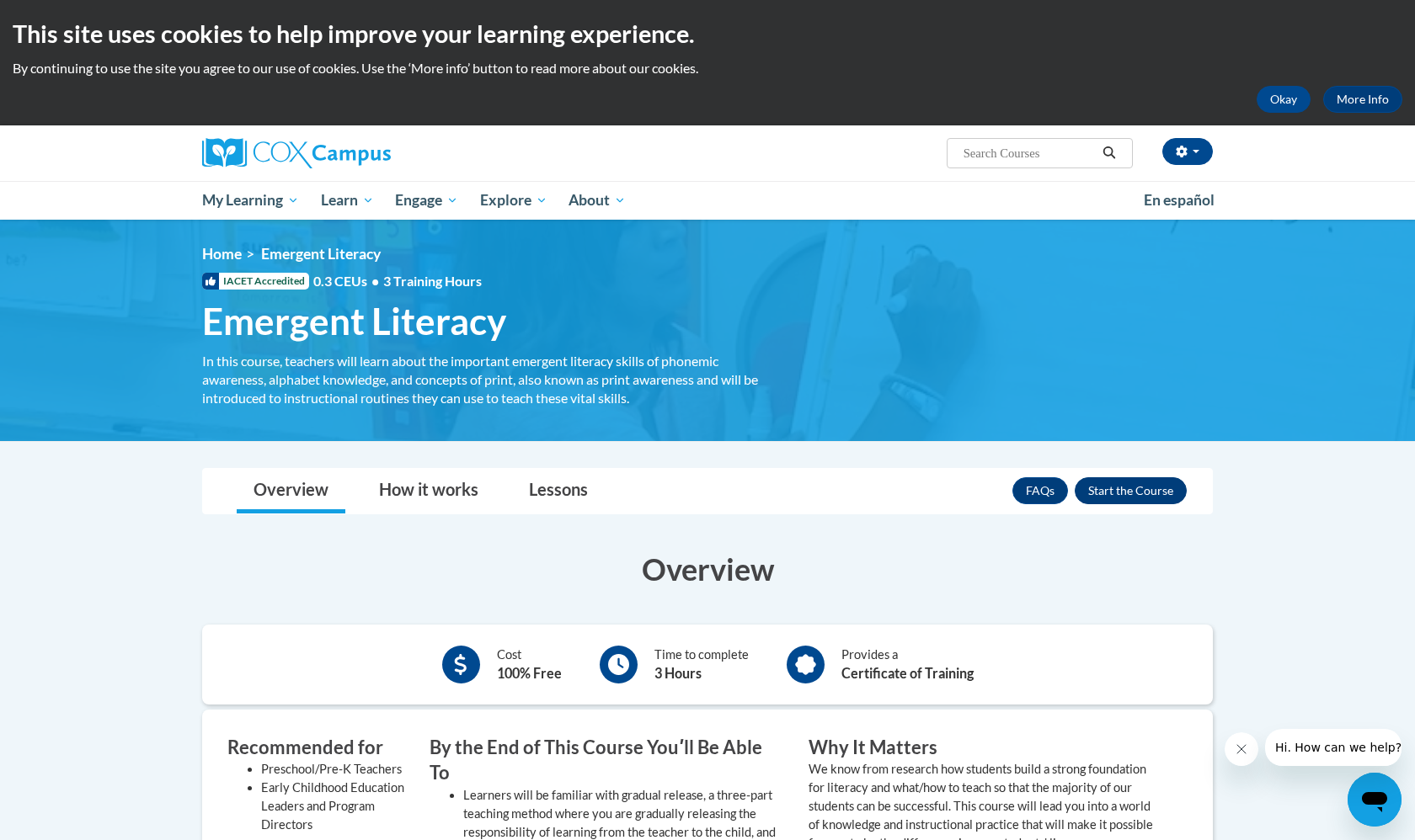
click at [1138, 486] on button "Enroll" at bounding box center [1131, 491] width 112 height 27
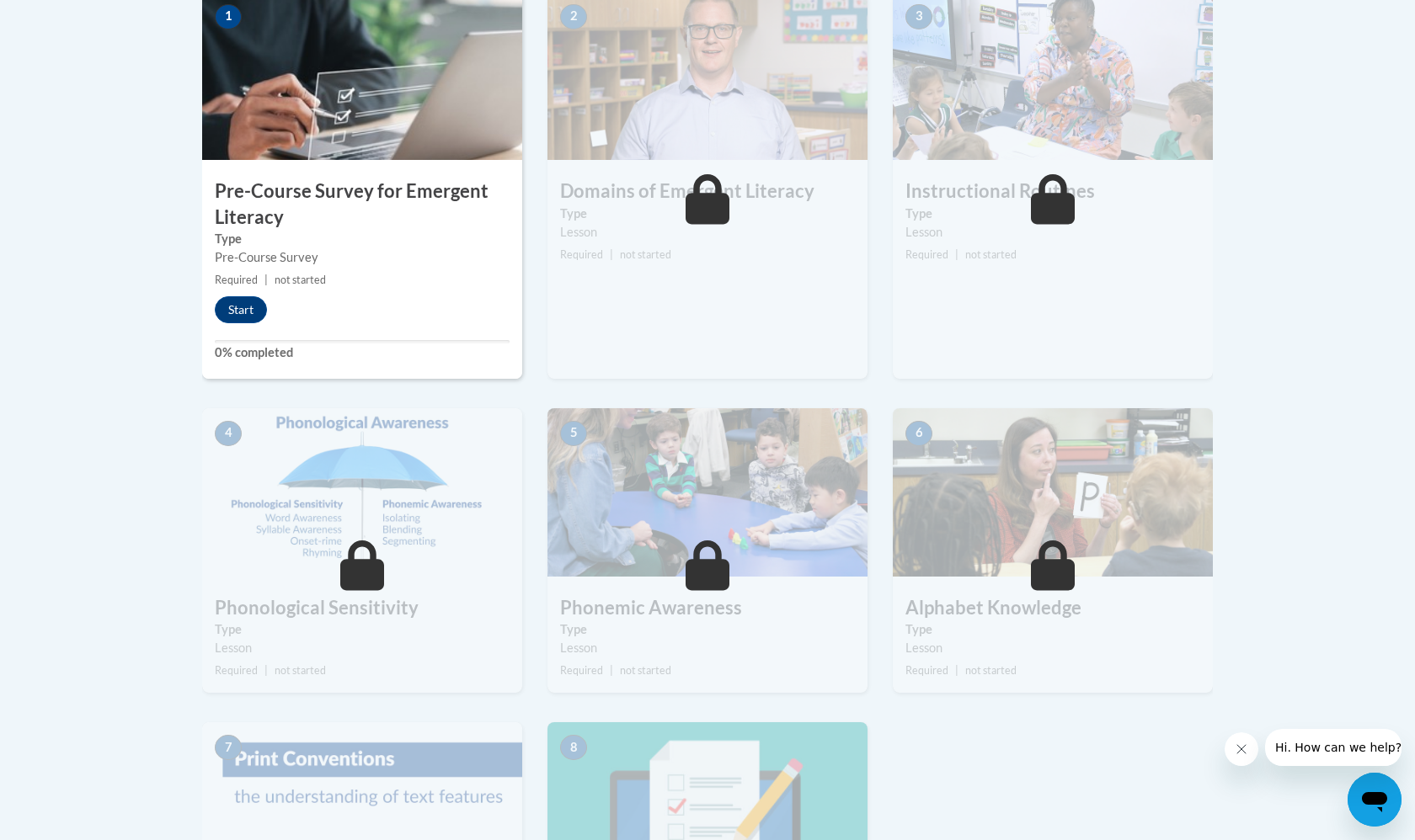
scroll to position [593, 0]
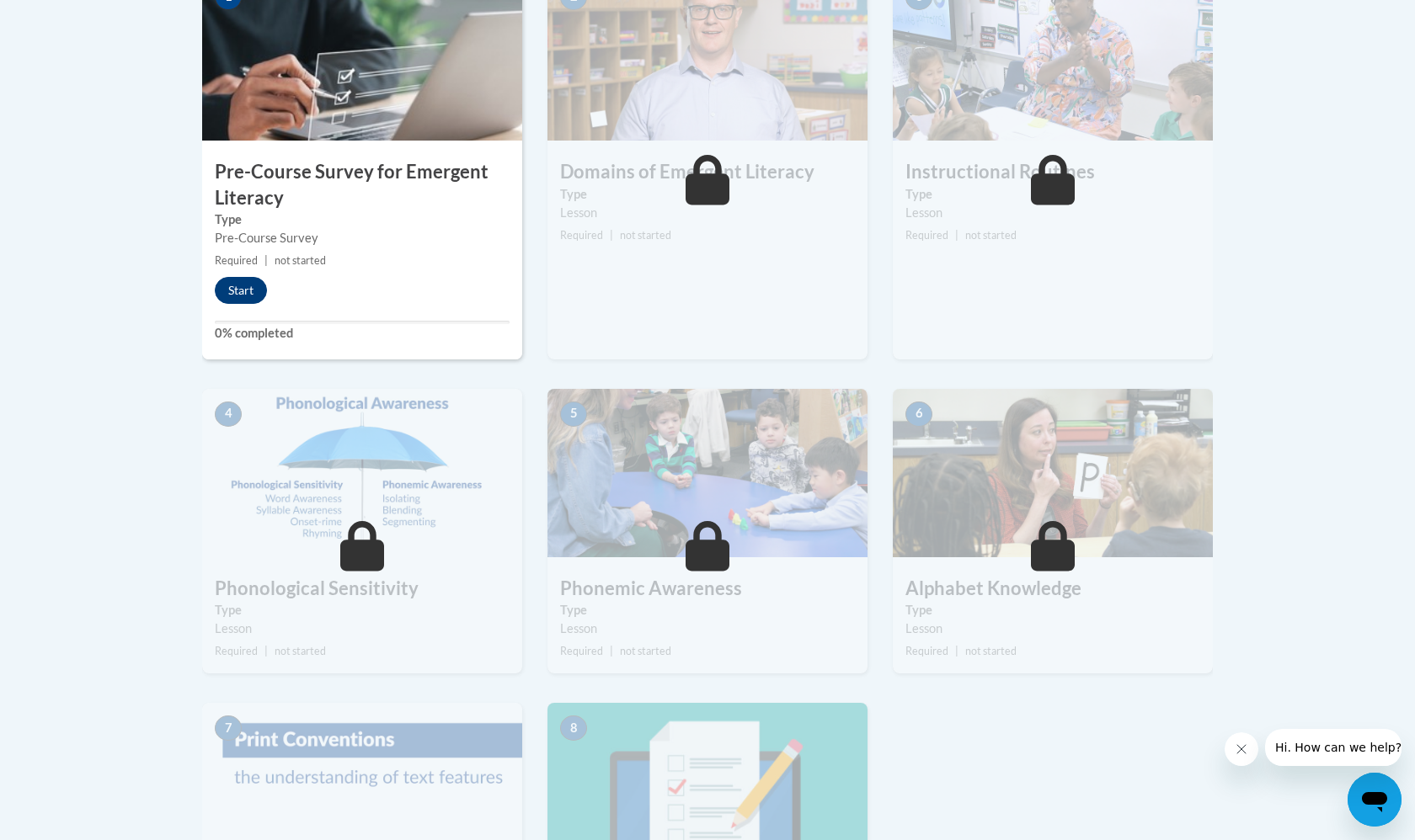
click at [243, 284] on button "Start" at bounding box center [241, 290] width 52 height 27
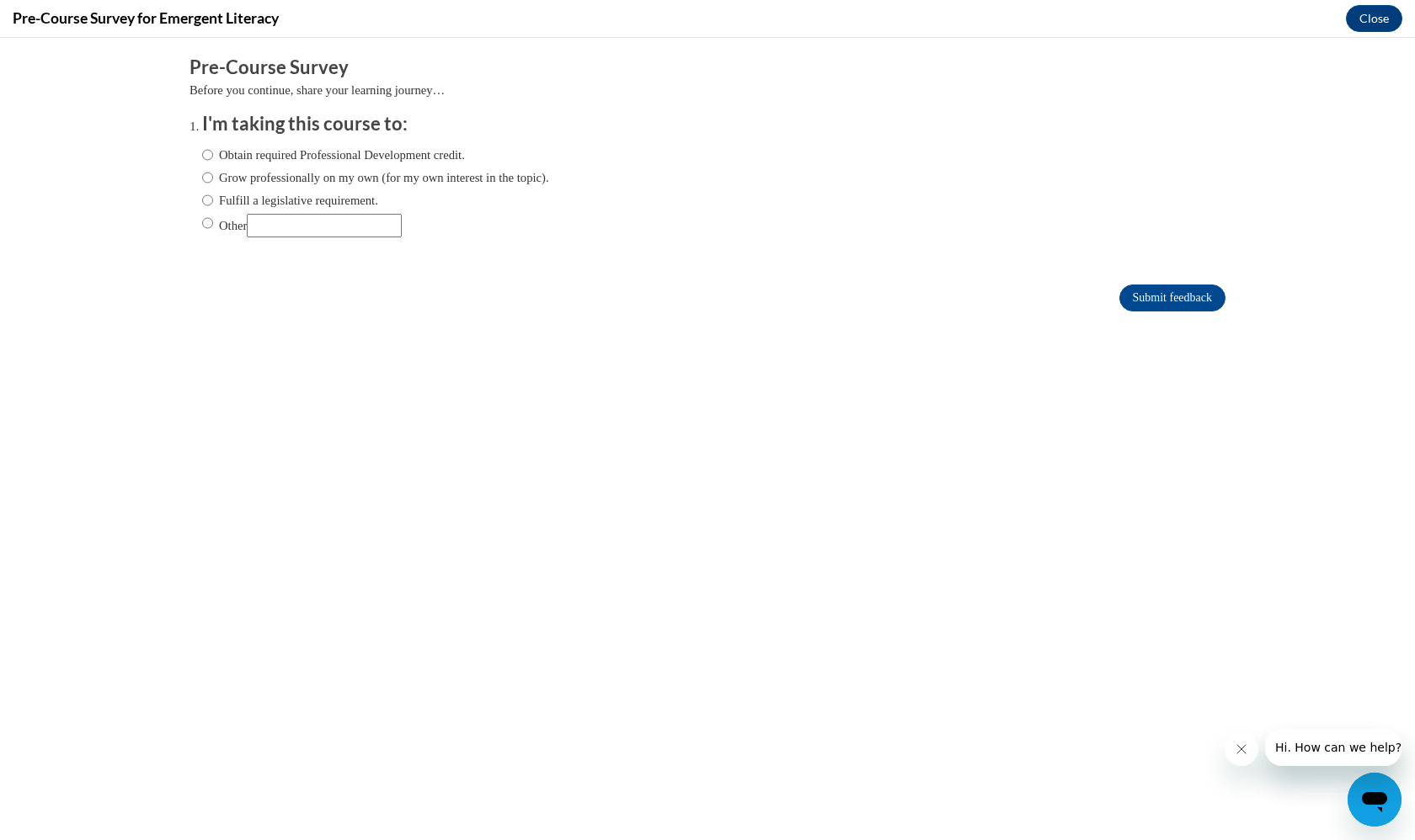
scroll to position [0, 0]
click at [416, 153] on label "Obtain required Professional Development credit." at bounding box center [333, 155] width 263 height 19
click at [213, 153] on input "Obtain required Professional Development credit." at bounding box center [207, 155] width 11 height 19
radio input "true"
click at [1168, 293] on input "Submit feedback" at bounding box center [1172, 298] width 106 height 27
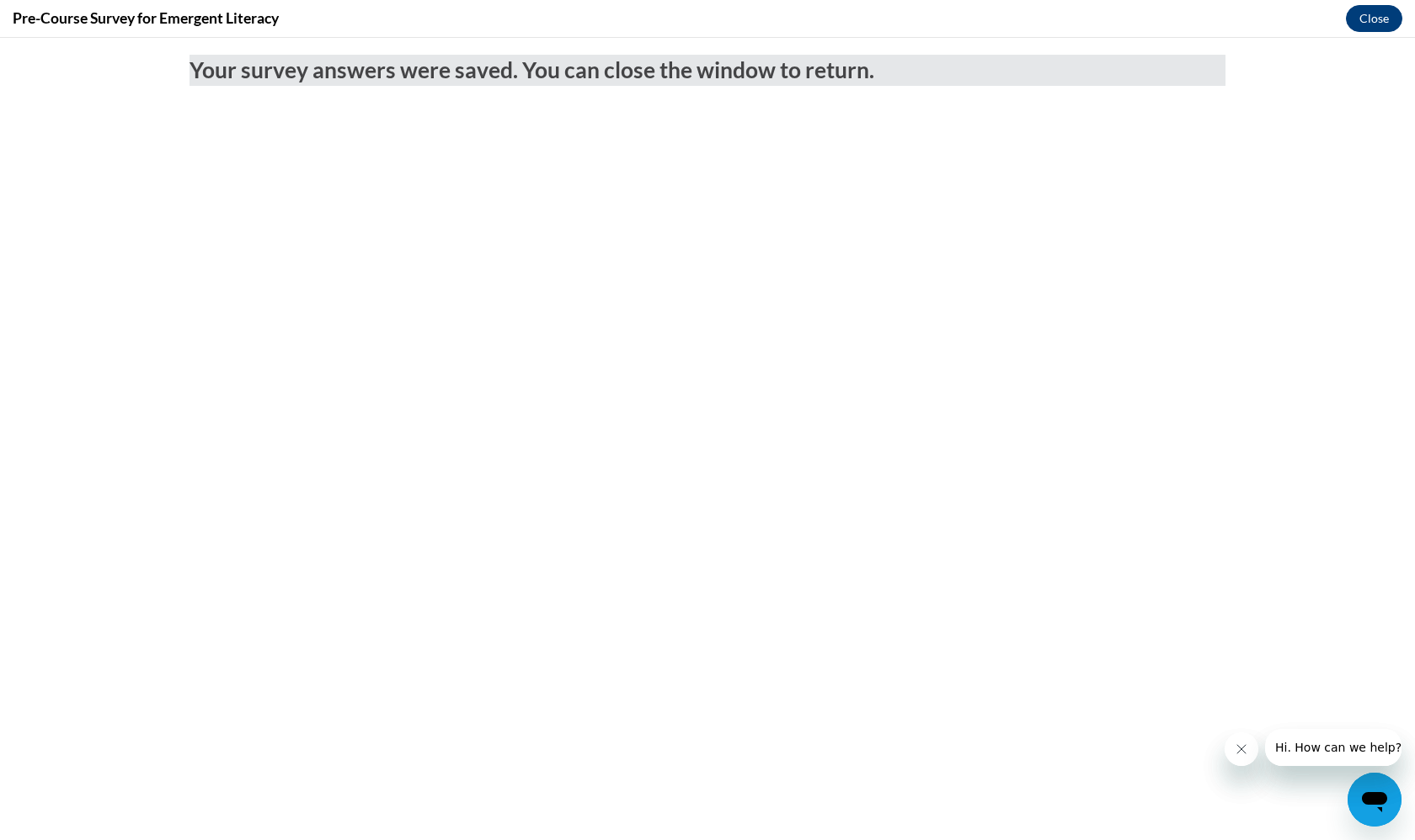
click at [1384, 22] on button "Close" at bounding box center [1374, 19] width 56 height 27
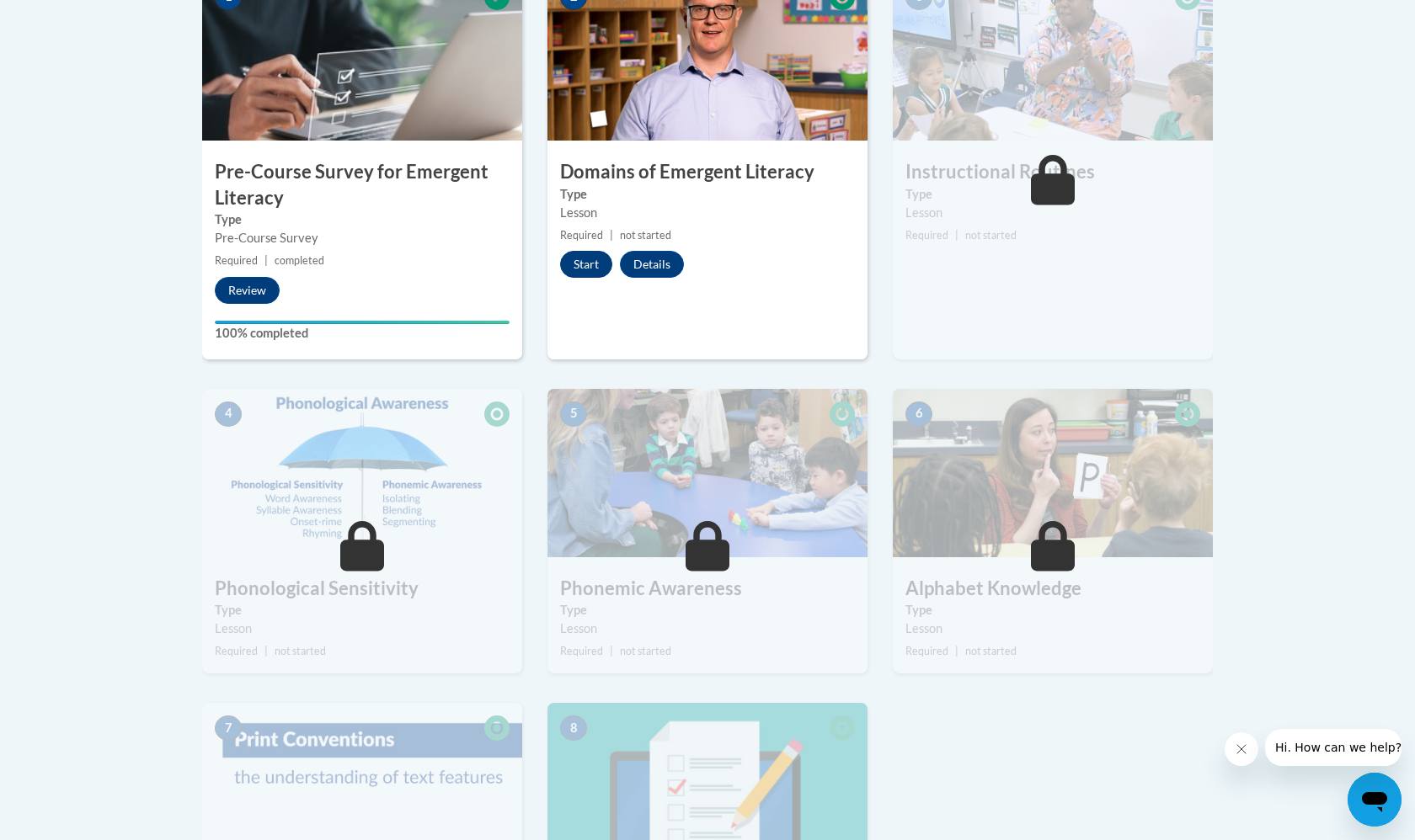
click at [585, 259] on button "Start" at bounding box center [586, 264] width 52 height 27
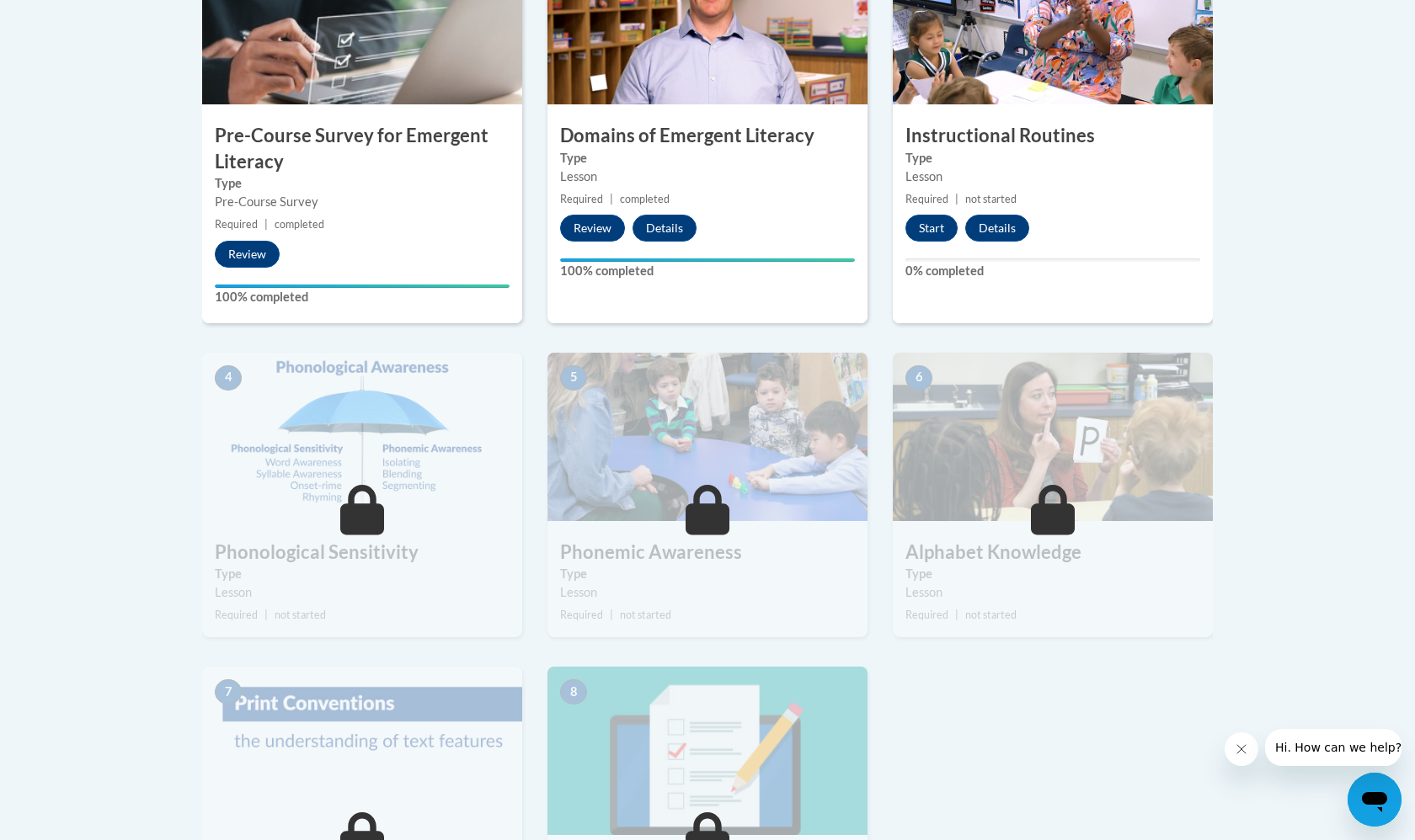
scroll to position [669, 0]
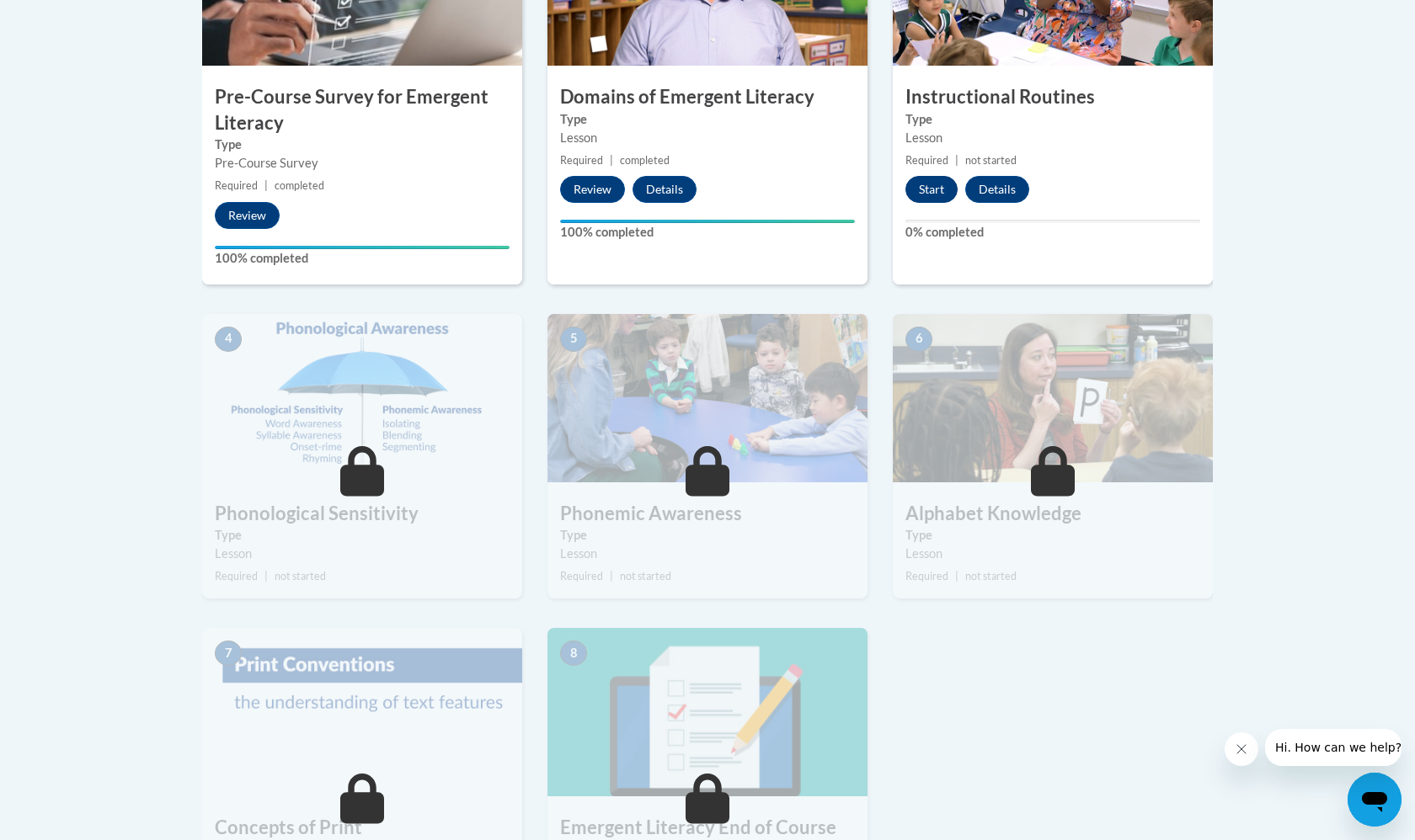
click at [929, 192] on button "Start" at bounding box center [932, 189] width 52 height 27
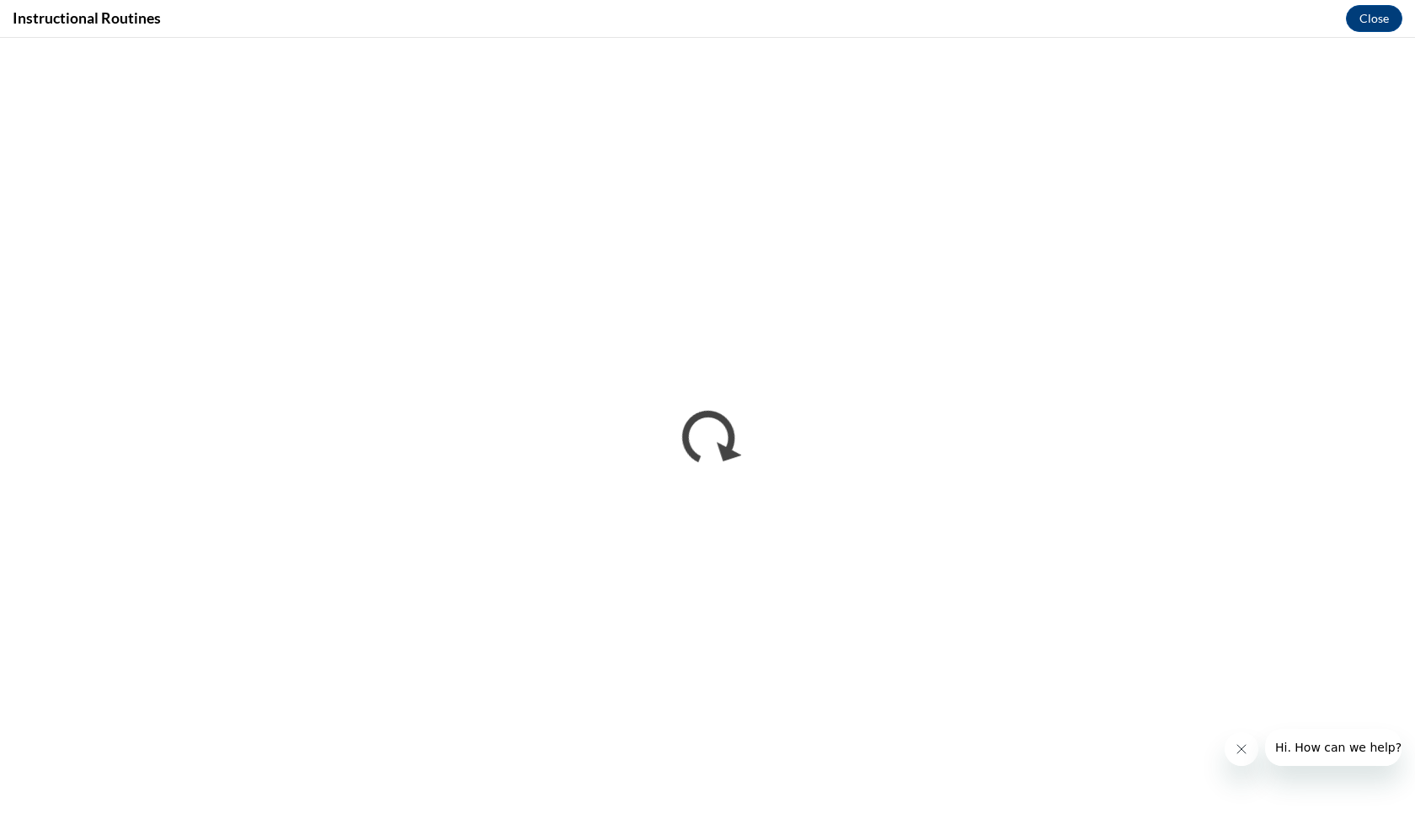
scroll to position [0, 0]
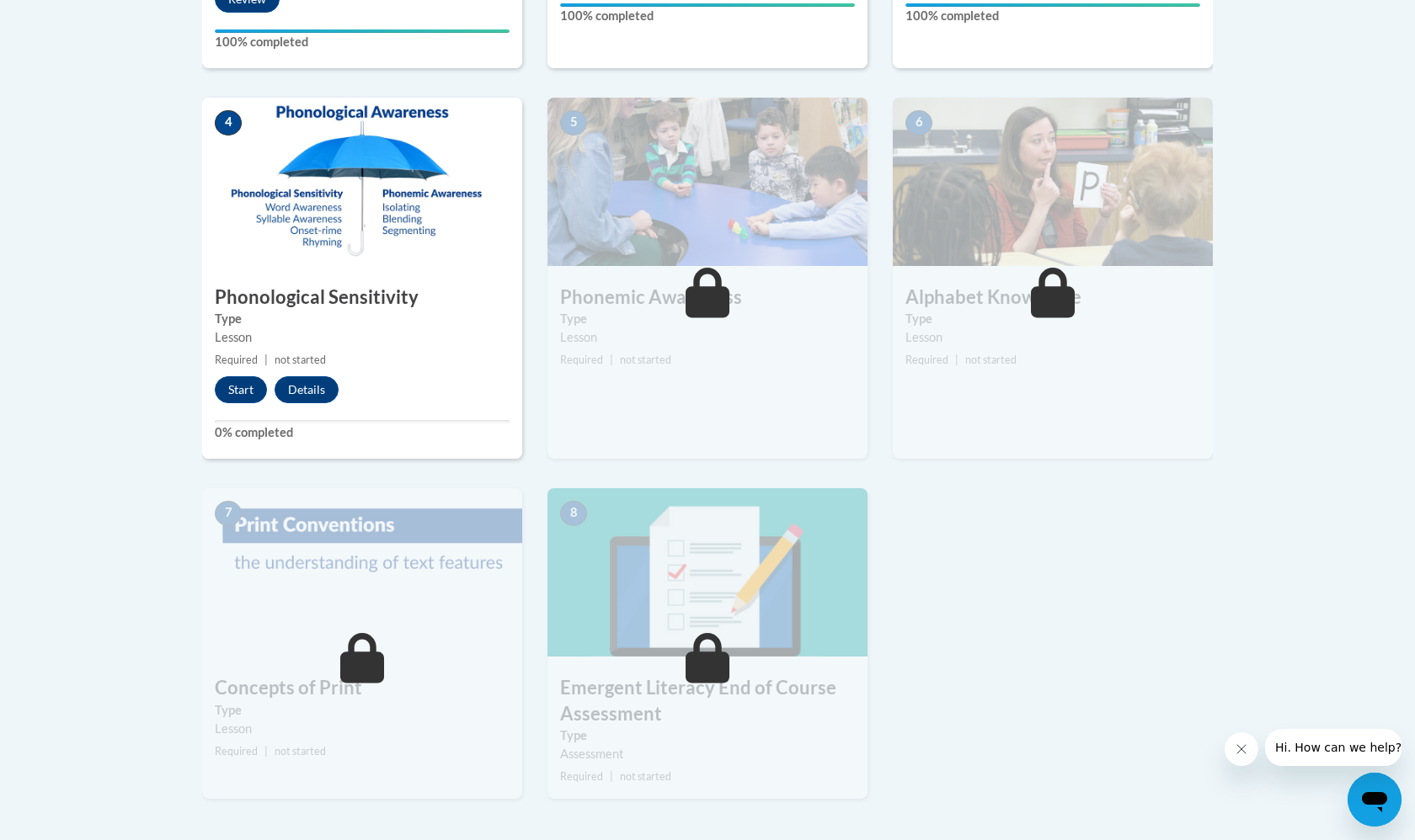
scroll to position [888, 0]
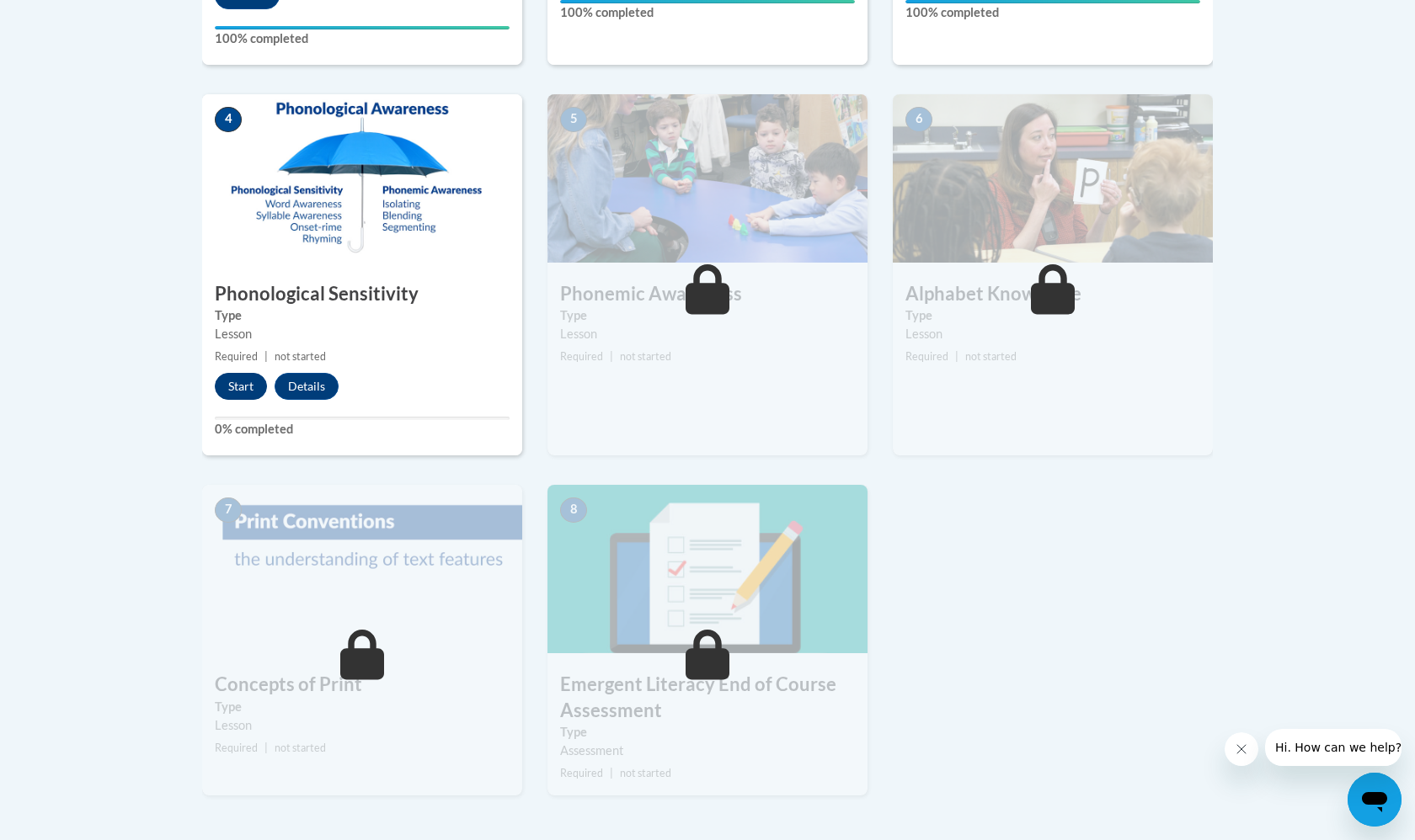
click at [243, 376] on button "Start" at bounding box center [241, 386] width 52 height 27
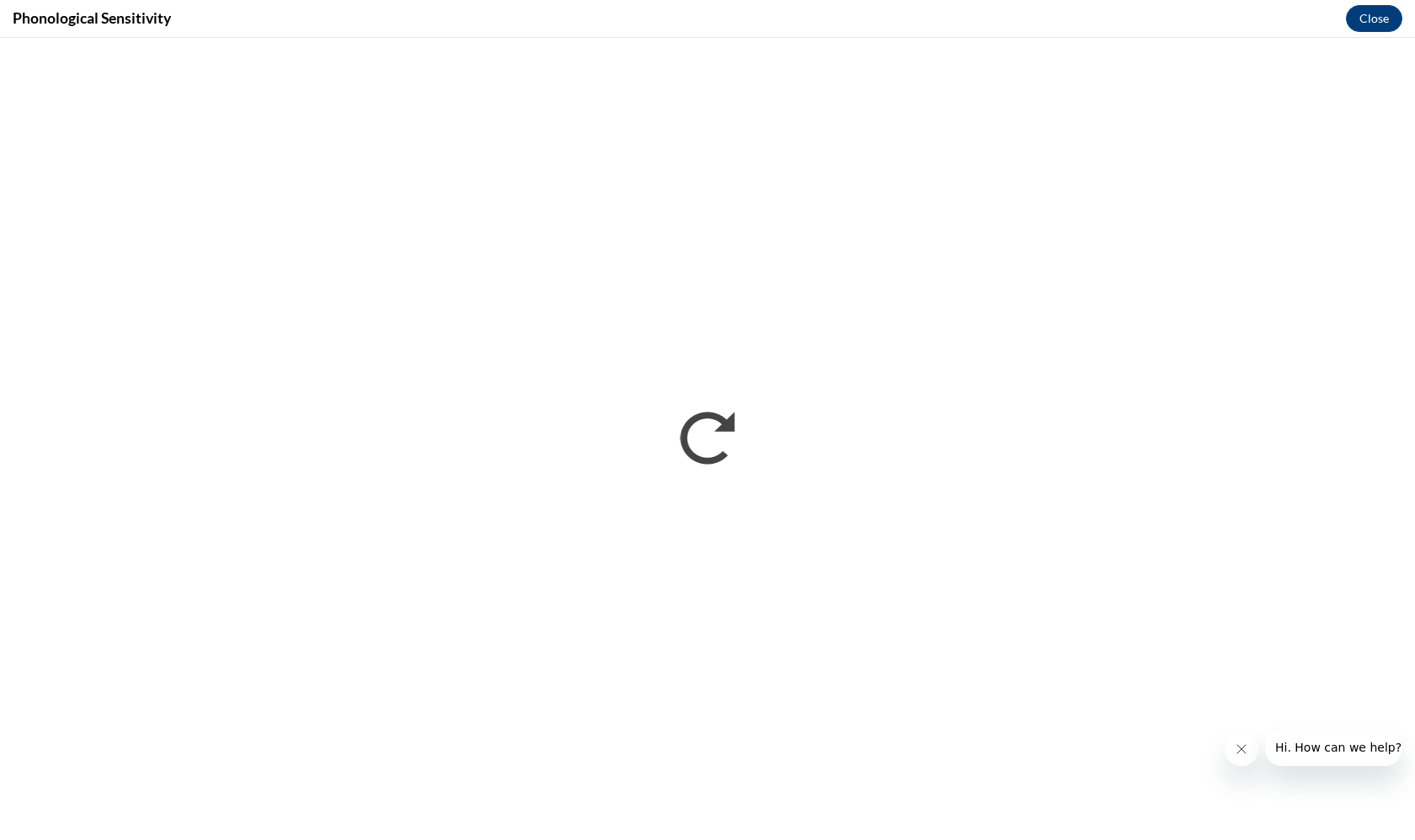
scroll to position [0, 0]
